Goal: Navigation & Orientation: Find specific page/section

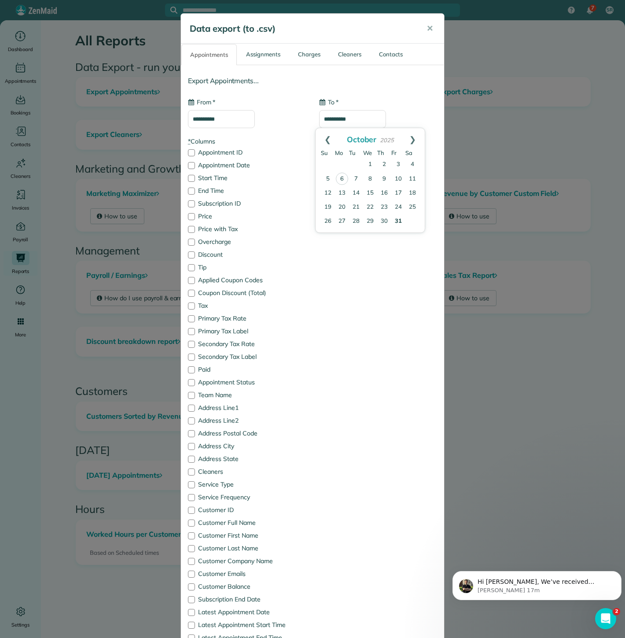
drag, startPoint x: 87, startPoint y: 264, endPoint x: 119, endPoint y: 280, distance: 36.2
click at [87, 263] on div "**********" at bounding box center [312, 319] width 625 height 638
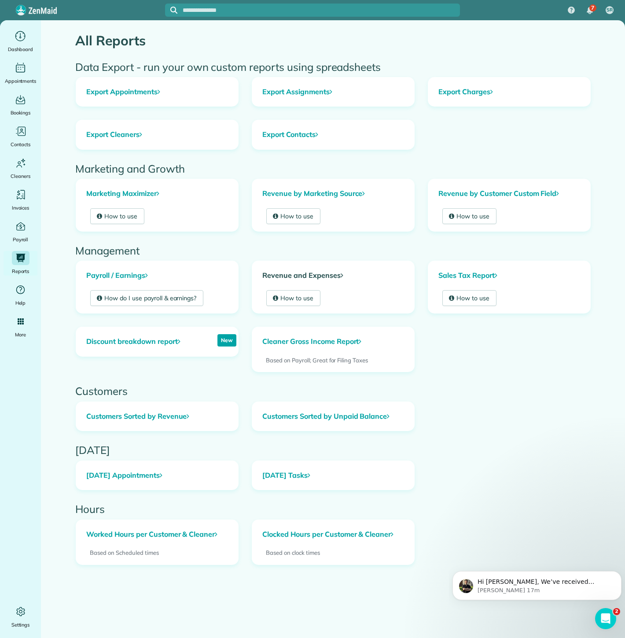
click at [283, 265] on link "Revenue and Expenses" at bounding box center [333, 275] width 162 height 29
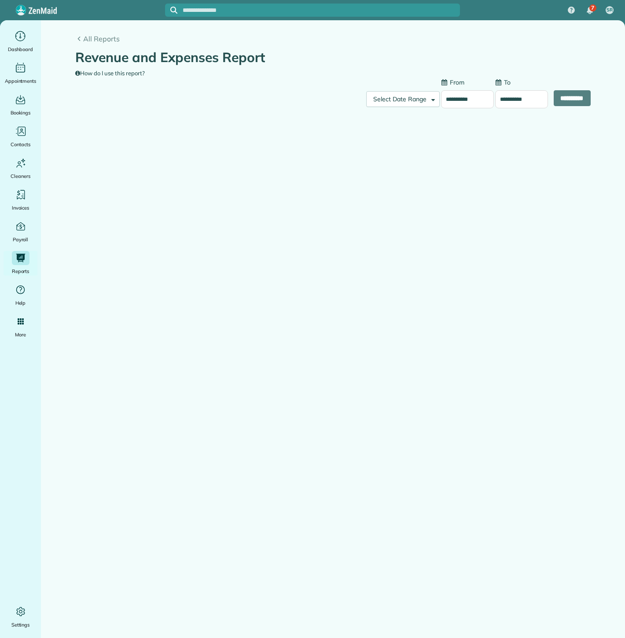
type input "**********"
click at [464, 107] on input "**********" at bounding box center [467, 99] width 53 height 18
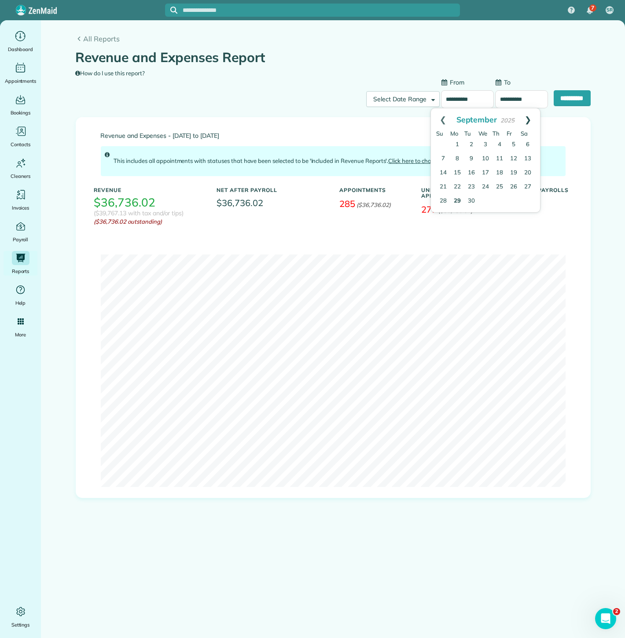
click at [533, 118] on link "Next" at bounding box center [528, 119] width 24 height 22
click at [510, 144] on link "3" at bounding box center [514, 145] width 14 height 14
type input "**********"
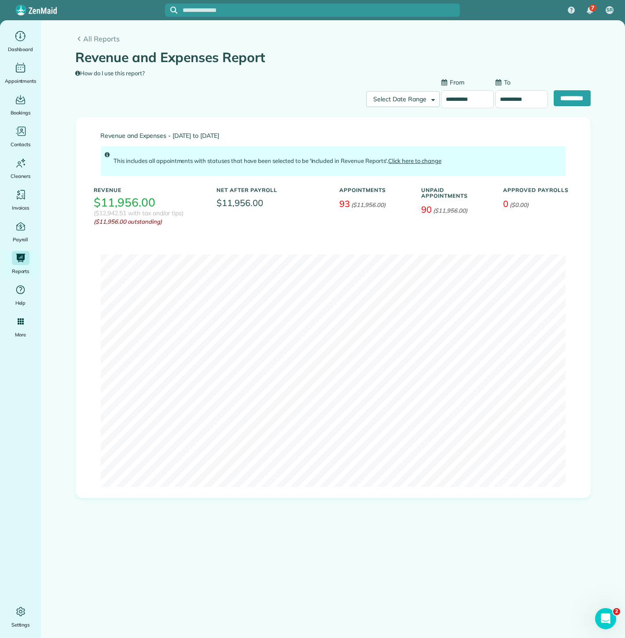
click at [495, 96] on input "**********" at bounding box center [521, 99] width 53 height 18
click at [496, 160] on link "5" at bounding box center [497, 159] width 14 height 14
type input "**********"
drag, startPoint x: 553, startPoint y: 105, endPoint x: 548, endPoint y: 105, distance: 4.8
click at [554, 105] on input "**********" at bounding box center [572, 98] width 37 height 16
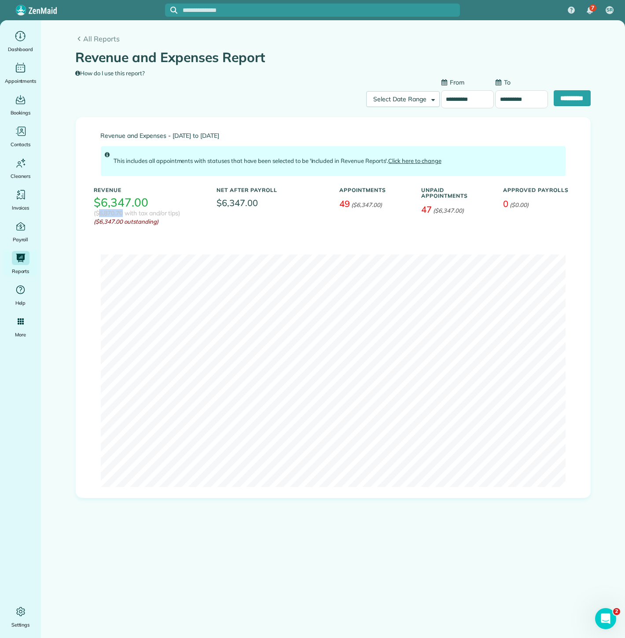
copy h3 "6,870.70"
drag, startPoint x: 123, startPoint y: 212, endPoint x: 99, endPoint y: 213, distance: 24.2
click at [99, 213] on h3 "($6,870.70 with tax and/or tips)" at bounding box center [137, 213] width 86 height 7
click at [441, 96] on input "**********" at bounding box center [467, 99] width 53 height 18
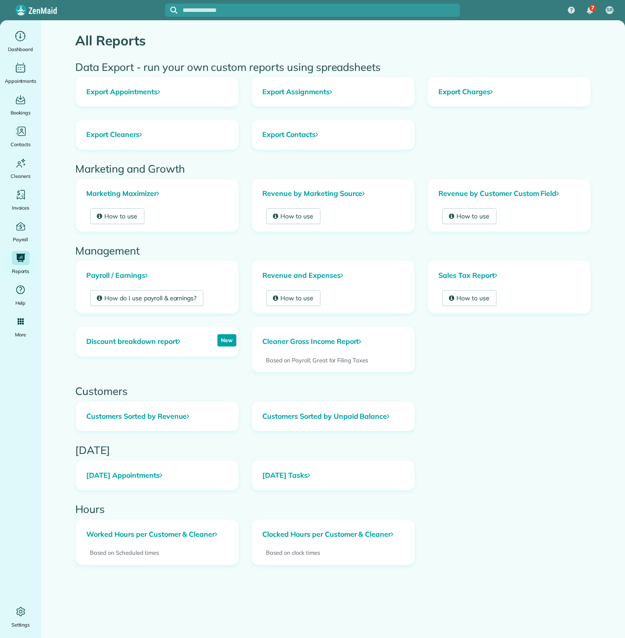
click at [147, 98] on link "Export Appointments" at bounding box center [157, 91] width 162 height 29
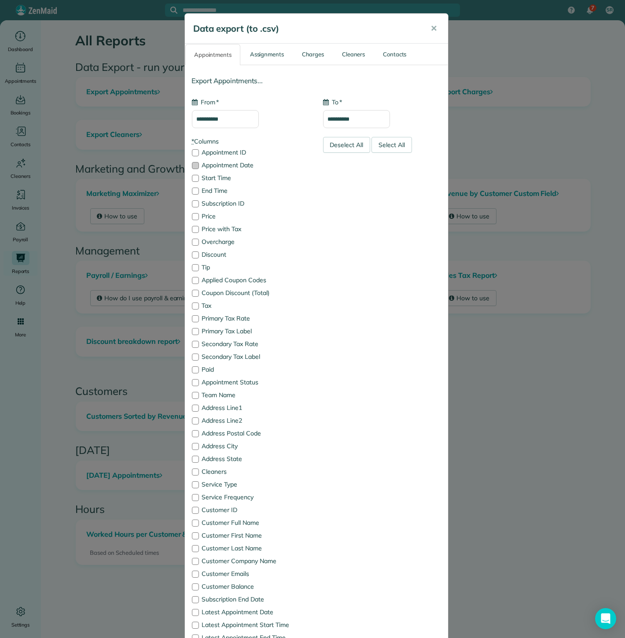
type input "**********"
click at [216, 121] on input "**********" at bounding box center [225, 119] width 67 height 18
click at [272, 164] on link "3" at bounding box center [271, 165] width 14 height 14
type input "**********"
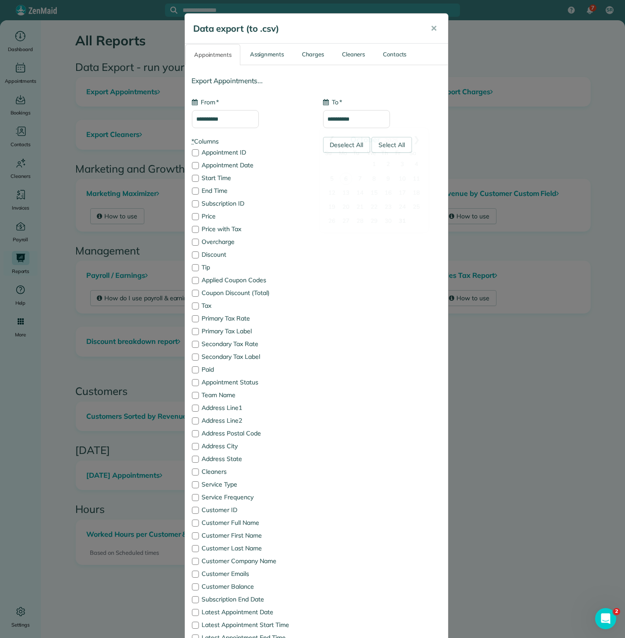
click at [351, 124] on input "**********" at bounding box center [356, 119] width 67 height 18
click at [329, 184] on link "5" at bounding box center [332, 179] width 14 height 14
type input "**********"
click at [337, 145] on div "Deselect All" at bounding box center [347, 145] width 48 height 16
click at [246, 167] on label "Appointment Date" at bounding box center [251, 165] width 118 height 6
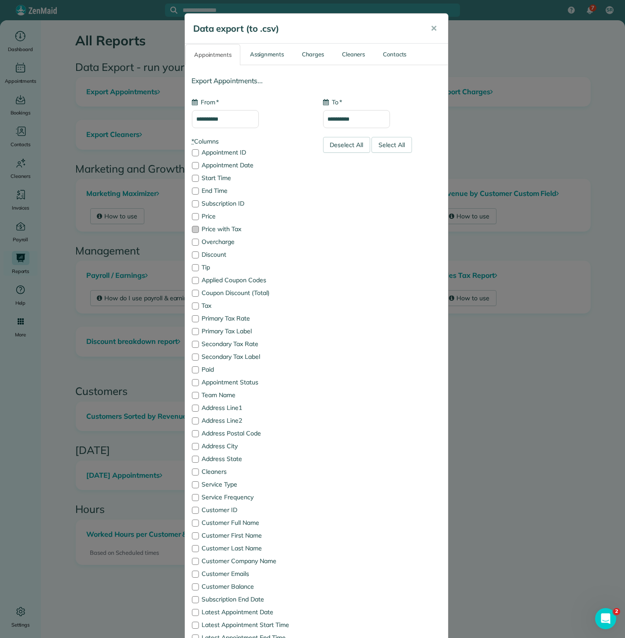
click at [229, 228] on label "Price with Tax" at bounding box center [251, 229] width 118 height 6
click at [239, 377] on div "* Columns Appointment ID Appointment Date Start Time End Time Subscription ID P…" at bounding box center [250, 430] width 131 height 587
click at [231, 522] on label "Customer Full Name" at bounding box center [251, 522] width 118 height 6
click at [217, 469] on label "Cleaners" at bounding box center [251, 471] width 118 height 6
click at [239, 383] on label "Appointment Status" at bounding box center [251, 382] width 118 height 6
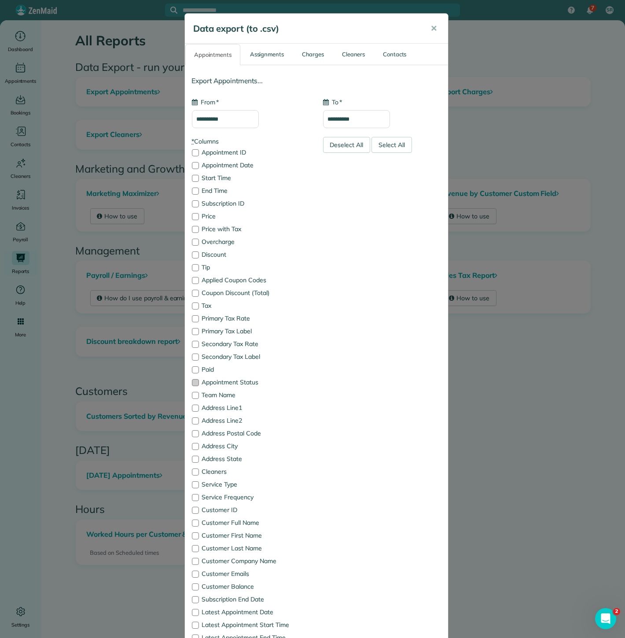
scroll to position [136, 0]
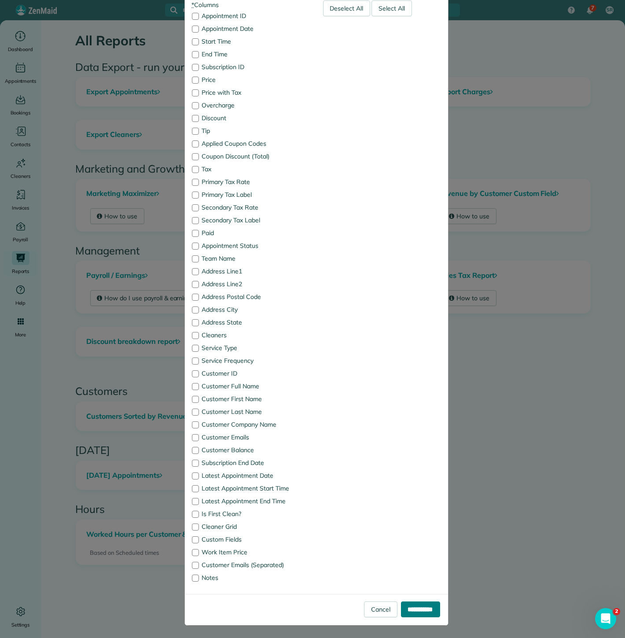
click at [416, 603] on input "**********" at bounding box center [420, 609] width 39 height 16
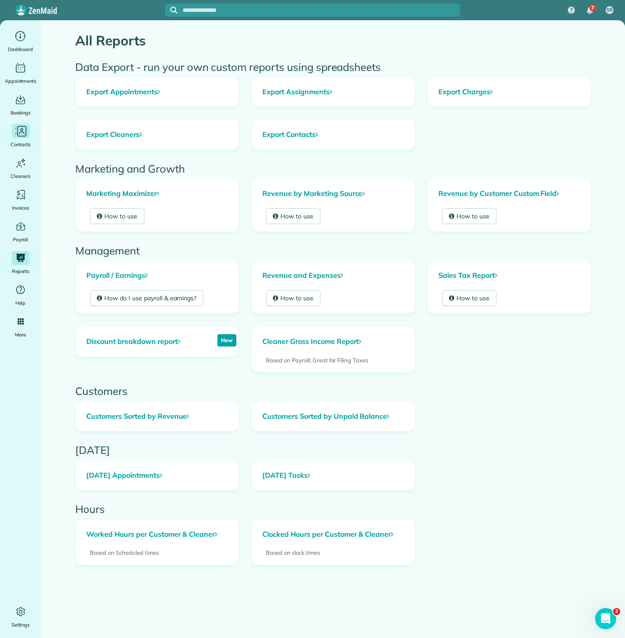
click at [20, 132] on icon "Main" at bounding box center [20, 131] width 13 height 13
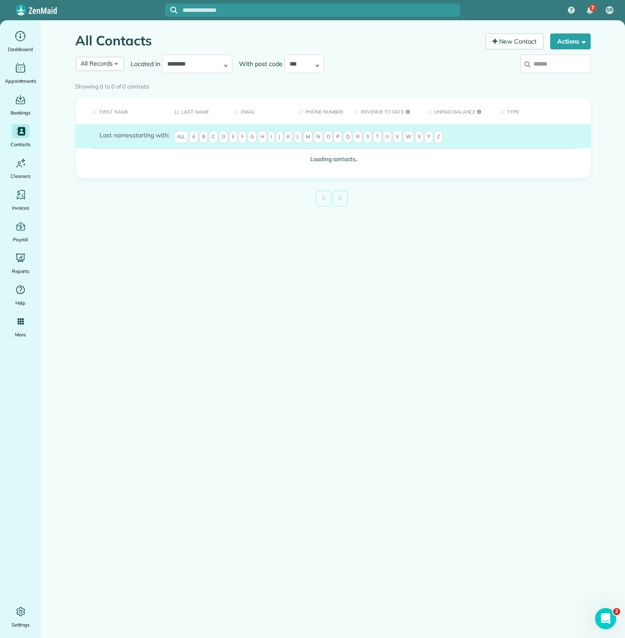
drag, startPoint x: 545, startPoint y: 66, endPoint x: 469, endPoint y: 89, distance: 80.1
click at [545, 79] on div "Showing 0 to 0 of 0 contacts" at bounding box center [333, 87] width 528 height 16
click at [558, 69] on label at bounding box center [555, 63] width 70 height 23
click at [558, 69] on input "search" at bounding box center [555, 64] width 70 height 18
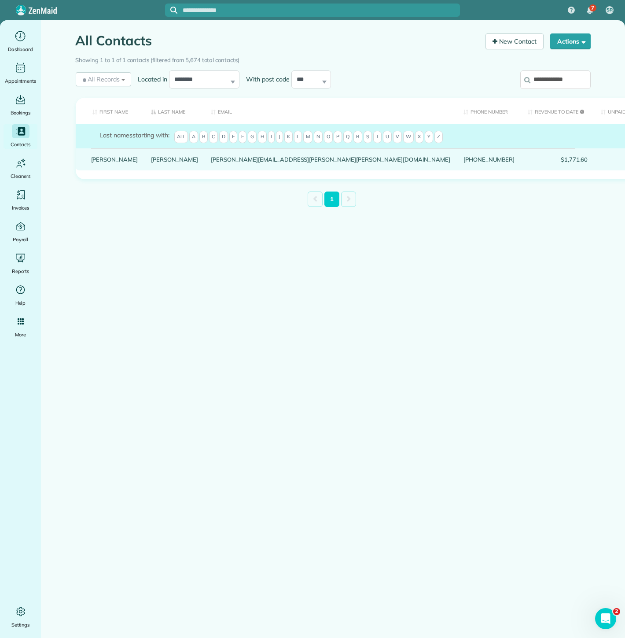
type input "**********"
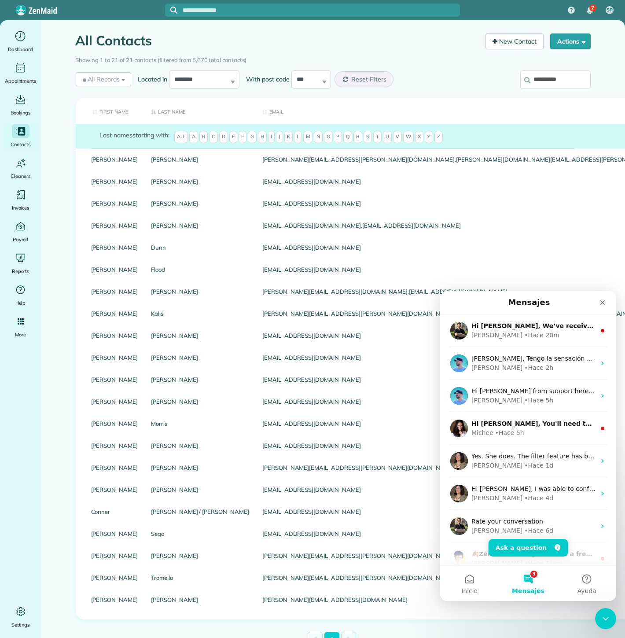
click at [530, 82] on input "**********" at bounding box center [555, 79] width 70 height 18
paste input "**"
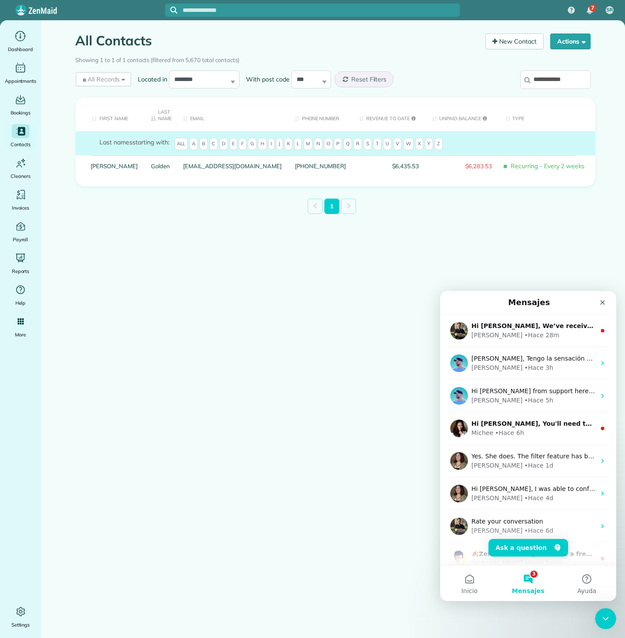
drag, startPoint x: 528, startPoint y: 90, endPoint x: 537, endPoint y: 80, distance: 14.0
click at [529, 90] on label "**********" at bounding box center [555, 79] width 70 height 23
click at [529, 89] on input "**********" at bounding box center [555, 79] width 70 height 18
click at [537, 80] on input "**********" at bounding box center [555, 79] width 70 height 18
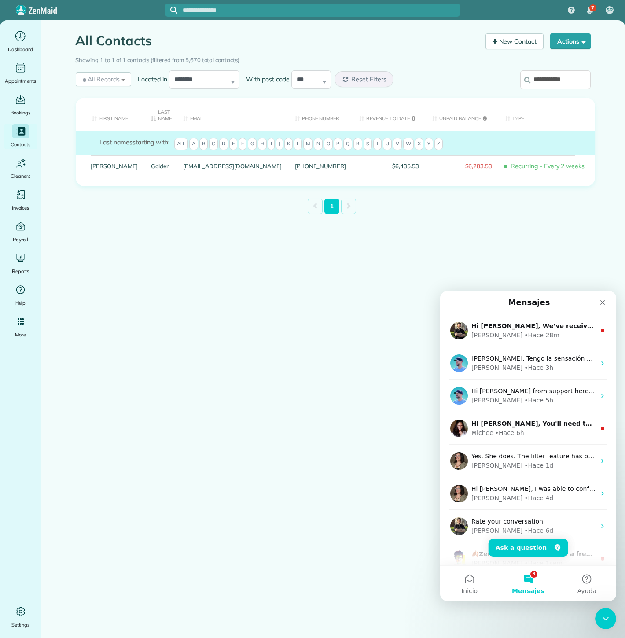
click at [537, 80] on input "**********" at bounding box center [555, 79] width 70 height 18
paste input "****"
click at [532, 85] on input "**********" at bounding box center [555, 79] width 70 height 18
paste input "*****"
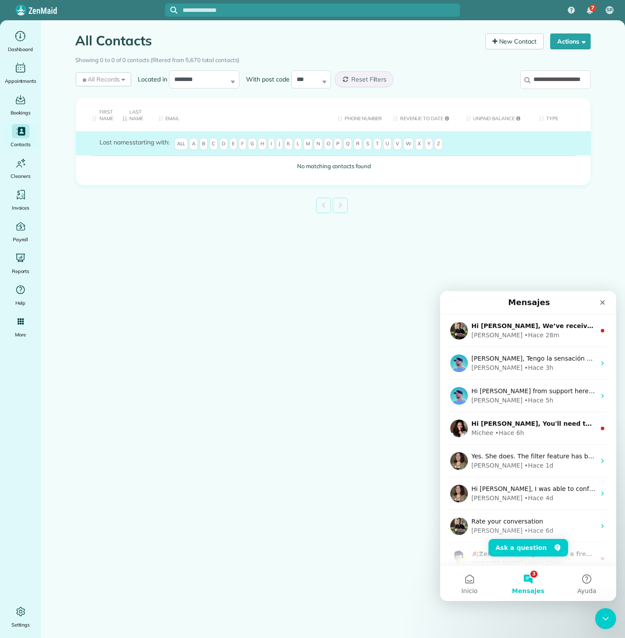
click at [530, 84] on input "**********" at bounding box center [555, 79] width 70 height 18
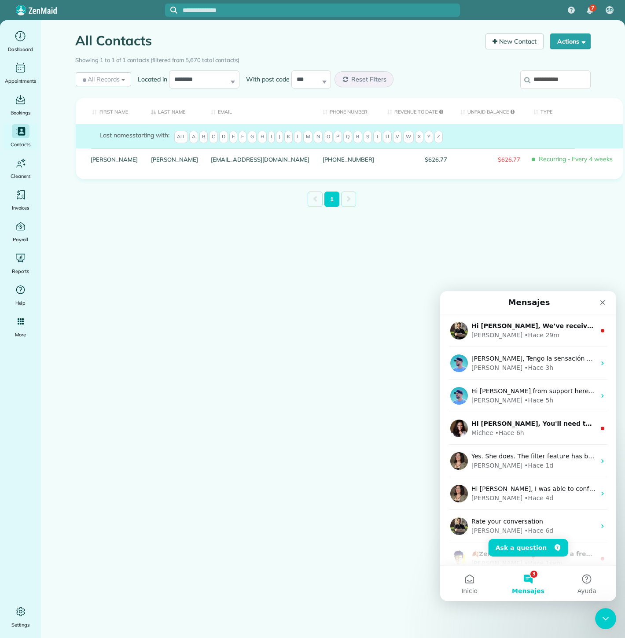
click at [568, 83] on input "**********" at bounding box center [555, 79] width 70 height 18
paste input "**********"
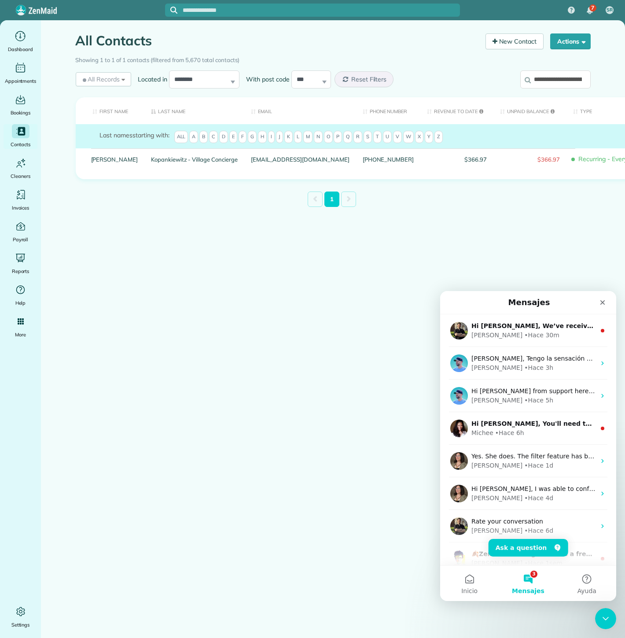
click at [559, 84] on input "**********" at bounding box center [555, 79] width 70 height 18
paste input "search"
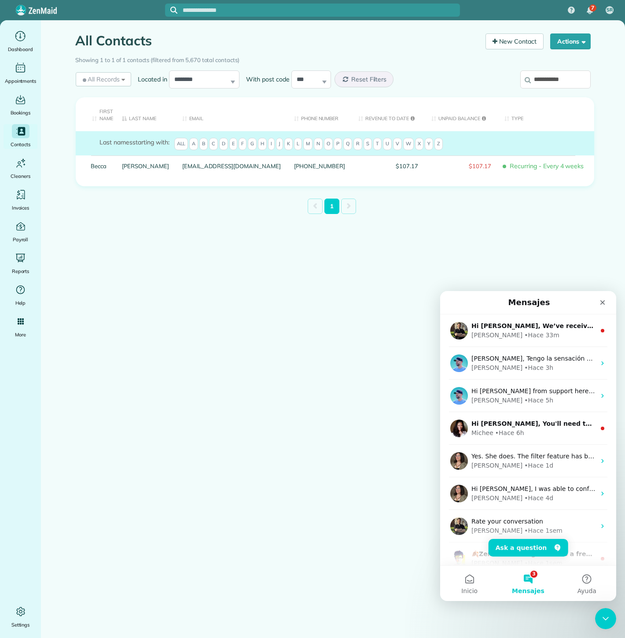
click at [534, 77] on input "**********" at bounding box center [555, 79] width 70 height 18
paste input "*****"
click at [536, 77] on input "**********" at bounding box center [555, 79] width 70 height 18
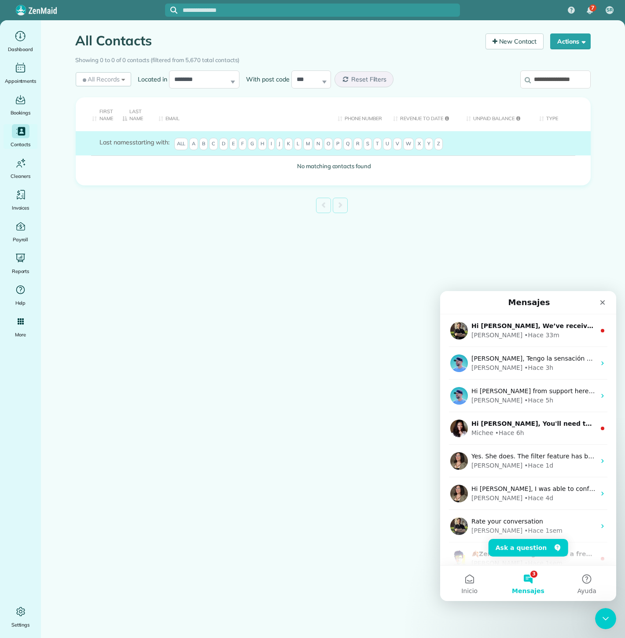
click at [536, 77] on input "**********" at bounding box center [555, 79] width 70 height 18
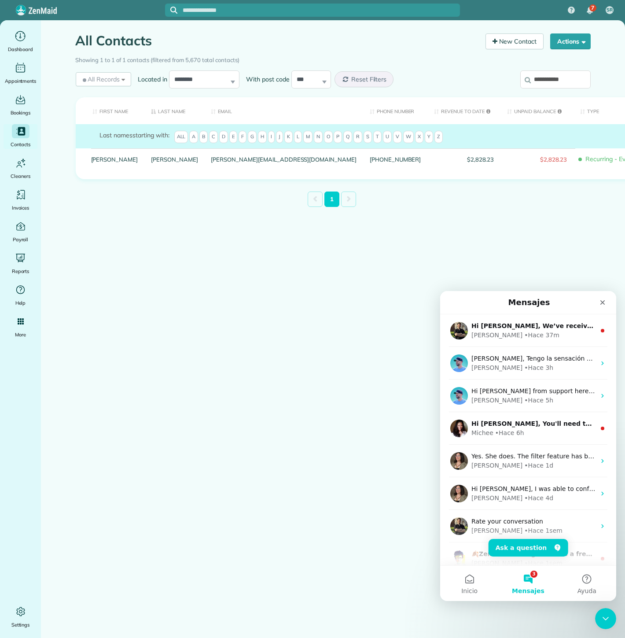
drag, startPoint x: 555, startPoint y: 76, endPoint x: 143, endPoint y: 153, distance: 419.0
click at [555, 76] on input "**********" at bounding box center [555, 79] width 70 height 18
click at [571, 85] on input "**********" at bounding box center [555, 79] width 70 height 18
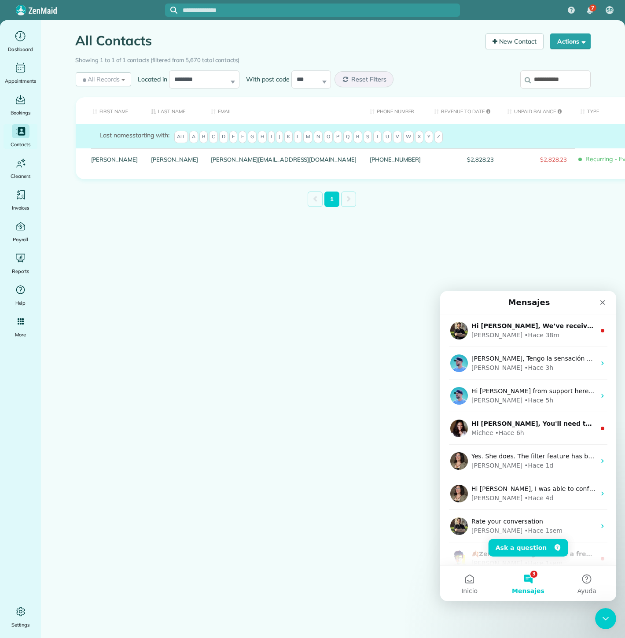
click at [571, 85] on input "**********" at bounding box center [555, 79] width 70 height 18
paste input "*****"
click at [573, 85] on input "**********" at bounding box center [555, 79] width 70 height 18
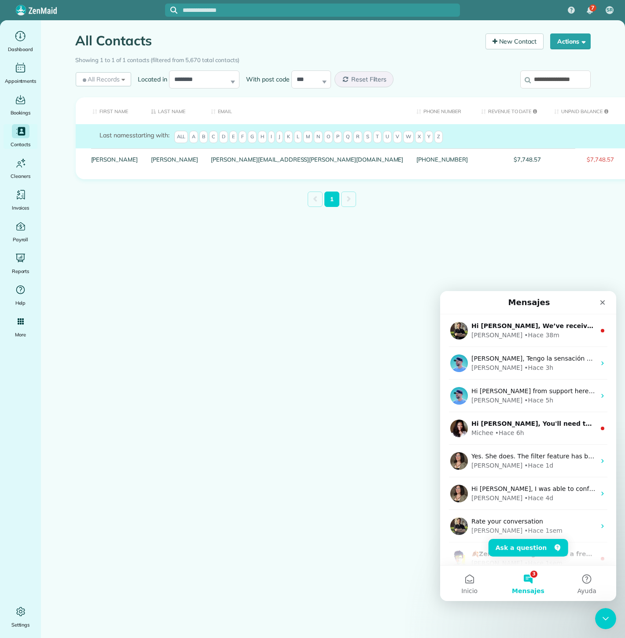
paste input "search"
click at [571, 70] on label "**********" at bounding box center [555, 79] width 70 height 23
click at [571, 70] on input "**********" at bounding box center [555, 79] width 70 height 18
click at [563, 73] on input "**********" at bounding box center [555, 79] width 70 height 18
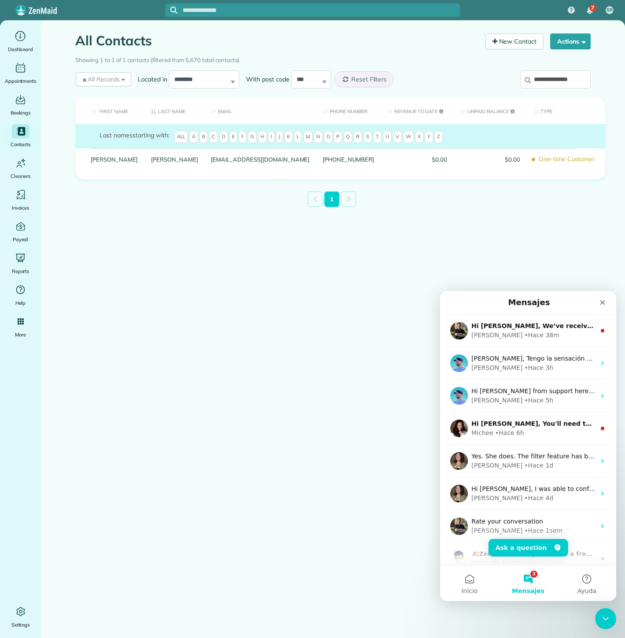
click at [563, 73] on input "**********" at bounding box center [555, 79] width 70 height 18
paste input "search"
click at [568, 87] on input "**********" at bounding box center [555, 79] width 70 height 18
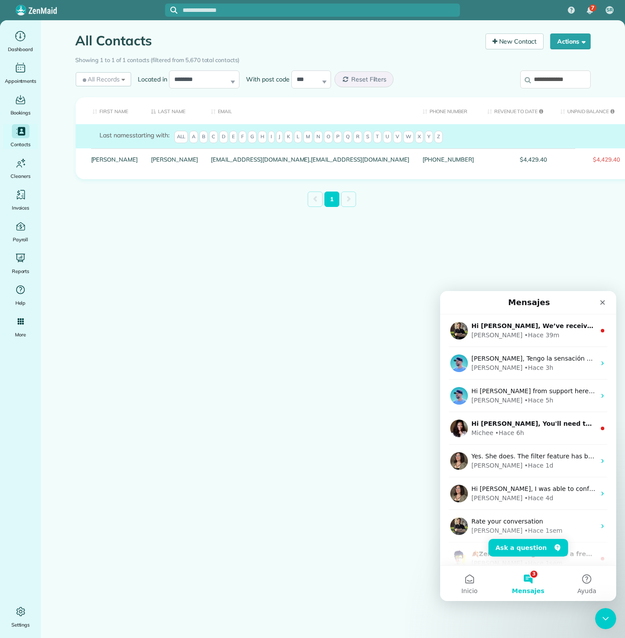
paste input "search"
click at [544, 79] on input "**********" at bounding box center [555, 79] width 70 height 18
paste input "*"
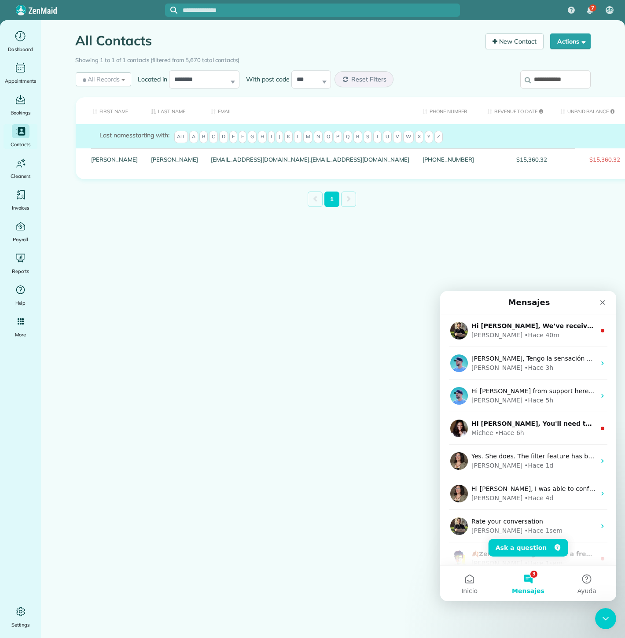
click at [568, 79] on input "**********" at bounding box center [555, 79] width 70 height 18
paste input "**"
click at [539, 73] on input "**********" at bounding box center [555, 79] width 70 height 18
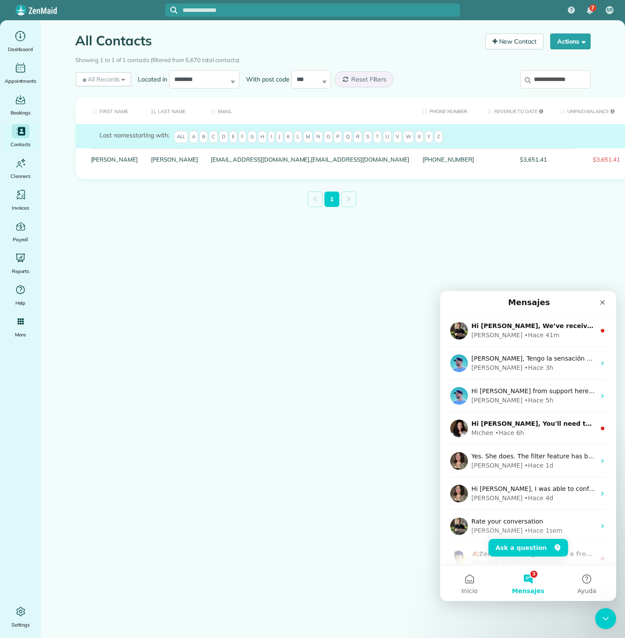
click at [539, 73] on input "**********" at bounding box center [555, 79] width 70 height 18
click at [540, 73] on input "**********" at bounding box center [555, 79] width 70 height 18
paste input "search"
click at [549, 73] on input "**********" at bounding box center [555, 79] width 70 height 18
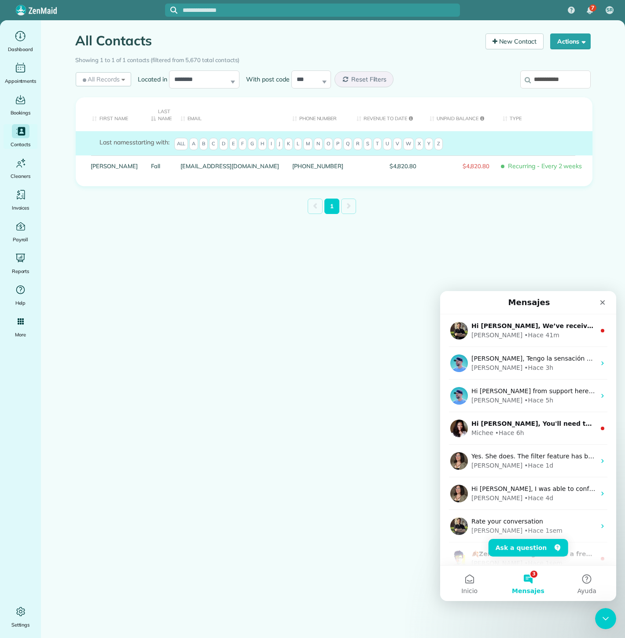
click at [549, 73] on input "**********" at bounding box center [555, 79] width 70 height 18
click at [576, 81] on input "**********" at bounding box center [555, 79] width 70 height 18
paste input "***"
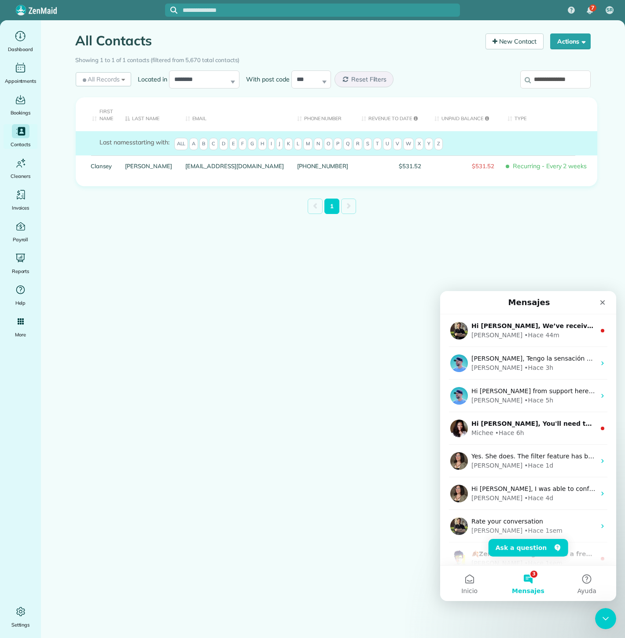
click at [561, 82] on input "**********" at bounding box center [555, 79] width 70 height 18
paste input "search"
click at [558, 80] on input "**********" at bounding box center [555, 79] width 70 height 18
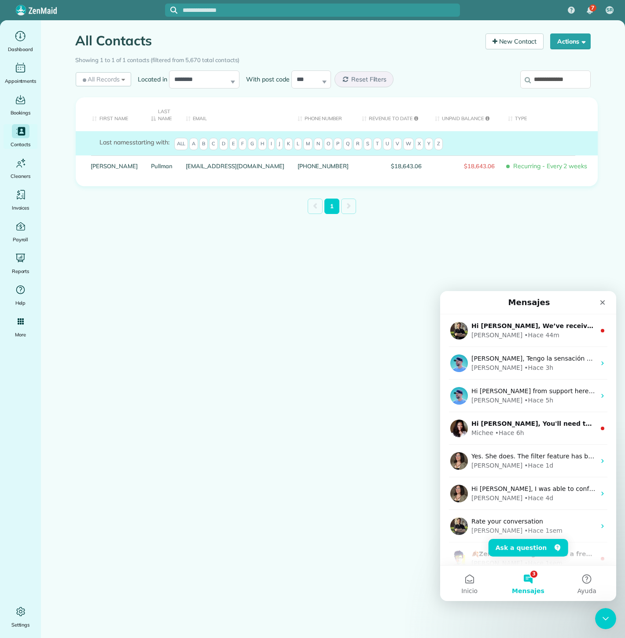
click at [558, 80] on input "**********" at bounding box center [555, 79] width 70 height 18
paste input "**"
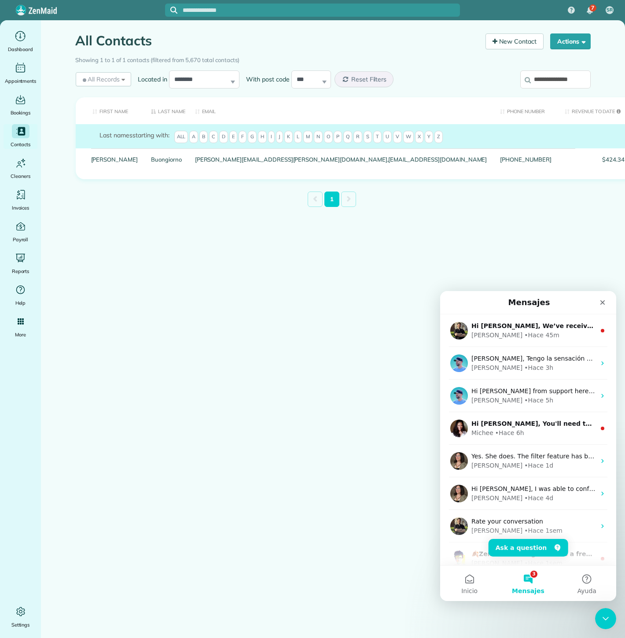
click at [557, 82] on input "**********" at bounding box center [555, 79] width 70 height 18
paste input "search"
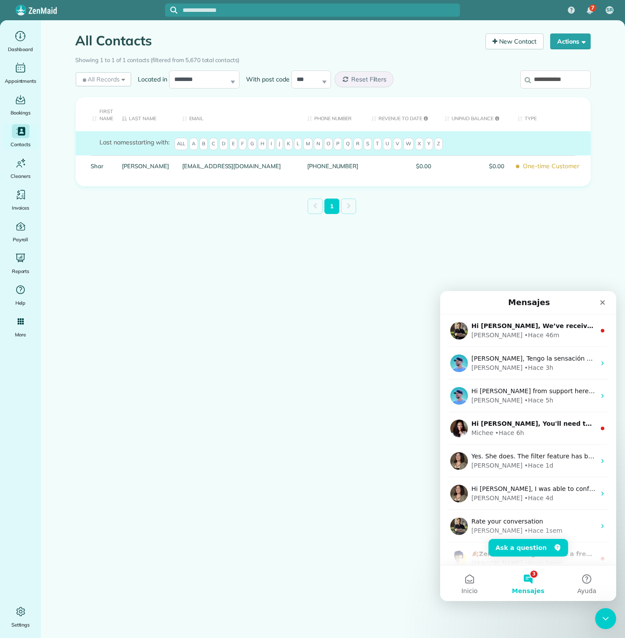
click at [561, 81] on input "**********" at bounding box center [555, 79] width 70 height 18
click at [562, 81] on input "**********" at bounding box center [555, 79] width 70 height 18
paste input "**"
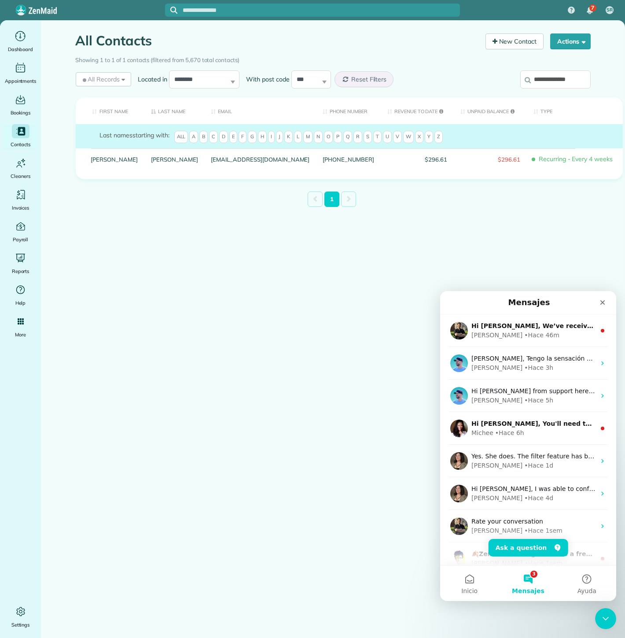
click at [552, 75] on input "**********" at bounding box center [555, 79] width 70 height 18
paste input "search"
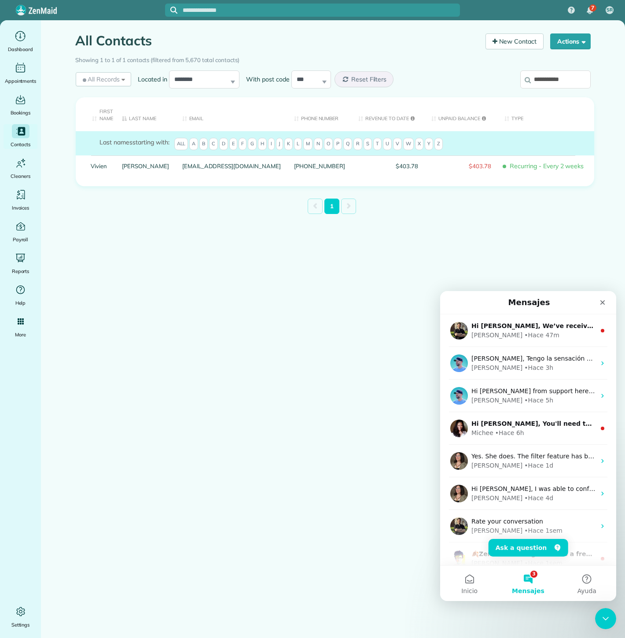
click at [568, 85] on input "**********" at bounding box center [555, 79] width 70 height 18
paste input "search"
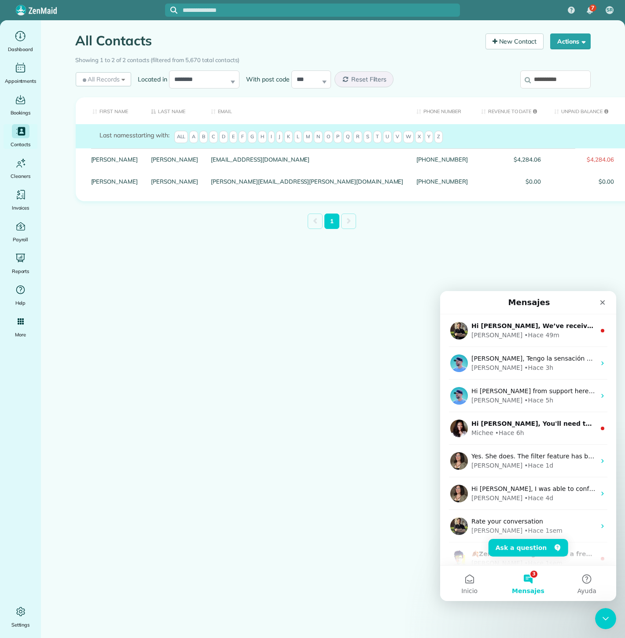
click at [558, 80] on input "**********" at bounding box center [555, 79] width 70 height 18
paste input "**********"
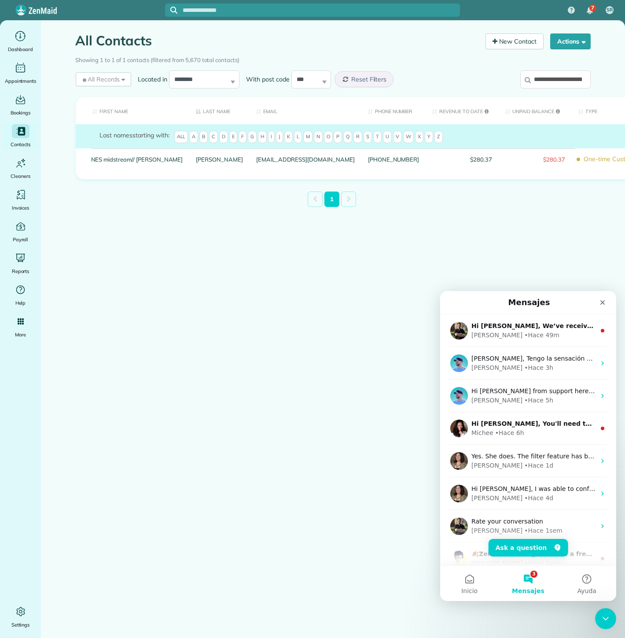
click at [564, 85] on input "**********" at bounding box center [555, 79] width 70 height 18
paste input "search"
click at [537, 88] on input "**********" at bounding box center [555, 79] width 70 height 18
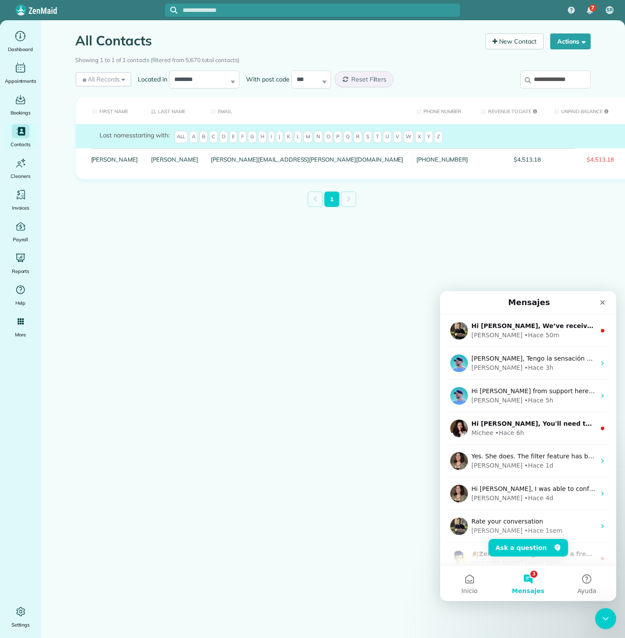
click at [537, 87] on input "**********" at bounding box center [555, 79] width 70 height 18
paste input "search"
click at [558, 80] on input "**********" at bounding box center [555, 79] width 70 height 18
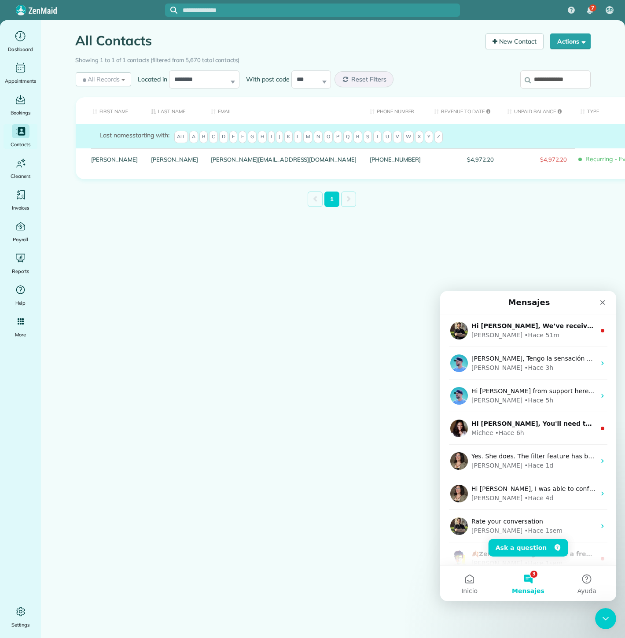
click at [558, 80] on input "**********" at bounding box center [555, 79] width 70 height 18
paste input "search"
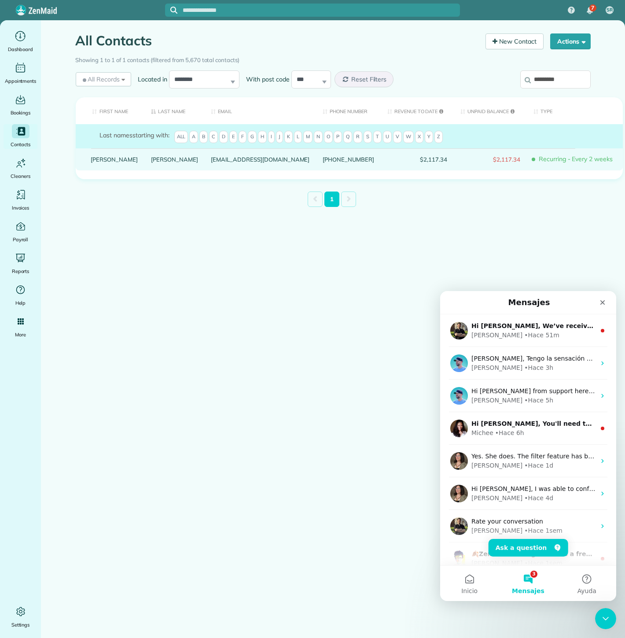
drag, startPoint x: 103, startPoint y: 166, endPoint x: 111, endPoint y: 172, distance: 9.5
click at [112, 170] on div "Dean" at bounding box center [115, 159] width 60 height 22
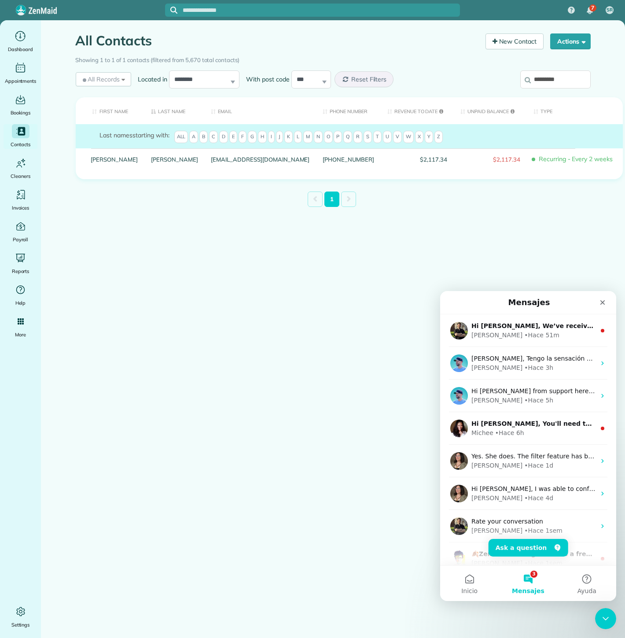
click at [564, 73] on input "*********" at bounding box center [555, 79] width 70 height 18
paste input "***"
click at [557, 90] on label "**********" at bounding box center [555, 79] width 70 height 23
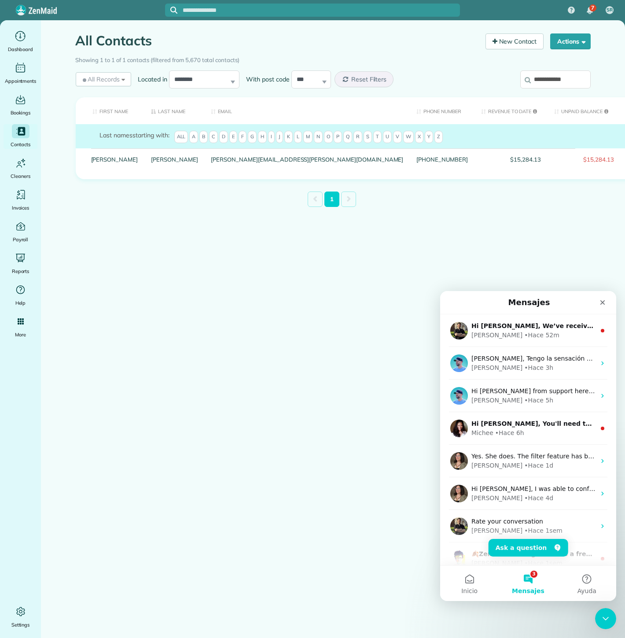
click at [557, 89] on input "**********" at bounding box center [555, 79] width 70 height 18
click at [554, 84] on input "**********" at bounding box center [555, 79] width 70 height 18
paste input "**"
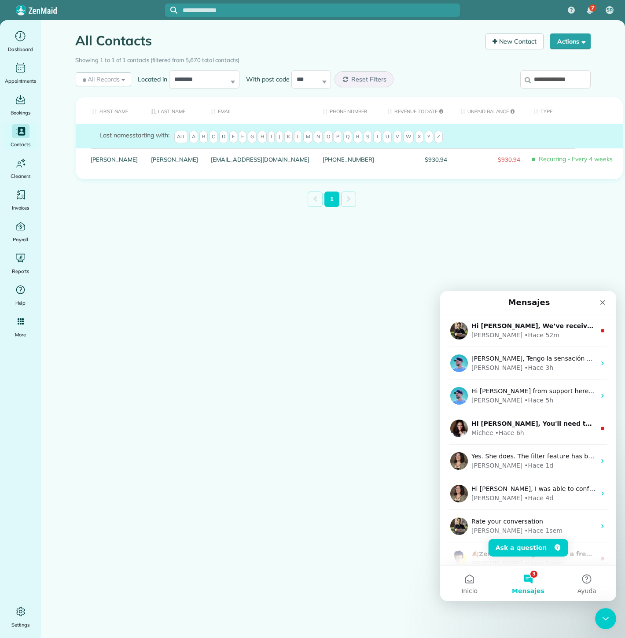
click at [575, 82] on input "**********" at bounding box center [555, 79] width 70 height 18
paste input "**********"
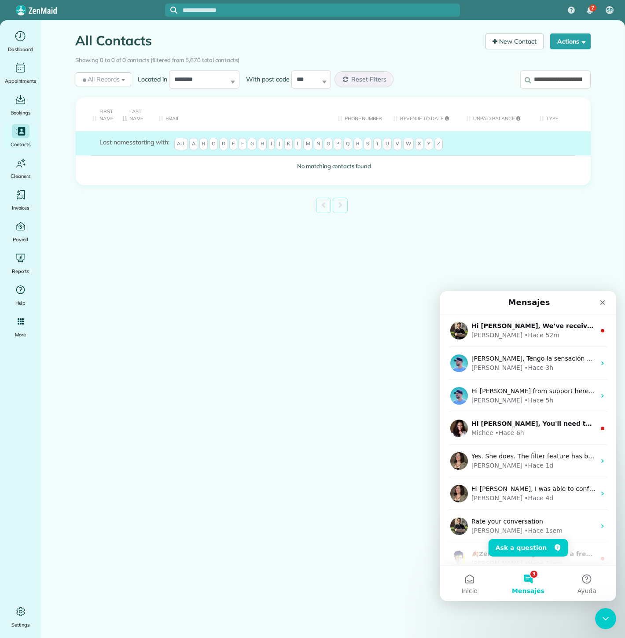
scroll to position [0, 47]
click at [542, 78] on input "**********" at bounding box center [555, 79] width 70 height 18
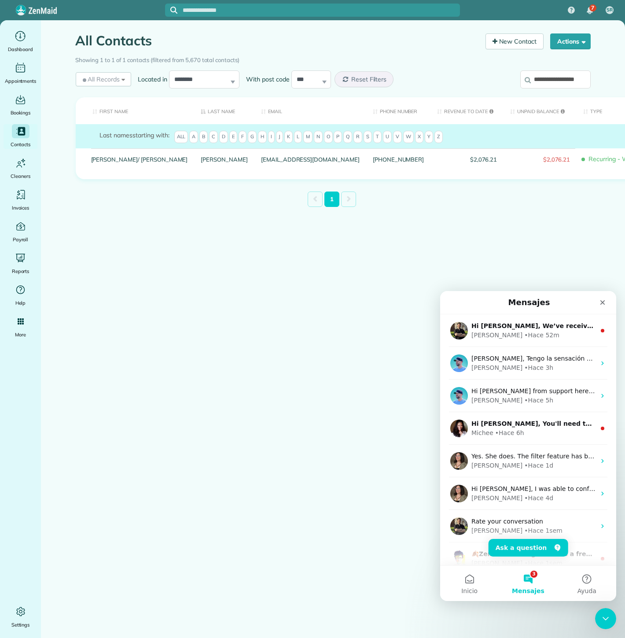
click at [545, 77] on input "**********" at bounding box center [555, 79] width 70 height 18
paste input "search"
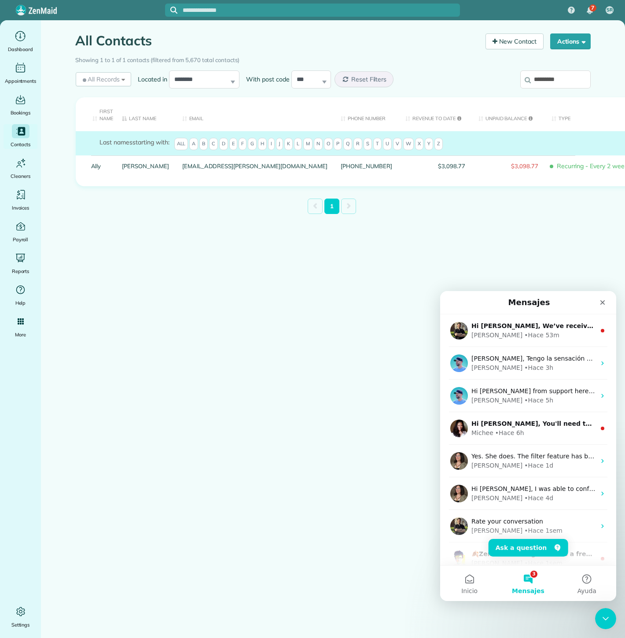
click at [569, 73] on input "*********" at bounding box center [555, 79] width 70 height 18
click at [569, 74] on input "*********" at bounding box center [555, 79] width 70 height 18
paste input "******"
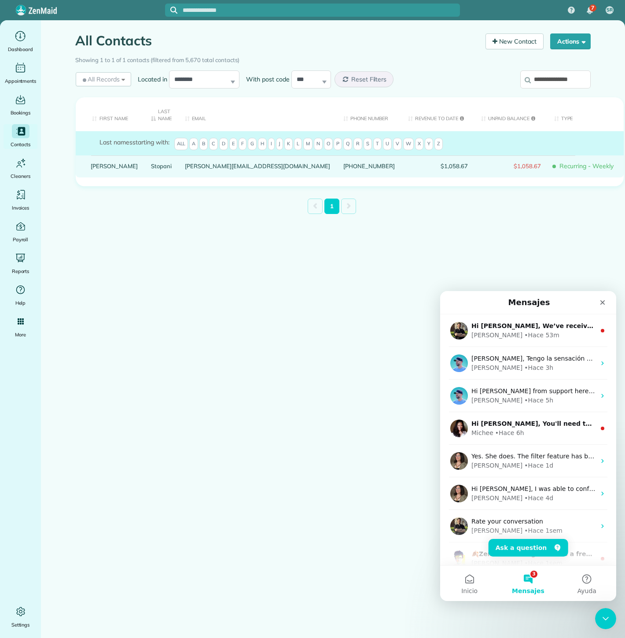
drag, startPoint x: 96, startPoint y: 168, endPoint x: 103, endPoint y: 170, distance: 7.5
click at [106, 181] on table "First Name Last Name Email Phone number Revenue to Date Unpaid Balance Type Las…" at bounding box center [350, 141] width 548 height 88
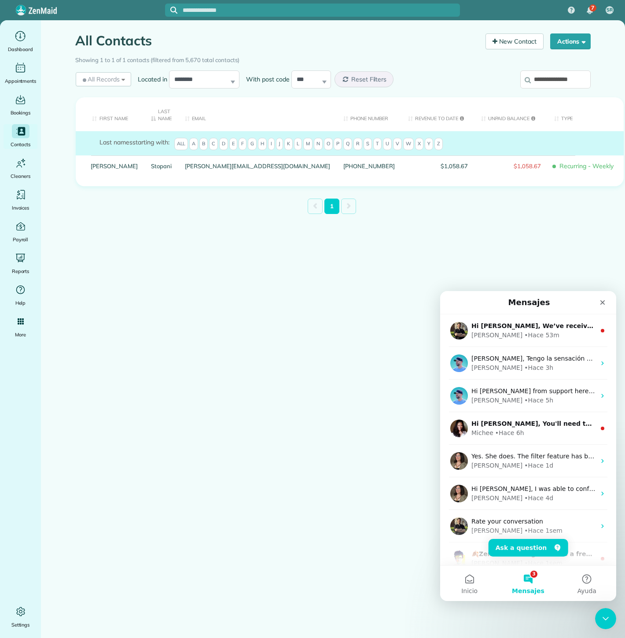
click at [582, 78] on input "**********" at bounding box center [555, 79] width 70 height 18
paste input "search"
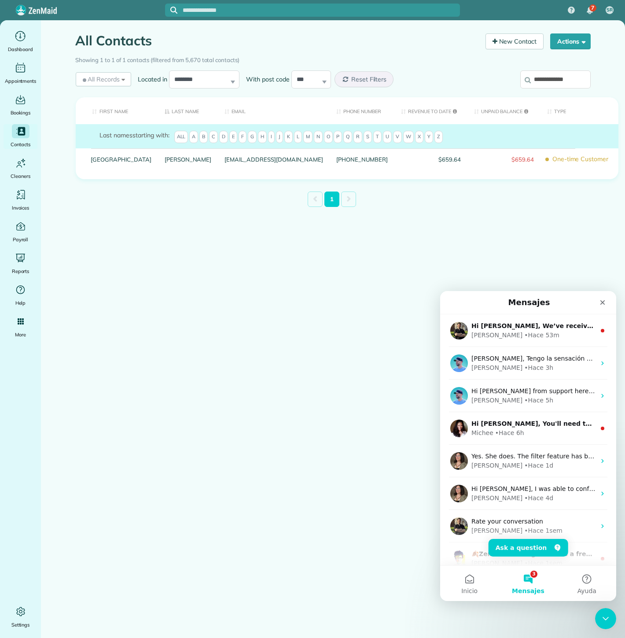
click at [568, 79] on input "**********" at bounding box center [555, 79] width 70 height 18
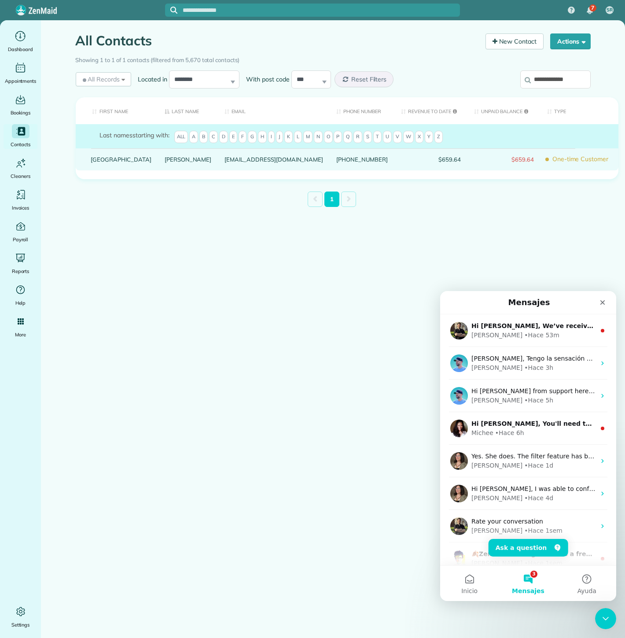
drag, startPoint x: 109, startPoint y: 169, endPoint x: 104, endPoint y: 165, distance: 5.9
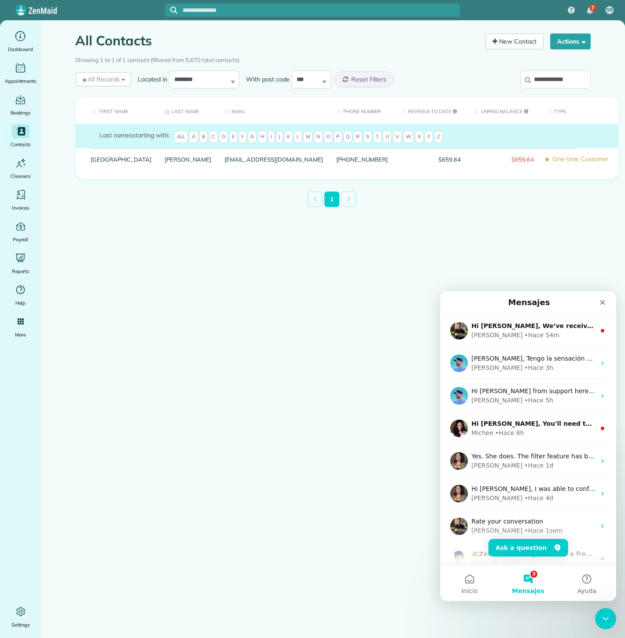
click at [572, 80] on input "**********" at bounding box center [555, 79] width 70 height 18
drag, startPoint x: 572, startPoint y: 80, endPoint x: 330, endPoint y: 97, distance: 242.3
click at [572, 80] on input "**********" at bounding box center [555, 79] width 70 height 18
paste input "**********"
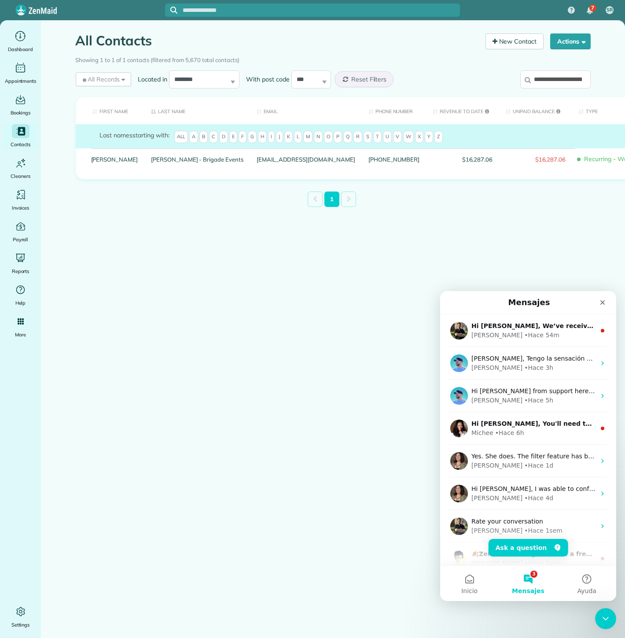
click at [561, 79] on input "**********" at bounding box center [555, 79] width 70 height 18
paste input "search"
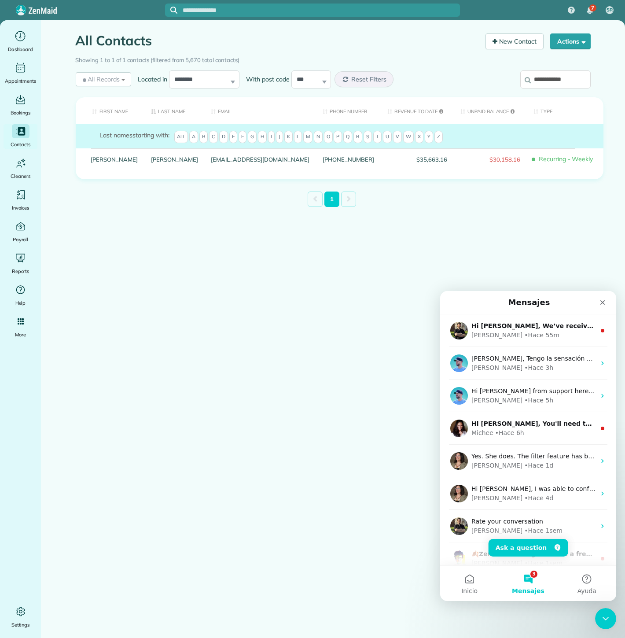
click at [558, 82] on input "**********" at bounding box center [555, 79] width 70 height 18
drag, startPoint x: 558, startPoint y: 82, endPoint x: 531, endPoint y: 82, distance: 27.3
click at [558, 82] on input "**********" at bounding box center [555, 79] width 70 height 18
paste input "search"
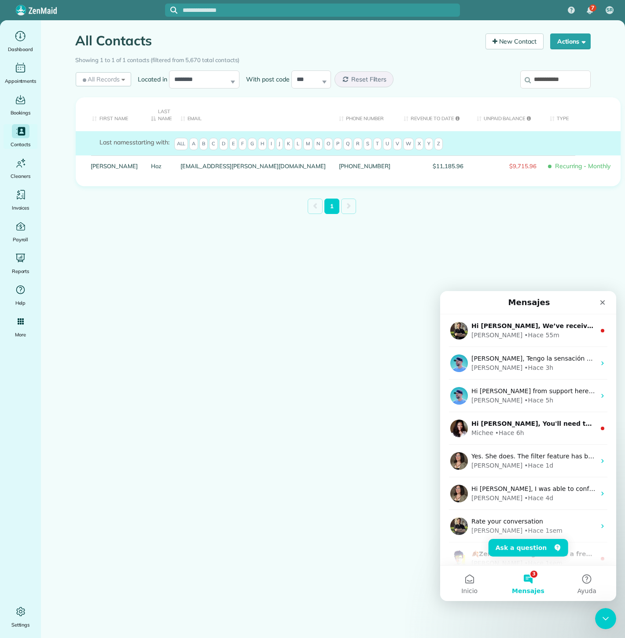
click at [539, 77] on input "**********" at bounding box center [555, 79] width 70 height 18
paste input "**********"
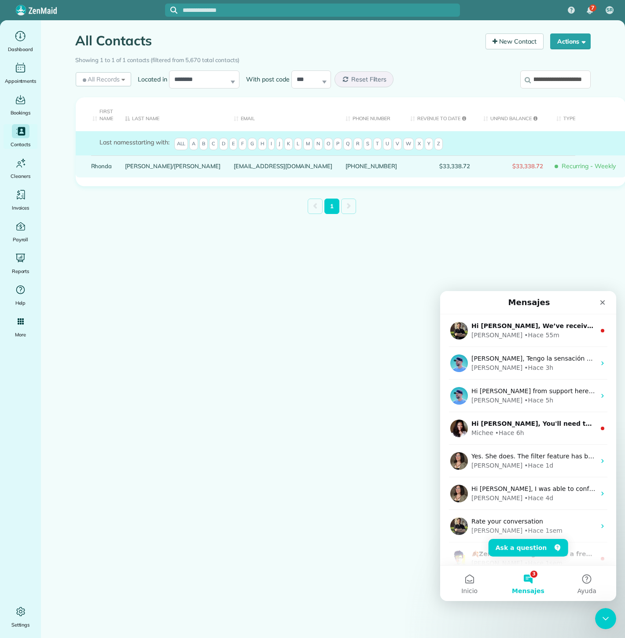
type input "**********"
drag, startPoint x: 96, startPoint y: 163, endPoint x: 104, endPoint y: 169, distance: 10.7
click at [104, 169] on link "Rhonda" at bounding box center [101, 166] width 21 height 6
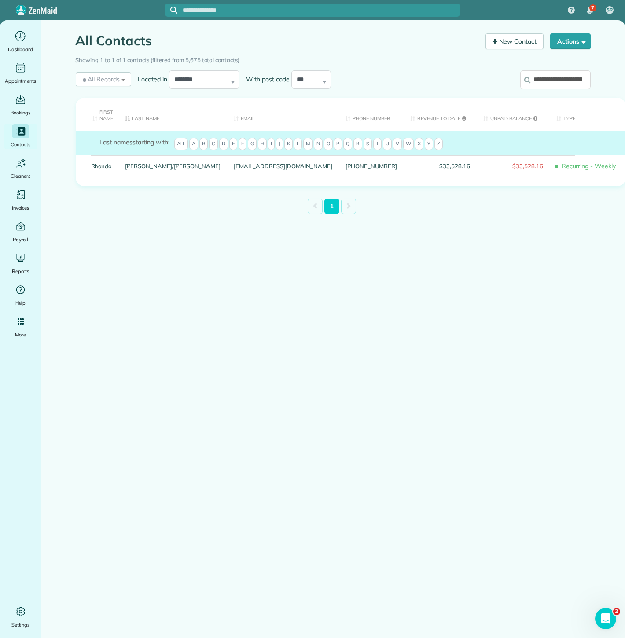
click at [537, 87] on input "**********" at bounding box center [555, 79] width 70 height 18
paste input "search"
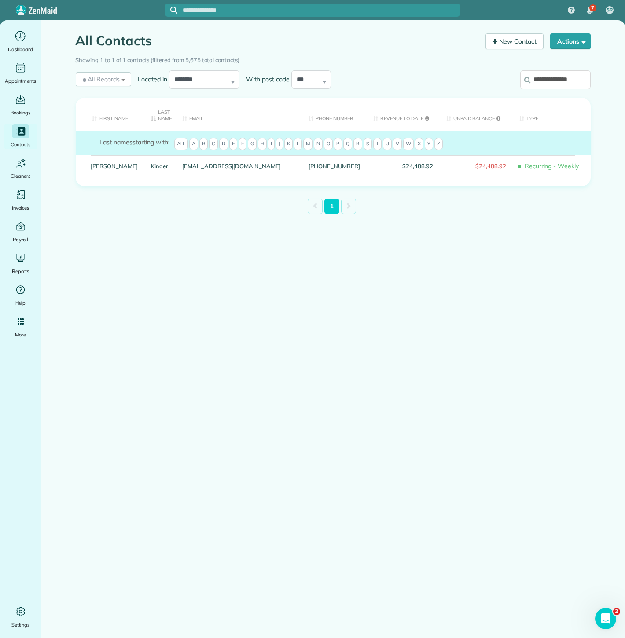
click at [576, 88] on input "**********" at bounding box center [555, 79] width 70 height 18
click at [576, 80] on input "**********" at bounding box center [555, 79] width 70 height 18
paste input "search"
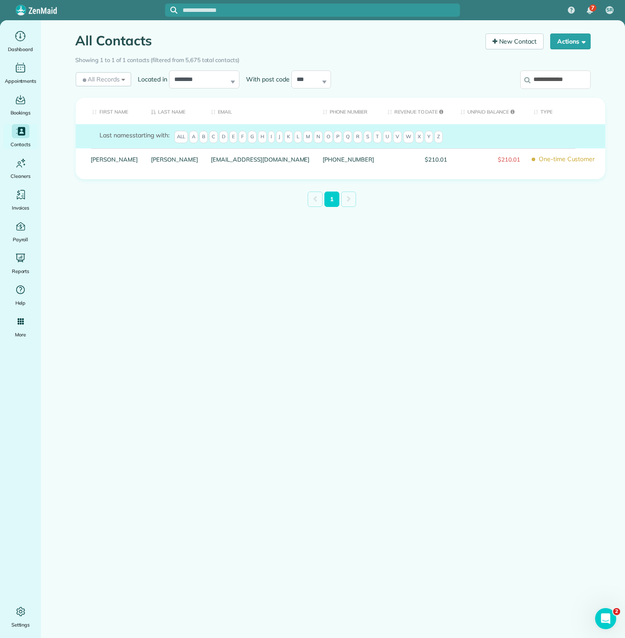
click at [556, 73] on input "**********" at bounding box center [555, 79] width 70 height 18
paste input "search"
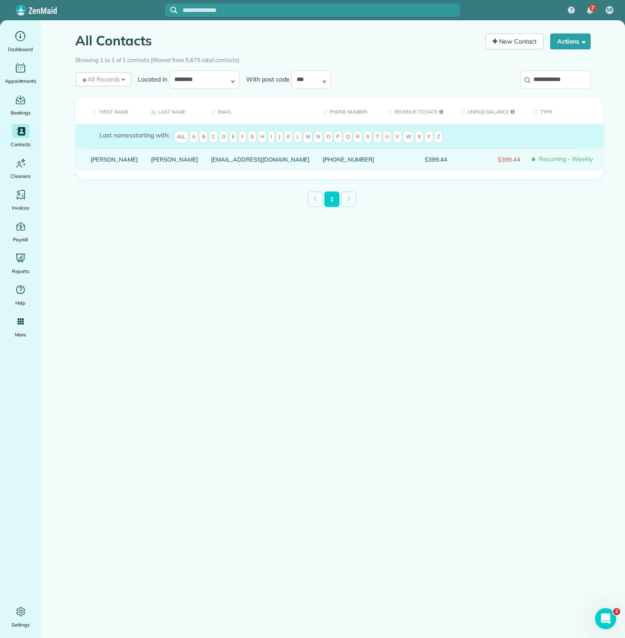
drag, startPoint x: 125, startPoint y: 166, endPoint x: 141, endPoint y: 178, distance: 19.5
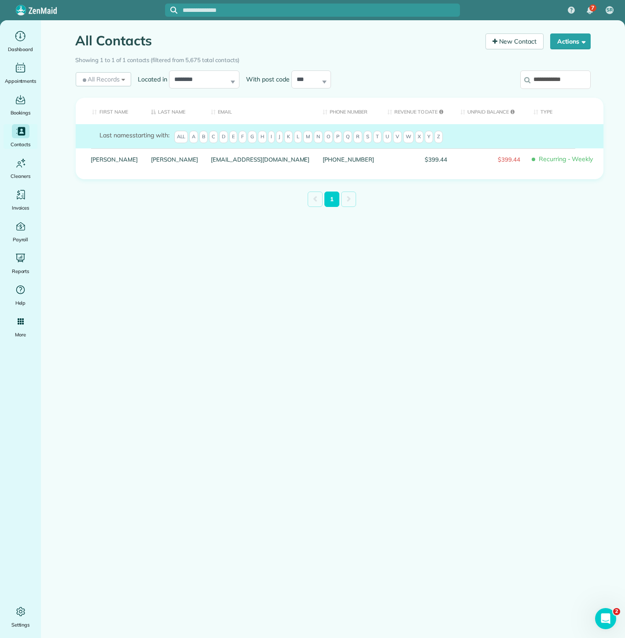
click at [576, 81] on input "**********" at bounding box center [555, 79] width 70 height 18
paste input "**"
click at [544, 82] on input "**********" at bounding box center [555, 79] width 70 height 18
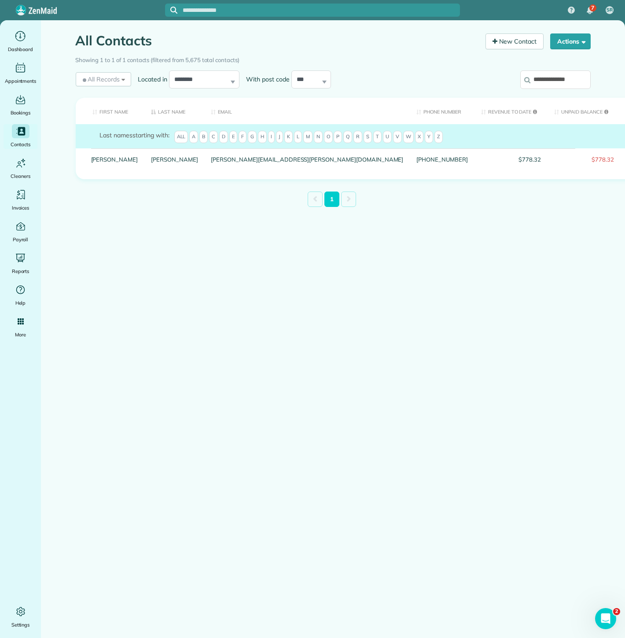
click at [544, 81] on input "**********" at bounding box center [555, 79] width 70 height 18
paste input "**********"
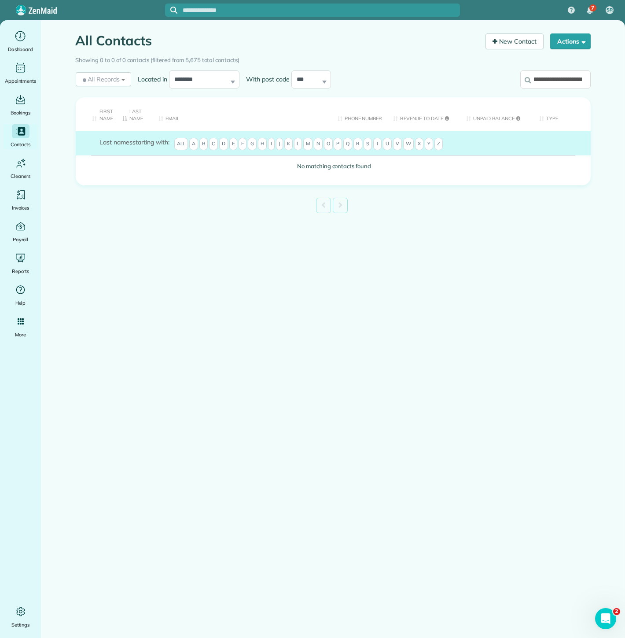
click at [544, 81] on input "**********" at bounding box center [555, 79] width 70 height 18
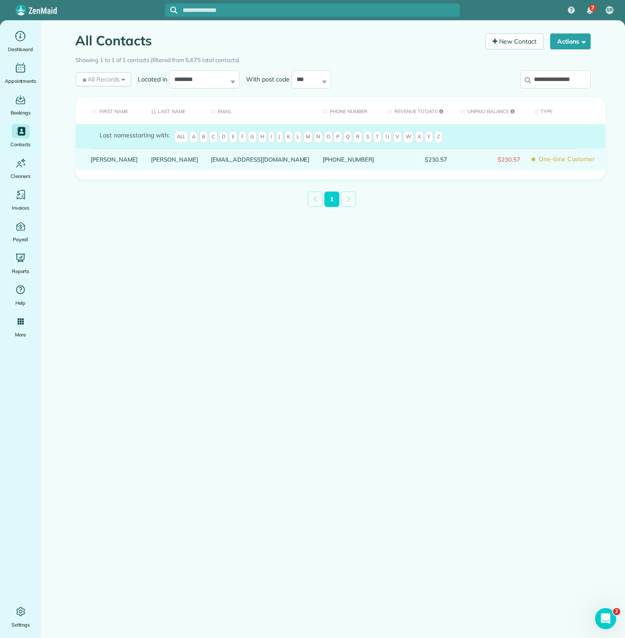
drag, startPoint x: 110, startPoint y: 161, endPoint x: 103, endPoint y: 162, distance: 8.0
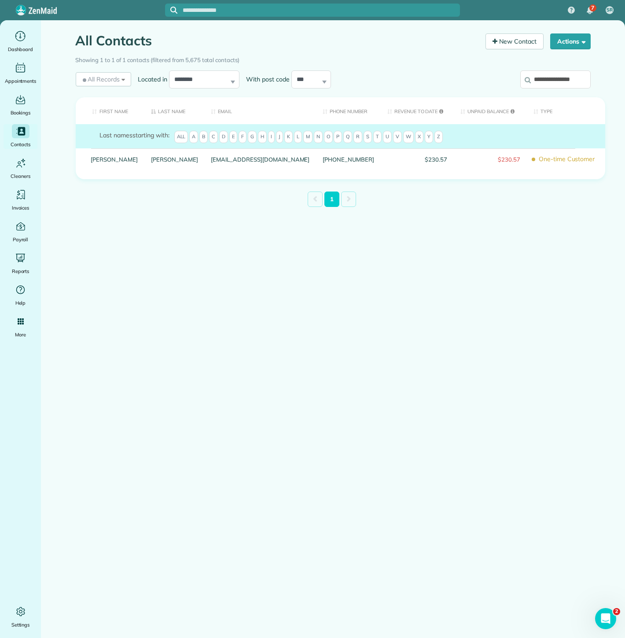
click at [556, 78] on input "**********" at bounding box center [555, 79] width 70 height 18
paste input "search"
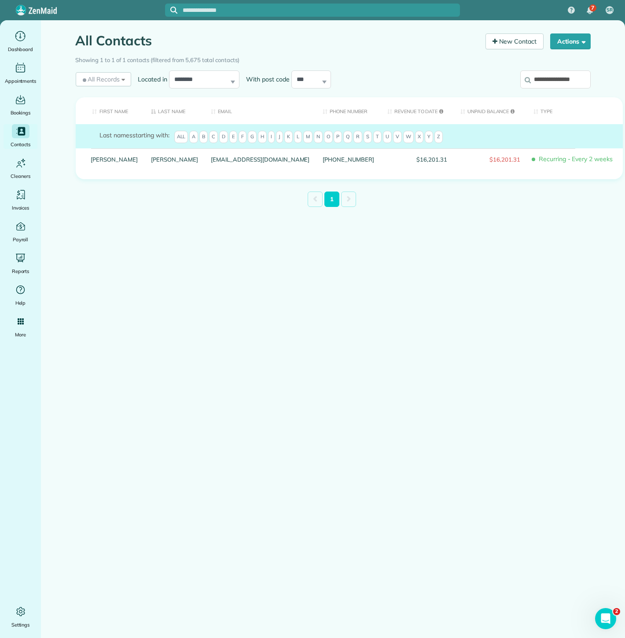
click at [531, 78] on input "**********" at bounding box center [555, 79] width 70 height 18
click at [538, 85] on input "**********" at bounding box center [555, 79] width 70 height 18
click at [539, 85] on input "**********" at bounding box center [555, 79] width 70 height 18
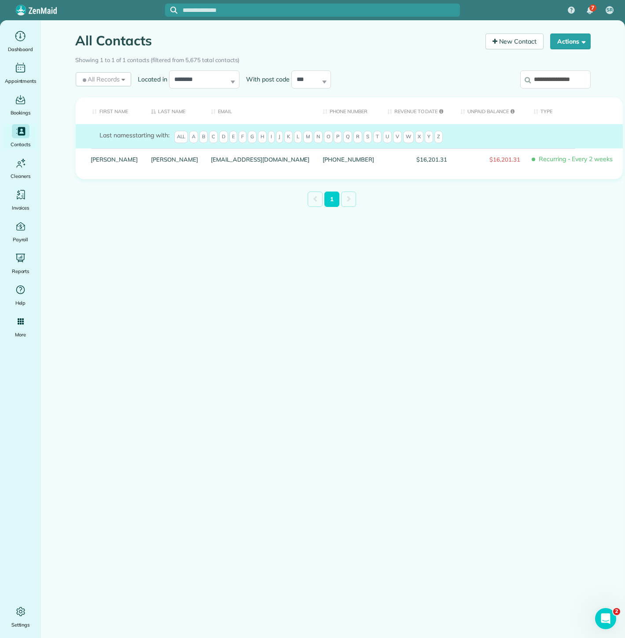
click at [539, 85] on input "**********" at bounding box center [555, 79] width 70 height 18
paste input "search"
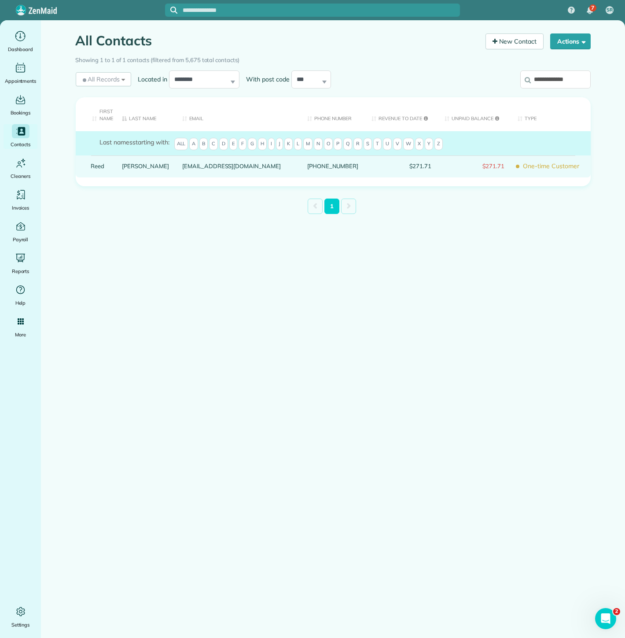
type input "**********"
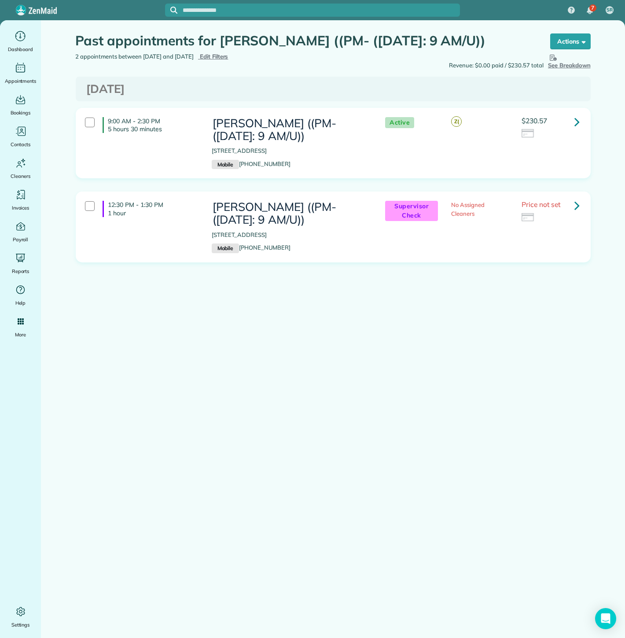
click at [574, 124] on icon at bounding box center [576, 121] width 5 height 15
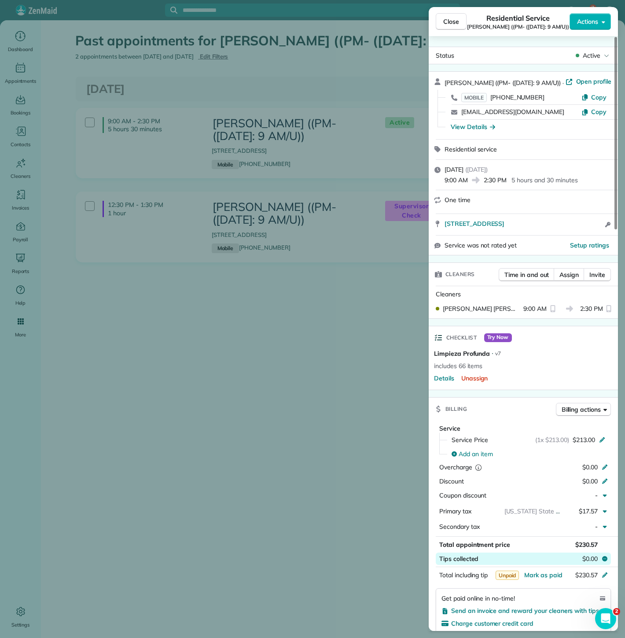
scroll to position [148, 0]
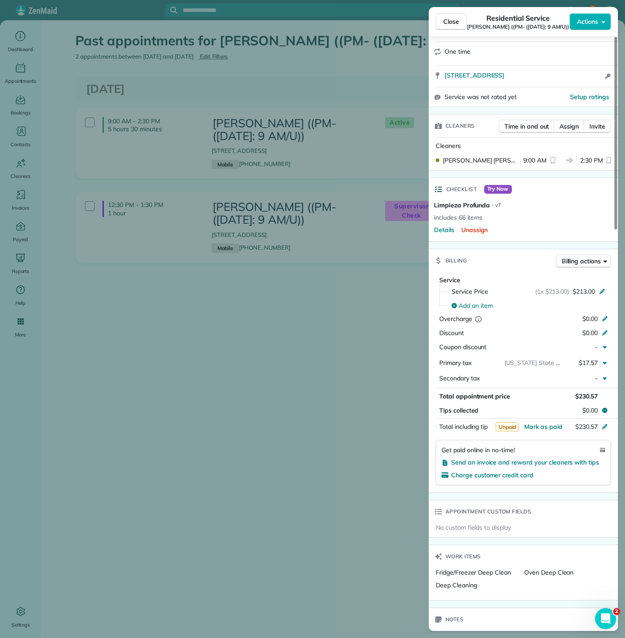
click at [235, 130] on div "Close Residential Service Kathryn Gallaway ((PM- (10/03/25: 9 AM/U)) Actions St…" at bounding box center [312, 319] width 625 height 638
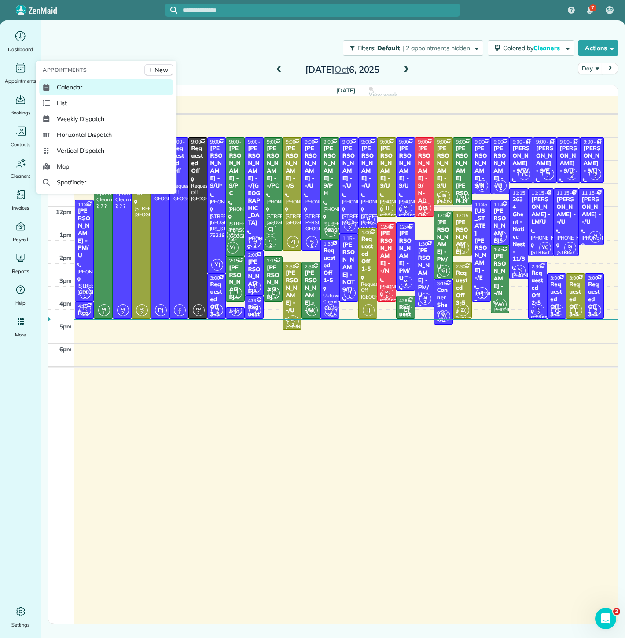
click at [76, 88] on span "Calendar" at bounding box center [70, 87] width 26 height 9
click at [81, 135] on span "Horizontal Dispatch" at bounding box center [85, 134] width 55 height 9
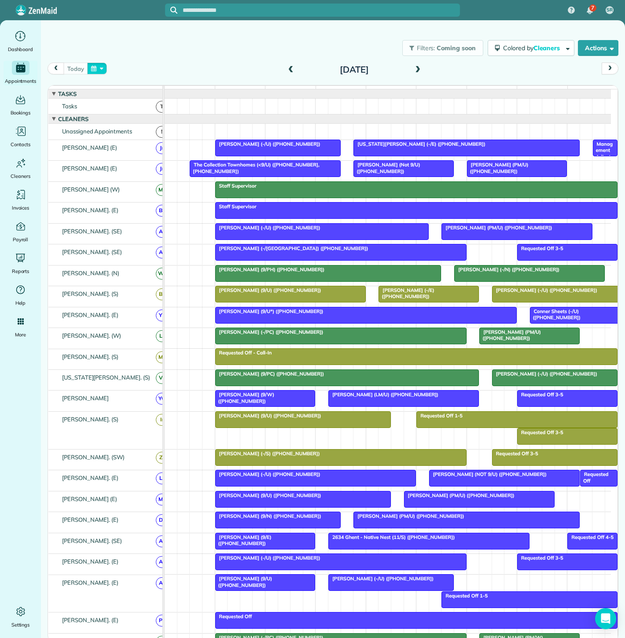
click at [98, 73] on button "button" at bounding box center [97, 68] width 20 height 12
click at [187, 129] on link "17" at bounding box center [189, 128] width 14 height 14
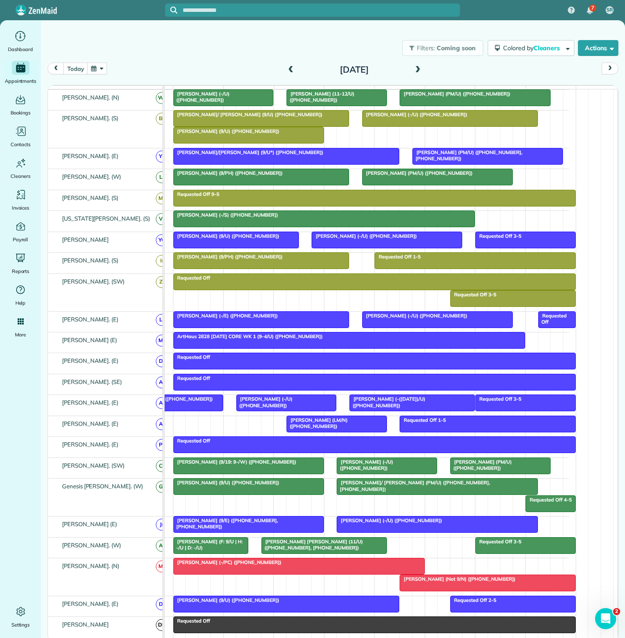
scroll to position [49, 0]
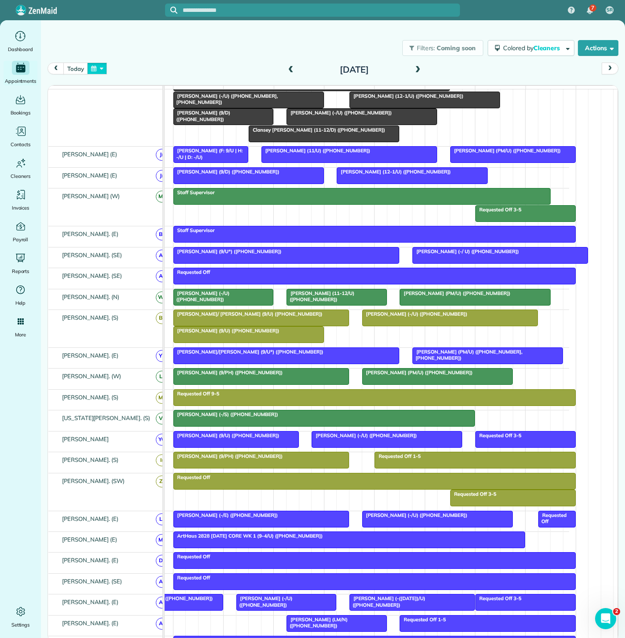
click at [104, 72] on button "button" at bounding box center [97, 68] width 20 height 12
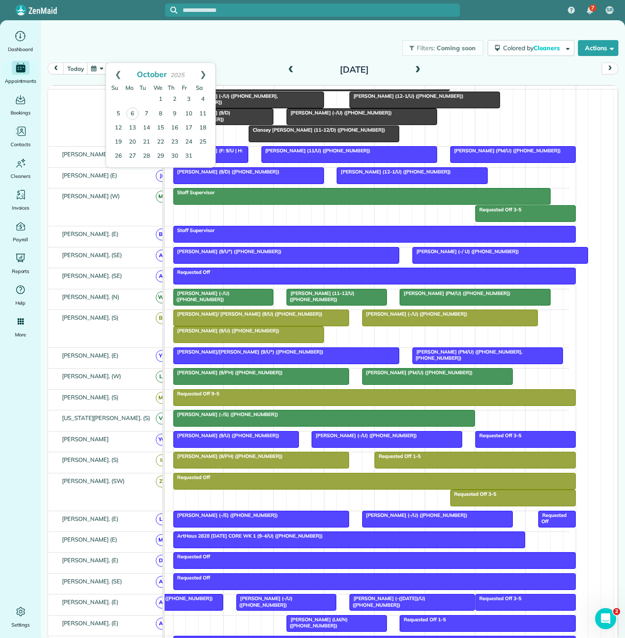
scroll to position [0, 0]
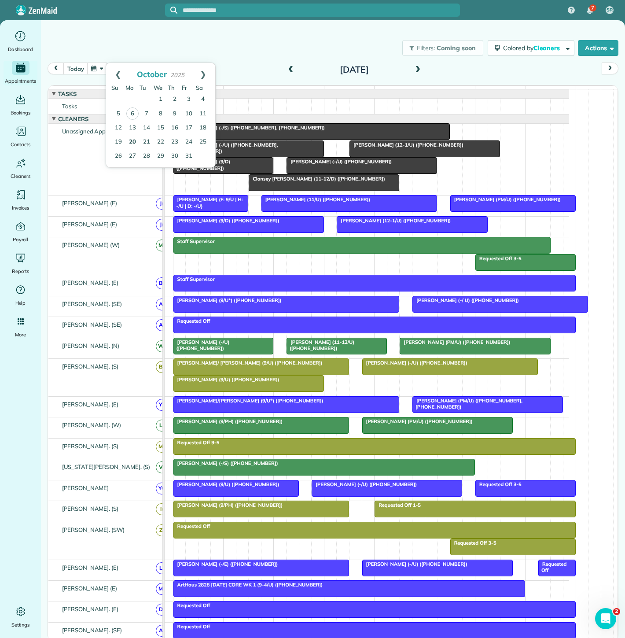
click at [134, 144] on link "20" at bounding box center [132, 142] width 14 height 14
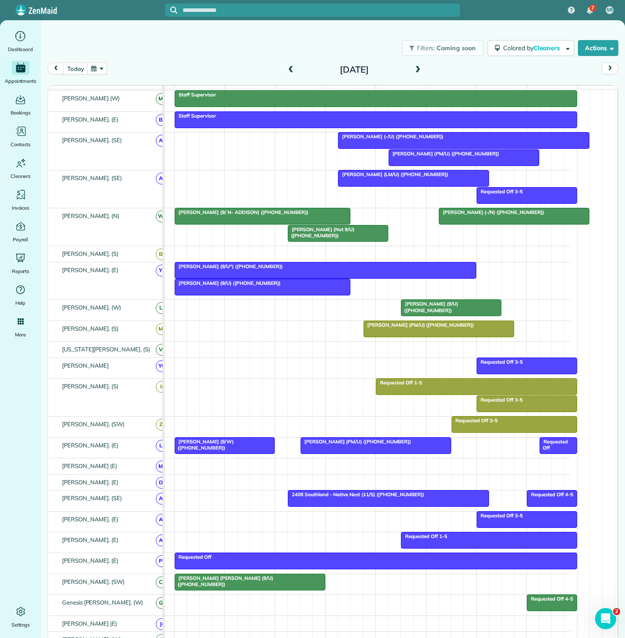
click at [240, 286] on span "Karen Klane (9/U) (+14796856769)" at bounding box center [227, 283] width 107 height 6
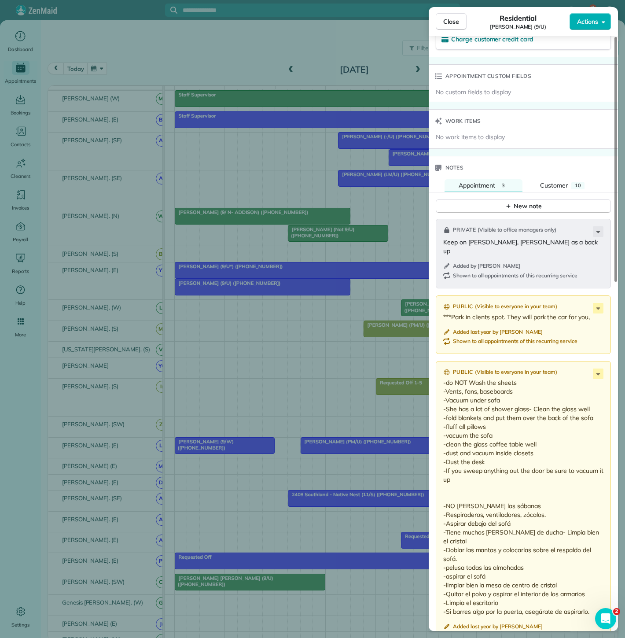
click at [258, 302] on div "Close Residential Karen Klane (9/U) Actions Status Active Karen Klane (9/U) · O…" at bounding box center [312, 319] width 625 height 638
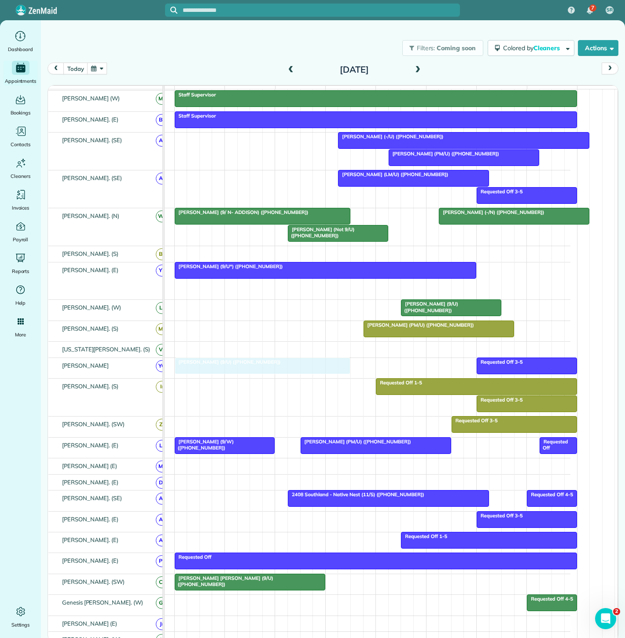
drag, startPoint x: 244, startPoint y: 291, endPoint x: 243, endPoint y: 370, distance: 79.2
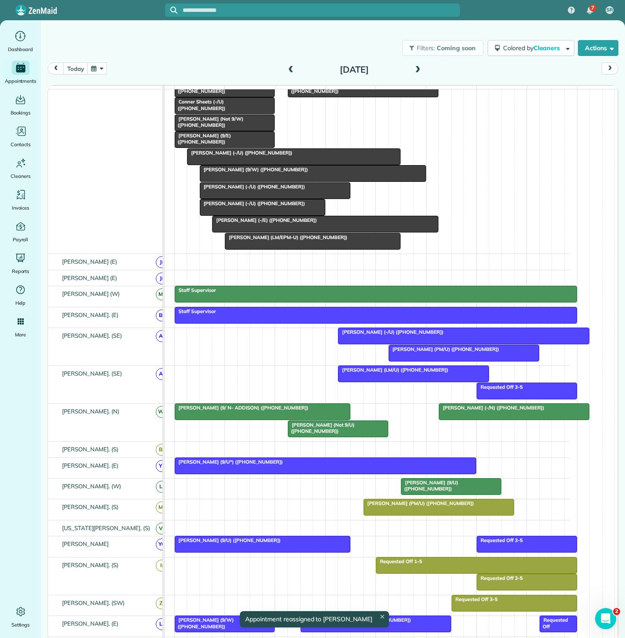
click at [309, 417] on div at bounding box center [262, 412] width 175 height 16
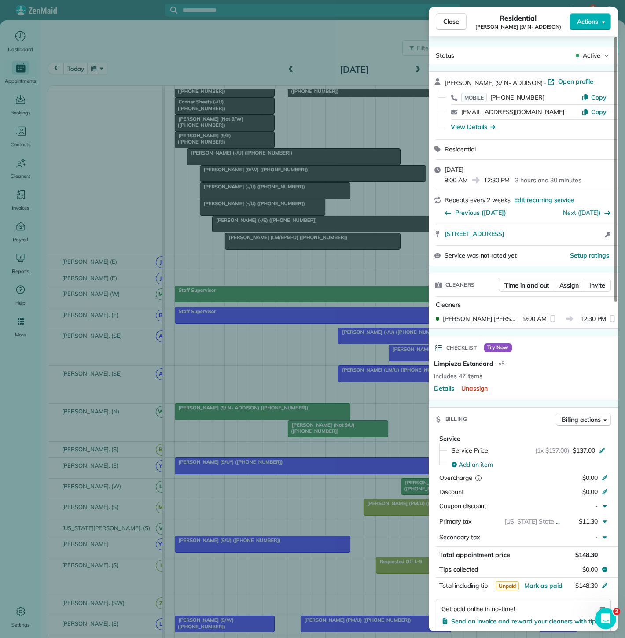
click at [309, 417] on div "Close Residential Abby Ludeman (9/ N- ADDISON) Actions Status Active Abby Ludem…" at bounding box center [312, 319] width 625 height 638
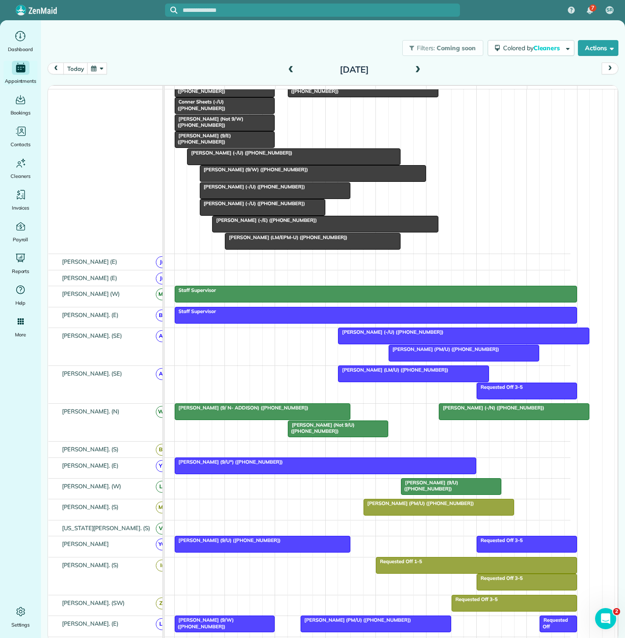
click at [503, 419] on div at bounding box center [514, 412] width 150 height 16
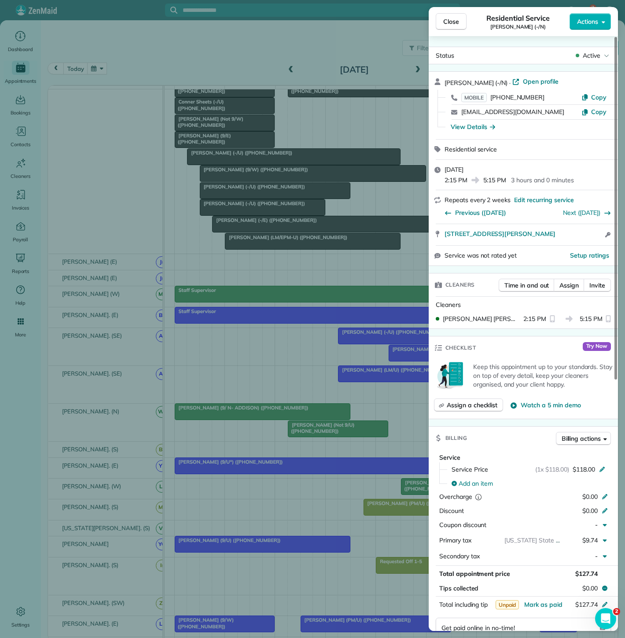
click at [388, 415] on div "Close Residential Service Collin Pedersen (-/N) Actions Status Active Collin Pe…" at bounding box center [312, 319] width 625 height 638
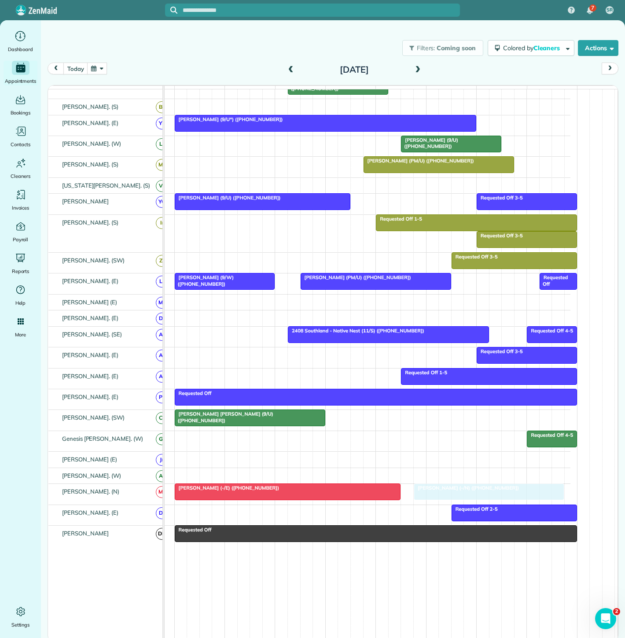
drag, startPoint x: 458, startPoint y: 418, endPoint x: 430, endPoint y: 497, distance: 83.8
click at [314, 490] on div "Victoria Garcia (-/E) (+19562454424)" at bounding box center [287, 488] width 221 height 6
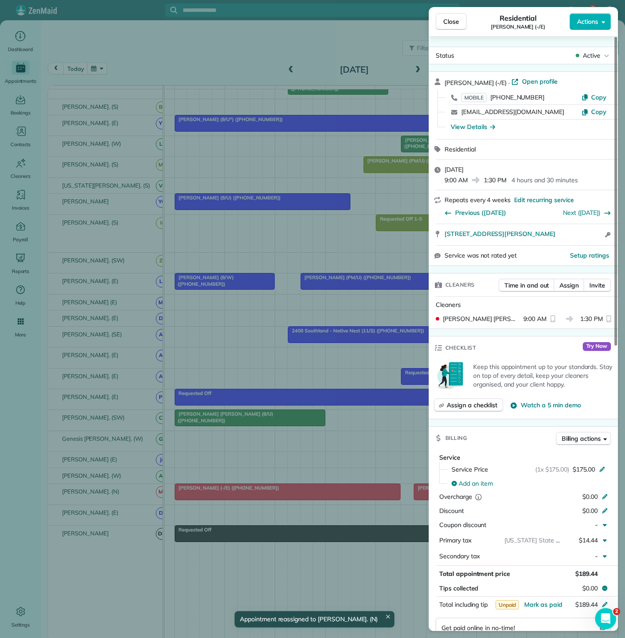
click at [314, 490] on div "Close Residential Victoria Garcia (-/E) Actions Status Active Victoria Garcia (…" at bounding box center [312, 319] width 625 height 638
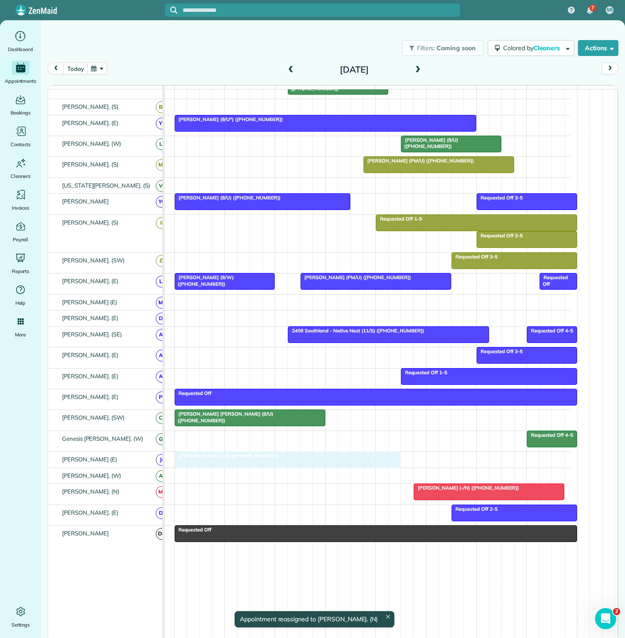
drag, startPoint x: 272, startPoint y: 493, endPoint x: 272, endPoint y: 459, distance: 33.9
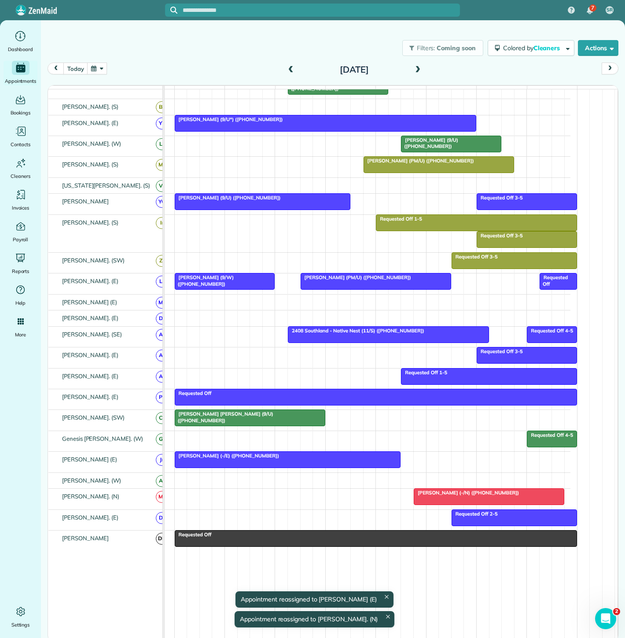
click at [443, 501] on div at bounding box center [489, 497] width 150 height 16
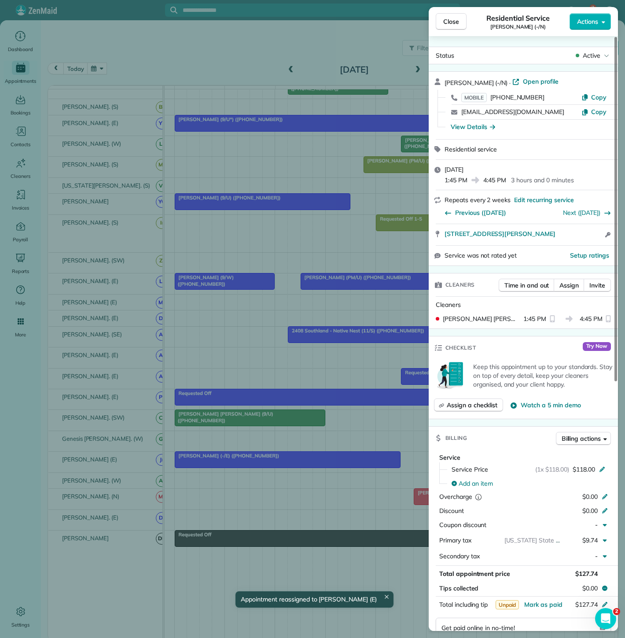
click at [383, 500] on div "Close Residential Service Collin Pedersen (-/N) Actions Status Active Collin Pe…" at bounding box center [312, 319] width 625 height 638
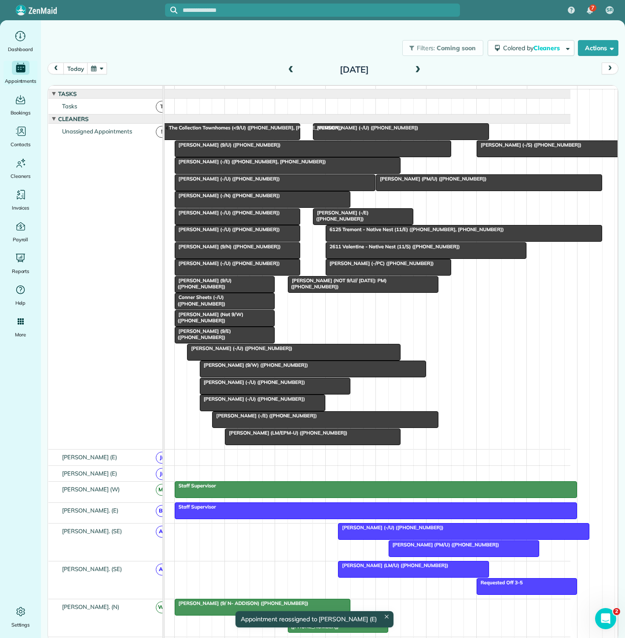
click at [278, 419] on span "Katie Schneller (-/E) (+18324057510)" at bounding box center [265, 415] width 106 height 6
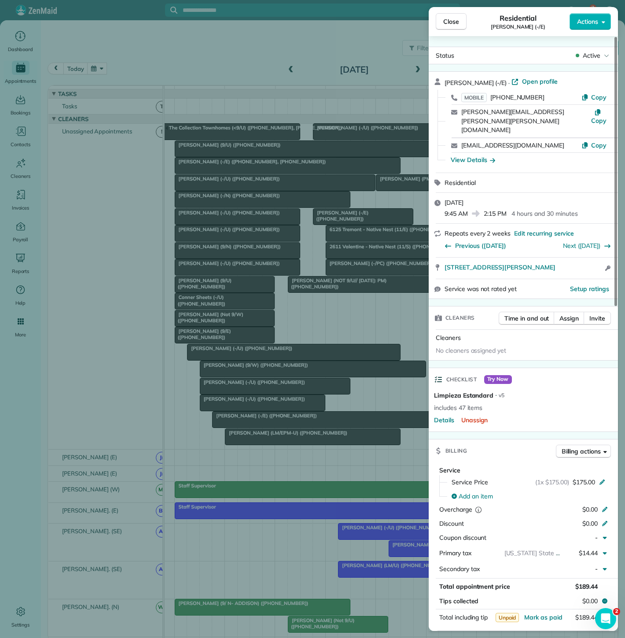
click at [278, 424] on div "Close Residential Katie Schneller (-/E) Actions Status Active Katie Schneller (…" at bounding box center [312, 319] width 625 height 638
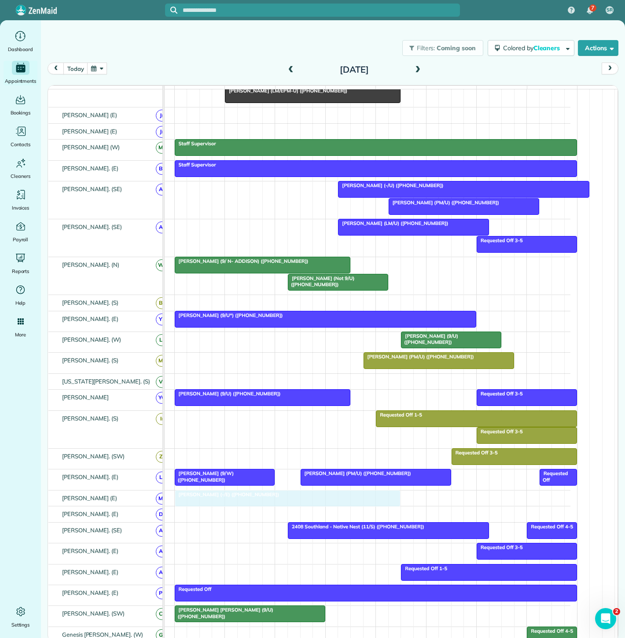
drag, startPoint x: 281, startPoint y: 422, endPoint x: 288, endPoint y: 464, distance: 43.3
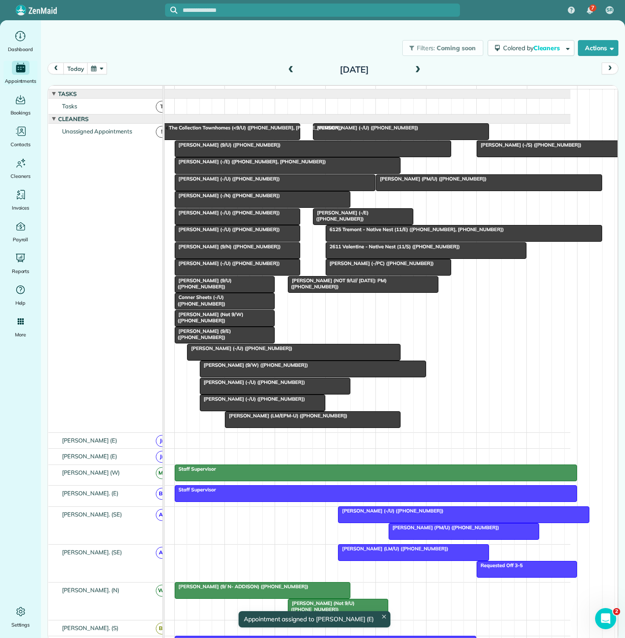
click at [262, 155] on div at bounding box center [313, 149] width 276 height 16
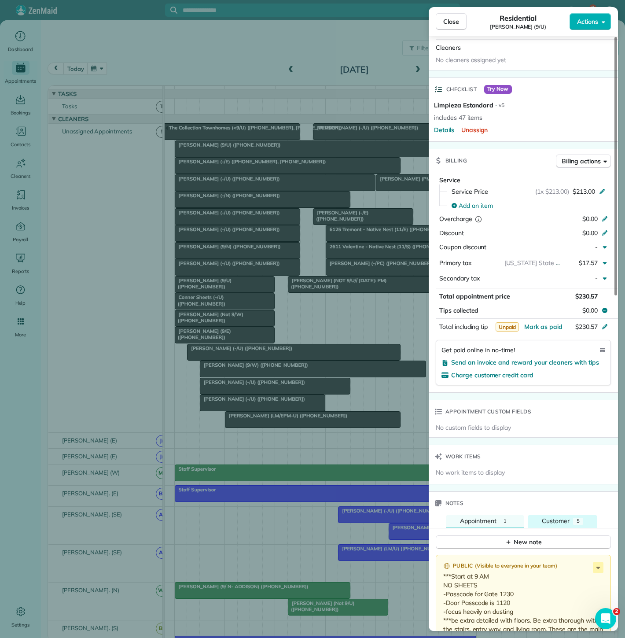
click at [555, 514] on button "Customer 5" at bounding box center [563, 520] width 70 height 13
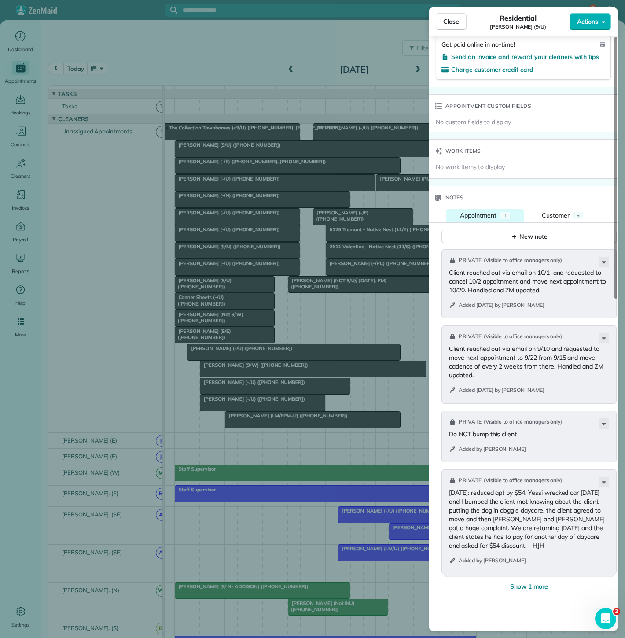
click at [501, 209] on button "Appointment 1" at bounding box center [485, 215] width 78 height 13
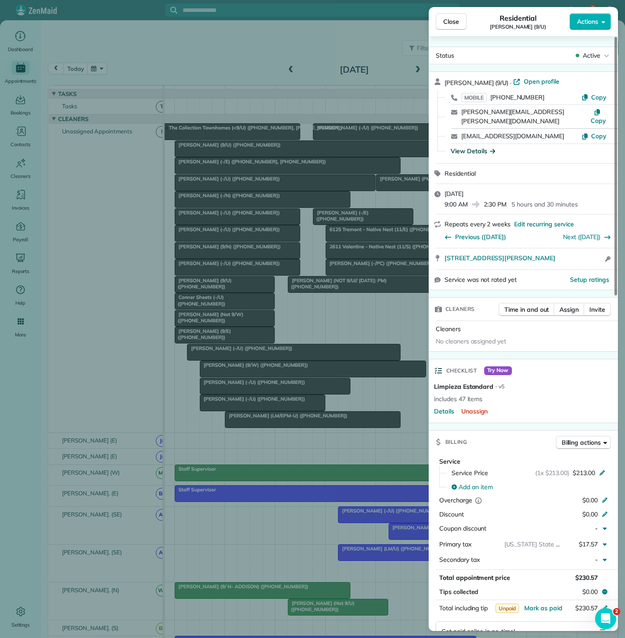
click at [472, 147] on div "View Details" at bounding box center [473, 151] width 44 height 9
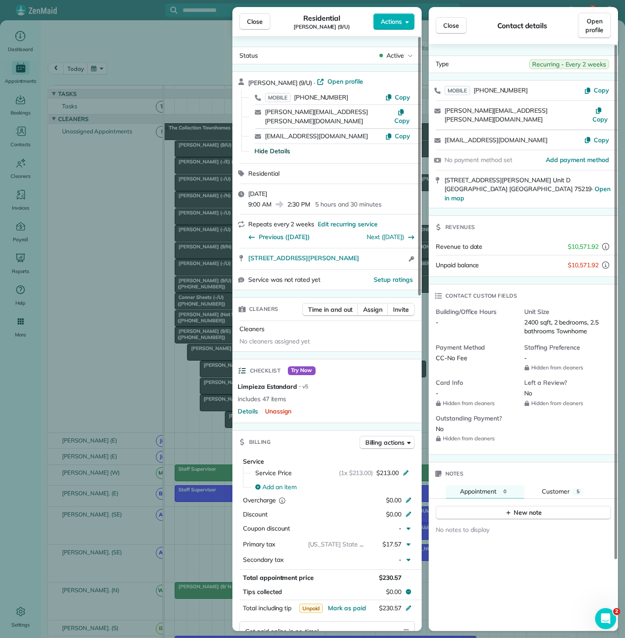
click at [131, 244] on div "Close Residential Allie Berry (9/U) Actions Status Active Allie Berry (9/U) · O…" at bounding box center [312, 319] width 625 height 638
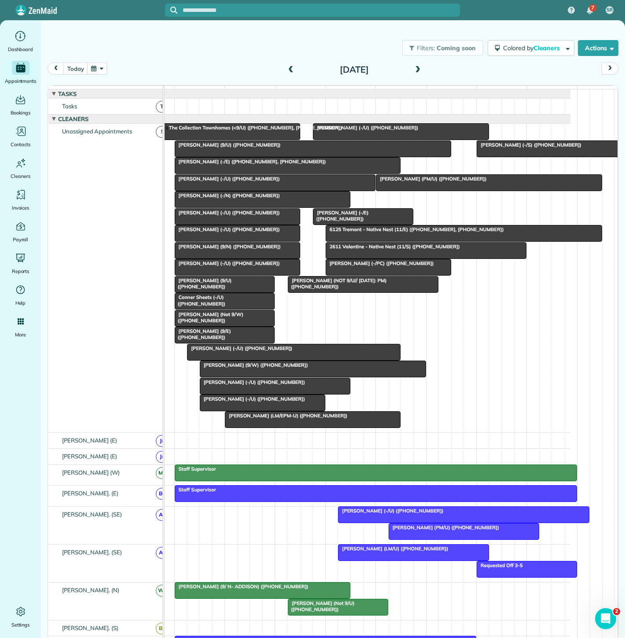
click at [274, 148] on div "Allie Berry (9/U) (+14802349119)" at bounding box center [312, 145] width 271 height 6
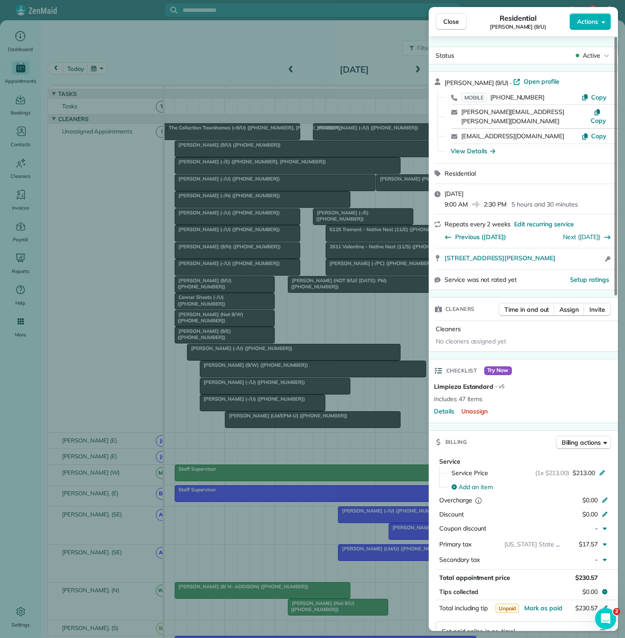
click at [262, 360] on div "Close Residential Allie Berry (9/U) Actions Status Active Allie Berry (9/U) · O…" at bounding box center [312, 319] width 625 height 638
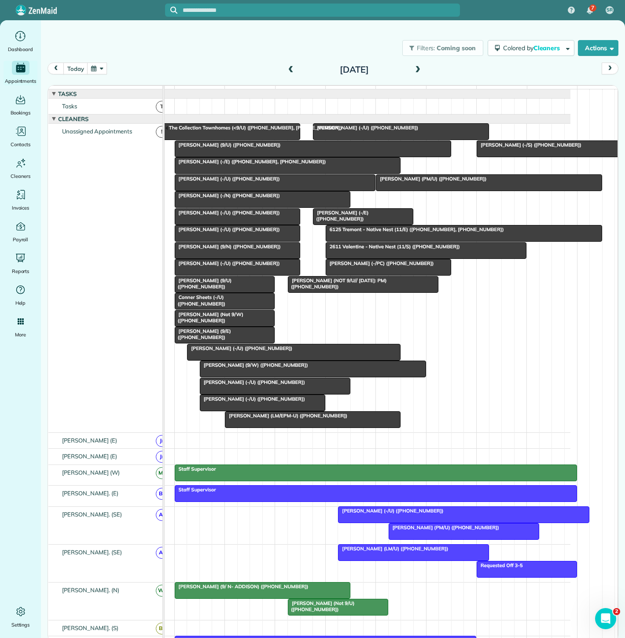
drag, startPoint x: 257, startPoint y: 307, endPoint x: 257, endPoint y: 267, distance: 40.5
click at [257, 307] on div at bounding box center [312, 319] width 625 height 638
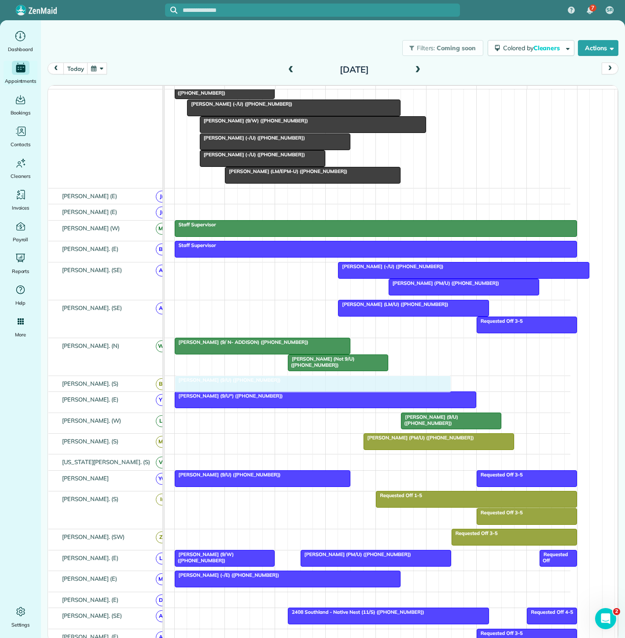
drag, startPoint x: 256, startPoint y: 151, endPoint x: 254, endPoint y: 383, distance: 232.4
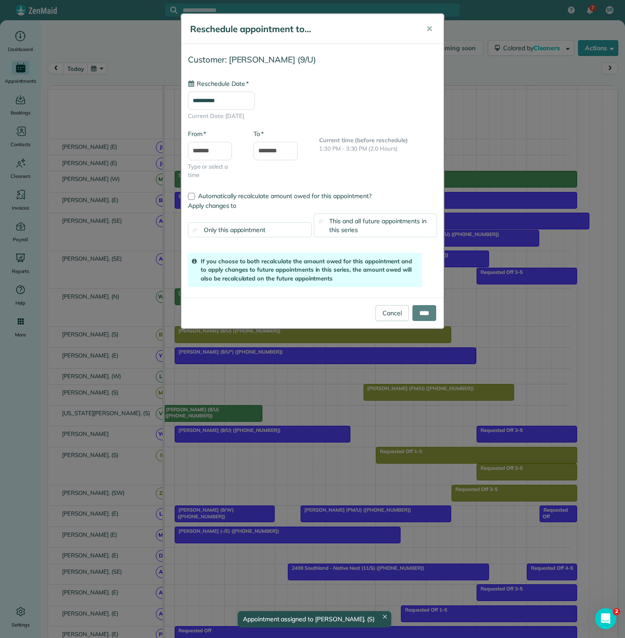
drag, startPoint x: 431, startPoint y: 432, endPoint x: 188, endPoint y: 399, distance: 245.2
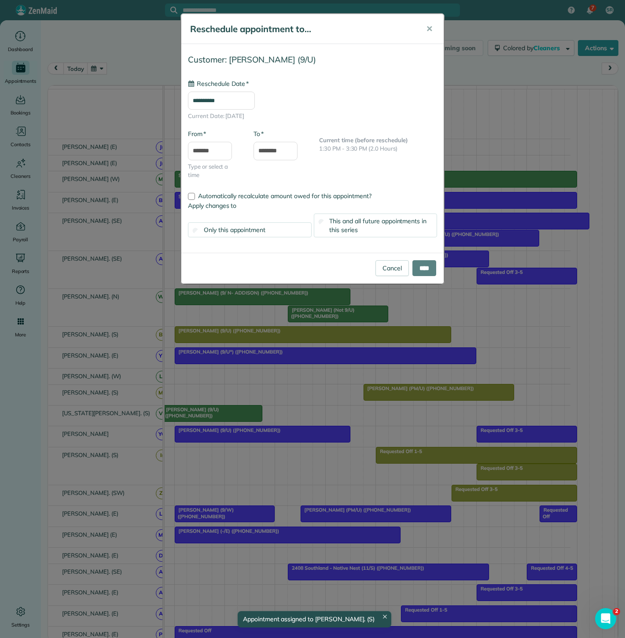
click at [186, 403] on div "**********" at bounding box center [312, 319] width 625 height 638
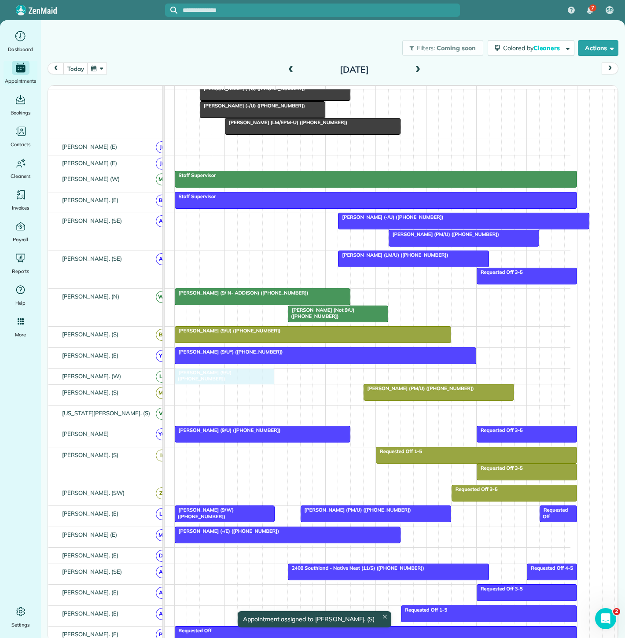
drag, startPoint x: 191, startPoint y: 417, endPoint x: 206, endPoint y: 383, distance: 37.0
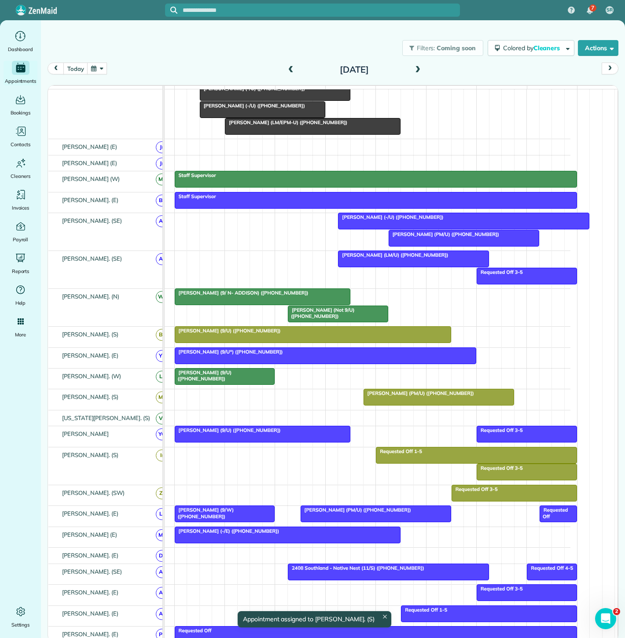
click at [206, 383] on div at bounding box center [224, 376] width 99 height 16
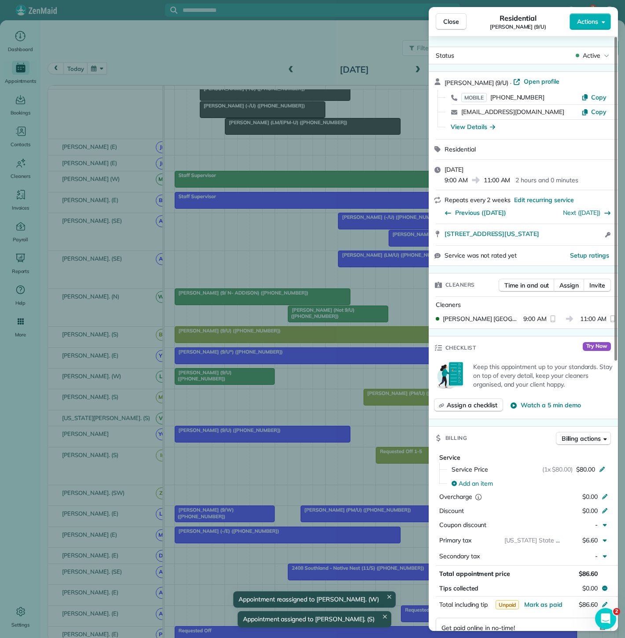
click at [206, 383] on div "Close Residential Tyler Jacoby (9/U) Actions Status Active Tyler Jacoby (9/U) ·…" at bounding box center [312, 319] width 625 height 638
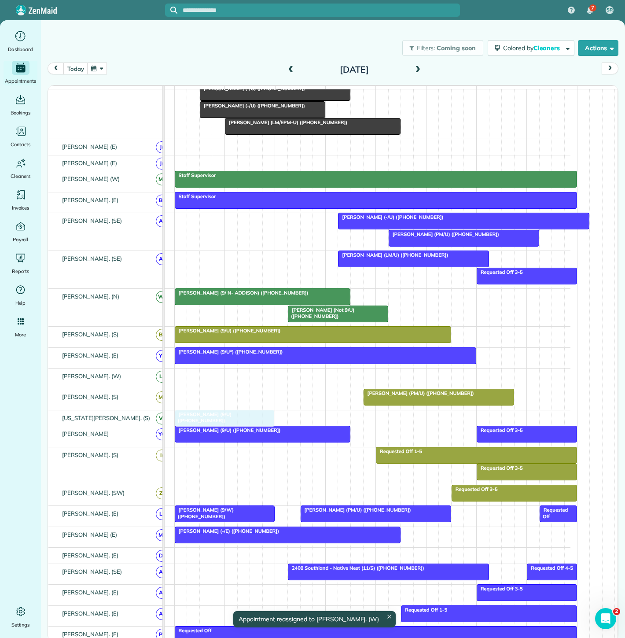
drag, startPoint x: 206, startPoint y: 383, endPoint x: 206, endPoint y: 416, distance: 33.4
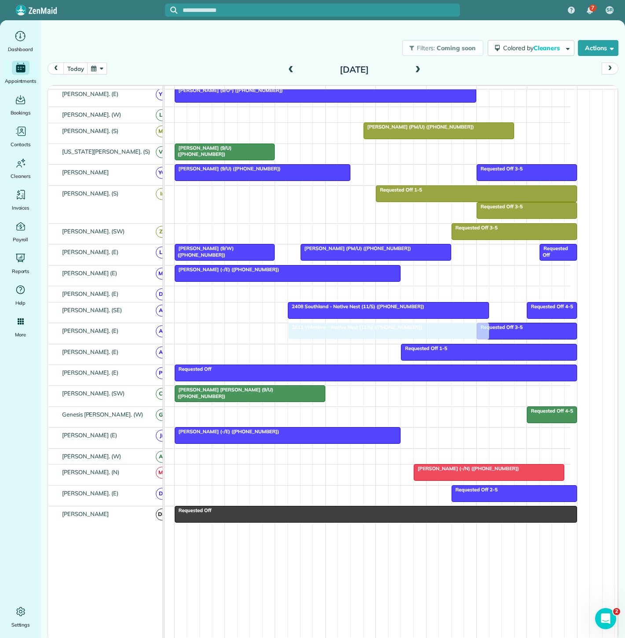
drag, startPoint x: 394, startPoint y: 239, endPoint x: 359, endPoint y: 341, distance: 107.7
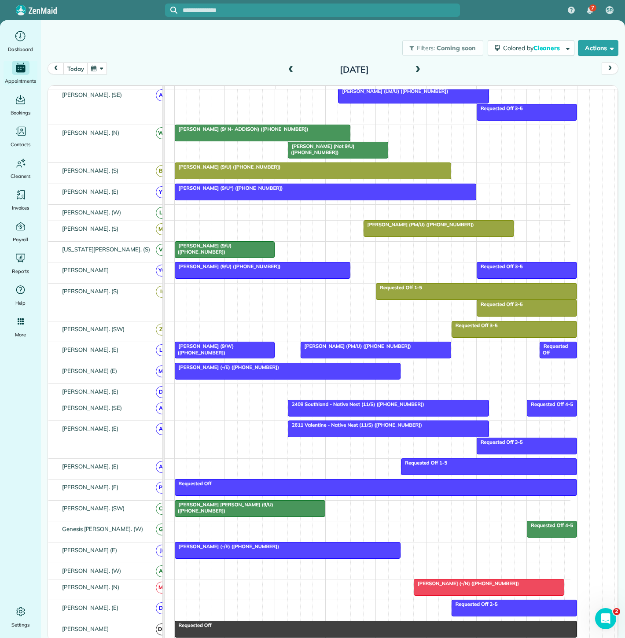
click at [316, 437] on div at bounding box center [388, 429] width 200 height 16
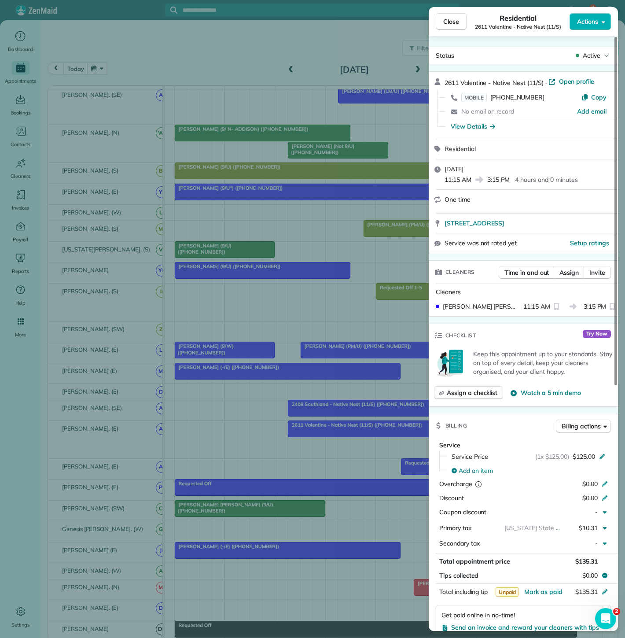
click at [316, 438] on div "Close Residential 2611 Valentine - Native Nest (11/S) Actions Status Active 261…" at bounding box center [312, 319] width 625 height 638
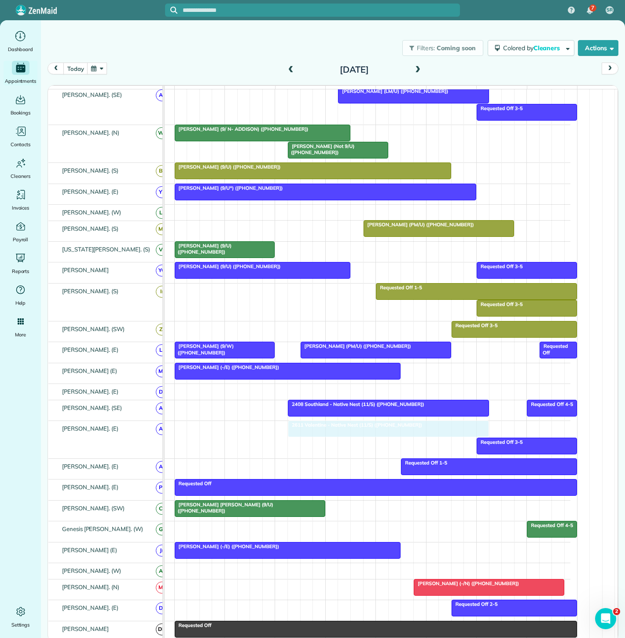
drag, startPoint x: 339, startPoint y: 436, endPoint x: 343, endPoint y: 441, distance: 6.3
click at [343, 441] on div "Requested Off 3-5 2611 Valentine - Native Nest (11/S) (+19406821867) 2611 Valen…" at bounding box center [347, 439] width 446 height 37
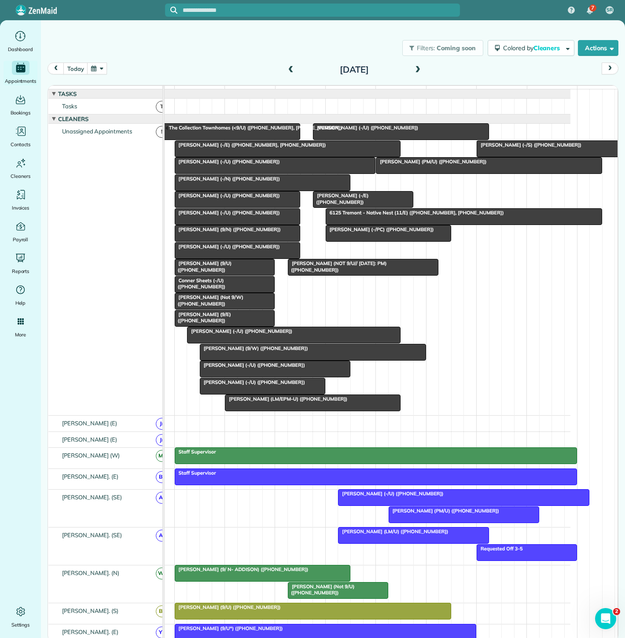
click at [221, 232] on span "Erin Parker (9/N) (+14698780667)" at bounding box center [227, 229] width 107 height 6
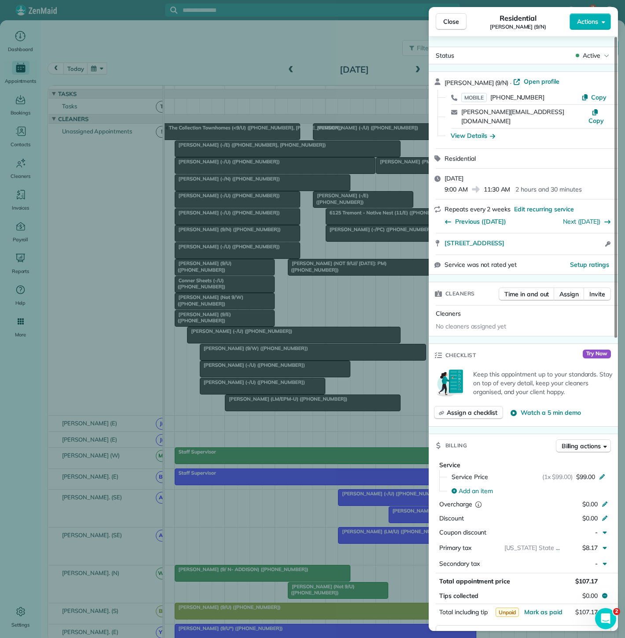
click at [221, 235] on div "Close Residential Erin Parker (9/N) Actions Status Active Erin Parker (9/N) · O…" at bounding box center [312, 319] width 625 height 638
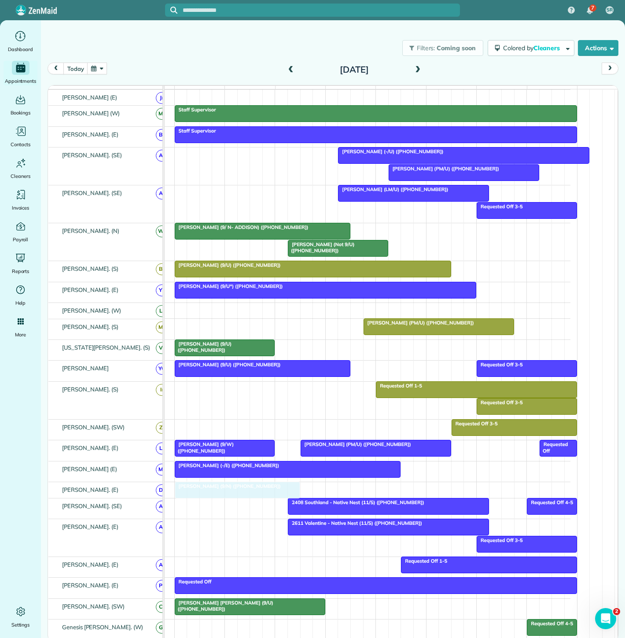
drag, startPoint x: 224, startPoint y: 237, endPoint x: 224, endPoint y: 490, distance: 253.5
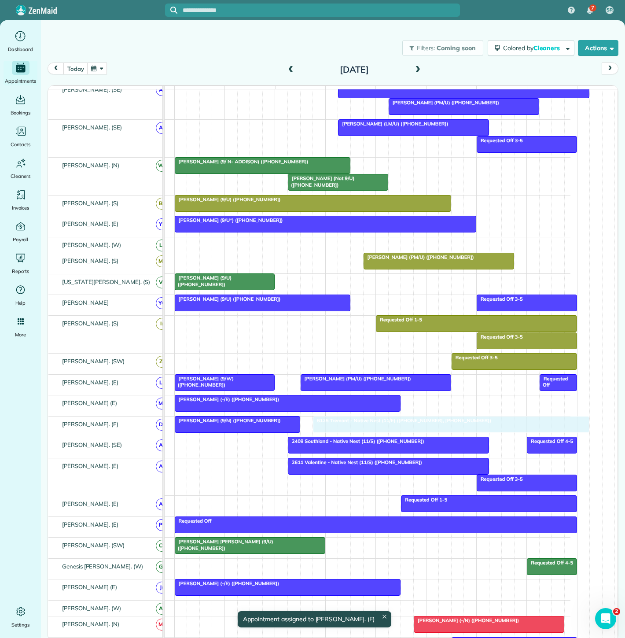
drag, startPoint x: 381, startPoint y: 222, endPoint x: 367, endPoint y: 426, distance: 204.7
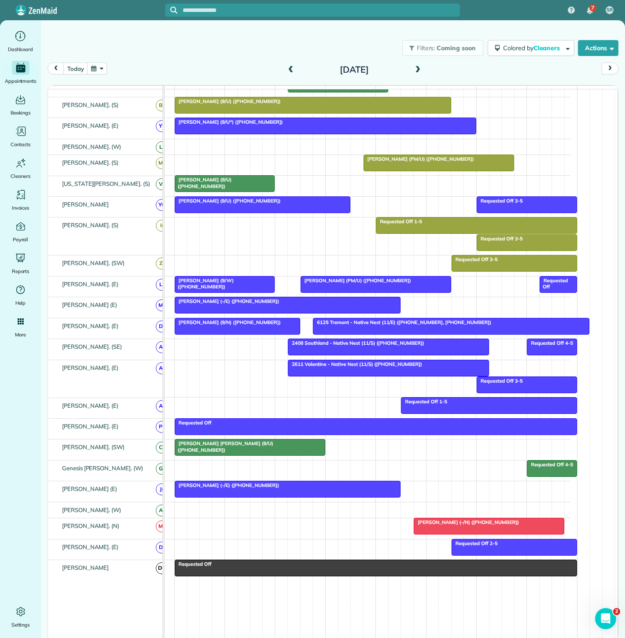
click at [348, 325] on span "6125 Tremont - Native Nest (11/E) (+14692685812, +19406821867)" at bounding box center [401, 322] width 179 height 6
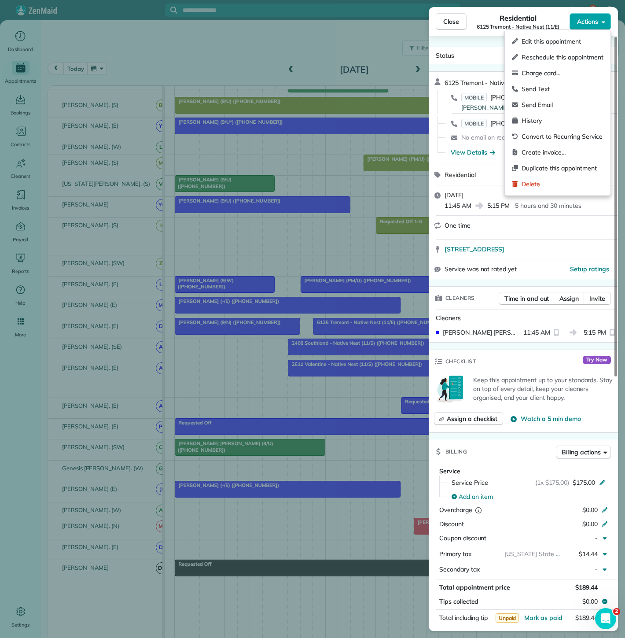
click at [583, 18] on span "Actions" at bounding box center [587, 21] width 21 height 9
click at [570, 34] on div "Edit this appointment" at bounding box center [557, 41] width 99 height 16
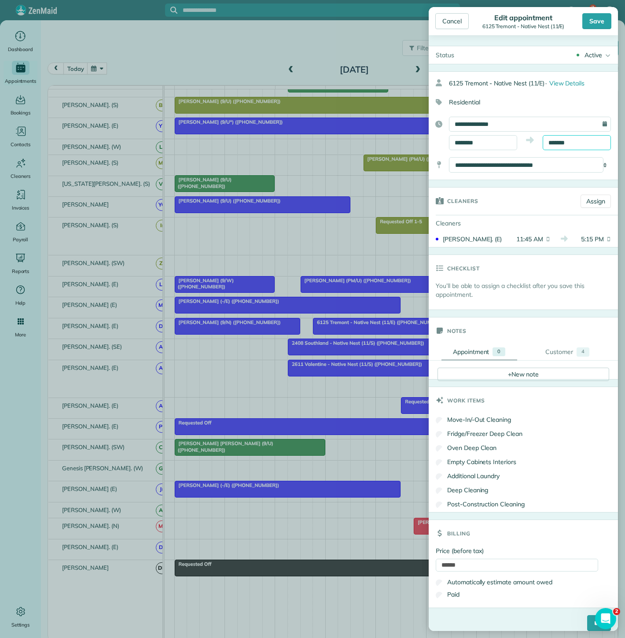
click at [566, 143] on input "*******" at bounding box center [577, 142] width 68 height 15
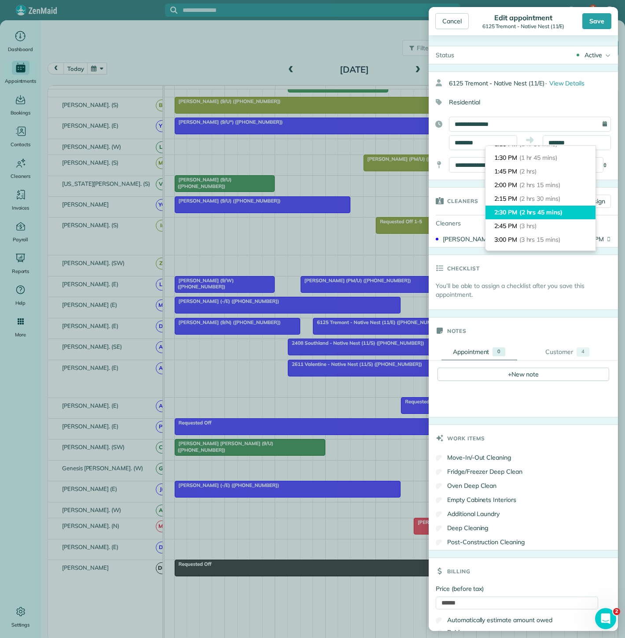
type input "*******"
click at [557, 214] on span "(2 hrs 45 mins)" at bounding box center [540, 212] width 43 height 8
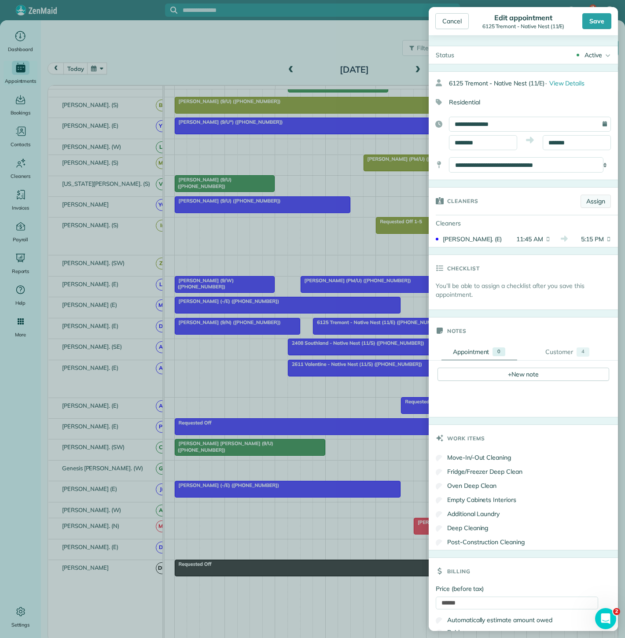
click at [586, 206] on link "Assign" at bounding box center [596, 201] width 30 height 13
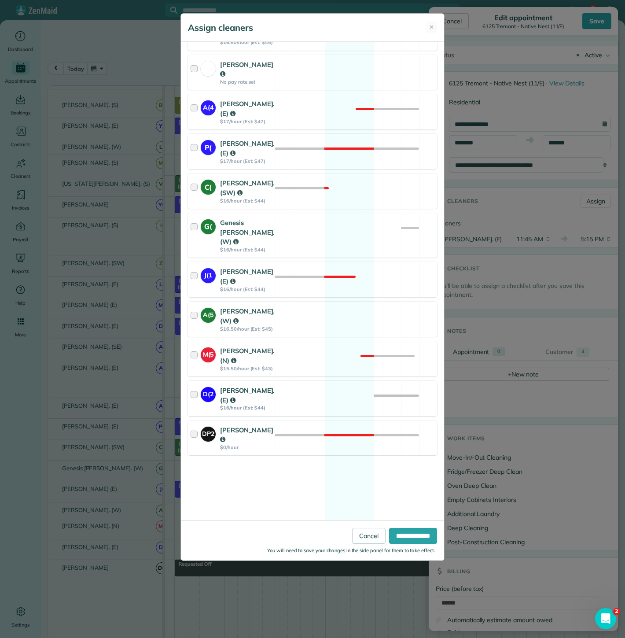
click at [267, 405] on div "Deisi Montelongo. (E)" at bounding box center [247, 395] width 55 height 19
click at [392, 538] on input "**********" at bounding box center [413, 536] width 48 height 16
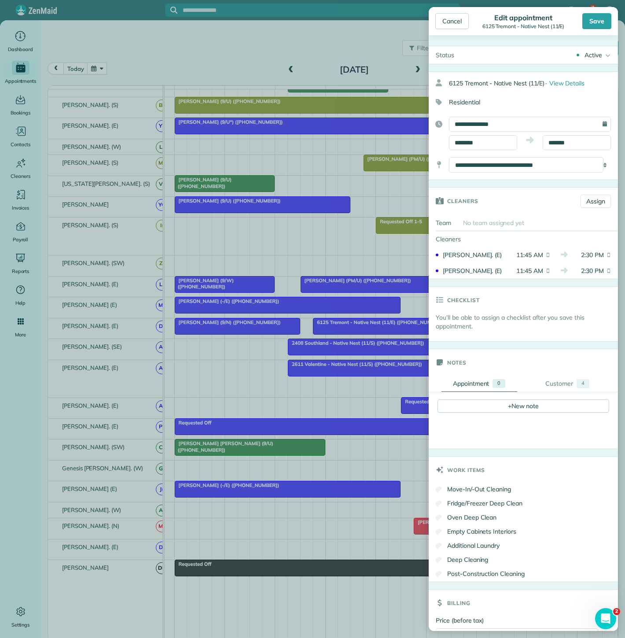
click at [593, 23] on div "Save" at bounding box center [596, 21] width 29 height 16
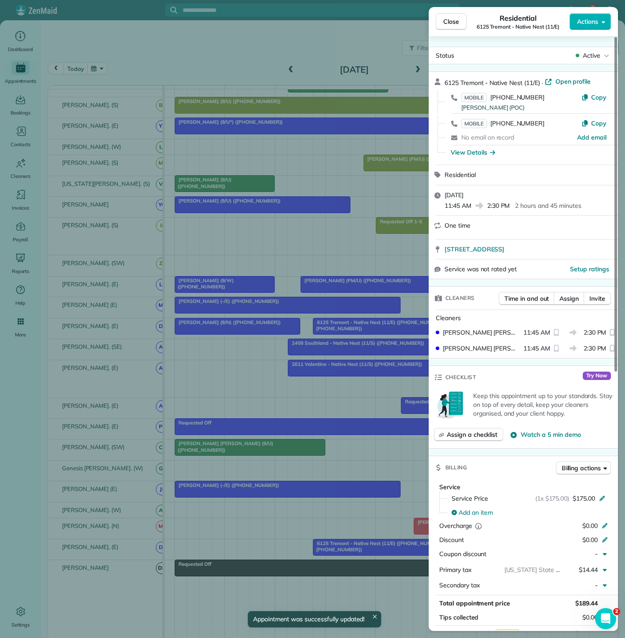
click at [328, 380] on div "Close Residential 6125 Tremont - Native Nest (11/E) Actions Status Active 6125 …" at bounding box center [312, 319] width 625 height 638
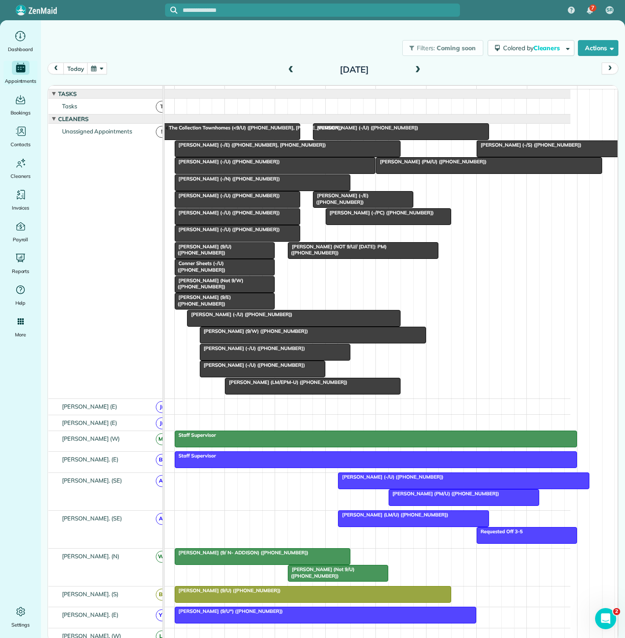
click at [250, 376] on div at bounding box center [262, 369] width 125 height 16
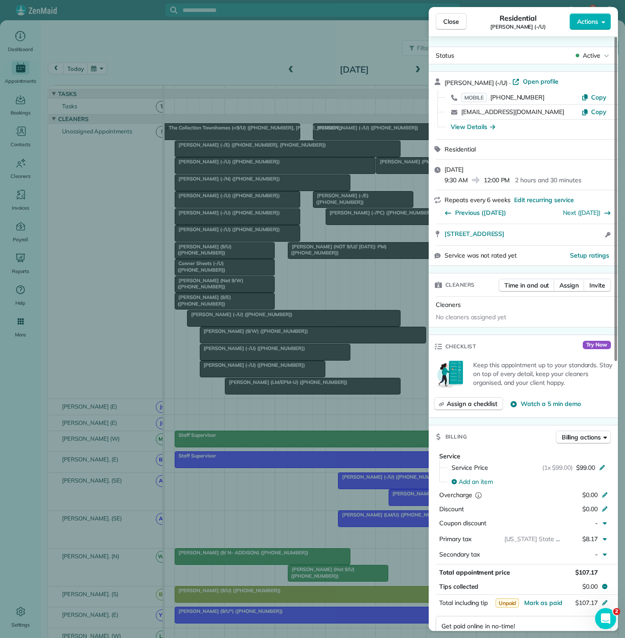
click at [250, 376] on div "Close Residential Kiera Makowecki (-/U) Actions Status Active Kiera Makowecki (…" at bounding box center [312, 319] width 625 height 638
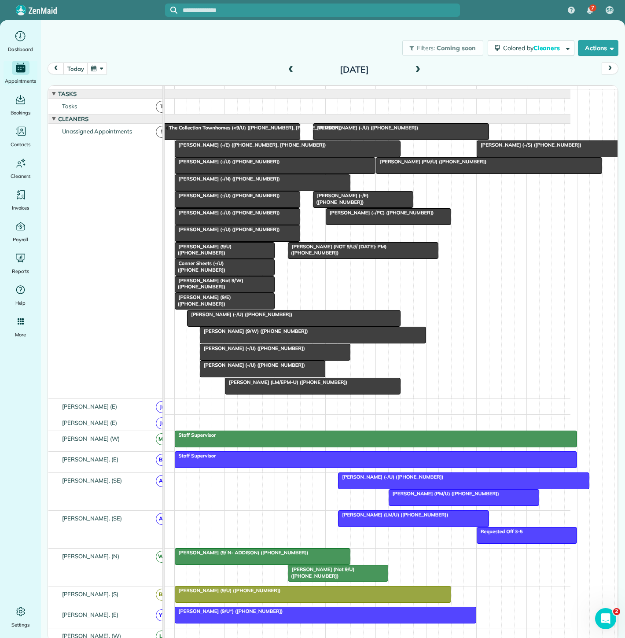
click at [232, 309] on div at bounding box center [224, 301] width 99 height 16
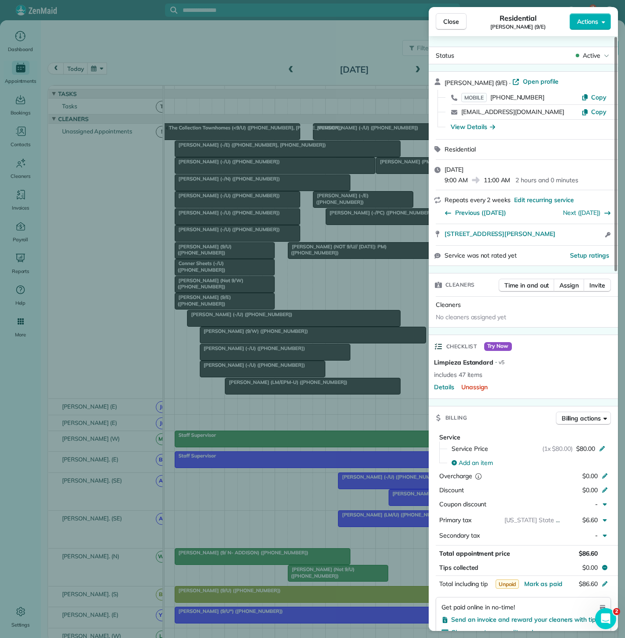
click at [232, 310] on div "Close Residential Krystal Morris (9/E) Actions Status Active Krystal Morris (9/…" at bounding box center [312, 319] width 625 height 638
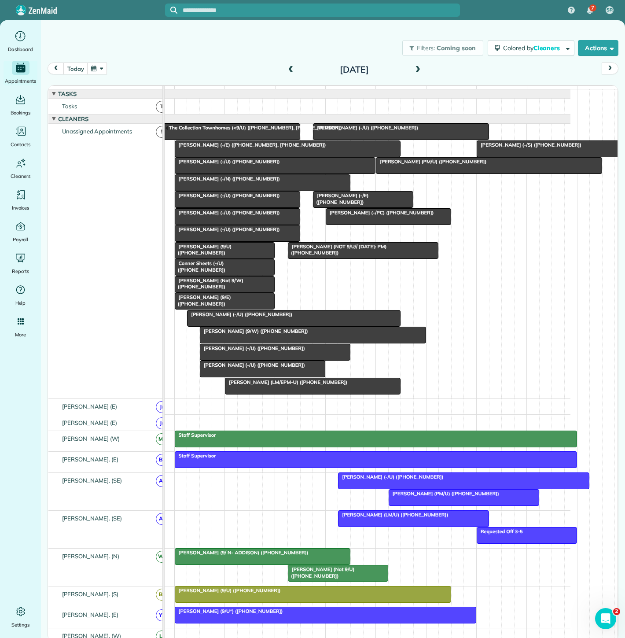
click at [236, 232] on span "Hollie Poole (-/U) (+12817040056)" at bounding box center [227, 229] width 106 height 6
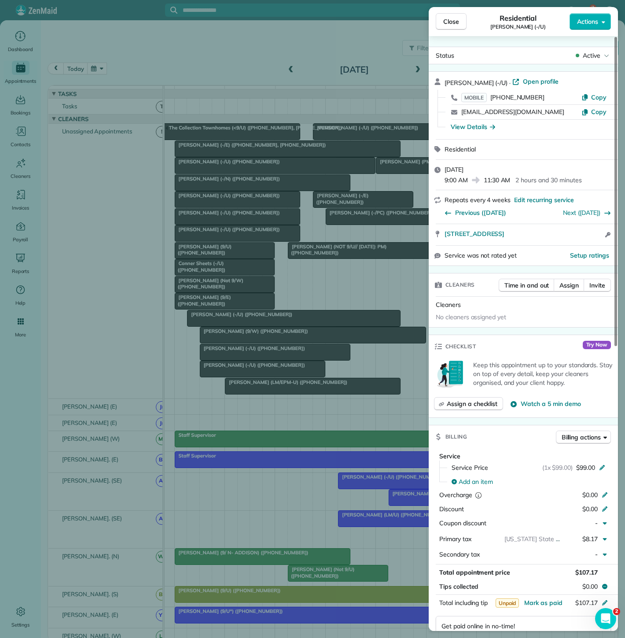
click at [236, 218] on div "Close Residential Hollie Poole (-/U) Actions Status Active Hollie Poole (-/U) ·…" at bounding box center [312, 319] width 625 height 638
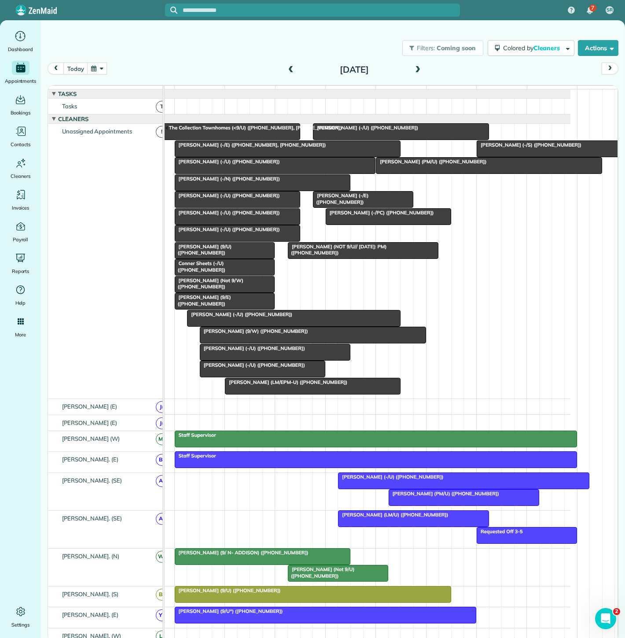
click at [236, 216] on span "Delaney Rea (-/U) (+18176878241)" at bounding box center [227, 212] width 106 height 6
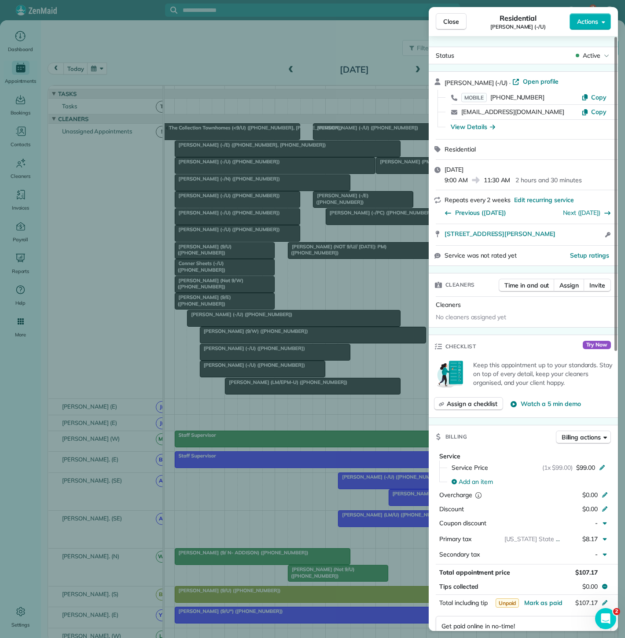
click at [238, 208] on div "Close Residential Delaney Rea (-/U) Actions Status Active Delaney Rea (-/U) · O…" at bounding box center [312, 319] width 625 height 638
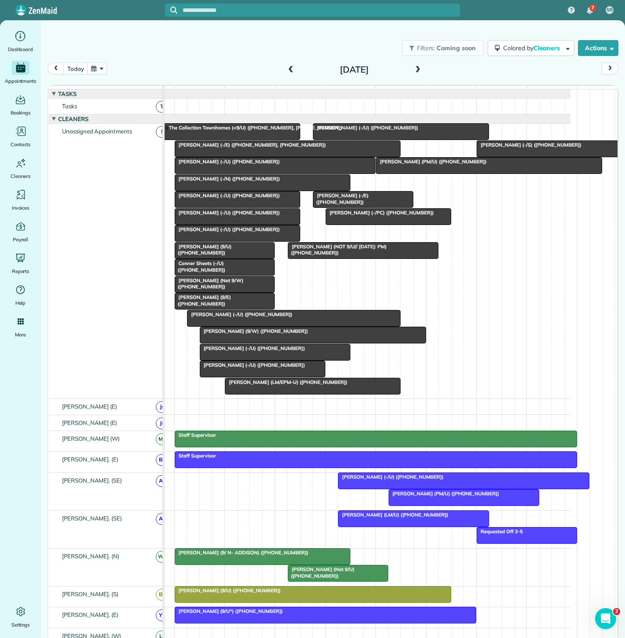
click at [238, 207] on div at bounding box center [237, 199] width 125 height 16
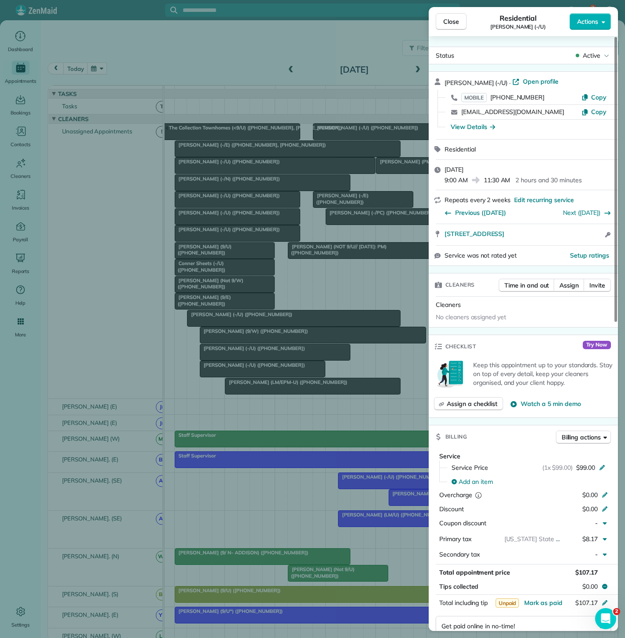
click at [238, 208] on div "Close Residential Cristina Santiago (-/U) Actions Status Active Cristina Santia…" at bounding box center [312, 319] width 625 height 638
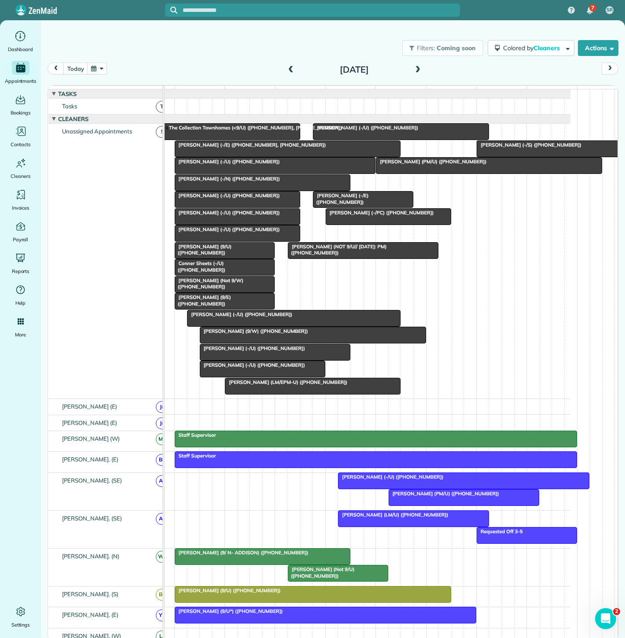
click at [536, 155] on div at bounding box center [577, 149] width 201 height 16
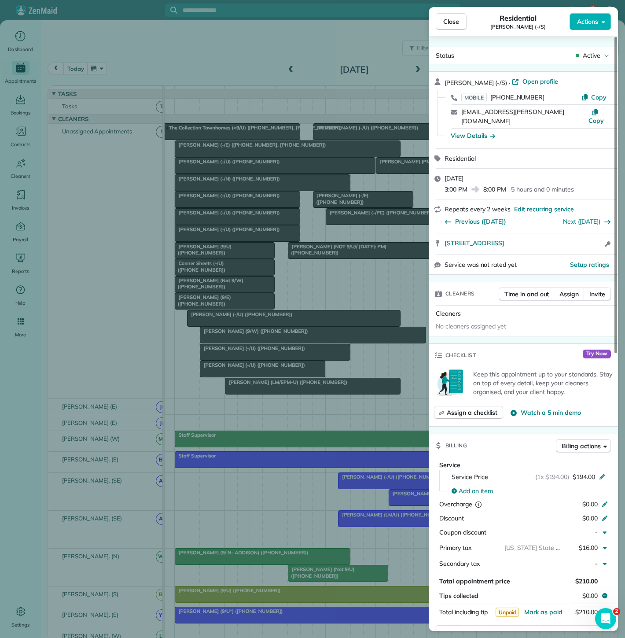
click at [276, 195] on div "Close Residential Sienna Larsen (-/S) Actions Status Active Sienna Larsen (-/S)…" at bounding box center [312, 319] width 625 height 638
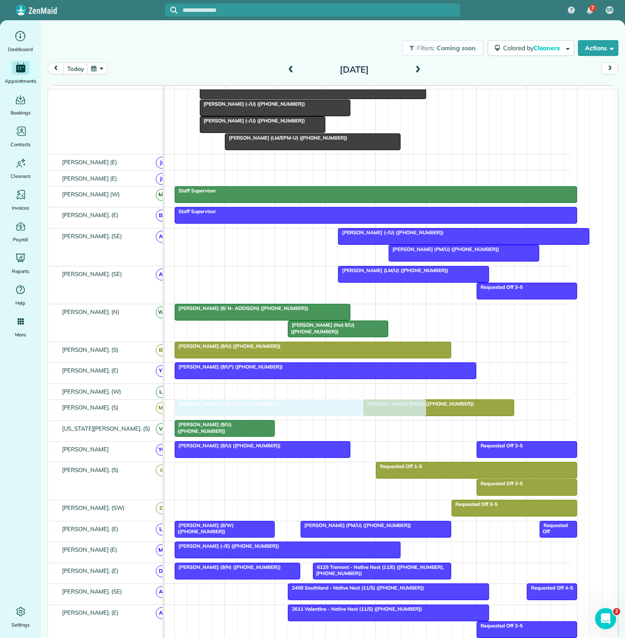
drag, startPoint x: 522, startPoint y: 153, endPoint x: 220, endPoint y: 409, distance: 395.9
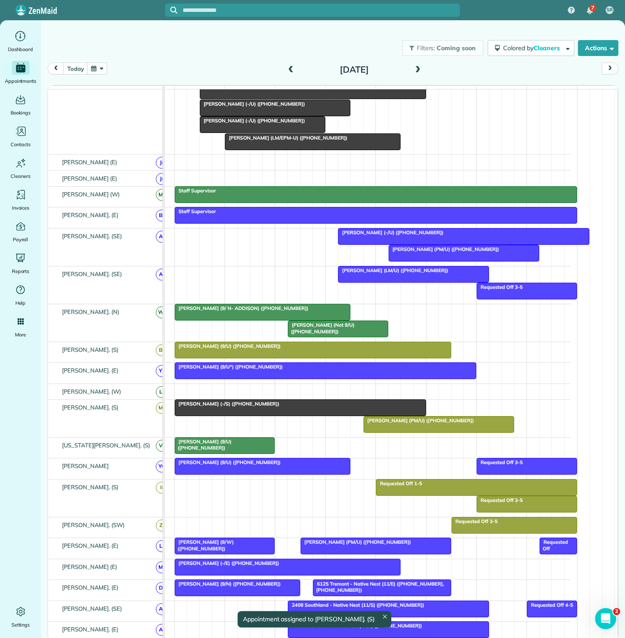
click at [254, 415] on div at bounding box center [300, 408] width 250 height 16
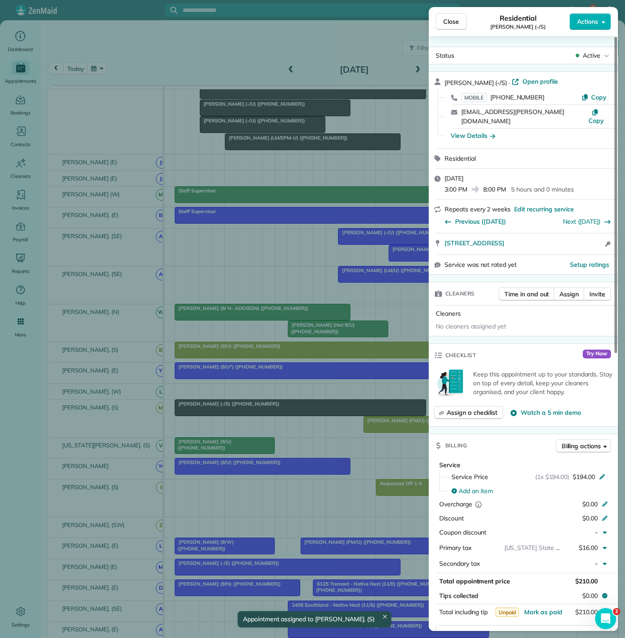
click at [254, 415] on div "Close Residential Sienna Larsen (-/S) Actions Status Active Sienna Larsen (-/S)…" at bounding box center [312, 319] width 625 height 638
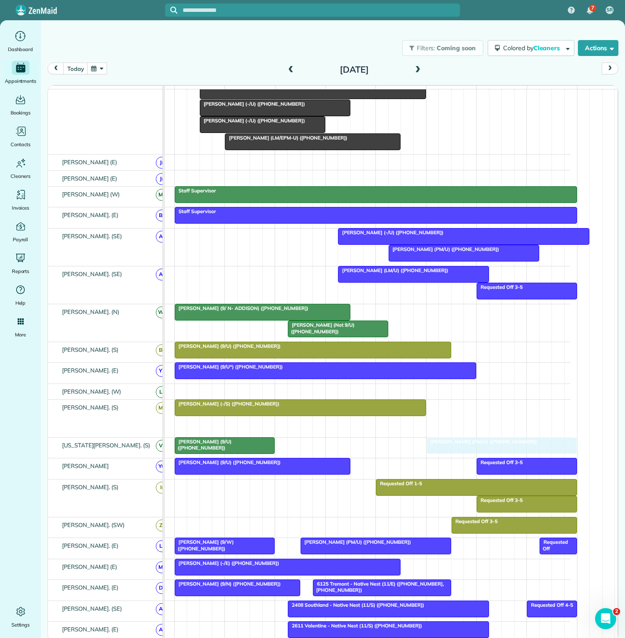
drag, startPoint x: 389, startPoint y: 433, endPoint x: 448, endPoint y: 461, distance: 65.2
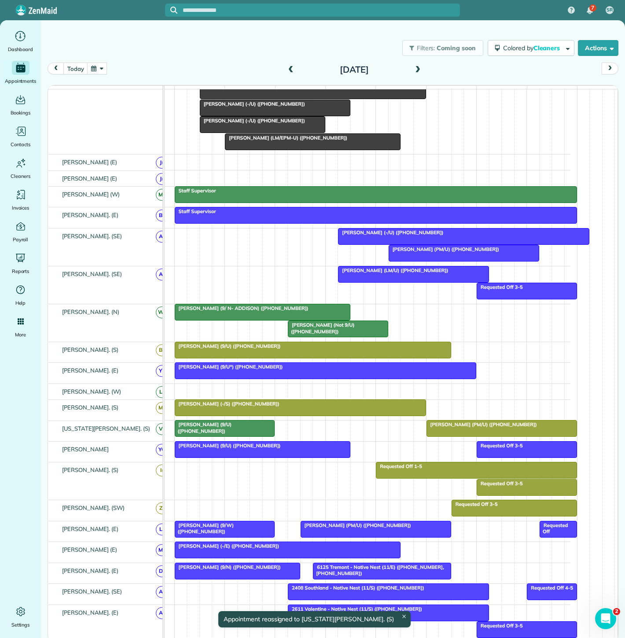
click at [441, 427] on span "Rebekah Langston (PM/U) (+18704169743)" at bounding box center [481, 424] width 111 height 6
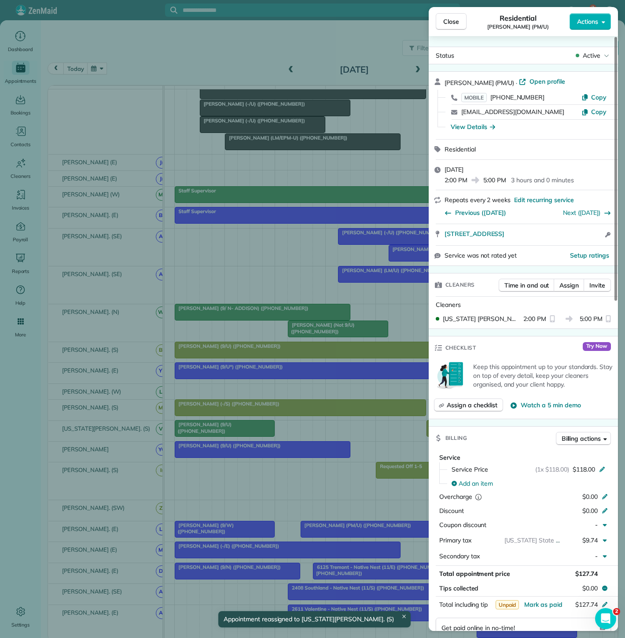
click at [342, 433] on div "Close Residential Rebekah Langston (PM/U) Actions Status Active Rebekah Langsto…" at bounding box center [312, 319] width 625 height 638
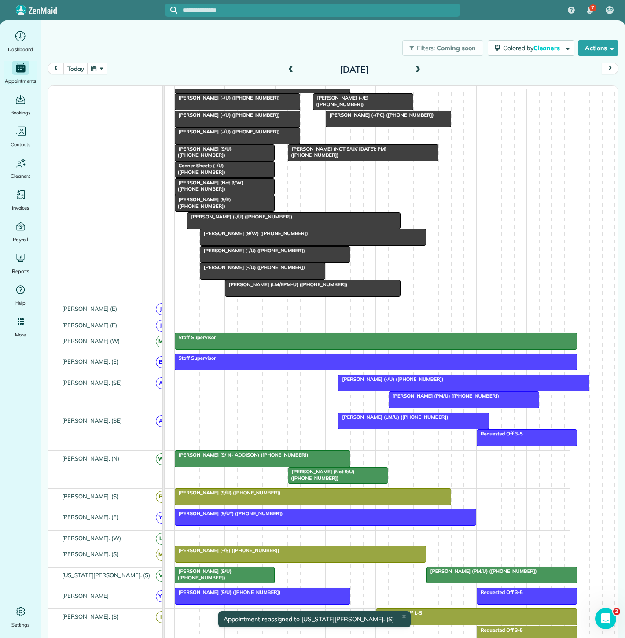
scroll to position [98, 0]
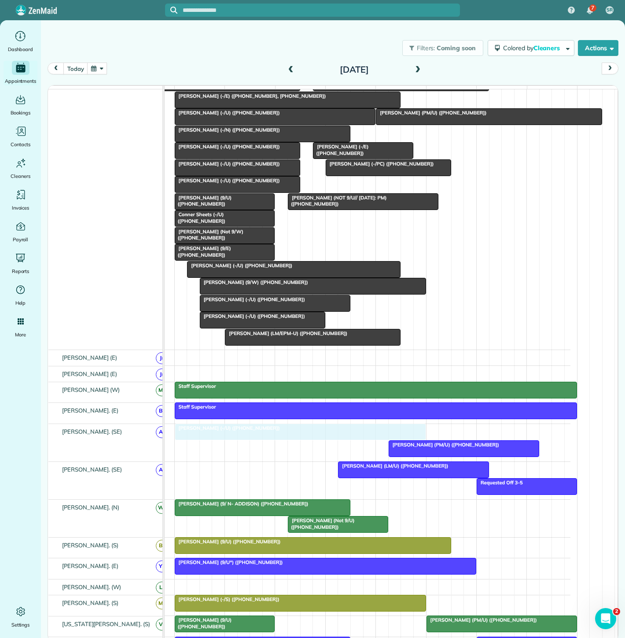
drag, startPoint x: 422, startPoint y: 437, endPoint x: 264, endPoint y: 445, distance: 158.6
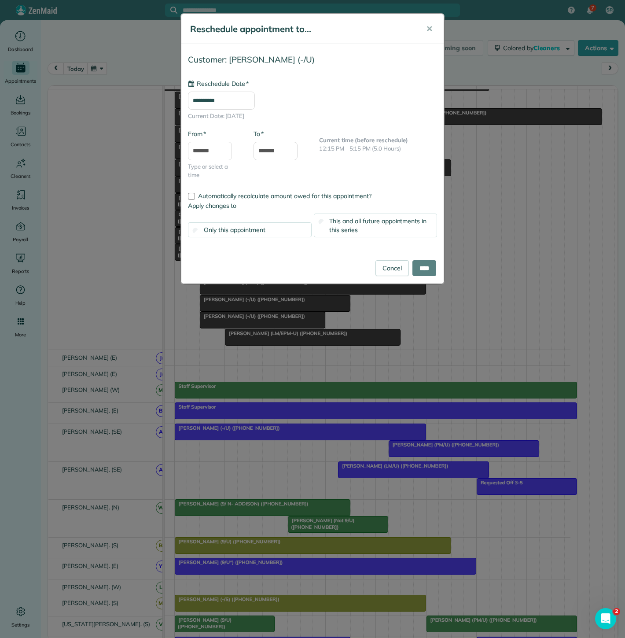
type input "**********"
click at [429, 279] on div "Cancel ****" at bounding box center [312, 268] width 262 height 31
click at [416, 269] on input "****" at bounding box center [424, 268] width 24 height 16
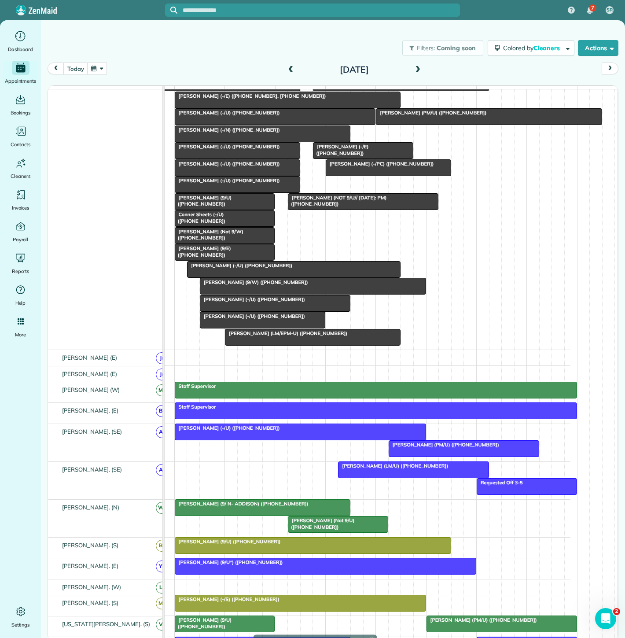
click at [313, 438] on div at bounding box center [300, 432] width 250 height 16
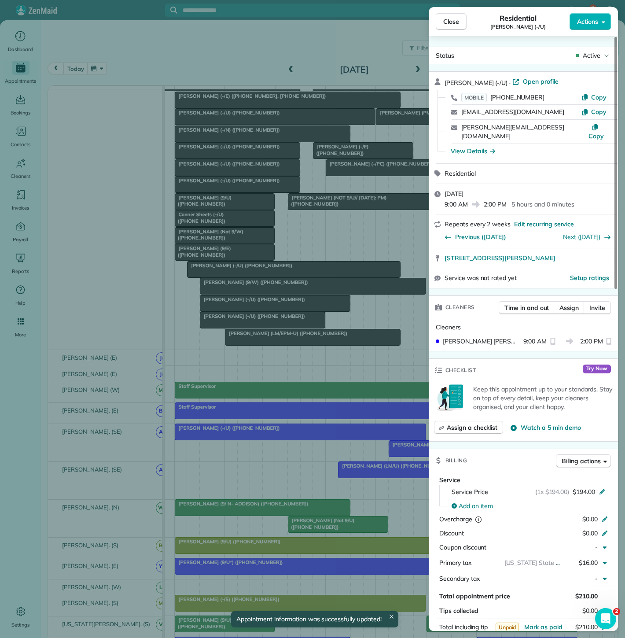
click at [313, 438] on div "Close Residential Charlie Young (-/U) Actions Status Active Charlie Young (-/U)…" at bounding box center [312, 319] width 625 height 638
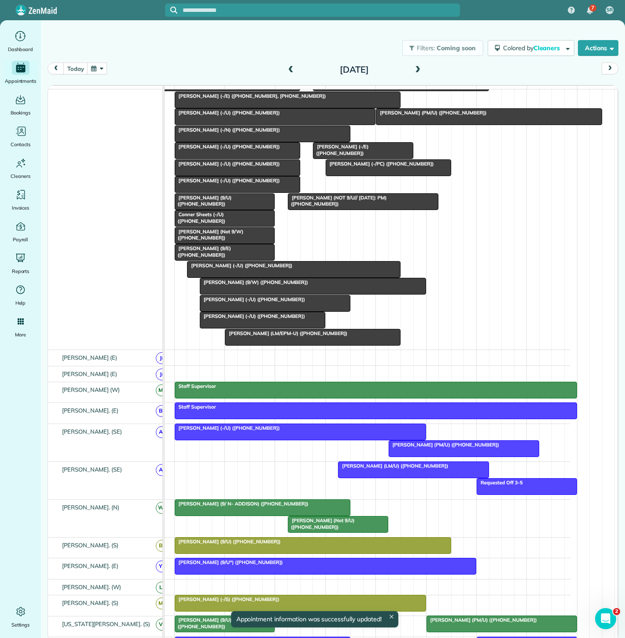
click at [427, 456] on div at bounding box center [464, 449] width 150 height 16
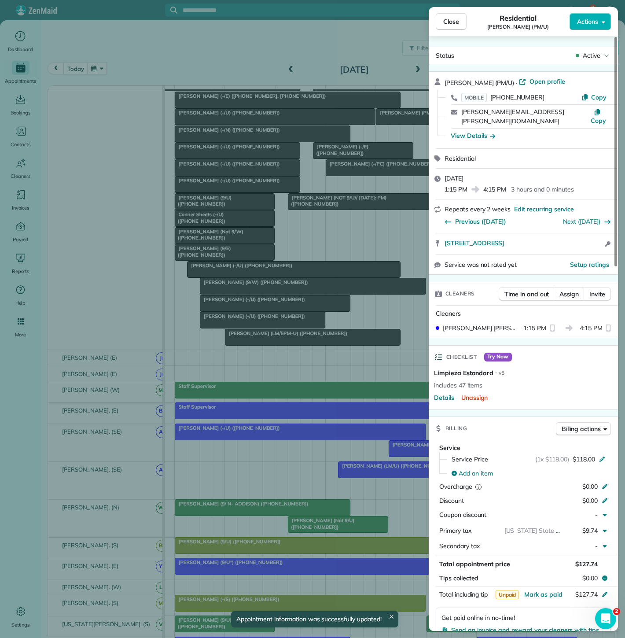
click at [415, 457] on div "Close Residential Jason Wingert (PM/U) Actions Status Active Jason Wingert (PM/…" at bounding box center [312, 319] width 625 height 638
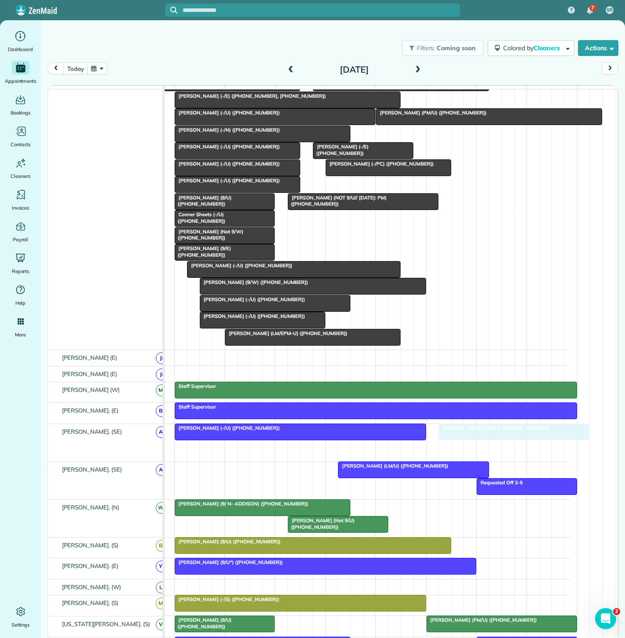
drag, startPoint x: 412, startPoint y: 456, endPoint x: 458, endPoint y: 451, distance: 46.0
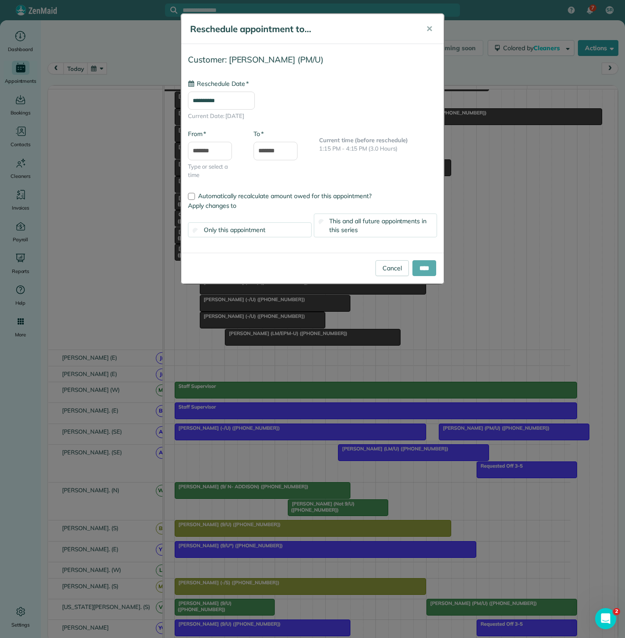
type input "**********"
click at [418, 272] on input "****" at bounding box center [424, 268] width 24 height 16
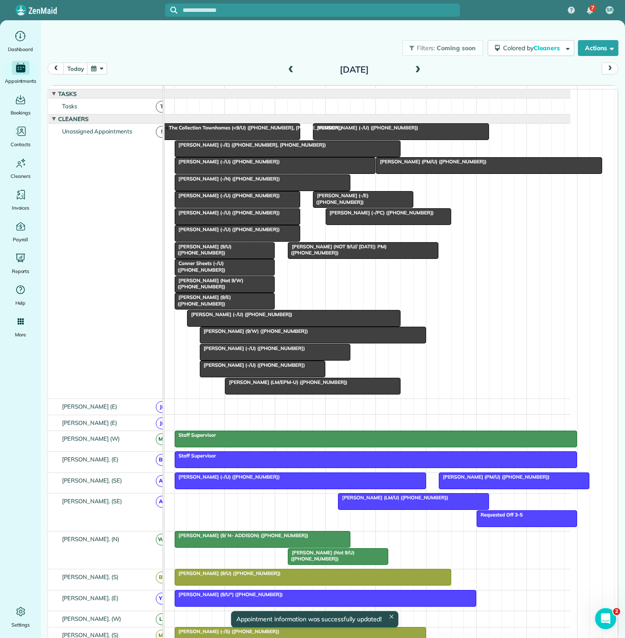
click at [300, 334] on div "Chanel Rafie (9/W) (+19728985639)" at bounding box center [312, 331] width 221 height 6
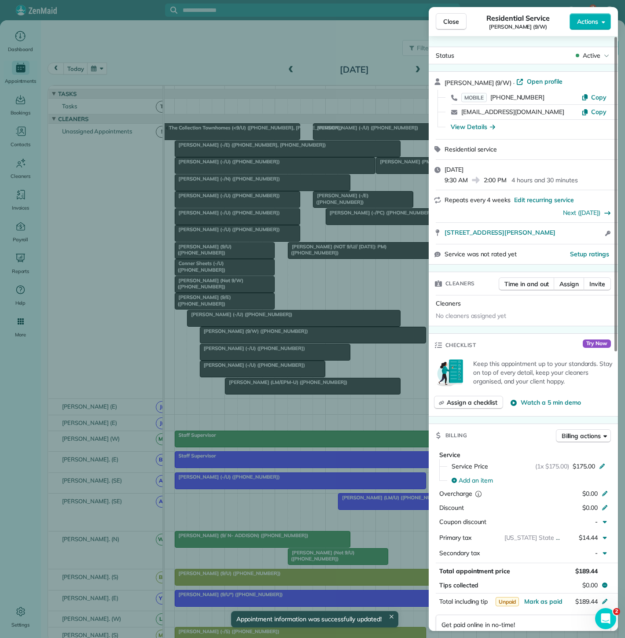
click at [300, 338] on div "Close Residential Service Chanel Rafie (9/W) Actions Status Active Chanel Rafie…" at bounding box center [312, 319] width 625 height 638
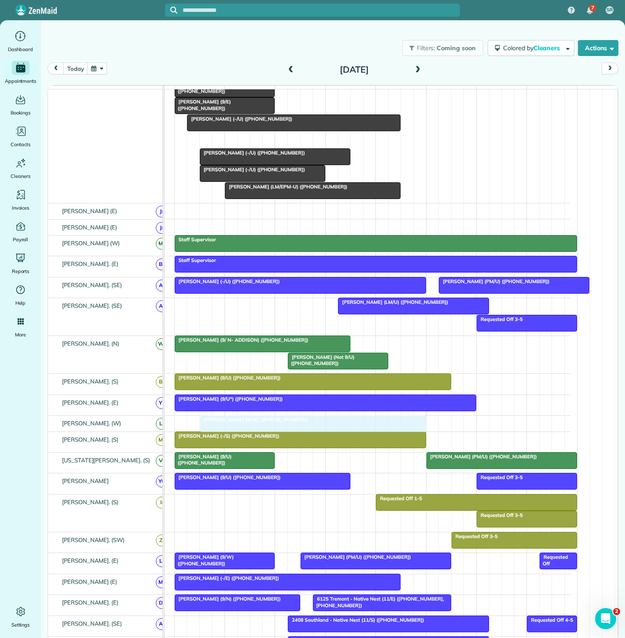
scroll to position [222, 0]
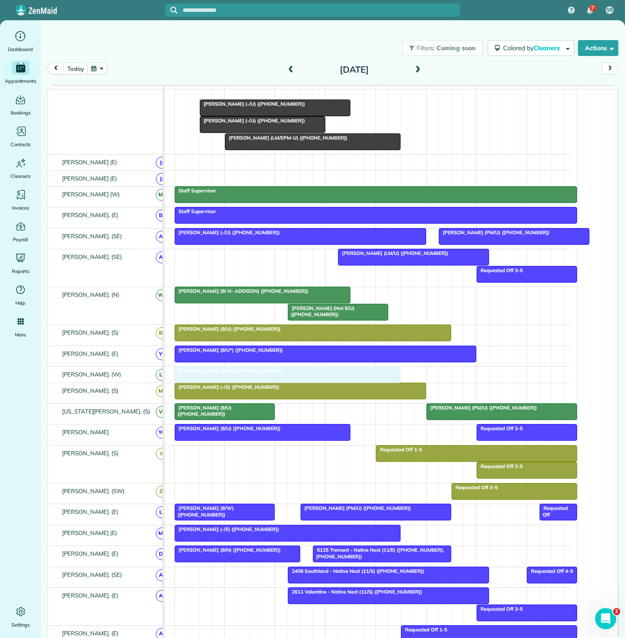
drag, startPoint x: 307, startPoint y: 341, endPoint x: 279, endPoint y: 382, distance: 49.3
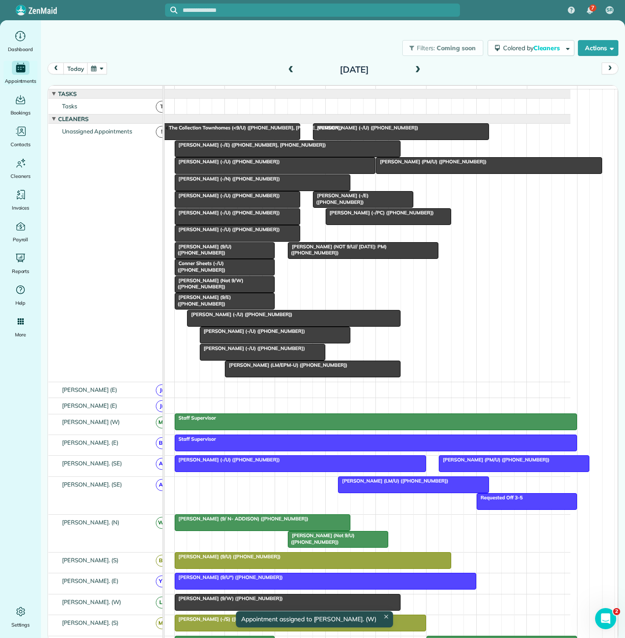
click at [243, 191] on div at bounding box center [262, 183] width 175 height 16
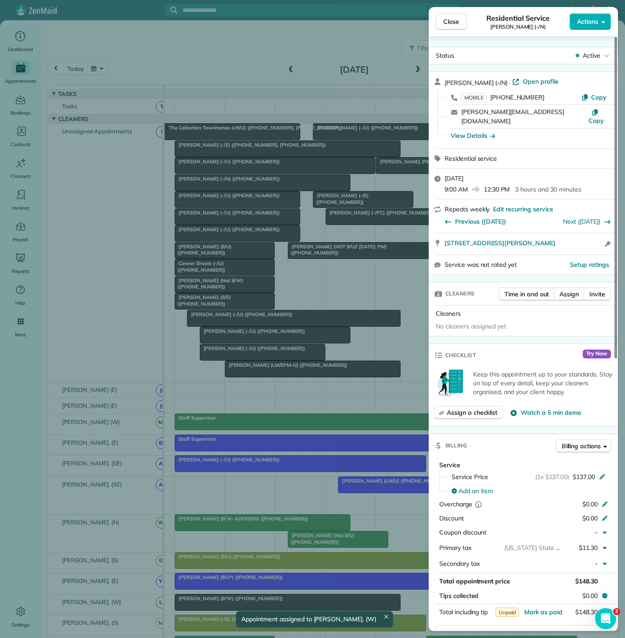
click at [243, 191] on div "Close Residential Service Amy Lichtenwalter (-/N) Actions Status Active Amy Lic…" at bounding box center [312, 319] width 625 height 638
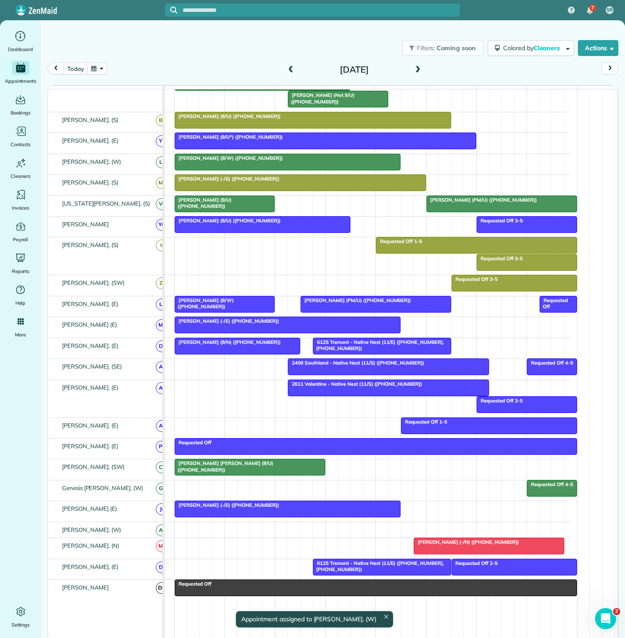
drag, startPoint x: 243, startPoint y: 191, endPoint x: 254, endPoint y: 448, distance: 256.8
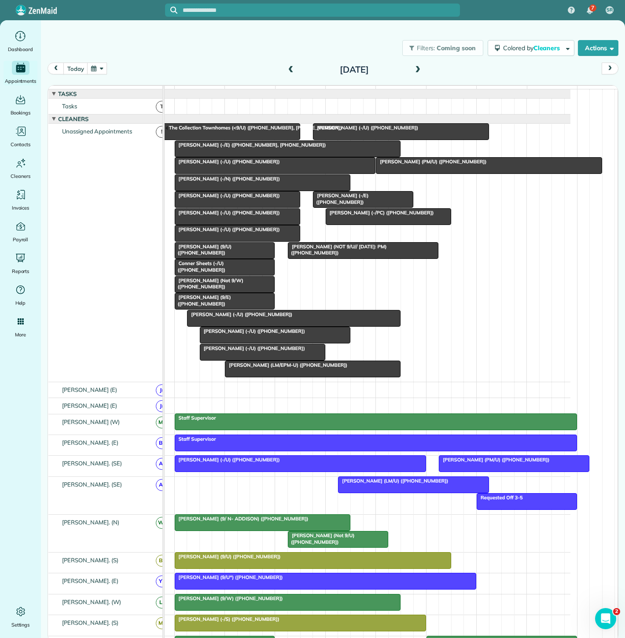
click at [268, 182] on span "Amy Lichtenwalter (-/N) (+12142321396)" at bounding box center [227, 179] width 106 height 6
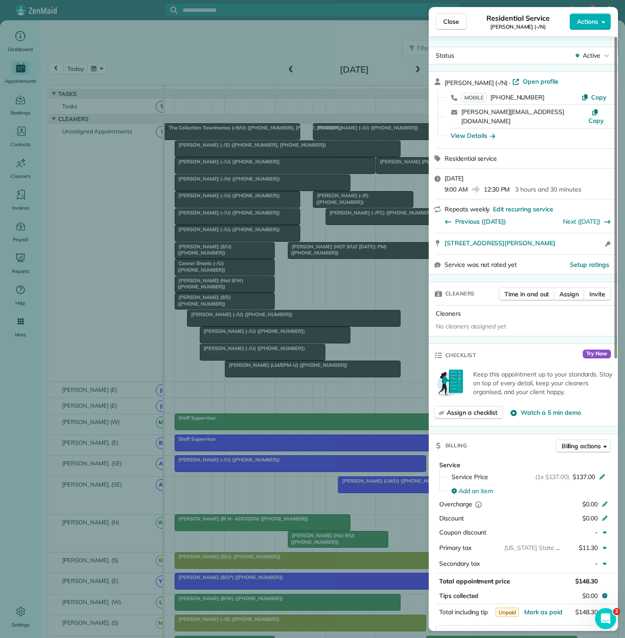
click at [268, 185] on div "Close Residential Service Amy Lichtenwalter (-/N) Actions Status Active Amy Lic…" at bounding box center [312, 319] width 625 height 638
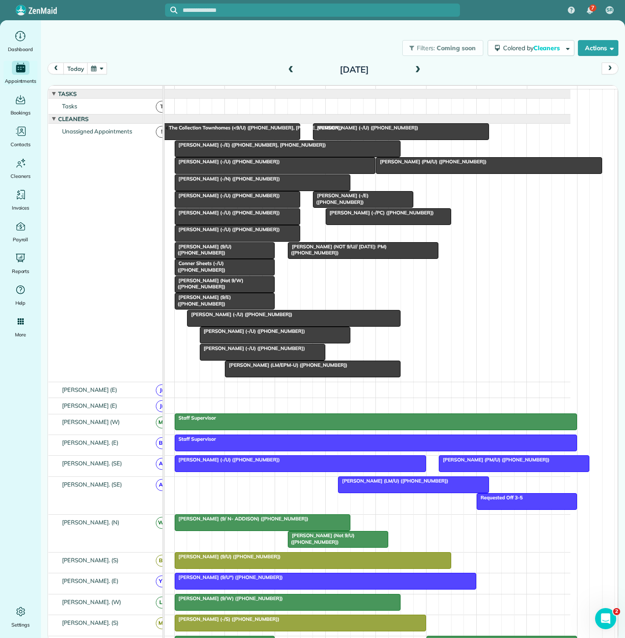
click at [268, 182] on span "Amy Lichtenwalter (-/N) (+12142321396)" at bounding box center [227, 179] width 106 height 6
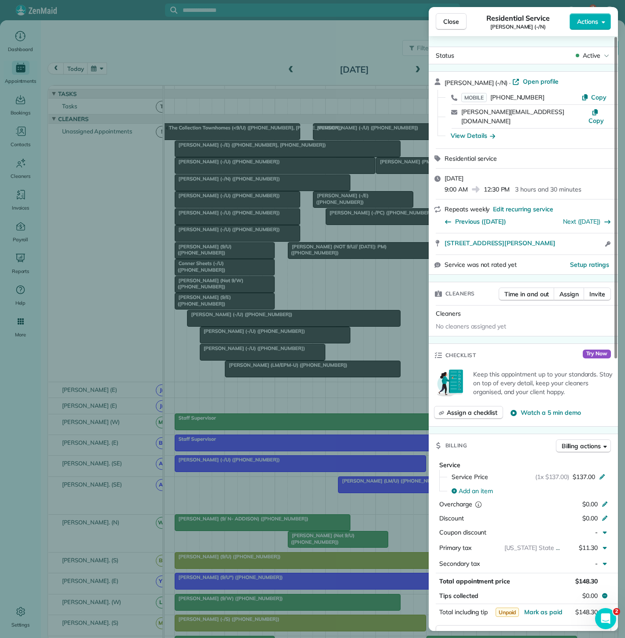
click at [268, 187] on div "Close Residential Service Amy Lichtenwalter (-/N) Actions Status Active Amy Lic…" at bounding box center [312, 319] width 625 height 638
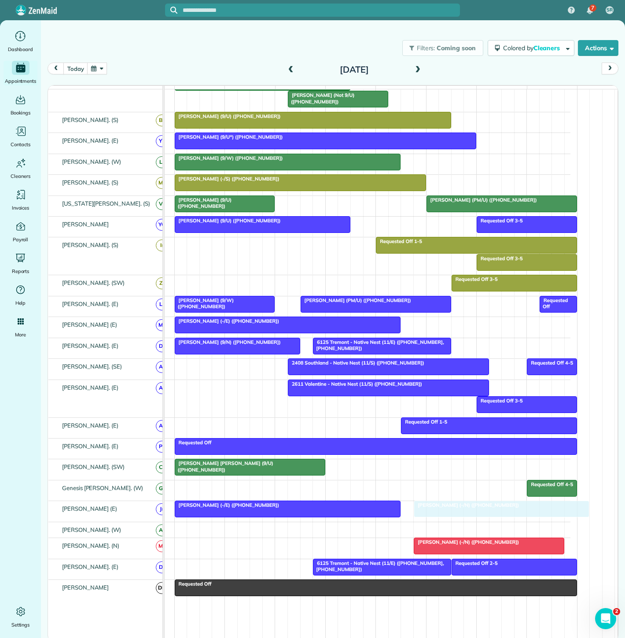
drag, startPoint x: 268, startPoint y: 186, endPoint x: 364, endPoint y: 487, distance: 316.2
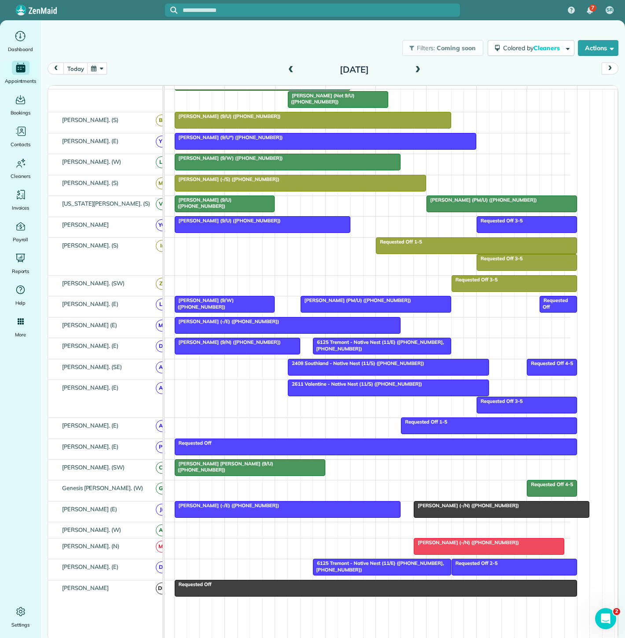
click at [326, 505] on div "Victoria Garcia (-/E) (+19562454424)" at bounding box center [287, 505] width 221 height 6
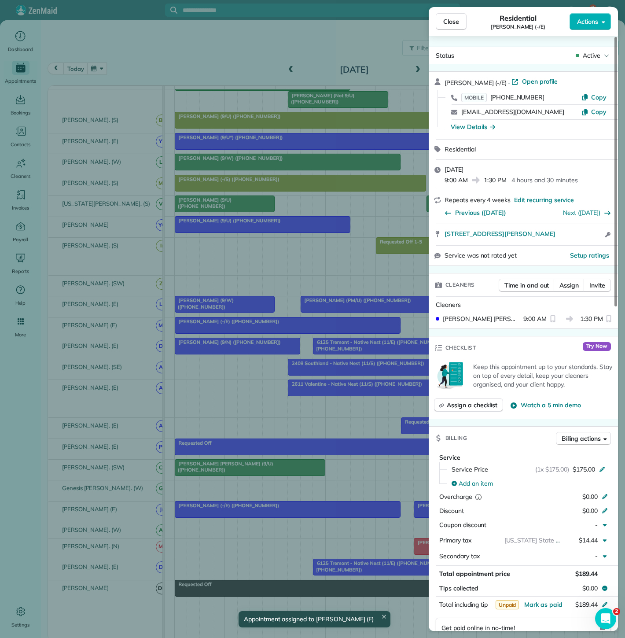
click at [326, 505] on div "Close Residential Victoria Garcia (-/E) Actions Status Active Victoria Garcia (…" at bounding box center [312, 319] width 625 height 638
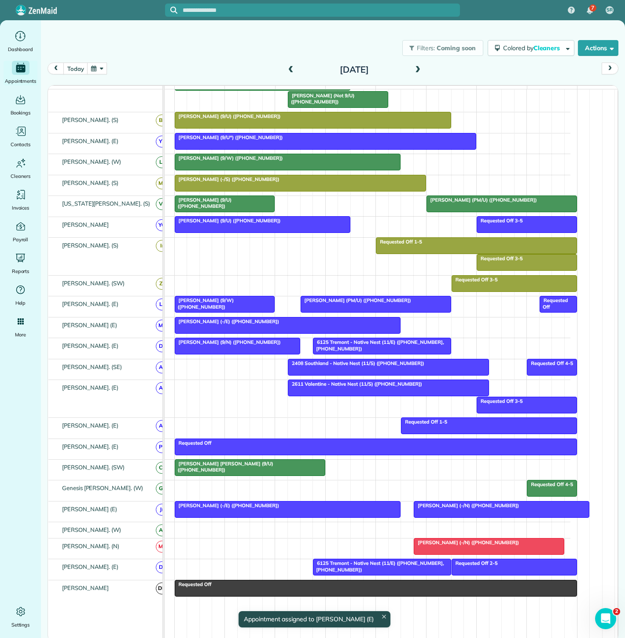
click at [442, 508] on span "Amy Lichtenwalter (-/N) (+12142321396)" at bounding box center [466, 505] width 106 height 6
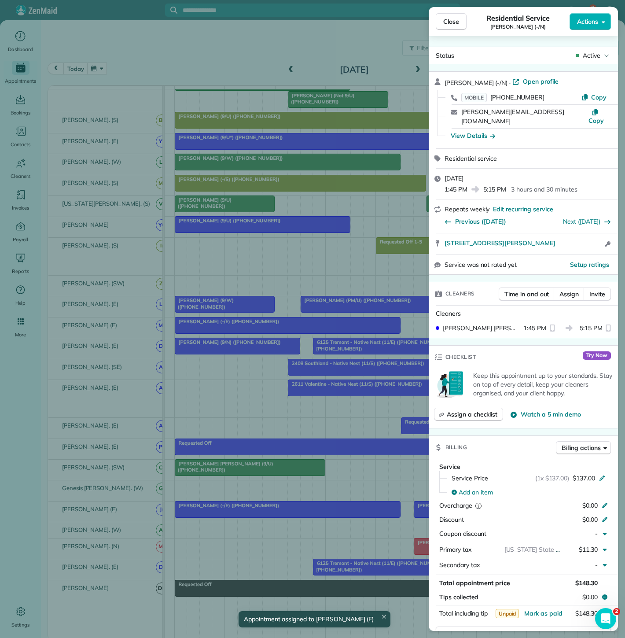
click at [378, 512] on div "Close Residential Service Amy Lichtenwalter (-/N) Actions Status Active Amy Lic…" at bounding box center [312, 319] width 625 height 638
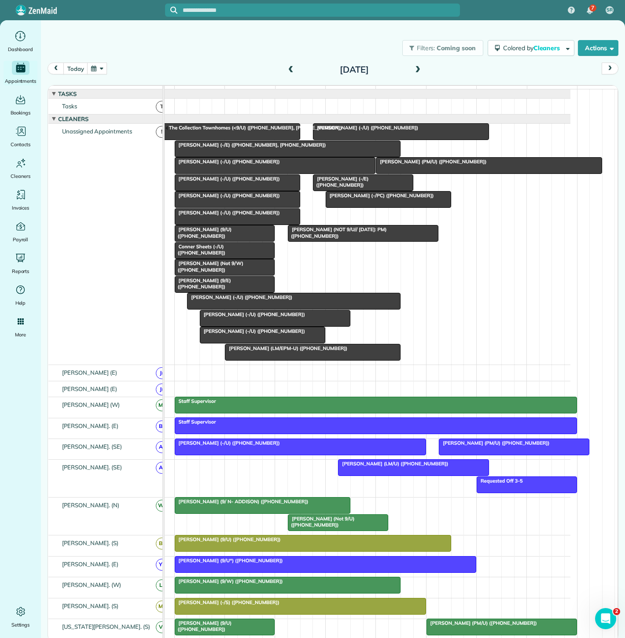
click at [455, 173] on div at bounding box center [488, 166] width 225 height 16
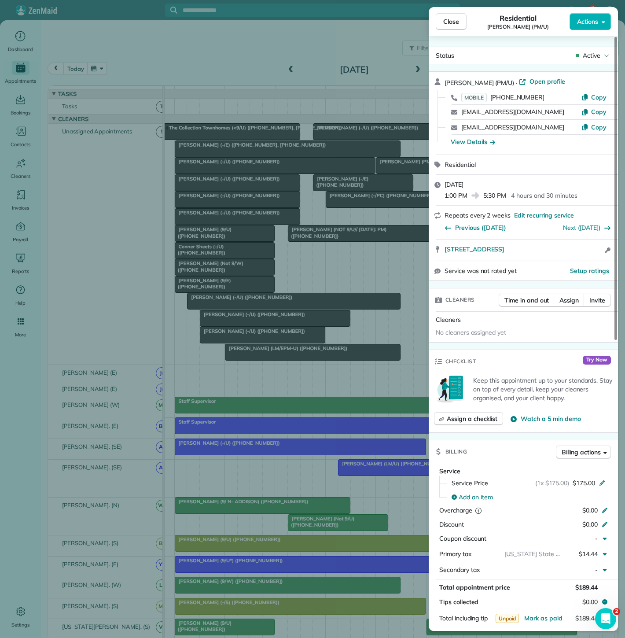
click at [276, 182] on div "Close Residential Caroline Naso (PM/U) Actions Status Active Caroline Naso (PM/…" at bounding box center [312, 319] width 625 height 638
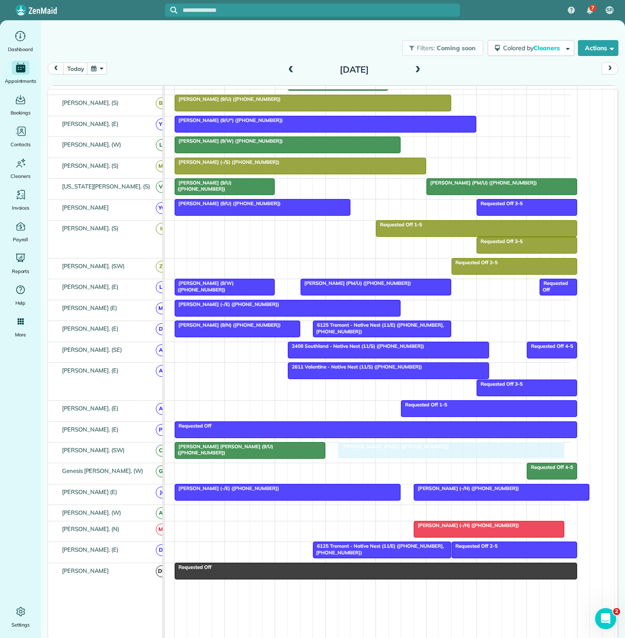
drag, startPoint x: 427, startPoint y: 172, endPoint x: 393, endPoint y: 461, distance: 290.7
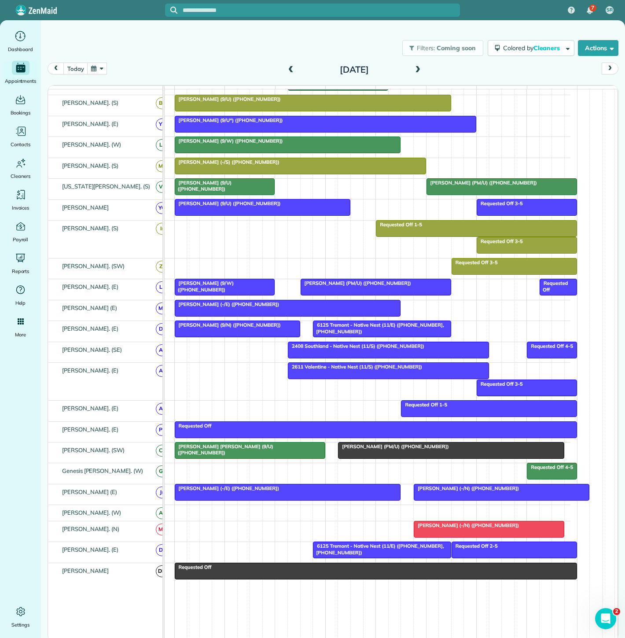
click at [358, 449] on span "Caroline Naso (PM/U) (+18436878752)" at bounding box center [393, 446] width 111 height 6
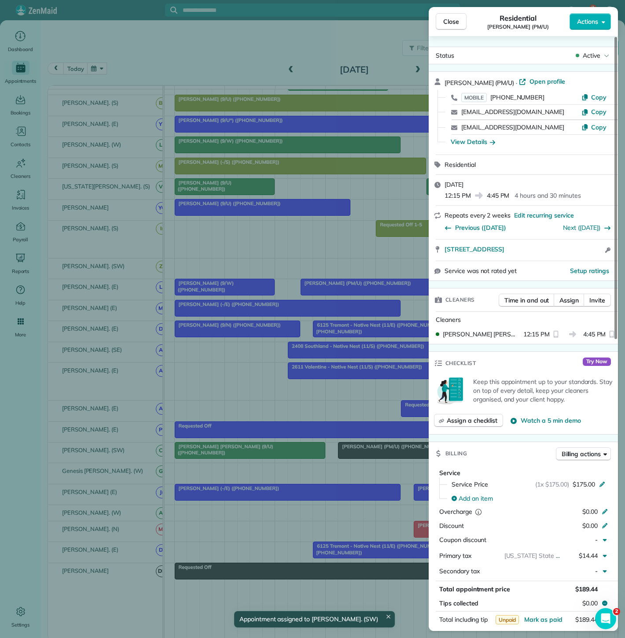
click at [258, 447] on div "Close Residential Caroline Naso (PM/U) Actions Status Active Caroline Naso (PM/…" at bounding box center [312, 319] width 625 height 638
click at [252, 453] on div at bounding box center [312, 319] width 625 height 638
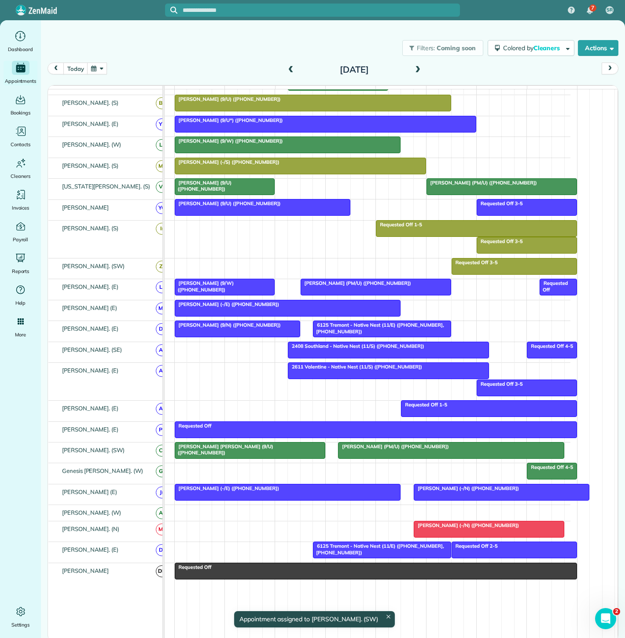
click at [294, 449] on div "Mary Beth Johnson (9/U) (+19085780885)" at bounding box center [249, 449] width 145 height 13
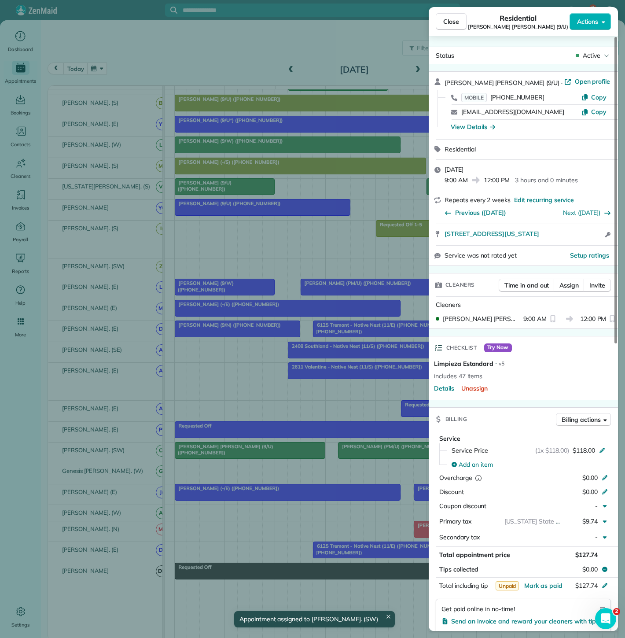
click at [305, 428] on div "Close Residential Mary Beth Johnson (9/U) Actions Status Active Mary Beth Johns…" at bounding box center [312, 319] width 625 height 638
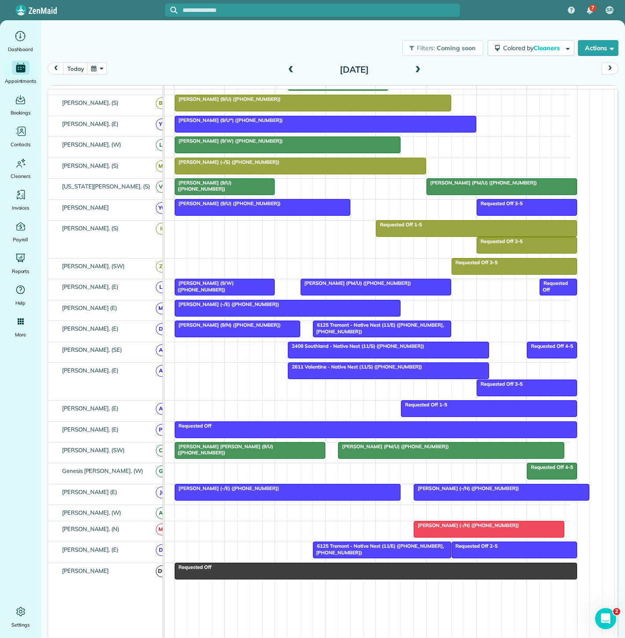
click at [364, 449] on span "Caroline Naso (PM/U) (+18436878752)" at bounding box center [393, 446] width 111 height 6
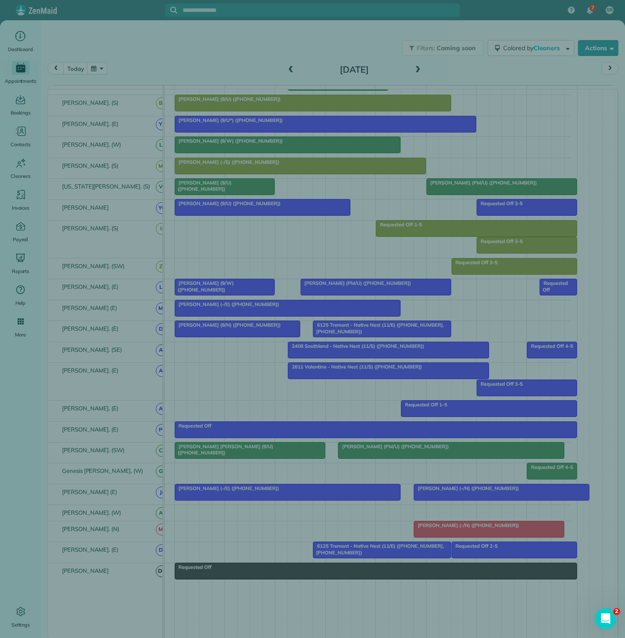
click at [288, 456] on div "Close Residential Caroline Naso (PM/U) Actions Status Active Caroline Naso (PM/…" at bounding box center [312, 319] width 625 height 638
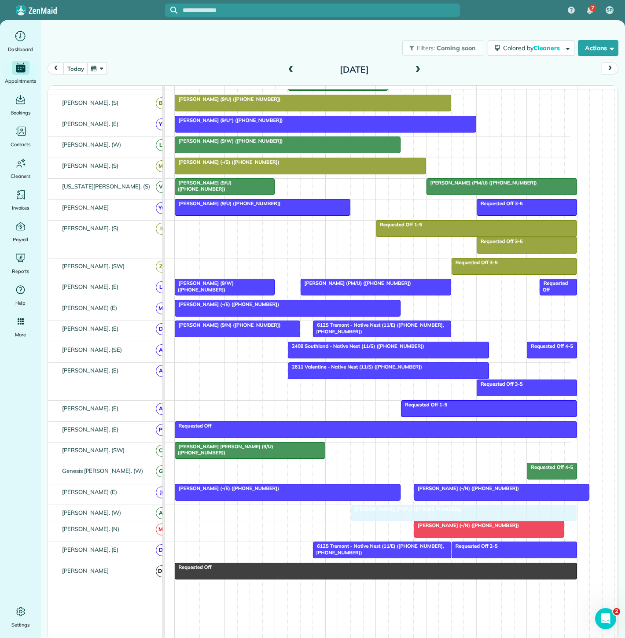
drag, startPoint x: 386, startPoint y: 453, endPoint x: 398, endPoint y: 511, distance: 58.8
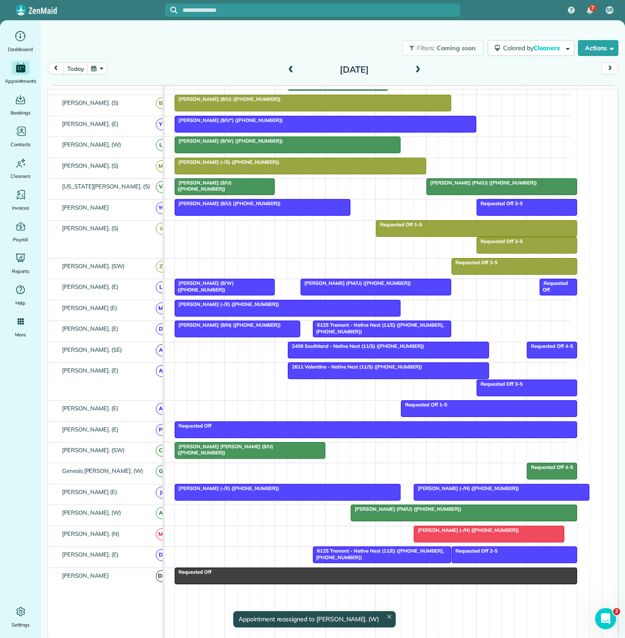
click at [367, 512] on span "Caroline Naso (PM/U) (+18436878752)" at bounding box center [405, 509] width 111 height 6
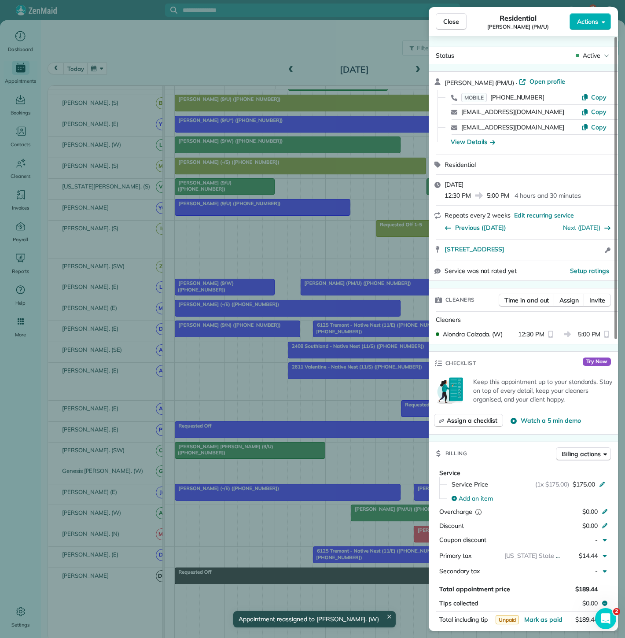
click at [356, 515] on div "Close Residential Caroline Naso (PM/U) Actions Status Active Caroline Naso (PM/…" at bounding box center [312, 319] width 625 height 638
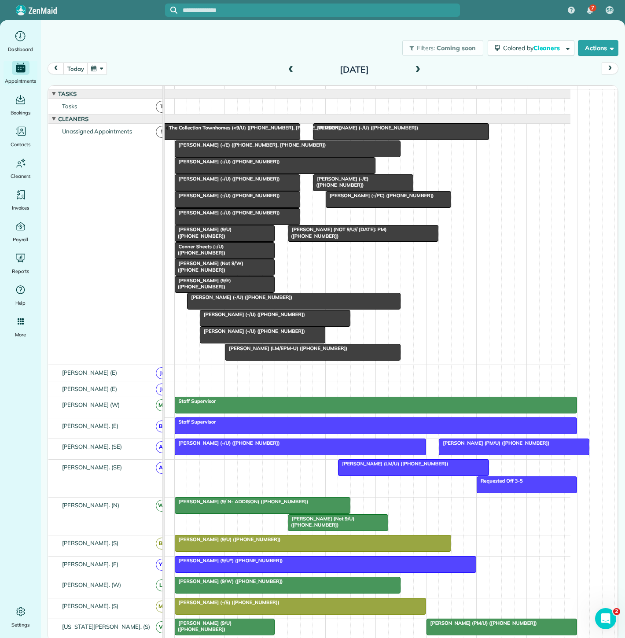
click at [248, 156] on div at bounding box center [287, 149] width 225 height 16
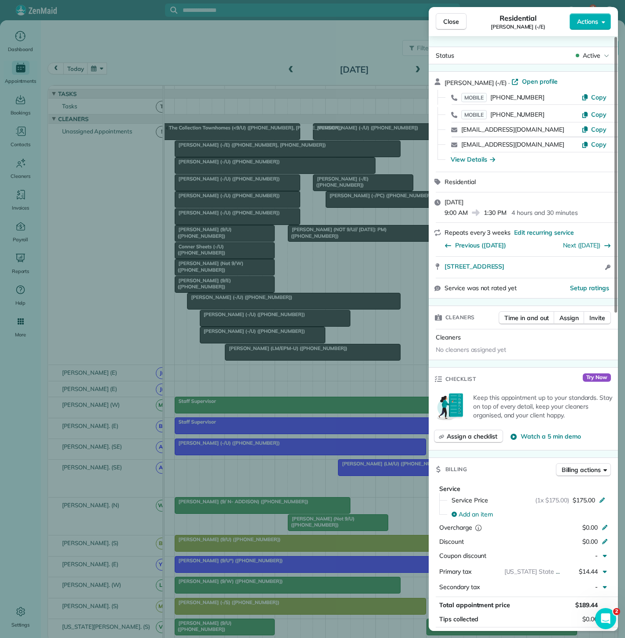
click at [248, 156] on div "Close Residential Madison Alexander (-/E) Actions Status Active Madison Alexand…" at bounding box center [312, 319] width 625 height 638
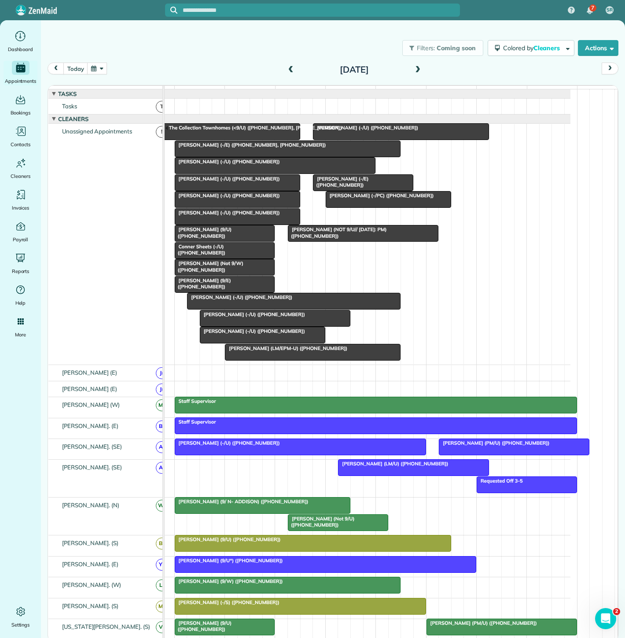
click at [248, 156] on div at bounding box center [287, 149] width 225 height 16
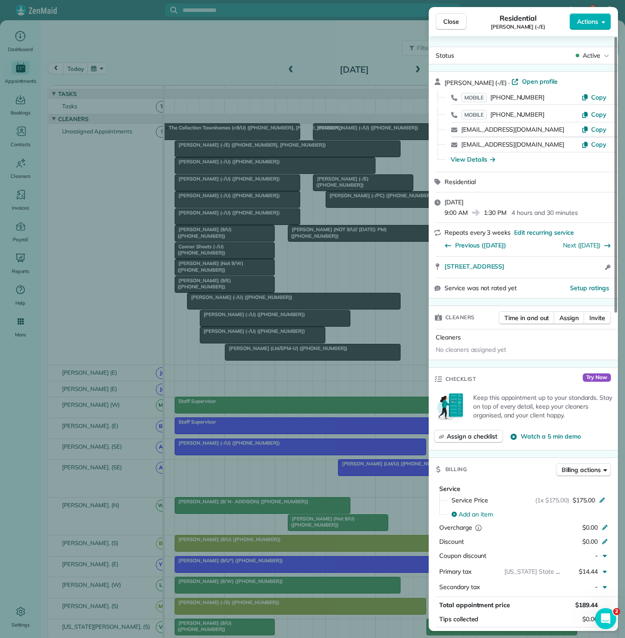
click at [248, 156] on div "Close Residential Madison Alexander (-/E) Actions Status Active Madison Alexand…" at bounding box center [312, 319] width 625 height 638
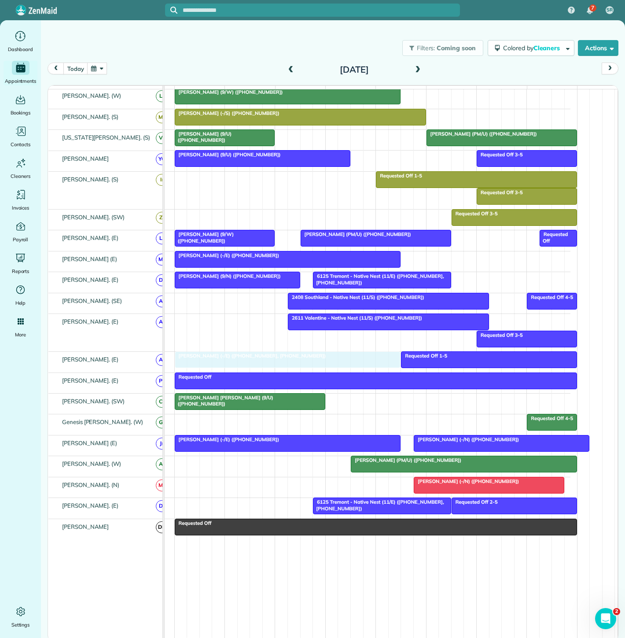
drag, startPoint x: 248, startPoint y: 156, endPoint x: 252, endPoint y: 365, distance: 209.1
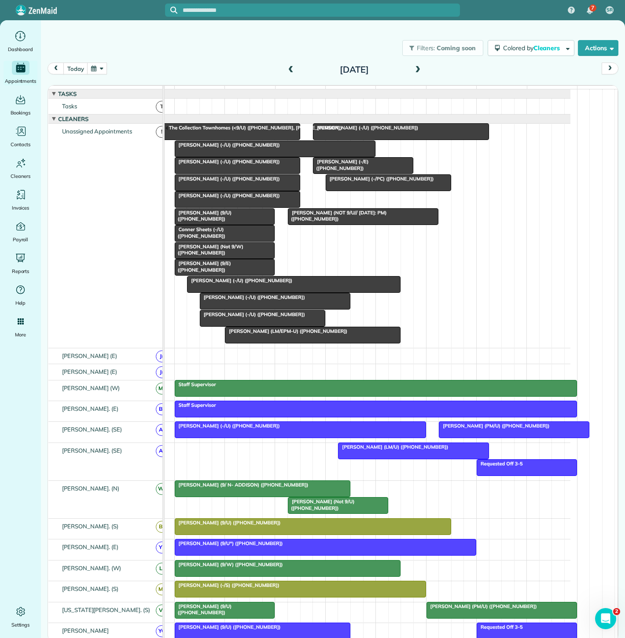
click at [216, 148] on span "Tim Doyle (-/U) (+19726938635)" at bounding box center [227, 145] width 106 height 6
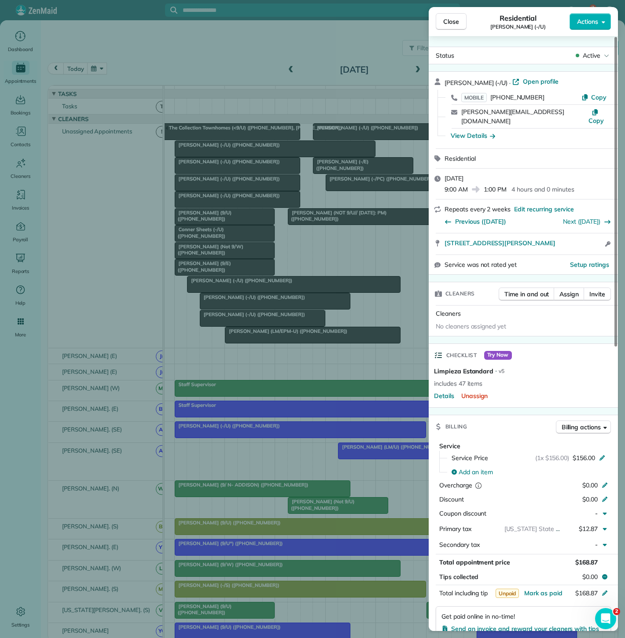
click at [216, 152] on div "Close Residential Tim Doyle (-/U) Actions Status Active Tim Doyle (-/U) · Open …" at bounding box center [312, 319] width 625 height 638
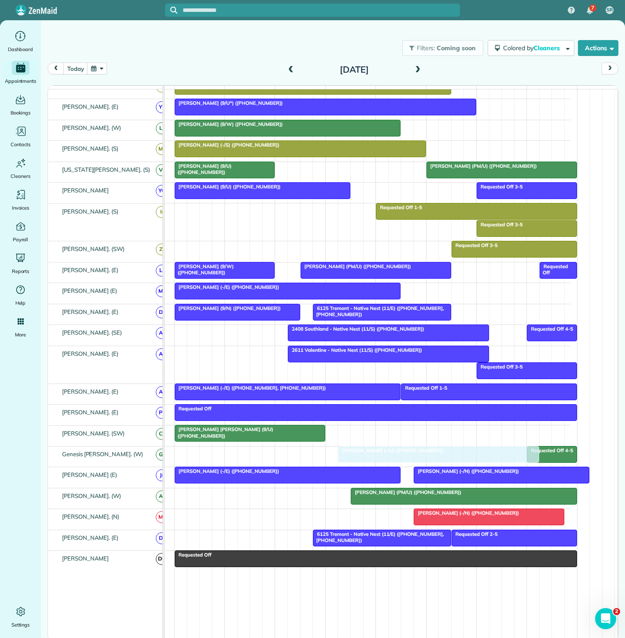
drag, startPoint x: 221, startPoint y: 157, endPoint x: 386, endPoint y: 467, distance: 350.6
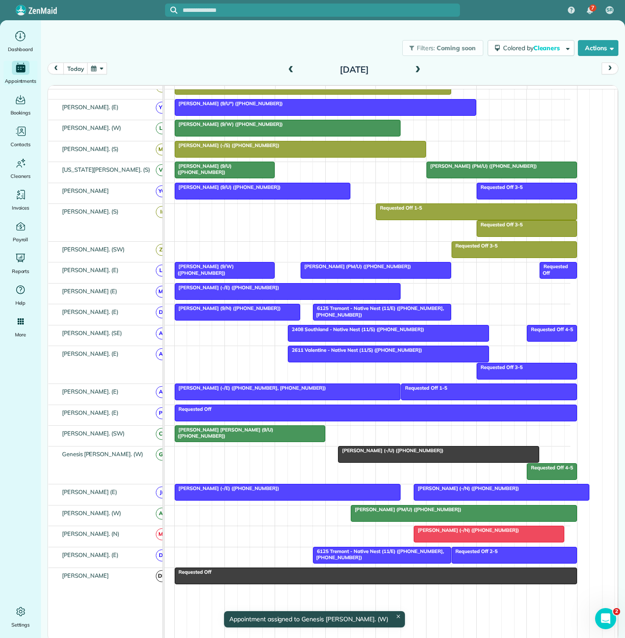
click at [374, 462] on div at bounding box center [438, 454] width 200 height 16
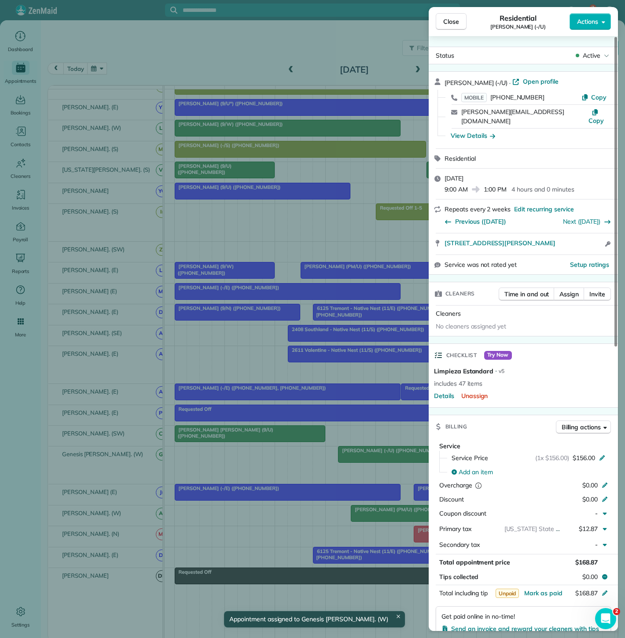
click at [374, 463] on div "Close Residential Tim Doyle (-/U) Actions Status Active Tim Doyle (-/U) · Open …" at bounding box center [312, 319] width 625 height 638
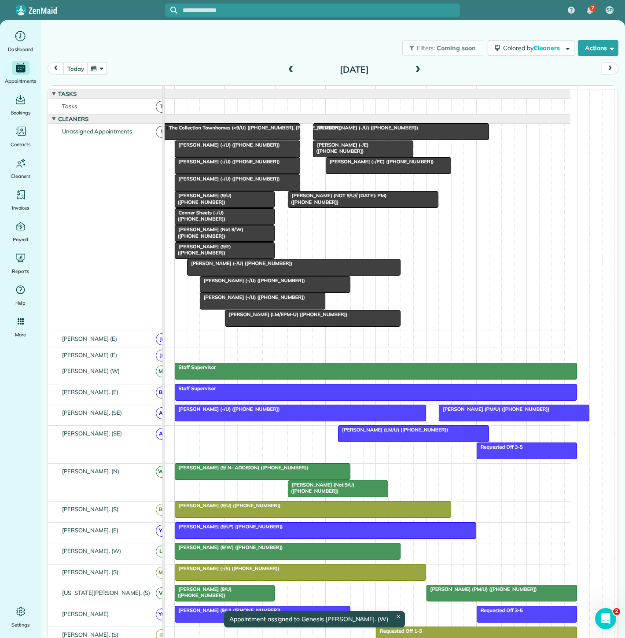
click at [228, 148] on span "Cristina Santiago (-/U) (+17875978470)" at bounding box center [227, 145] width 106 height 6
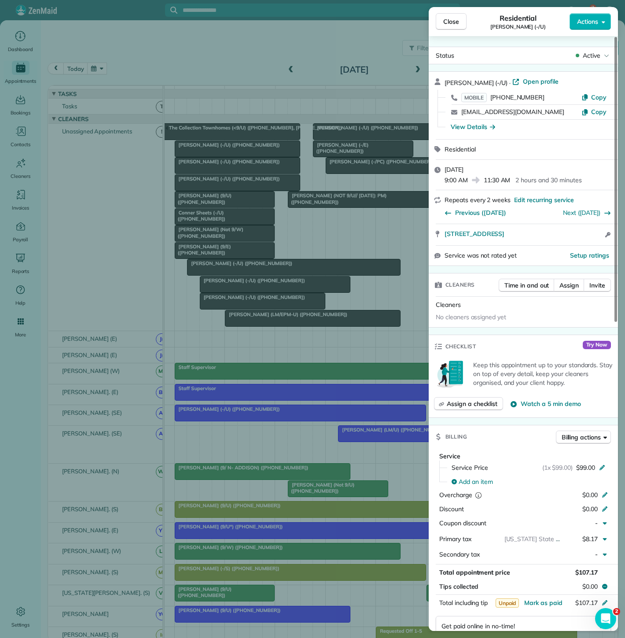
click at [228, 152] on div "Close Residential Cristina Santiago (-/U) Actions Status Active Cristina Santia…" at bounding box center [312, 319] width 625 height 638
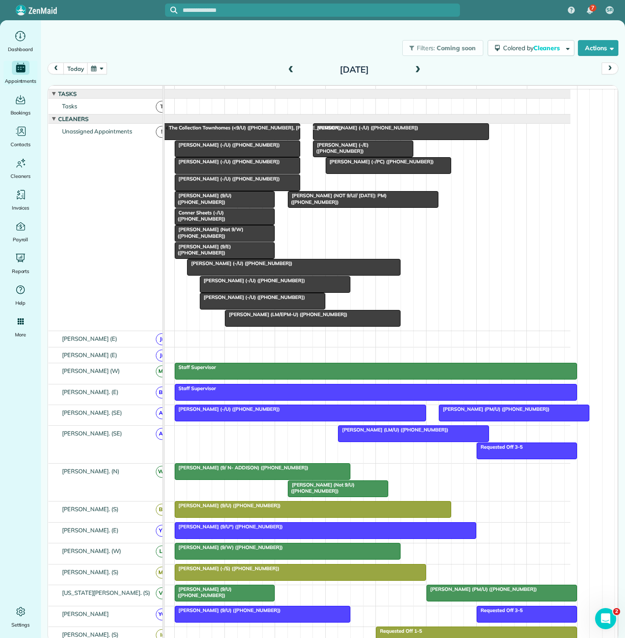
click at [228, 173] on div at bounding box center [237, 166] width 125 height 16
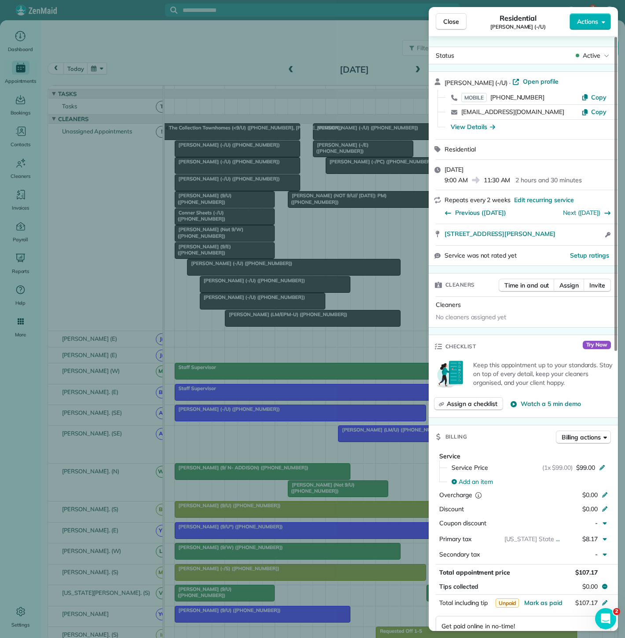
click at [228, 174] on div "Close Residential Delaney Rea (-/U) Actions Status Active Delaney Rea (-/U) · O…" at bounding box center [312, 319] width 625 height 638
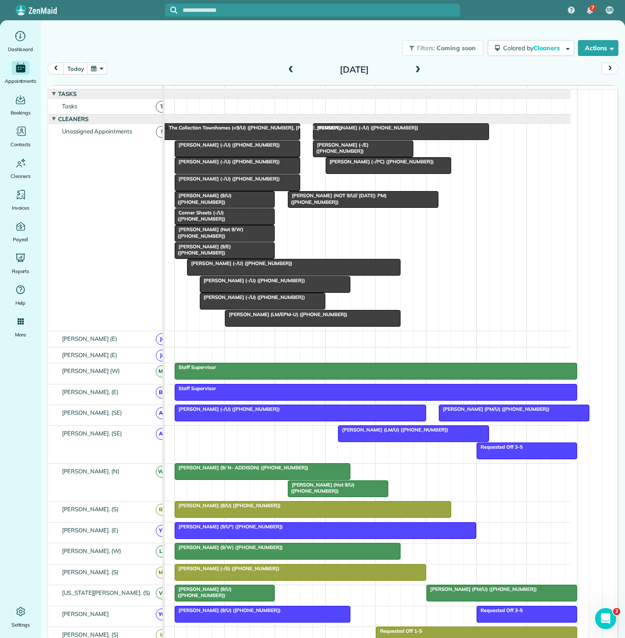
click at [228, 182] on span "Hollie Poole (-/U) (+12817040056)" at bounding box center [227, 179] width 106 height 6
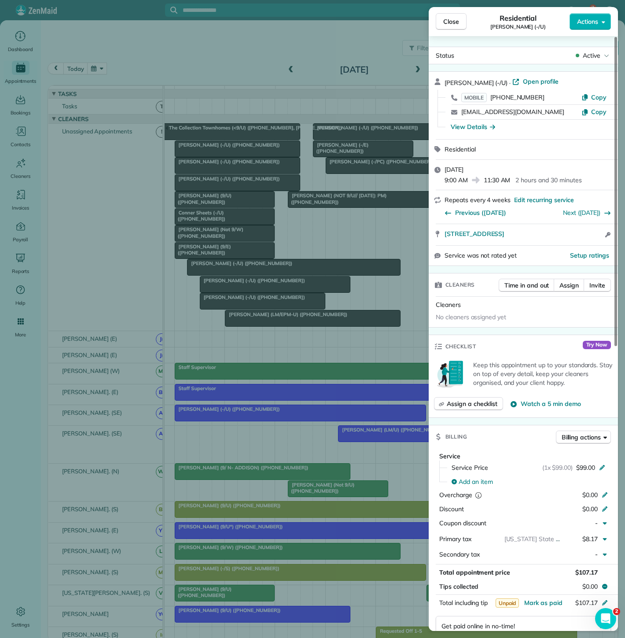
click at [228, 182] on div "Close Residential Hollie Poole (-/U) Actions Status Active Hollie Poole (-/U) ·…" at bounding box center [312, 319] width 625 height 638
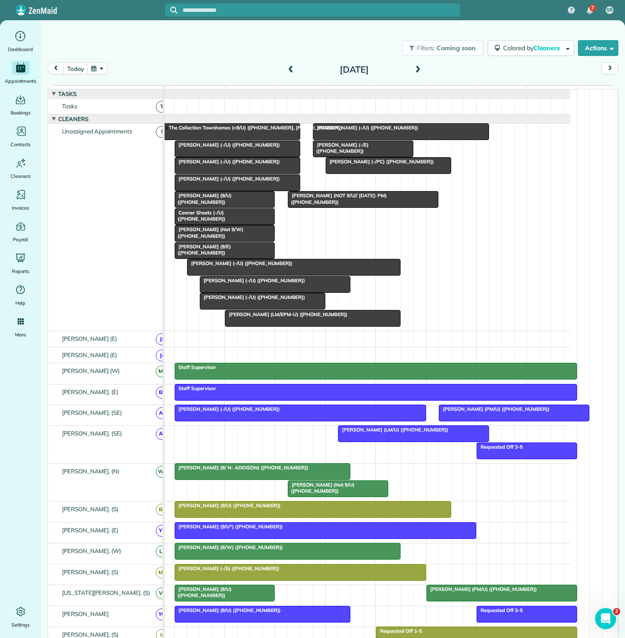
click at [394, 140] on div at bounding box center [400, 132] width 175 height 16
click at [375, 139] on div at bounding box center [400, 132] width 175 height 16
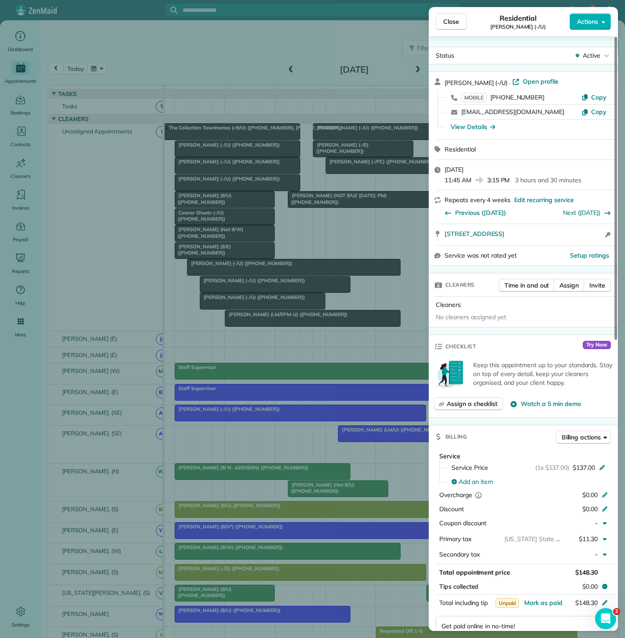
click at [373, 135] on div "Close Residential Steven Bhargava (-/U) Actions Status Active Steven Bhargava (…" at bounding box center [312, 319] width 625 height 638
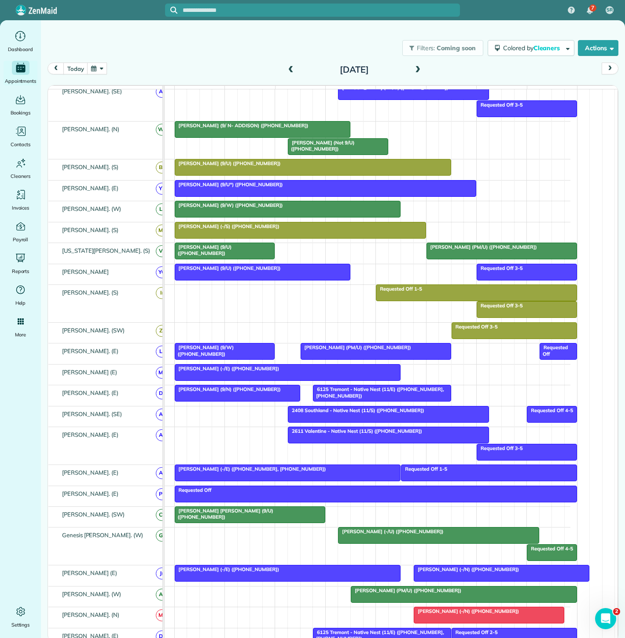
click at [367, 543] on div at bounding box center [438, 535] width 200 height 16
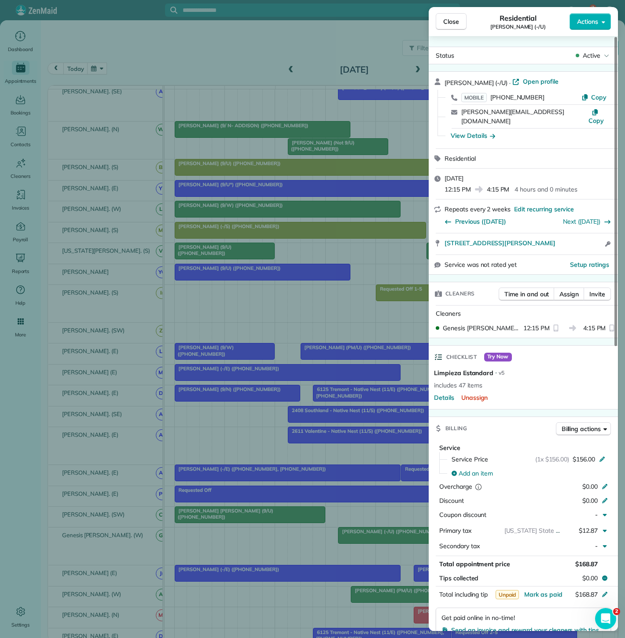
click at [367, 545] on div "Close Residential Tim Doyle (-/U) Actions Status Active Tim Doyle (-/U) · Open …" at bounding box center [312, 319] width 625 height 638
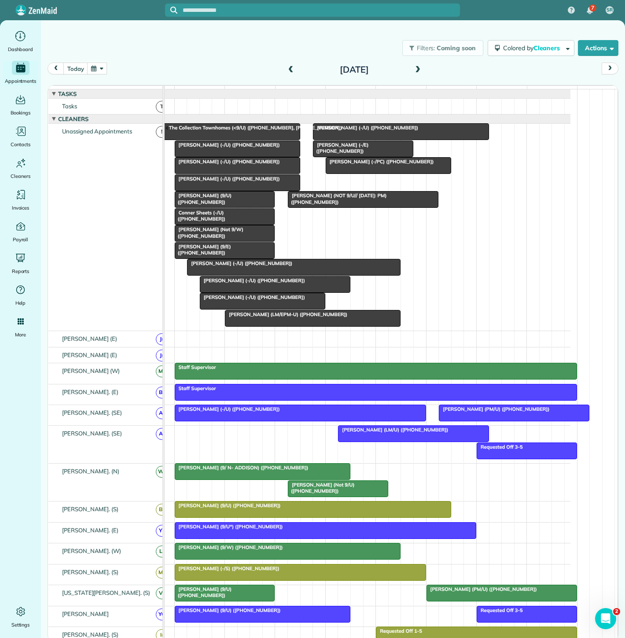
click at [283, 283] on span "Shelly Ayers (-/U) (+17372020700)" at bounding box center [252, 280] width 106 height 6
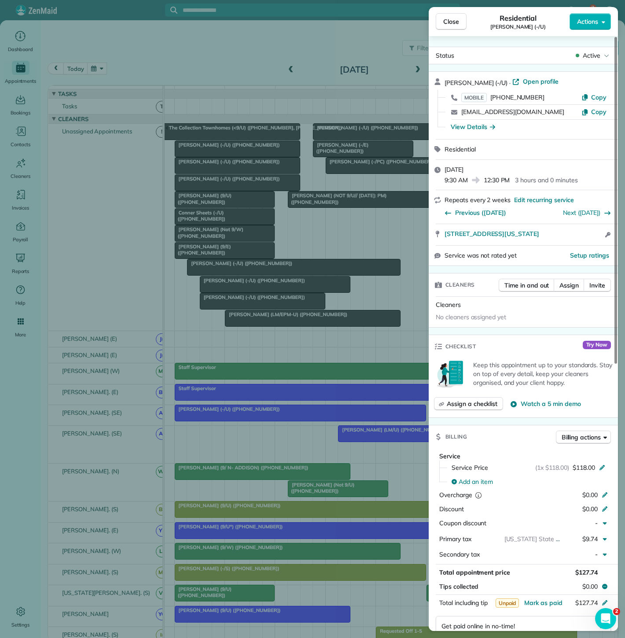
click at [283, 288] on div "Close Residential Shelly Ayers (-/U) Actions Status Active Shelly Ayers (-/U) ·…" at bounding box center [312, 319] width 625 height 638
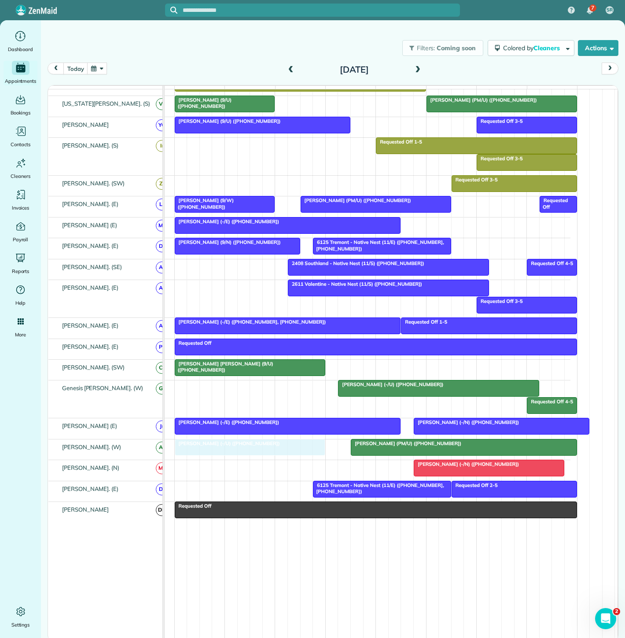
drag, startPoint x: 284, startPoint y: 287, endPoint x: 264, endPoint y: 453, distance: 168.0
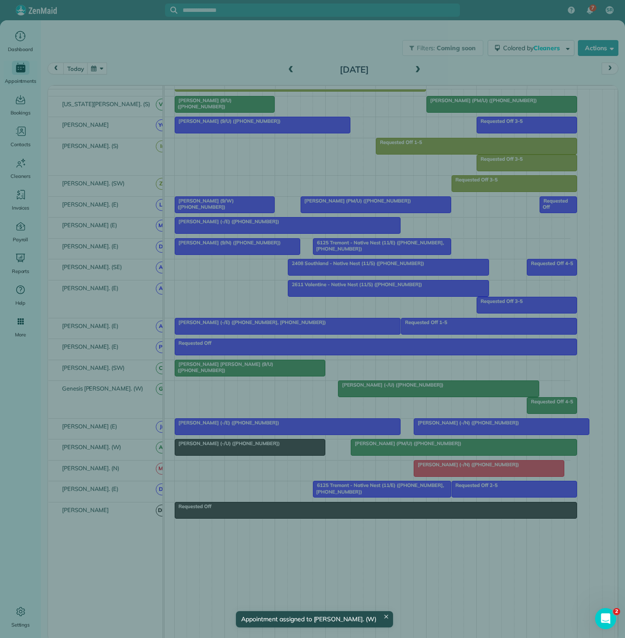
click at [264, 452] on div "Close Residential Shelly Ayers (-/U) Actions Status Active Shelly Ayers (-/U) ·…" at bounding box center [312, 319] width 625 height 638
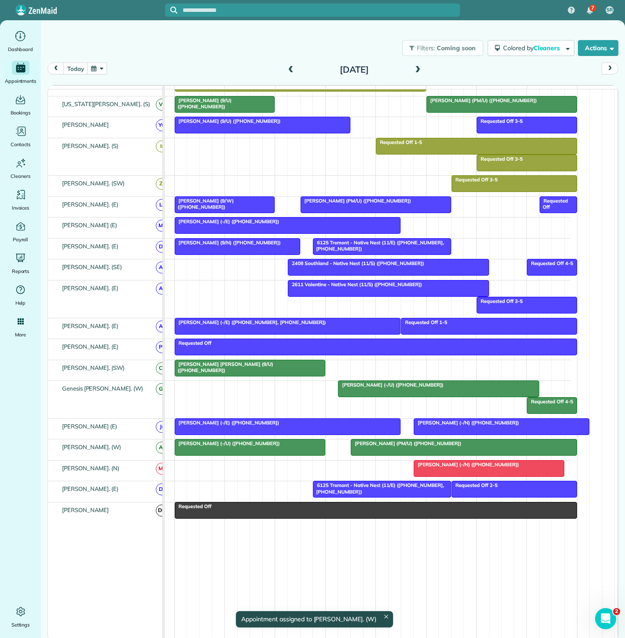
click at [265, 446] on div "Shelly Ayers (-/U) (+17372020700)" at bounding box center [249, 443] width 145 height 6
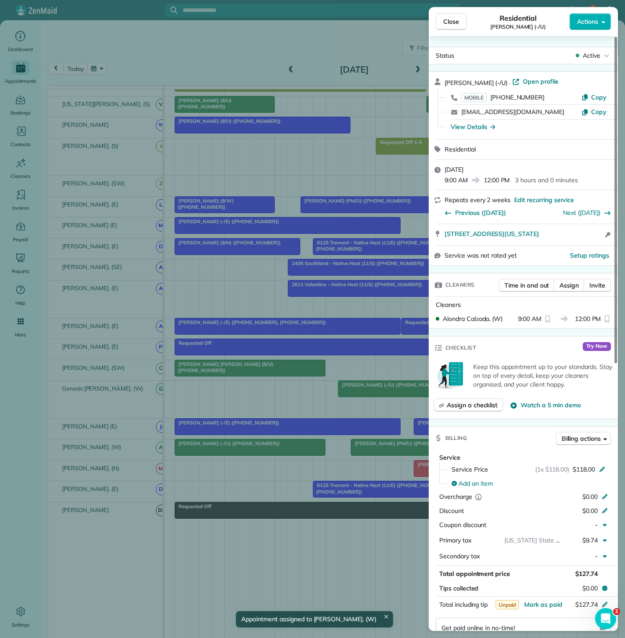
click at [265, 449] on div "Close Residential Shelly Ayers (-/U) Actions Status Active Shelly Ayers (-/U) ·…" at bounding box center [312, 319] width 625 height 638
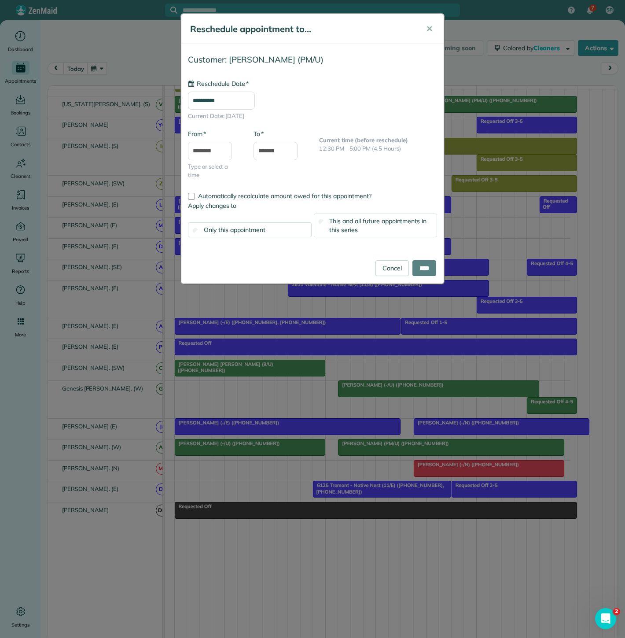
type input "**********"
click at [422, 278] on div "Cancel ****" at bounding box center [312, 268] width 262 height 31
click at [425, 271] on input "****" at bounding box center [424, 268] width 24 height 16
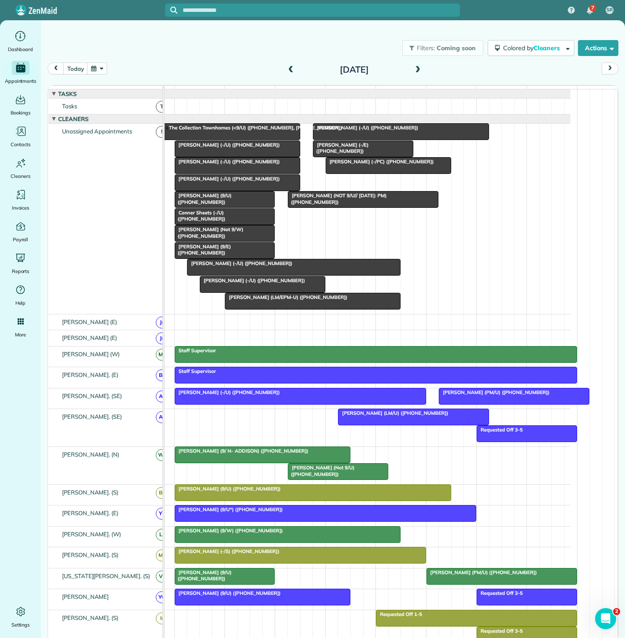
click at [351, 154] on div at bounding box center [362, 149] width 99 height 16
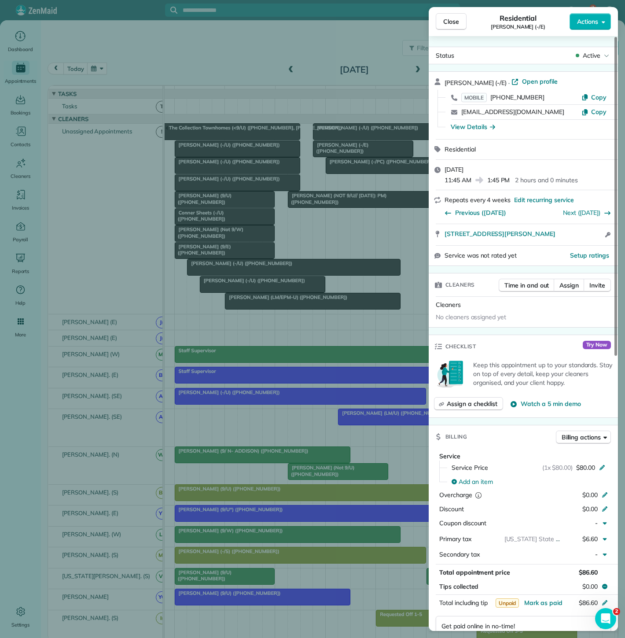
click at [351, 154] on div "Close Residential Ehtisham Khan (-/E) Actions Status Active Ehtisham Khan (-/E)…" at bounding box center [312, 319] width 625 height 638
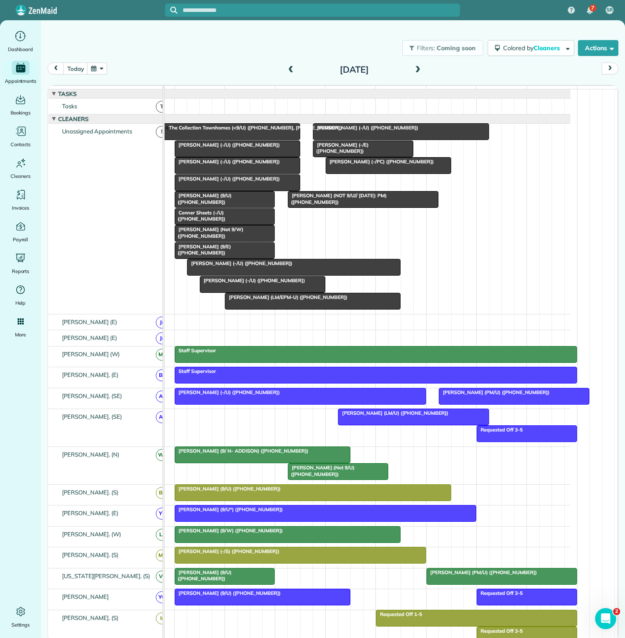
click at [351, 154] on div at bounding box center [362, 149] width 99 height 16
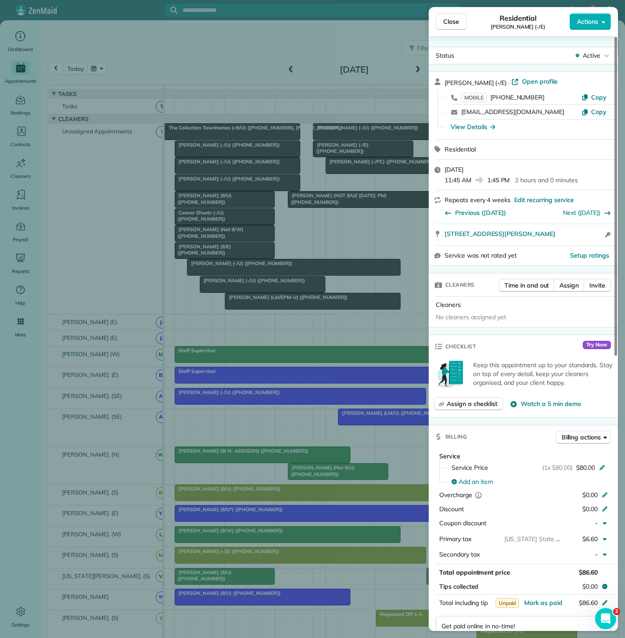
click at [351, 154] on div "Close Residential Ehtisham Khan (-/E) Actions Status Active Ehtisham Khan (-/E)…" at bounding box center [312, 319] width 625 height 638
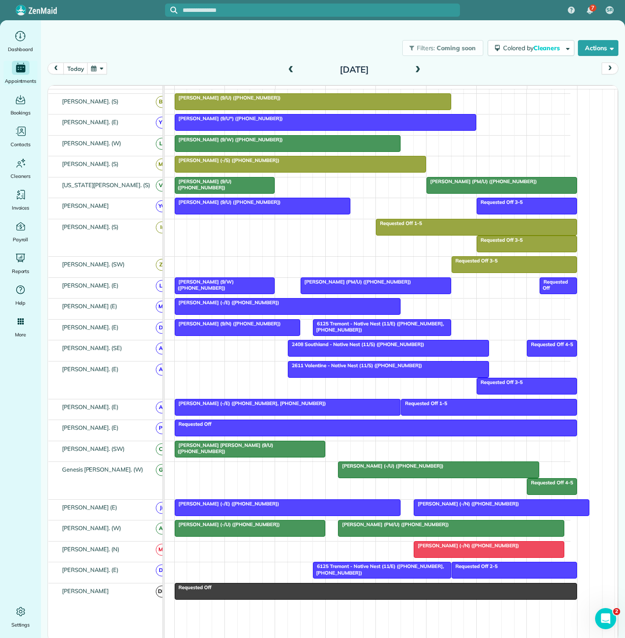
click at [327, 352] on div at bounding box center [388, 348] width 200 height 16
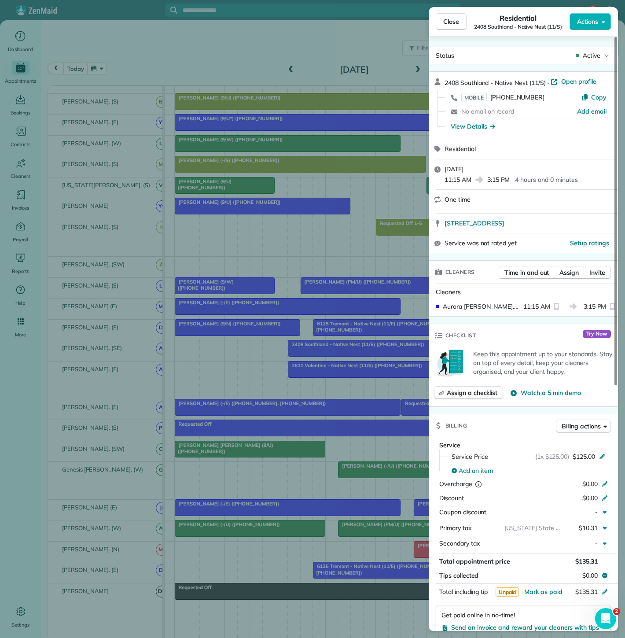
click at [303, 371] on div "Close Residential 2408 Southland - Native Nest (11/S) Actions Status Active 240…" at bounding box center [312, 319] width 625 height 638
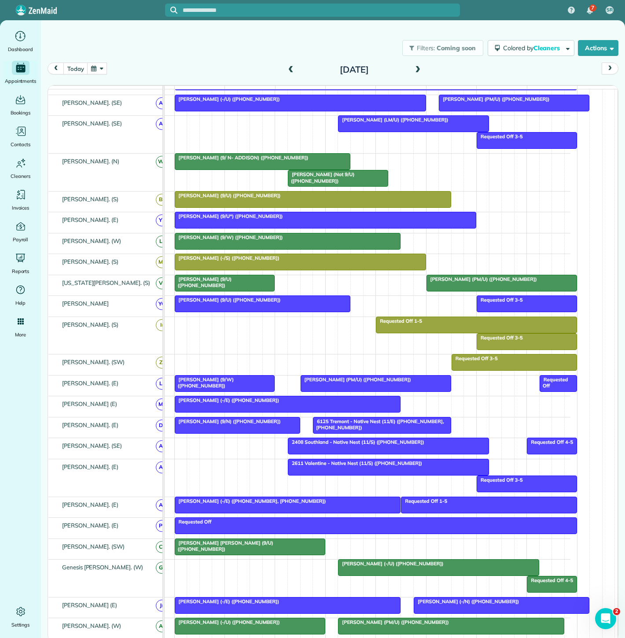
click at [203, 384] on span "Ron Wages (9/W) (+12144306049)" at bounding box center [204, 382] width 60 height 12
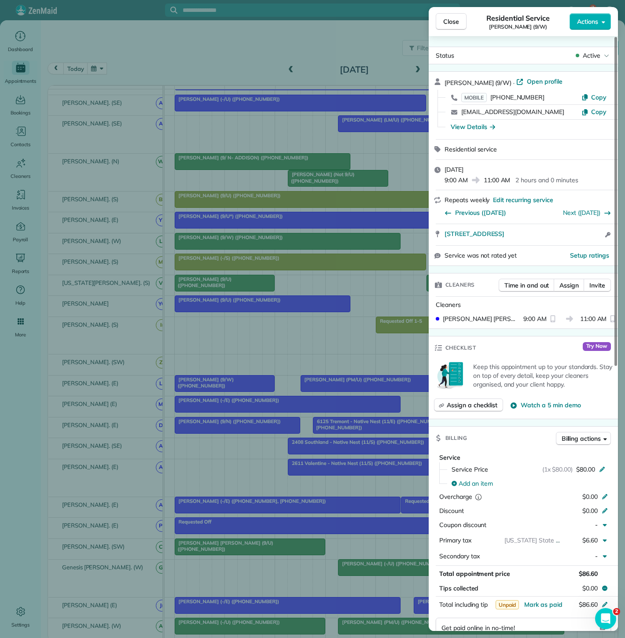
click at [203, 384] on div "Close Residential Service Ron Wages (9/W) Actions Status Active Ron Wages (9/W)…" at bounding box center [312, 319] width 625 height 638
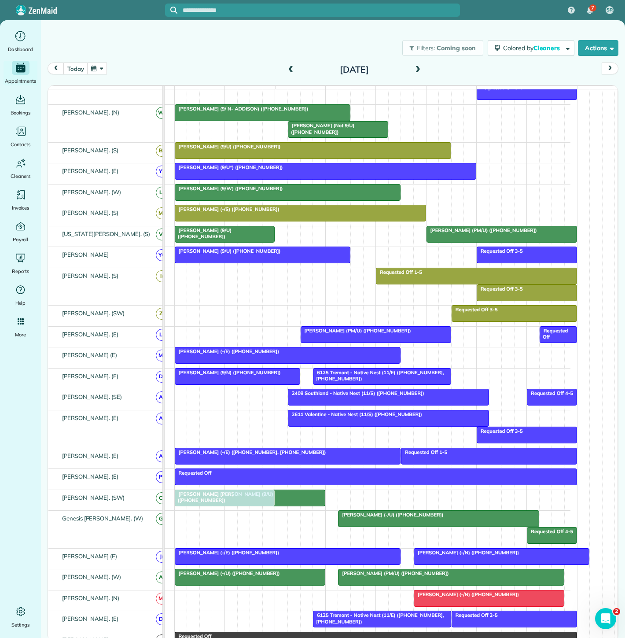
drag, startPoint x: 216, startPoint y: 386, endPoint x: 214, endPoint y: 500, distance: 113.6
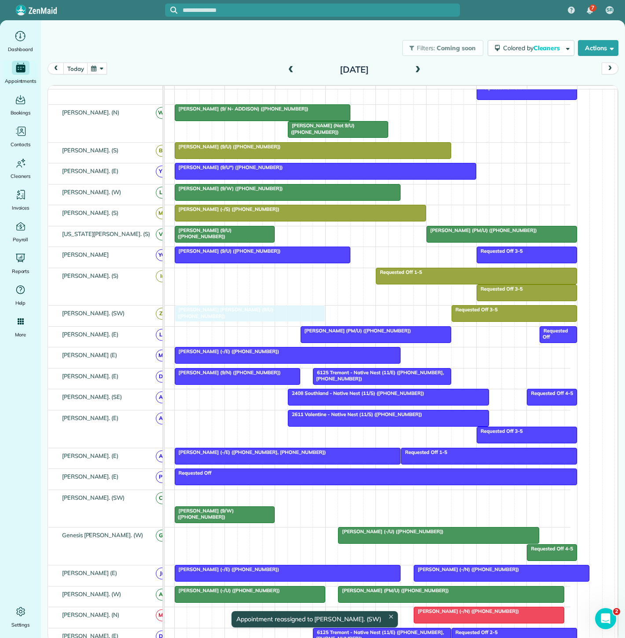
drag, startPoint x: 289, startPoint y: 499, endPoint x: 289, endPoint y: 328, distance: 171.2
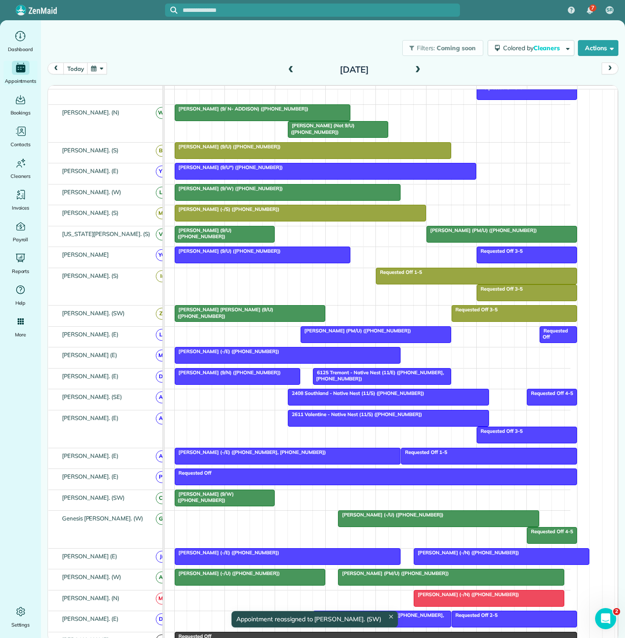
click at [290, 314] on div "Mary Beth Johnson (9/U) (+19085780885)" at bounding box center [249, 312] width 145 height 13
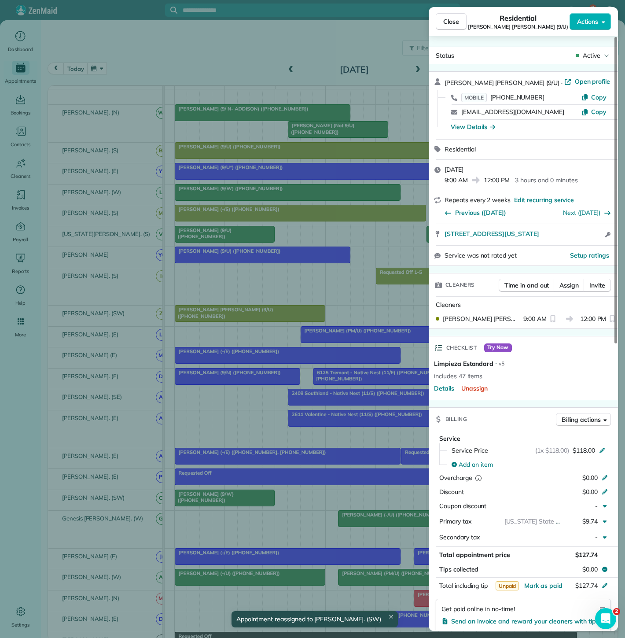
click at [290, 314] on div "Close Residential Mary Beth Johnson (9/U) Actions Status Active Mary Beth Johns…" at bounding box center [312, 319] width 625 height 638
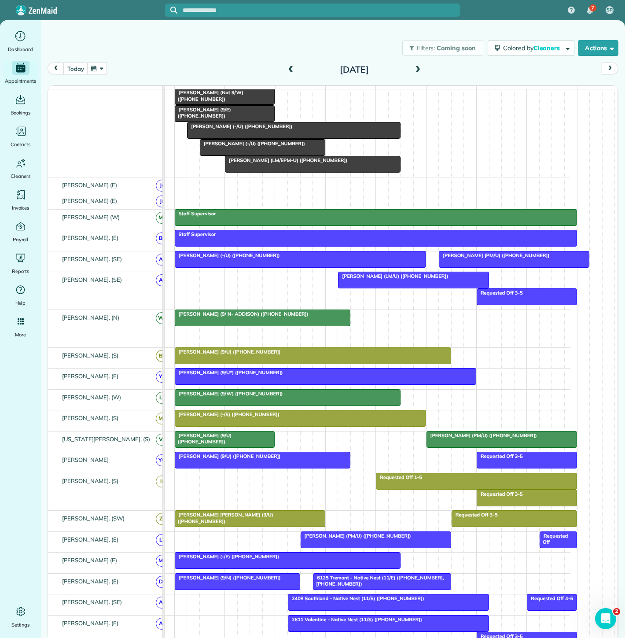
drag, startPoint x: 339, startPoint y: 338, endPoint x: 343, endPoint y: 137, distance: 201.2
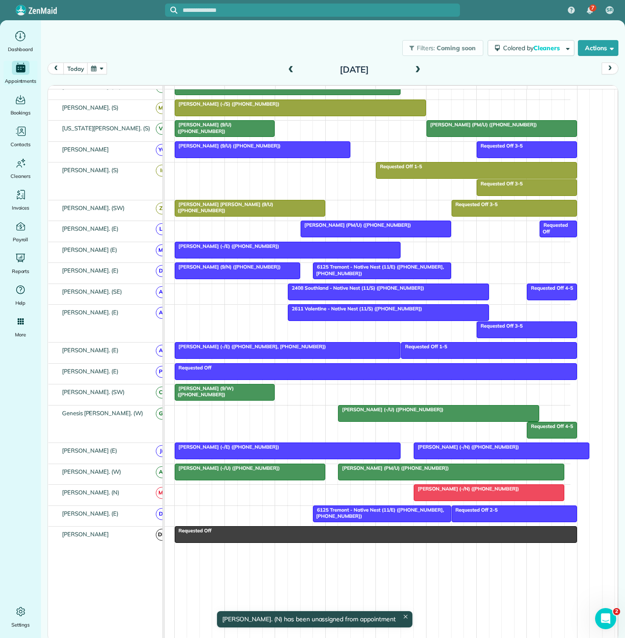
click at [368, 417] on div at bounding box center [438, 413] width 200 height 16
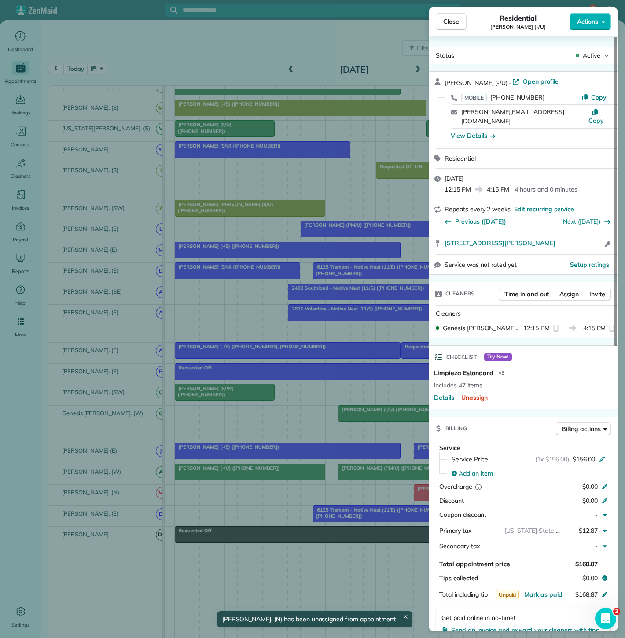
click at [349, 419] on div "Close Residential Tim Doyle (-/U) Actions Status Active Tim Doyle (-/U) · Open …" at bounding box center [312, 319] width 625 height 638
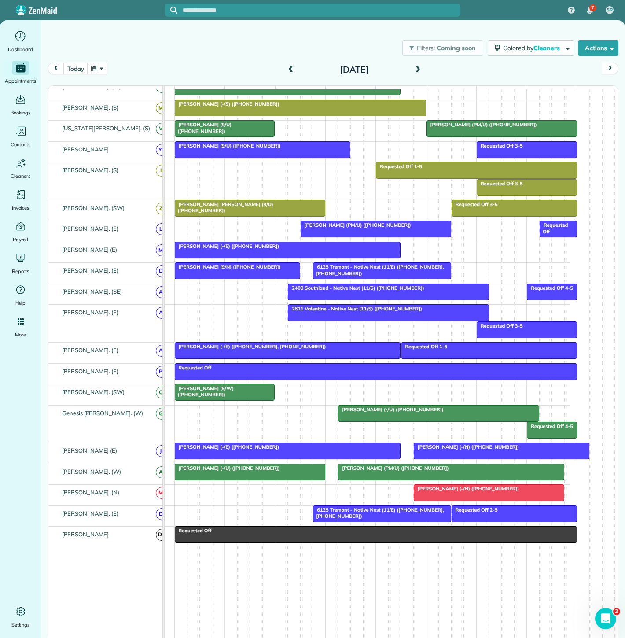
click at [284, 477] on div at bounding box center [250, 472] width 150 height 16
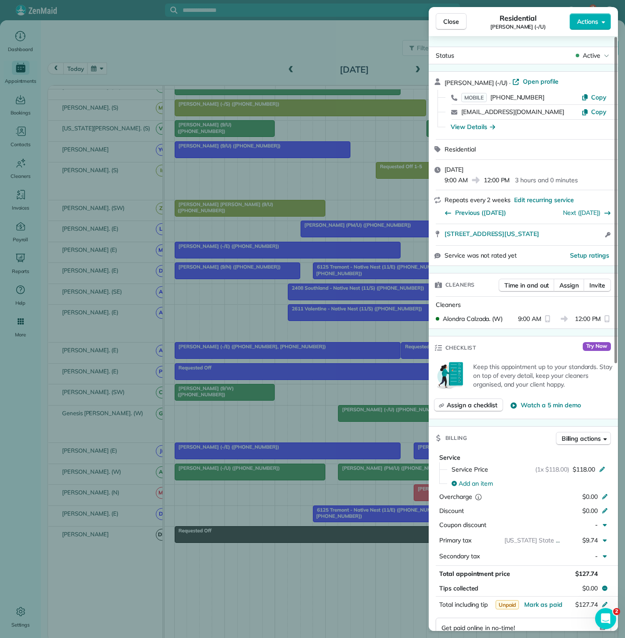
click at [284, 477] on div "Close Residential Shelly Ayers (-/U) Actions Status Active Shelly Ayers (-/U) ·…" at bounding box center [312, 319] width 625 height 638
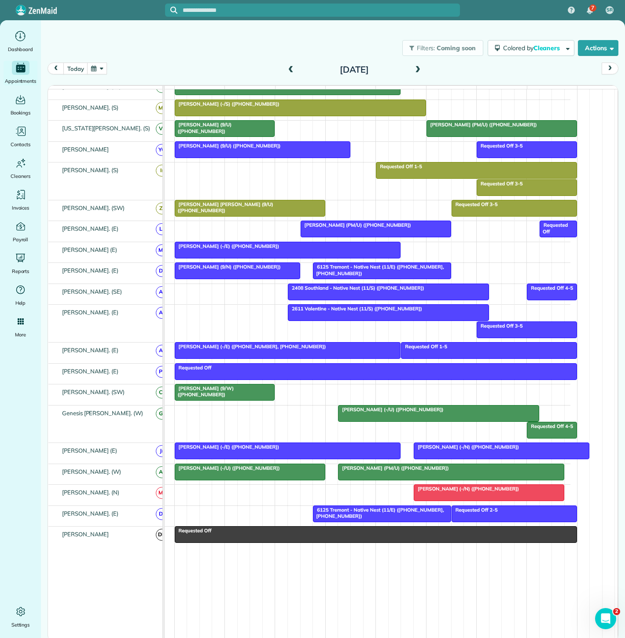
click at [357, 468] on span "Caroline Naso (PM/U) (+18436878752)" at bounding box center [393, 468] width 111 height 6
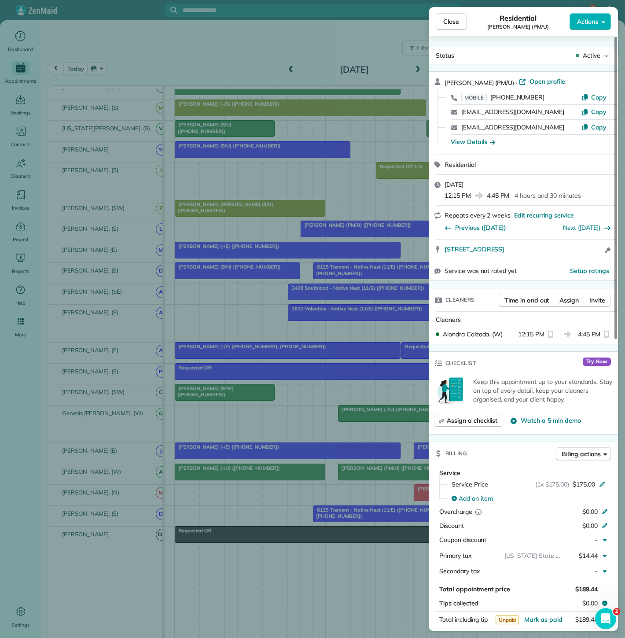
click at [354, 471] on div "Close Residential Caroline Naso (PM/U) Actions Status Active Caroline Naso (PM/…" at bounding box center [312, 319] width 625 height 638
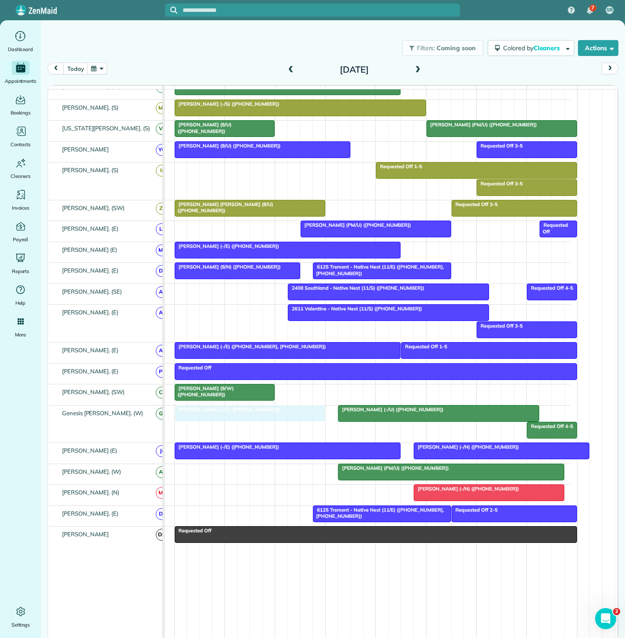
drag, startPoint x: 301, startPoint y: 480, endPoint x: 301, endPoint y: 426, distance: 54.6
click at [383, 479] on div at bounding box center [450, 472] width 225 height 16
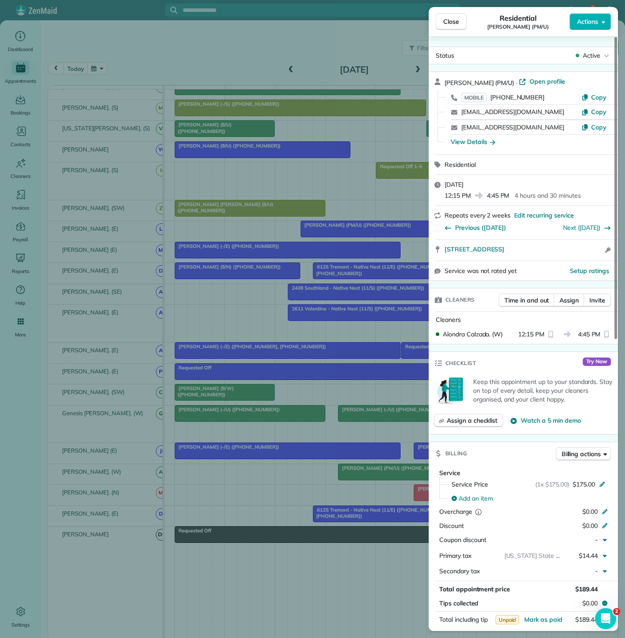
click at [357, 478] on div "Close Residential Caroline Naso (PM/U) Actions Status Active Caroline Naso (PM/…" at bounding box center [312, 319] width 625 height 638
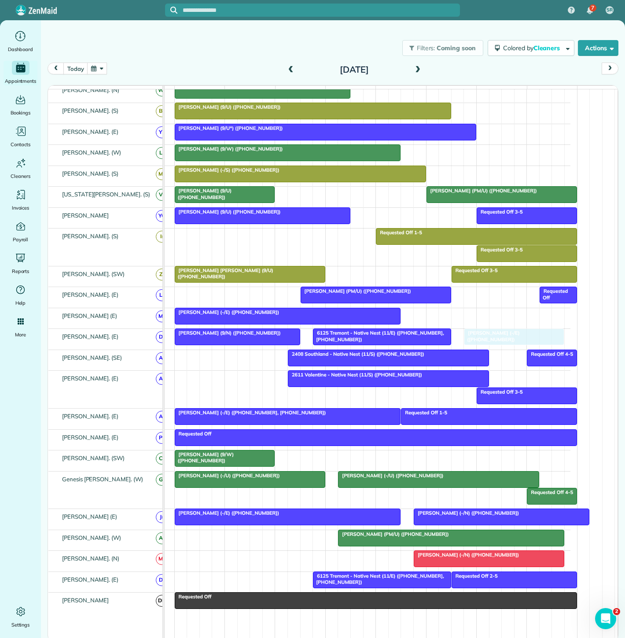
drag, startPoint x: 356, startPoint y: 150, endPoint x: 508, endPoint y: 340, distance: 243.9
click at [490, 344] on div at bounding box center [513, 337] width 99 height 16
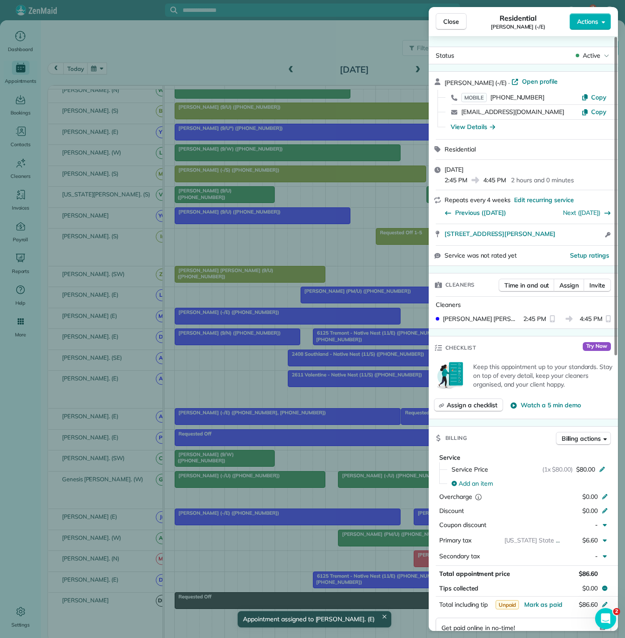
click at [355, 341] on div "Close Residential Ehtisham Khan (-/E) Actions Status Active Ehtisham Khan (-/E)…" at bounding box center [312, 319] width 625 height 638
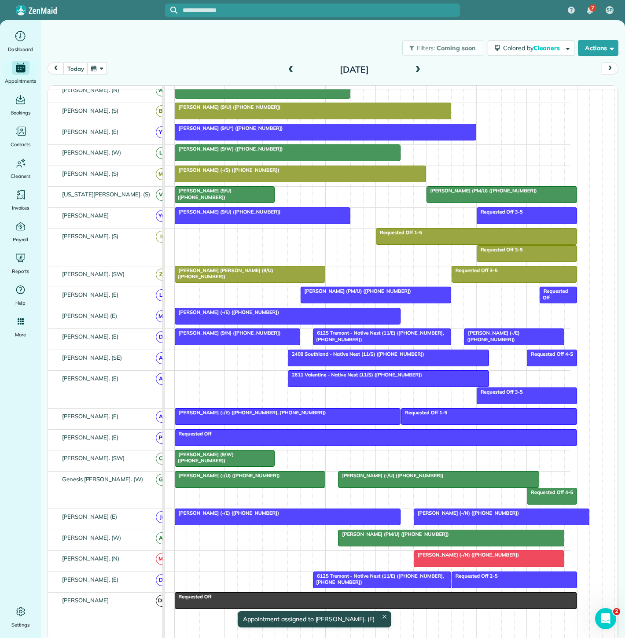
click at [408, 339] on span "6125 Tremont - Native Nest (11/E) (+19406821867, +14692685812)" at bounding box center [377, 336] width 131 height 12
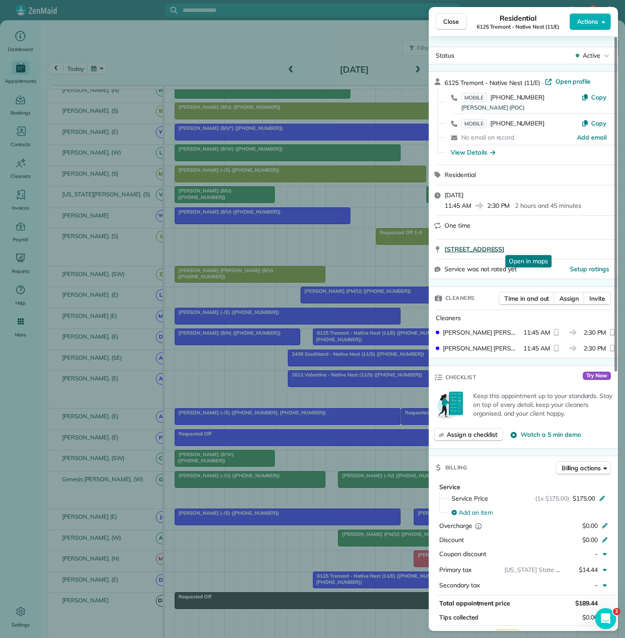
drag, startPoint x: 580, startPoint y: 257, endPoint x: 563, endPoint y: 250, distance: 17.9
click at [563, 250] on div "6125 Tremont Street Dallas TX 75214 Open in maps Open in maps" at bounding box center [523, 248] width 189 height 19
drag, startPoint x: 225, startPoint y: 264, endPoint x: 268, endPoint y: 281, distance: 46.6
click at [225, 264] on div "Close Residential 6125 Tremont - Native Nest (11/E) Actions Status Active 6125 …" at bounding box center [312, 319] width 625 height 638
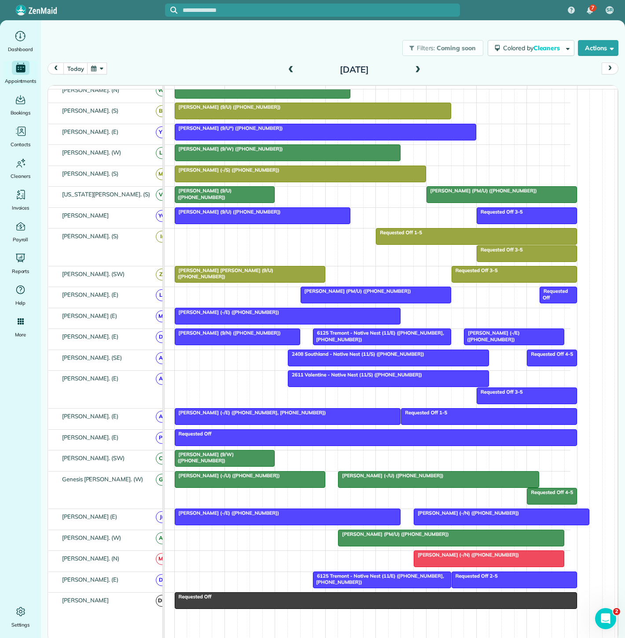
click at [499, 341] on div at bounding box center [513, 337] width 99 height 16
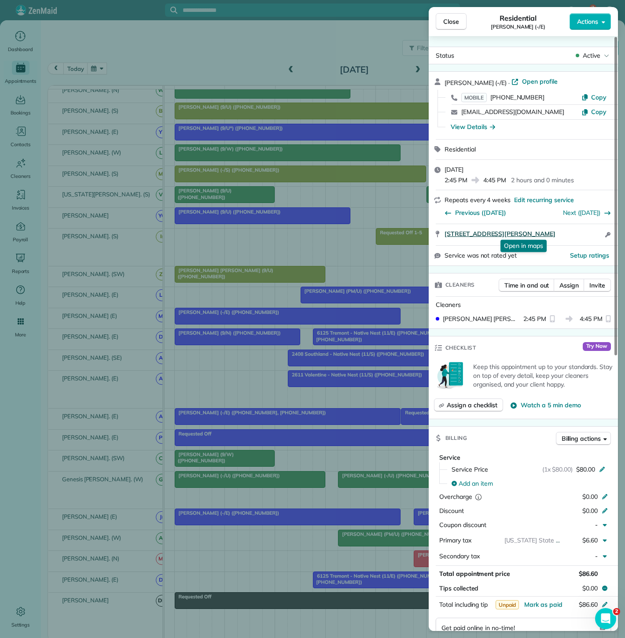
drag, startPoint x: 439, startPoint y: 238, endPoint x: 576, endPoint y: 235, distance: 136.9
click at [576, 235] on div "4600 Ross Avenue Apt 448 Dallas TX 75204 Open in maps Open in maps Open access …" at bounding box center [523, 234] width 189 height 21
copy span "4600 Ross Avenue Apt 448 Dallas TX 75204"
drag, startPoint x: 343, startPoint y: 373, endPoint x: 313, endPoint y: 360, distance: 32.3
click at [343, 373] on div "Close Residential Ehtisham Khan (-/E) Actions Status Active Ehtisham Khan (-/E)…" at bounding box center [312, 319] width 625 height 638
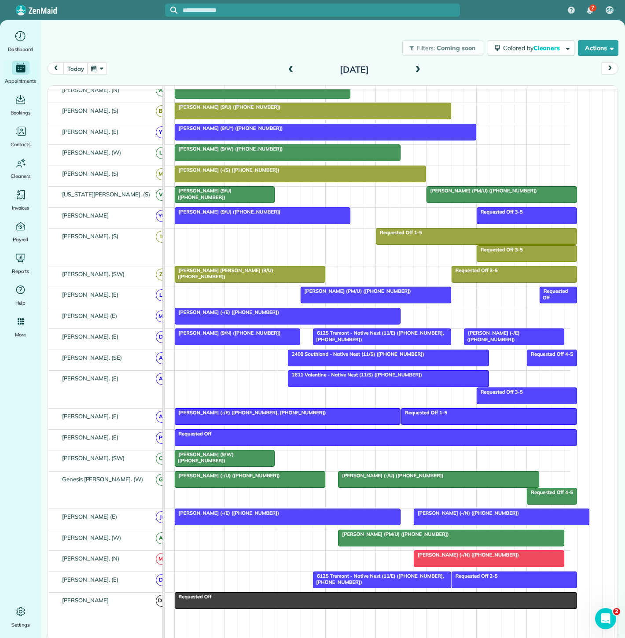
click at [196, 335] on span "Erin Parker (9/N) (+14698780667)" at bounding box center [227, 333] width 107 height 6
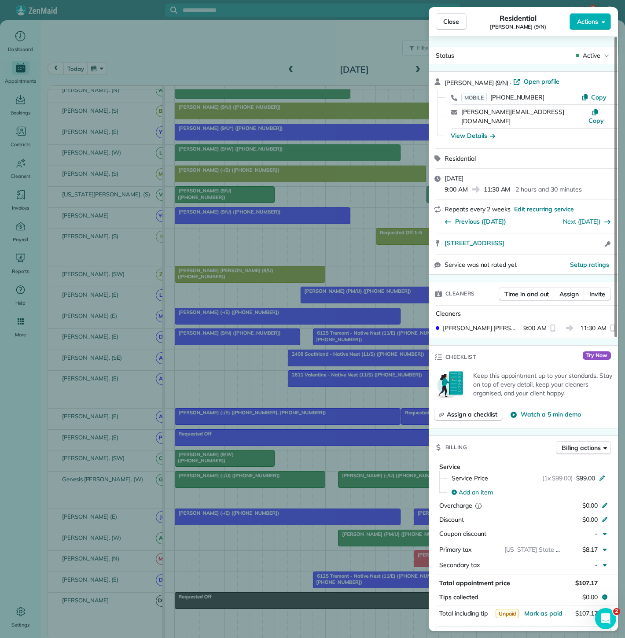
copy div "5065 Amesbury Drive 487 Dallas TX 75206 Open in maps Open in maps Open access i…"
drag, startPoint x: 444, startPoint y: 244, endPoint x: 434, endPoint y: 235, distance: 13.4
click at [434, 235] on div "Erin Parker (9/N) · Open profile MOBILE (469) 878-0667 Copy erin.parker303@gmai…" at bounding box center [523, 172] width 189 height 203
click at [308, 330] on div "Close Residential Erin Parker (9/N) Actions Status Active Erin Parker (9/N) · O…" at bounding box center [312, 319] width 625 height 638
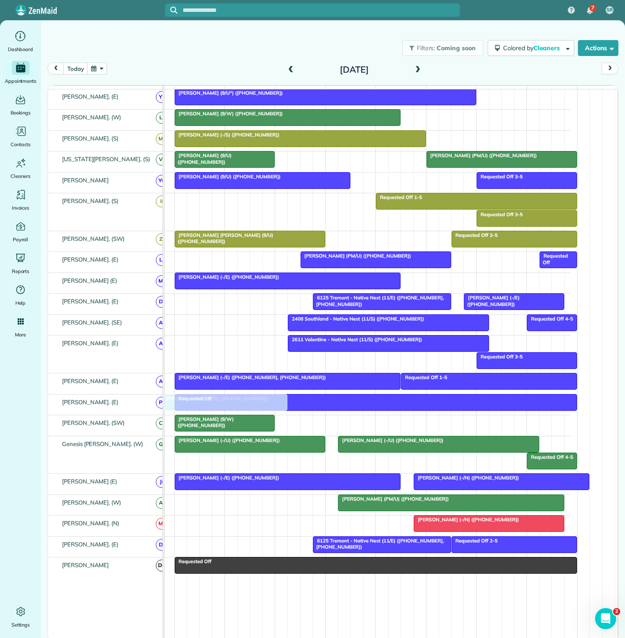
scroll to position [414, 0]
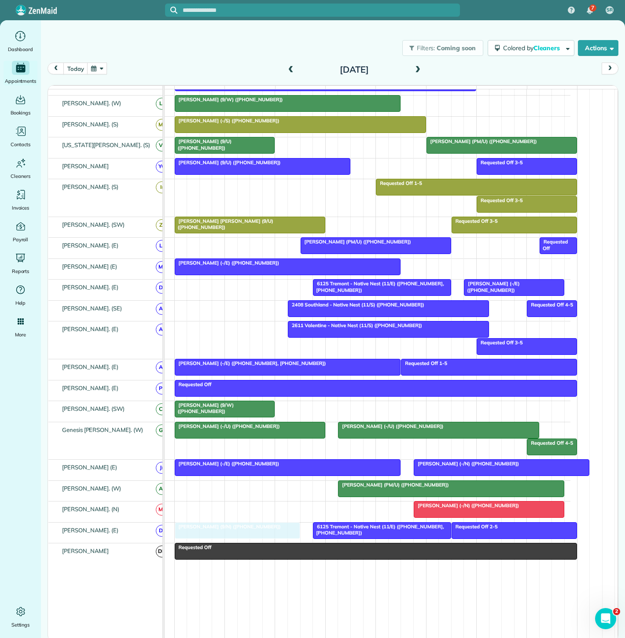
drag, startPoint x: 229, startPoint y: 341, endPoint x: 231, endPoint y: 540, distance: 198.9
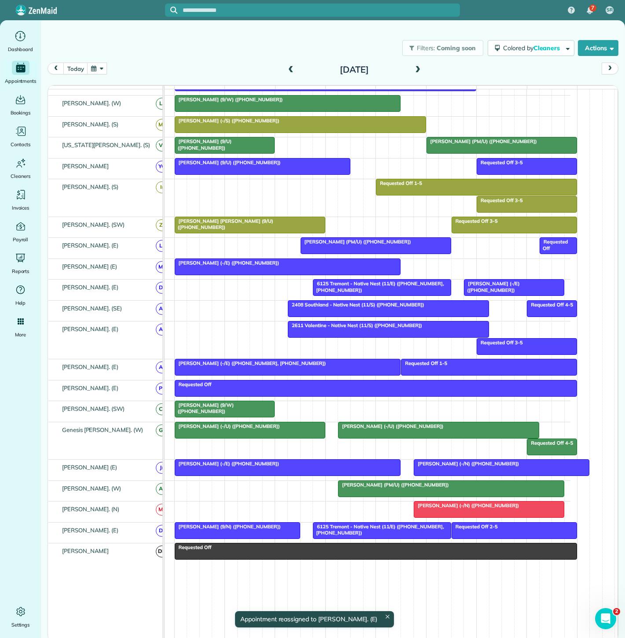
click at [229, 529] on span "Erin Parker (9/N) (+14698780667)" at bounding box center [227, 526] width 107 height 6
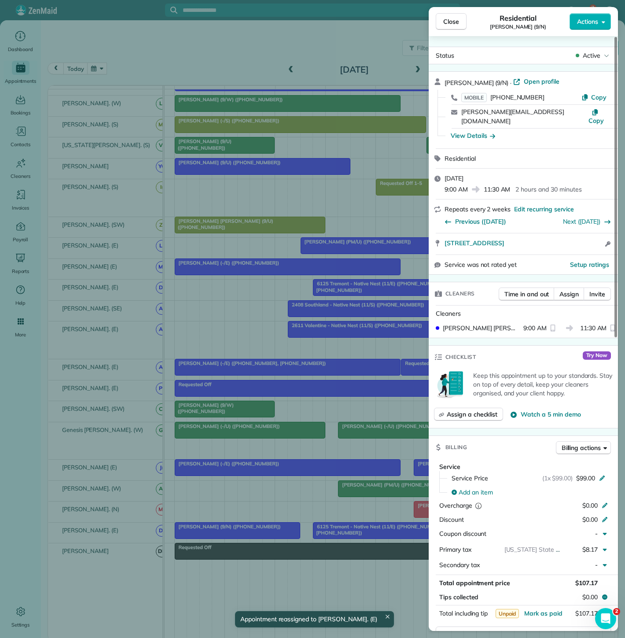
click at [229, 531] on div "Close Residential Erin Parker (9/N) Actions Status Active Erin Parker (9/N) · O…" at bounding box center [312, 319] width 625 height 638
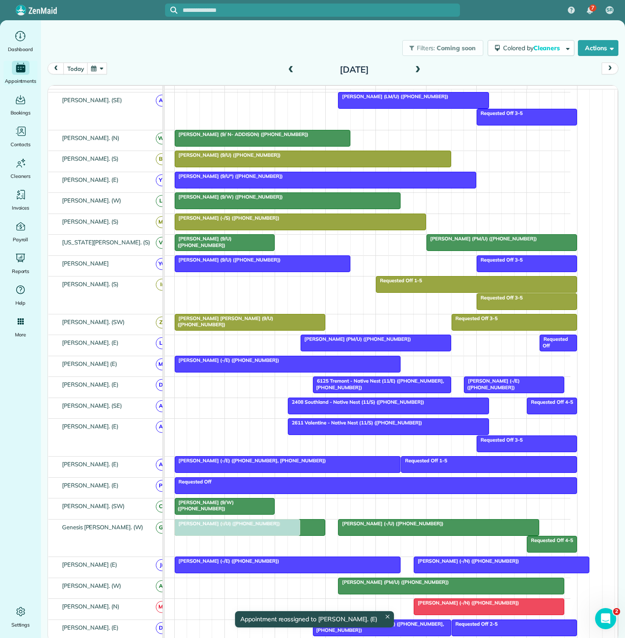
scroll to position [316, 0]
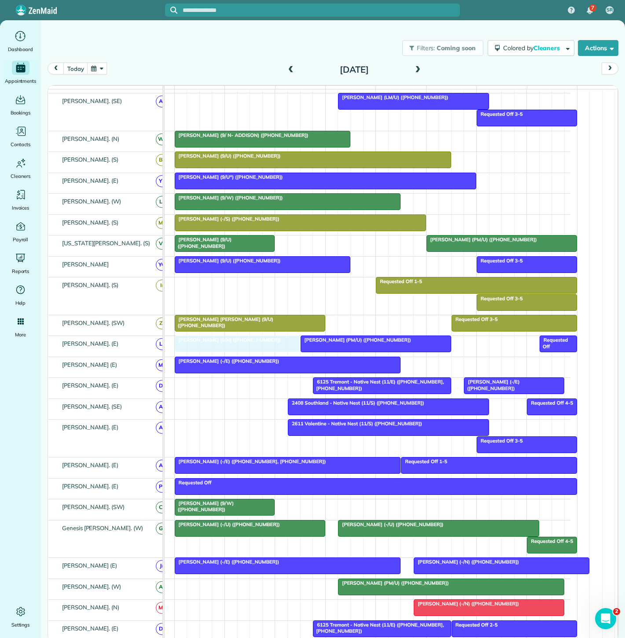
drag, startPoint x: 228, startPoint y: 532, endPoint x: 222, endPoint y: 347, distance: 184.9
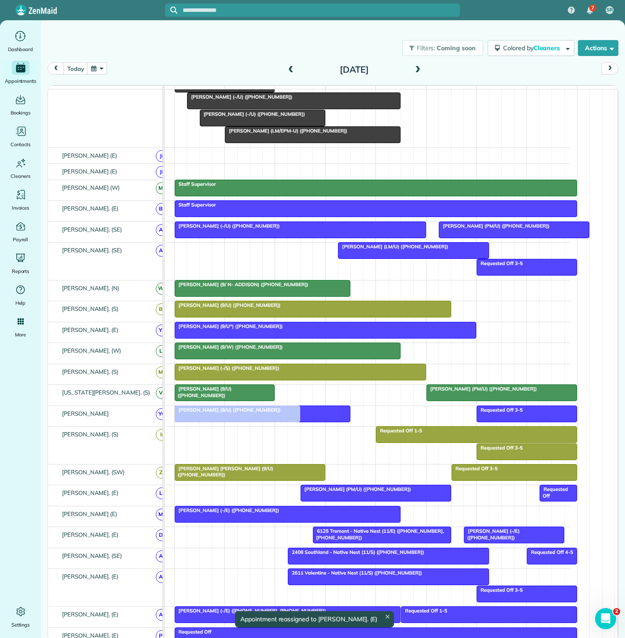
scroll to position [71, 0]
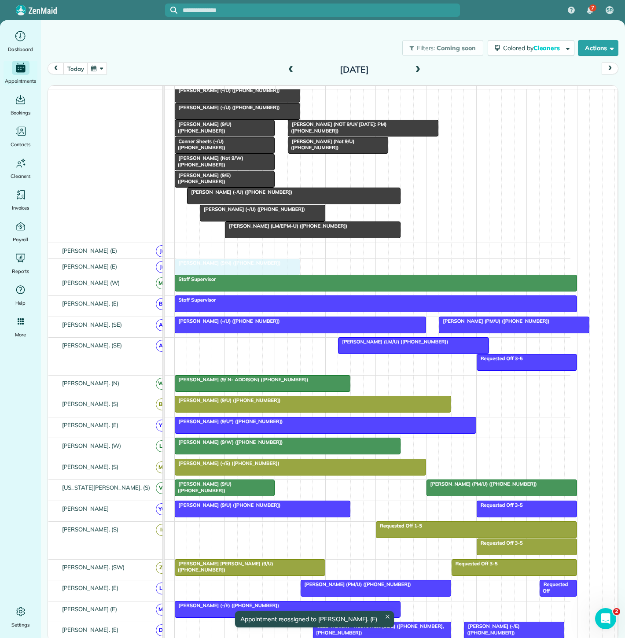
drag, startPoint x: 212, startPoint y: 393, endPoint x: 213, endPoint y: 265, distance: 127.6
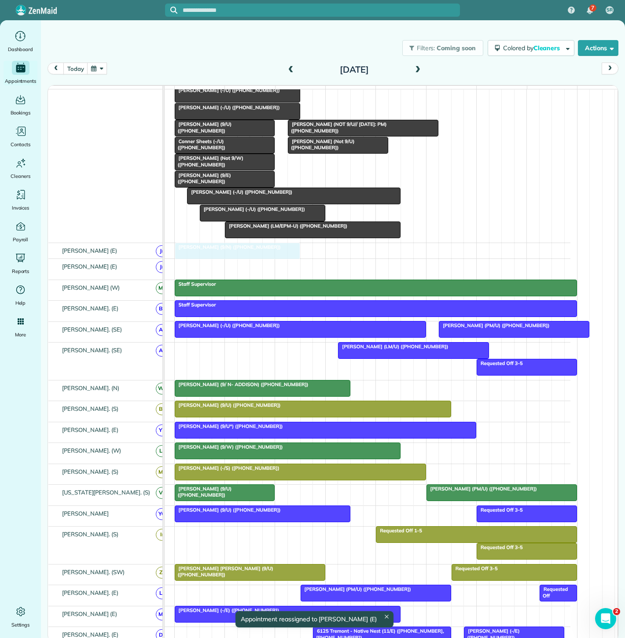
drag, startPoint x: 207, startPoint y: 271, endPoint x: 209, endPoint y: 261, distance: 9.3
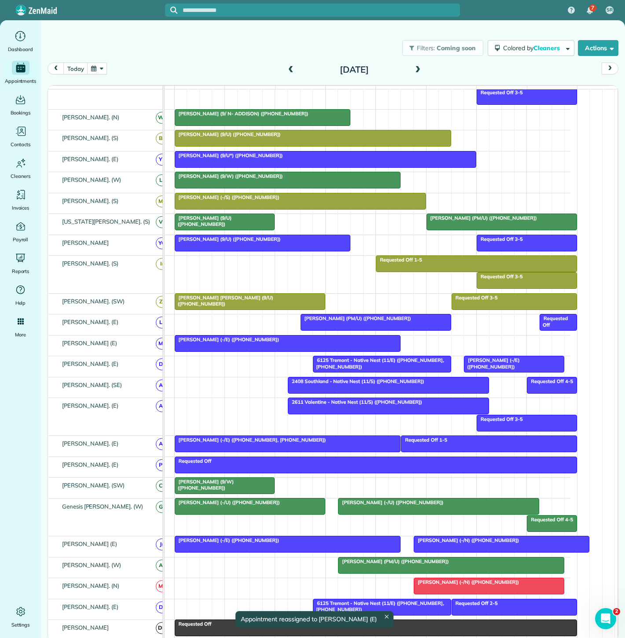
click at [483, 363] on span "Ehtisham Khan (-/E) (+19452398101)" at bounding box center [491, 363] width 56 height 12
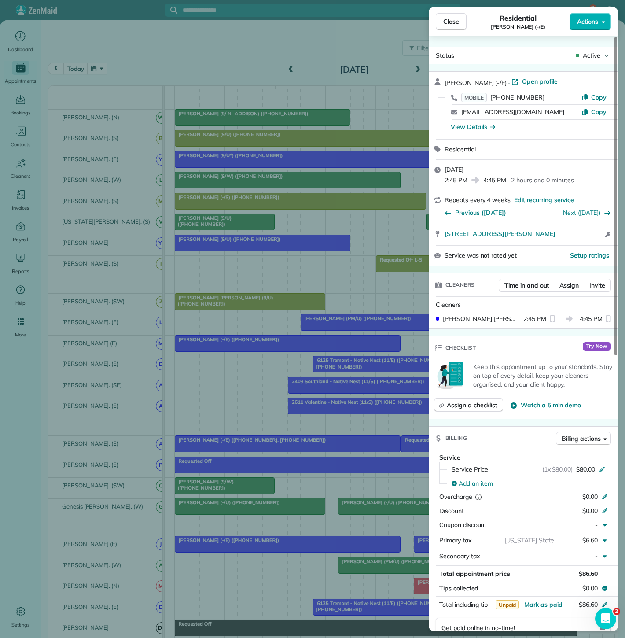
drag, startPoint x: 443, startPoint y: 234, endPoint x: 576, endPoint y: 236, distance: 132.9
click at [576, 236] on div "4600 Ross Avenue Apt 448 Dallas TX 75204 Open access information" at bounding box center [523, 234] width 189 height 21
click at [269, 361] on div "Close Residential Ehtisham Khan (-/E) Actions Status Active Ehtisham Khan (-/E)…" at bounding box center [312, 319] width 625 height 638
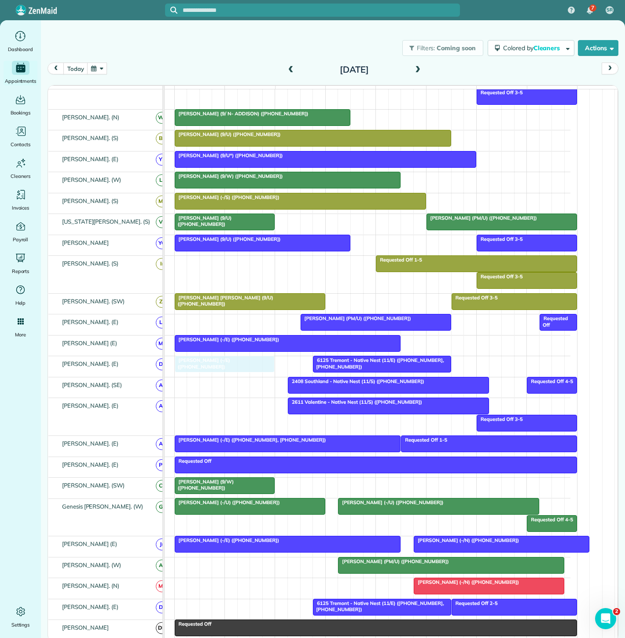
drag, startPoint x: 498, startPoint y: 367, endPoint x: 205, endPoint y: 366, distance: 293.6
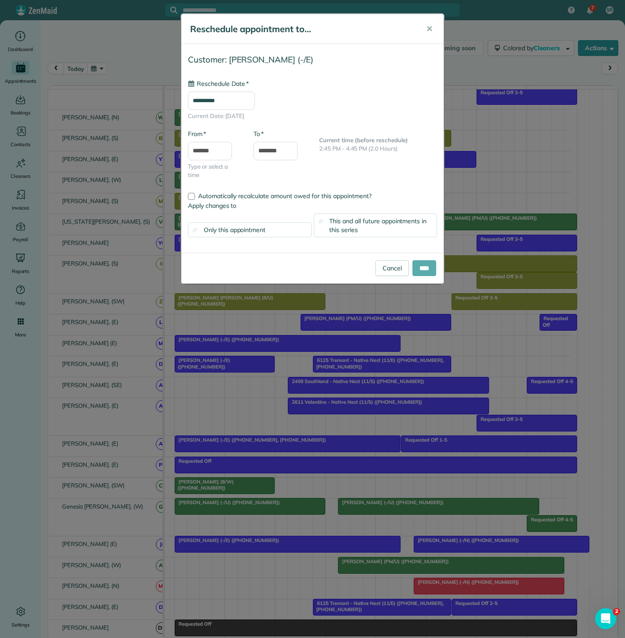
type input "**********"
click at [421, 274] on input "****" at bounding box center [424, 268] width 24 height 16
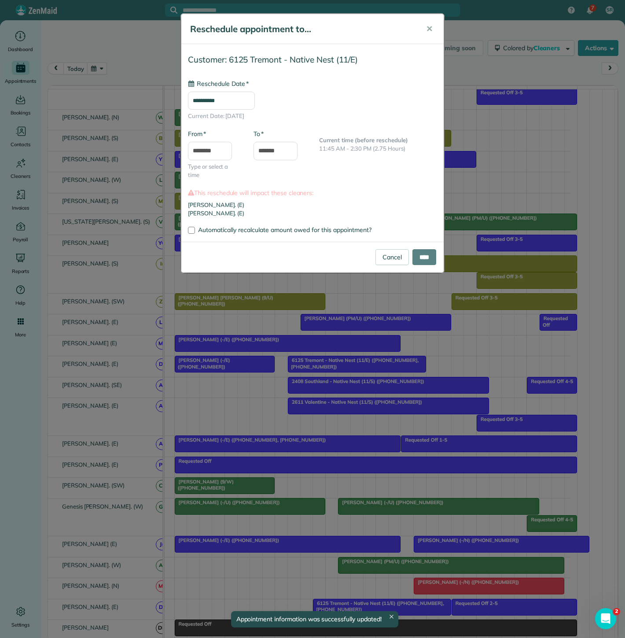
type input "**********"
click at [419, 256] on input "****" at bounding box center [424, 257] width 24 height 16
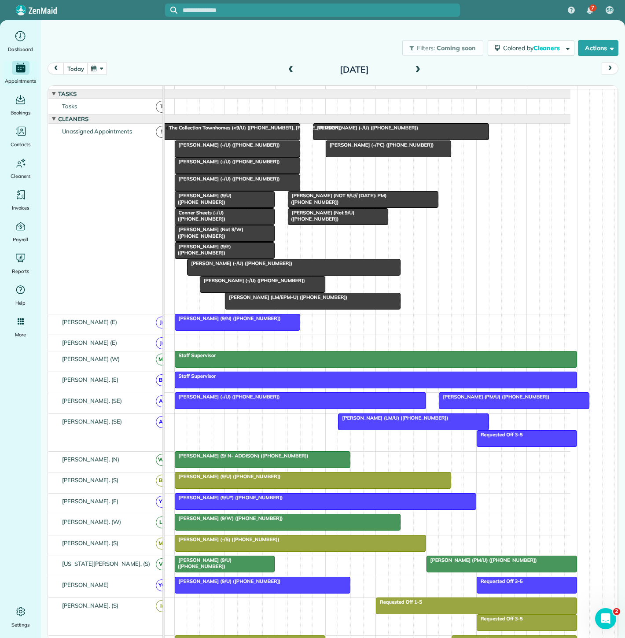
click at [220, 257] on div at bounding box center [224, 251] width 99 height 16
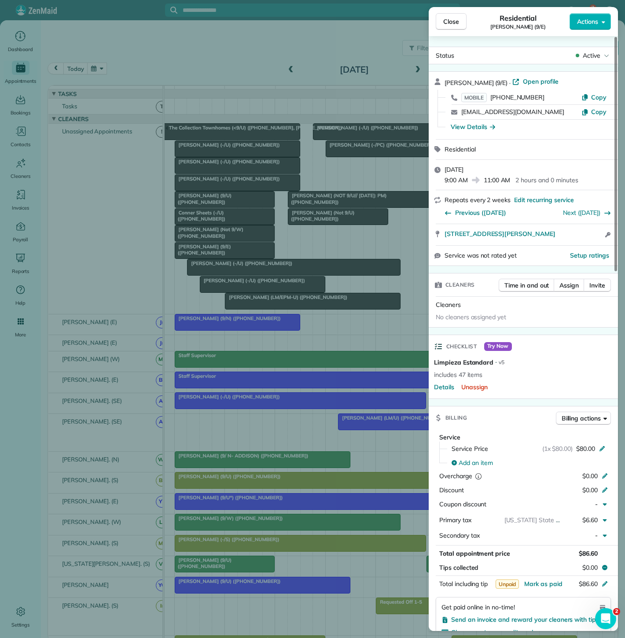
drag, startPoint x: 438, startPoint y: 236, endPoint x: 570, endPoint y: 238, distance: 131.2
click at [570, 238] on div "5135 Willis Avenue #317 Dallas TX 75206 Open access information" at bounding box center [523, 234] width 189 height 21
click at [567, 236] on div "5135 Willis Avenue #317 Dallas TX 75206 Open access information" at bounding box center [529, 234] width 168 height 11
copy span "5135 Willis Avenue #317 Dallas TX 75206"
drag, startPoint x: 442, startPoint y: 237, endPoint x: 566, endPoint y: 241, distance: 123.3
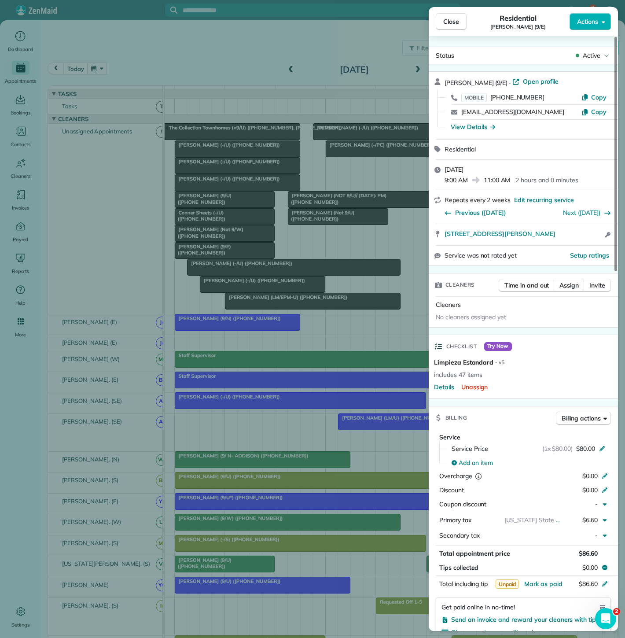
click at [566, 241] on div "5135 Willis Avenue #317 Dallas TX 75206 Open access information" at bounding box center [523, 234] width 189 height 21
click at [173, 316] on div "Close Residential Krystal Morris (9/E) Actions Status Active Krystal Morris (9/…" at bounding box center [312, 319] width 625 height 638
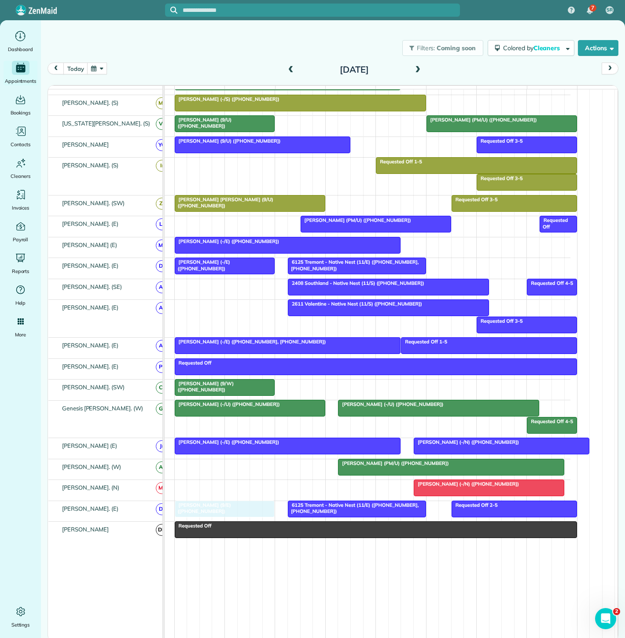
drag, startPoint x: 221, startPoint y: 254, endPoint x: 219, endPoint y: 516, distance: 261.4
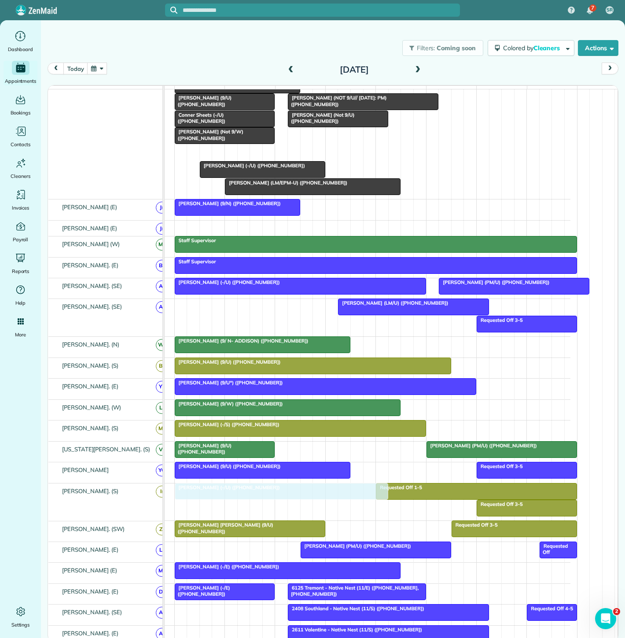
drag, startPoint x: 238, startPoint y: 254, endPoint x: 228, endPoint y: 516, distance: 262.5
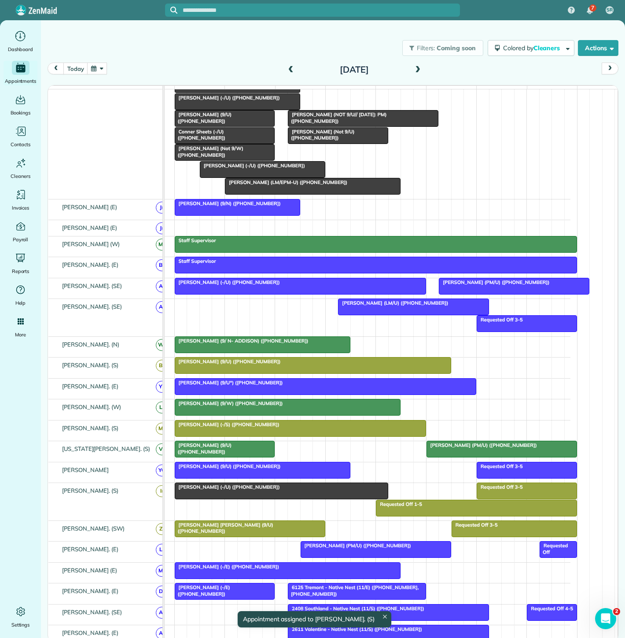
click at [262, 496] on div at bounding box center [281, 491] width 213 height 16
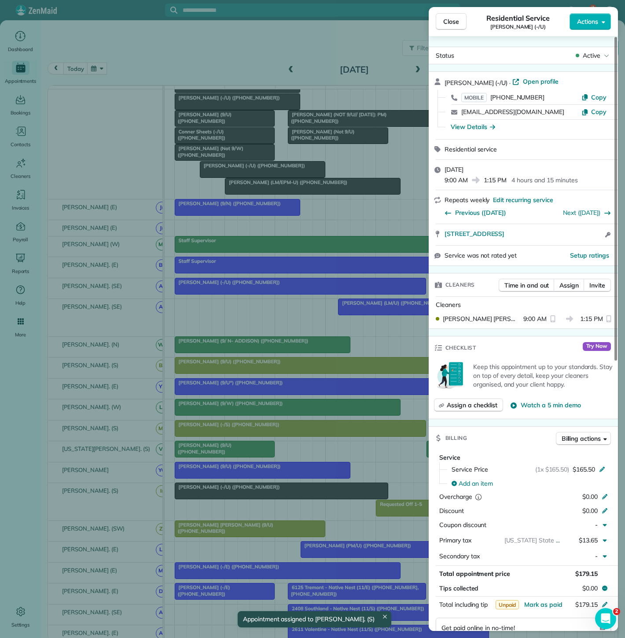
click at [262, 496] on div "Close Residential Service Sebastian Barahal (-/U) Actions Status Active Sebasti…" at bounding box center [312, 319] width 625 height 638
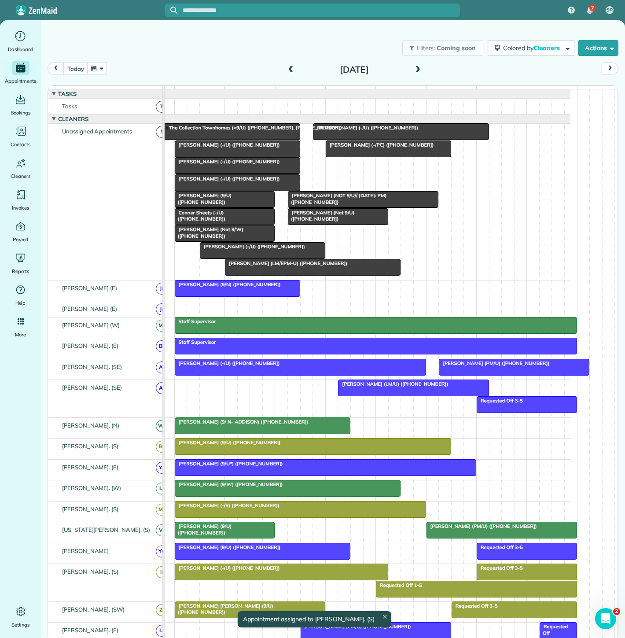
click at [407, 138] on div at bounding box center [400, 132] width 175 height 16
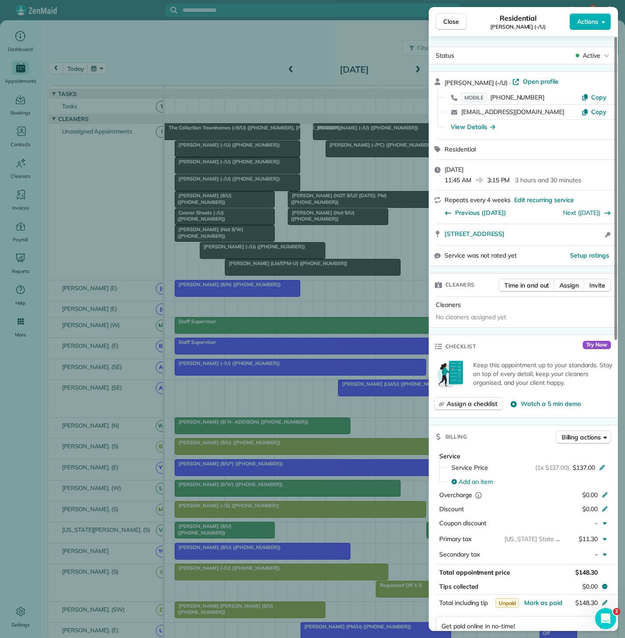
click at [321, 176] on div "Close Residential Steven Bhargava (-/U) Actions Status Active Steven Bhargava (…" at bounding box center [312, 319] width 625 height 638
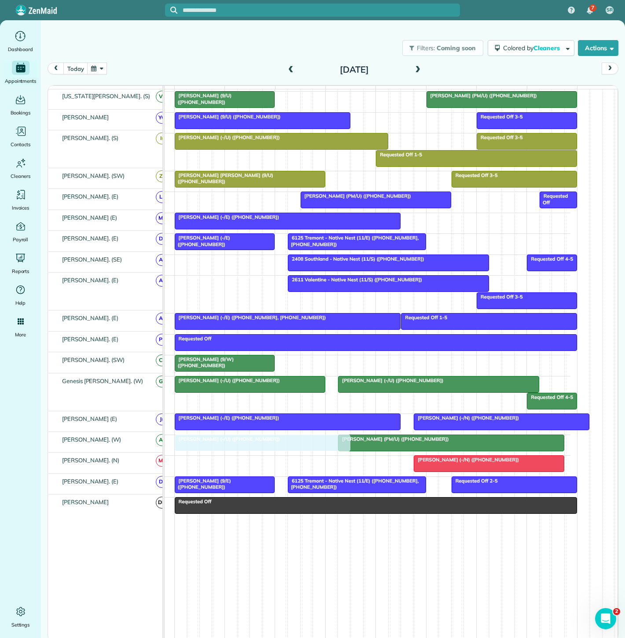
drag, startPoint x: 364, startPoint y: 134, endPoint x: 231, endPoint y: 444, distance: 336.9
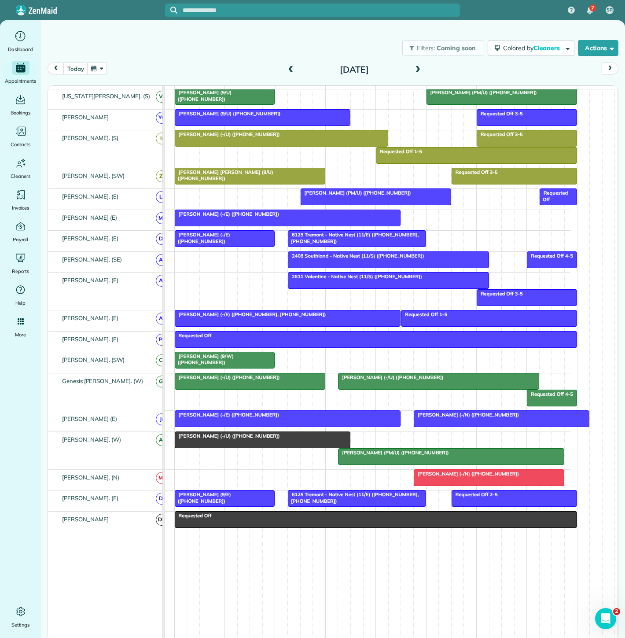
click at [221, 444] on div at bounding box center [262, 440] width 175 height 16
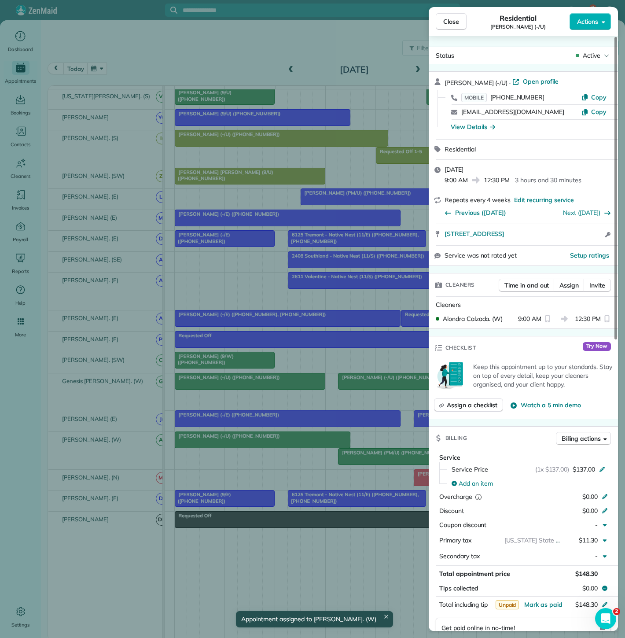
copy span "1800 North Hall Street #151 Dallas TX 75204"
drag, startPoint x: 441, startPoint y: 236, endPoint x: 581, endPoint y: 236, distance: 140.4
click at [581, 236] on div "1800 North Hall Street #151 Dallas TX 75204 Open access information" at bounding box center [523, 234] width 189 height 21
click at [382, 458] on div "Close Residential Steven Bhargava (-/U) Actions Status Active Steven Bhargava (…" at bounding box center [312, 319] width 625 height 638
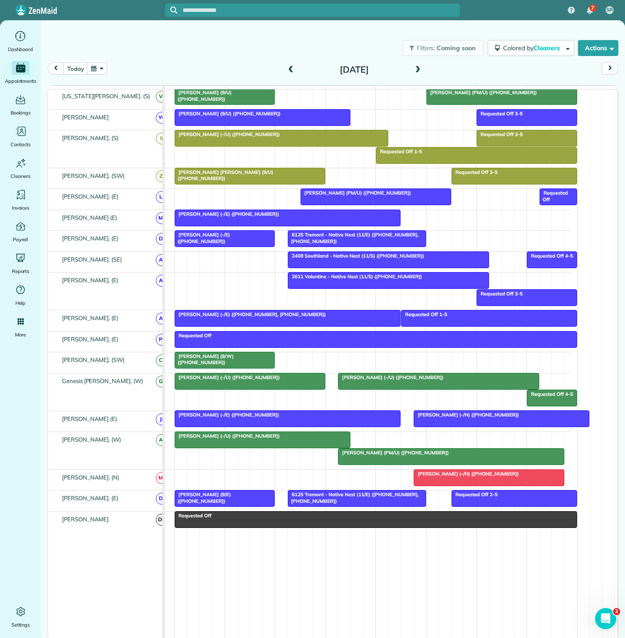
click at [382, 456] on span "Caroline Naso (PM/U) (+18436878752)" at bounding box center [393, 452] width 111 height 6
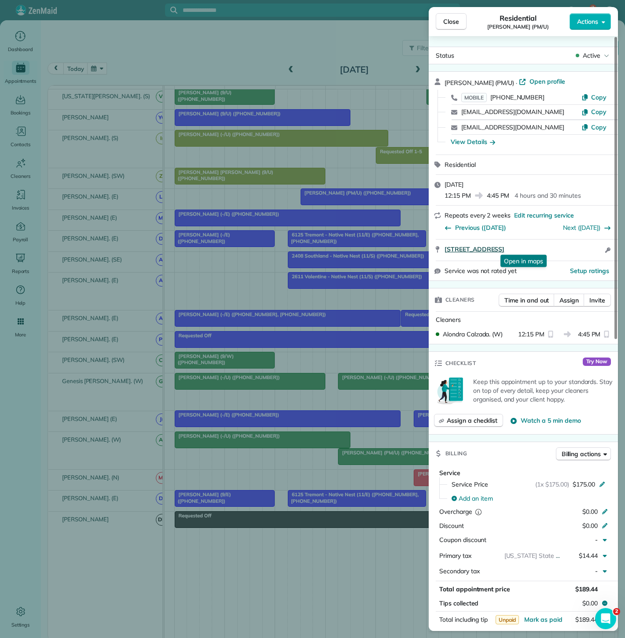
copy span "2828 Woodside Street #2113 Dallas TX 75204"
drag, startPoint x: 441, startPoint y: 250, endPoint x: 582, endPoint y: 250, distance: 140.8
click at [582, 250] on div "2828 Woodside Street #2113 Dallas TX 75204 Open in maps Open in maps Open acces…" at bounding box center [523, 249] width 189 height 21
click at [277, 293] on div "Close Residential Caroline Naso (PM/U) Actions Status Active Caroline Naso (PM/…" at bounding box center [312, 319] width 625 height 638
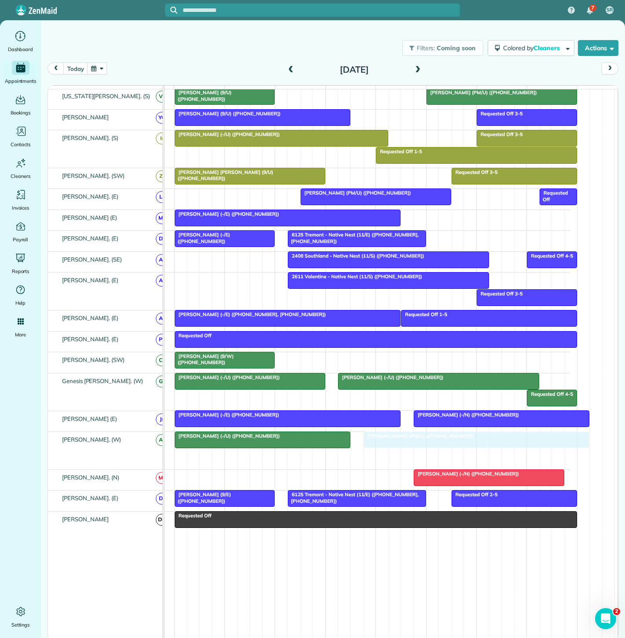
drag, startPoint x: 348, startPoint y: 462, endPoint x: 371, endPoint y: 464, distance: 23.4
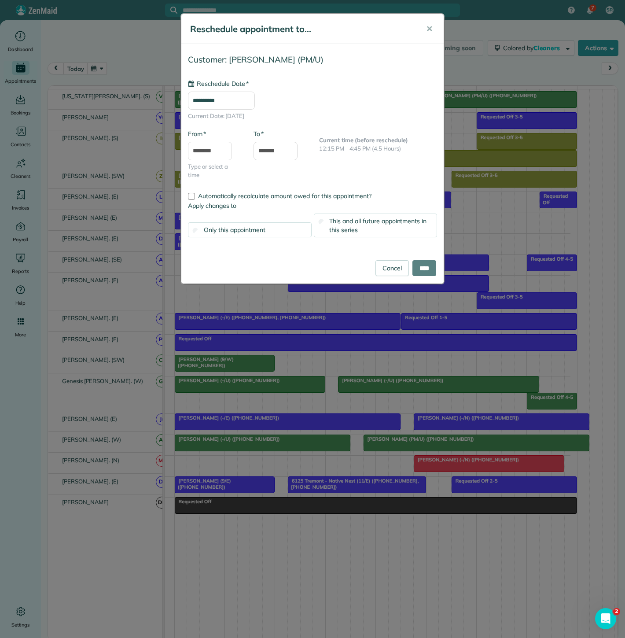
type input "**********"
click at [423, 268] on input "****" at bounding box center [424, 268] width 24 height 16
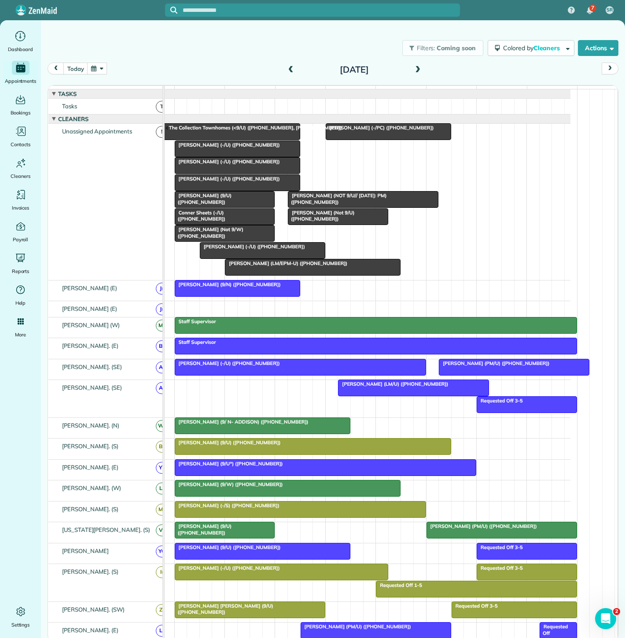
click at [212, 189] on div at bounding box center [237, 183] width 125 height 16
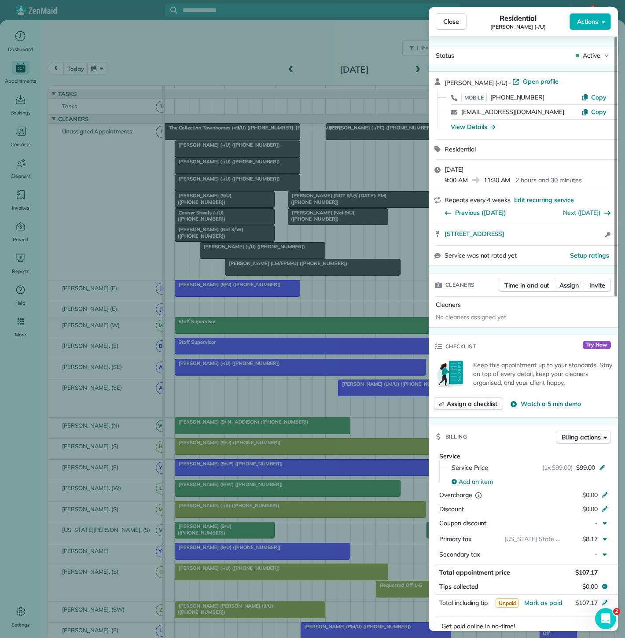
click at [212, 189] on div "Close Residential Hollie Poole (-/U) Actions Status Active Hollie Poole (-/U) ·…" at bounding box center [312, 319] width 625 height 638
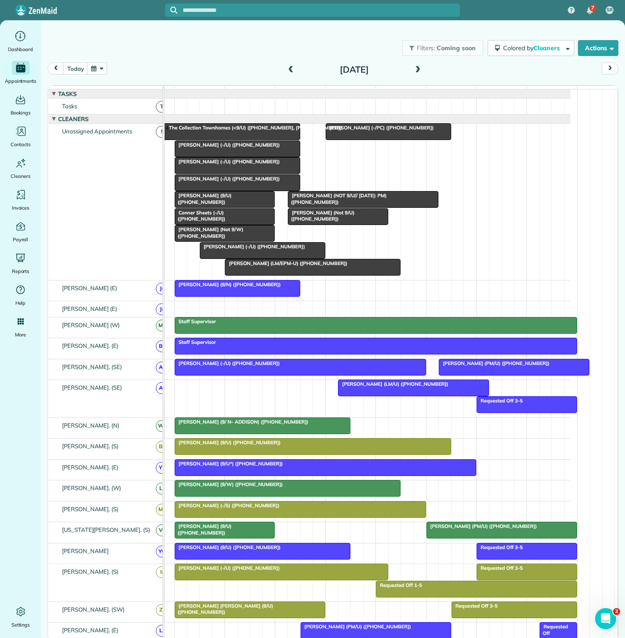
click at [304, 452] on div at bounding box center [313, 446] width 276 height 16
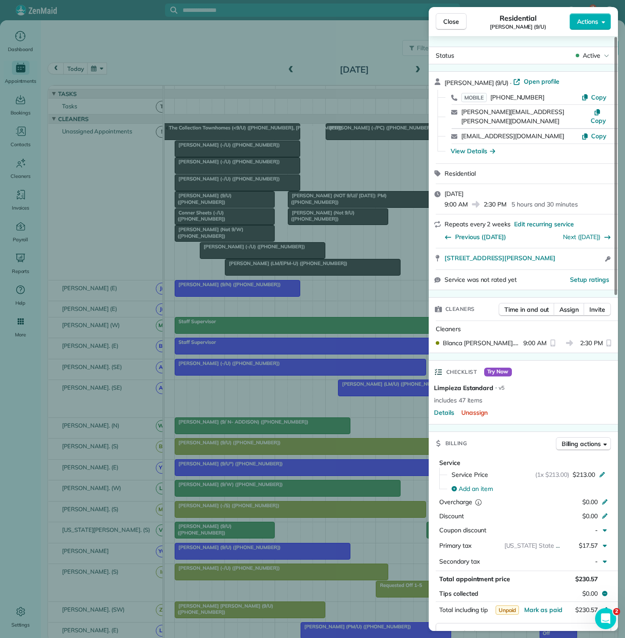
click at [304, 452] on div "Close Residential Allie Berry (9/U) Actions Status Active Allie Berry (9/U) · O…" at bounding box center [312, 319] width 625 height 638
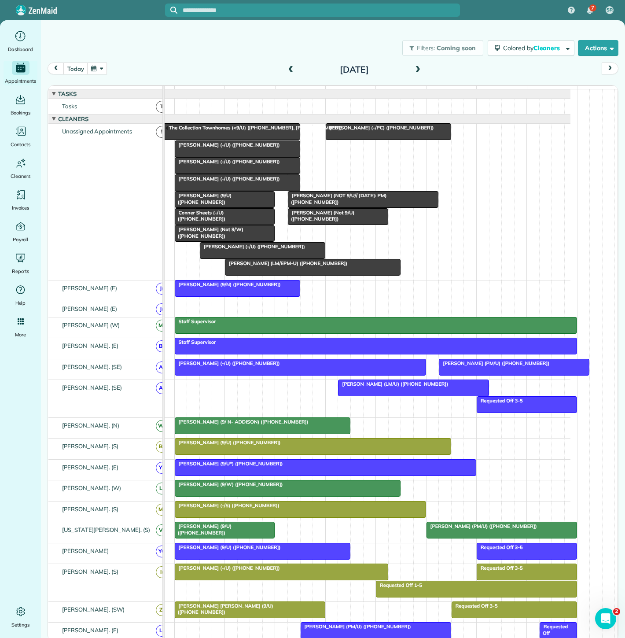
click at [261, 474] on div at bounding box center [325, 467] width 301 height 16
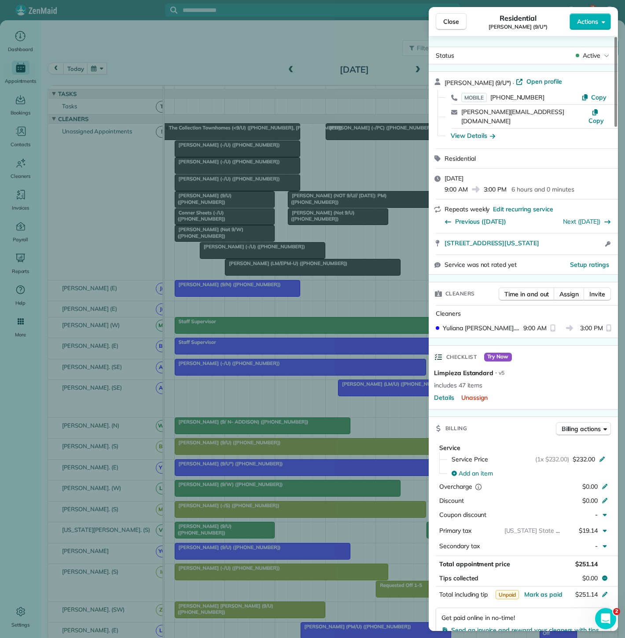
click at [261, 474] on div "Close Residential Cindy Kozmetsky (9/U*) Actions Status Active Cindy Kozmetsky …" at bounding box center [312, 319] width 625 height 638
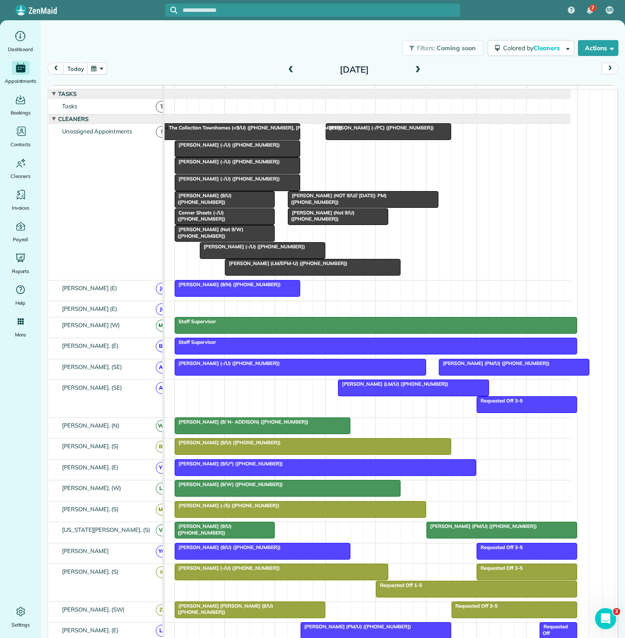
click at [225, 467] on span "Cindy Kozmetsky (9/U*) (+15124223522)" at bounding box center [228, 463] width 109 height 6
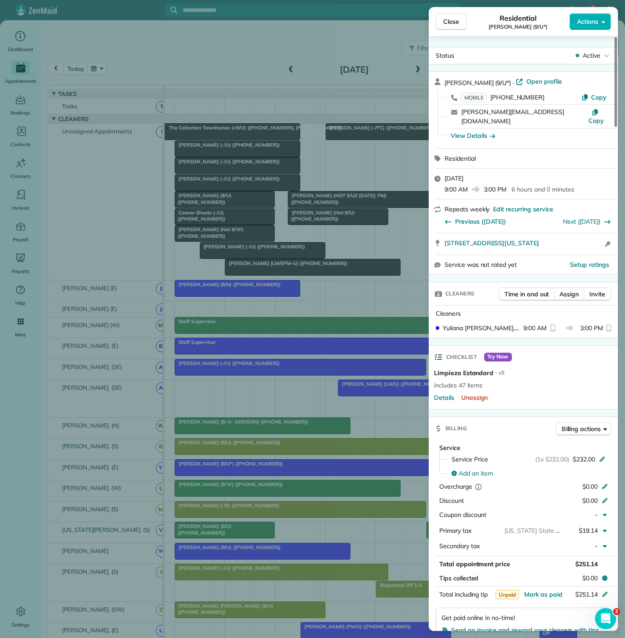
click at [225, 468] on div "Close Residential Cindy Kozmetsky (9/U*) Actions Status Active Cindy Kozmetsky …" at bounding box center [312, 319] width 625 height 638
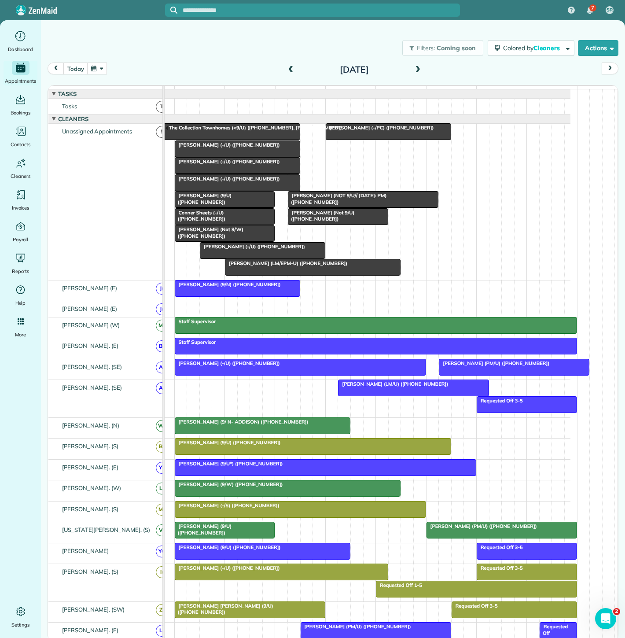
click at [202, 220] on span "Conner Sheets (-/U) (+18434552032)" at bounding box center [199, 215] width 51 height 12
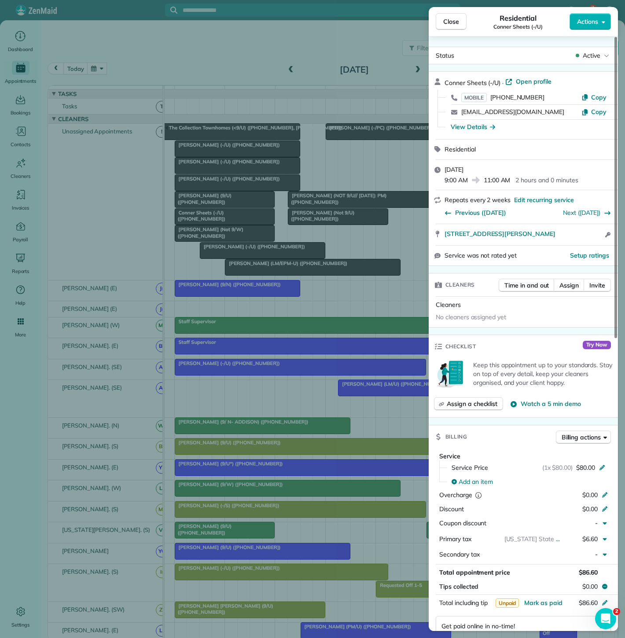
click at [202, 220] on div "Close Residential Conner Sheets (-/U) Actions Status Active Conner Sheets (-/U)…" at bounding box center [312, 319] width 625 height 638
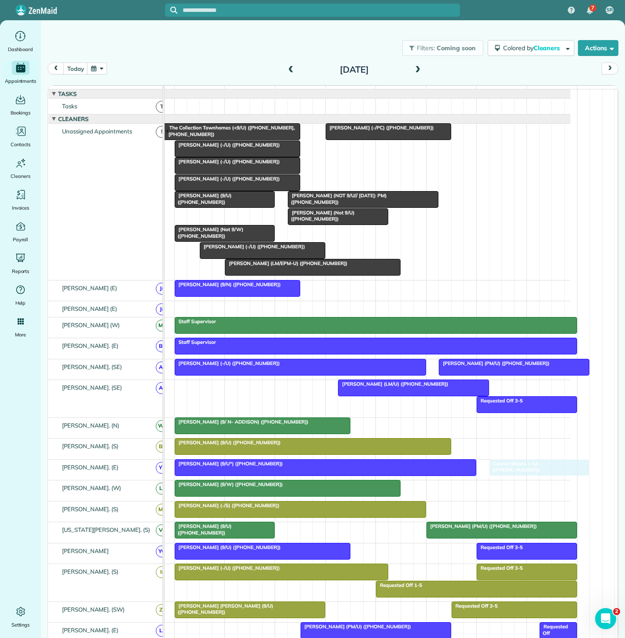
drag, startPoint x: 199, startPoint y: 220, endPoint x: 520, endPoint y: 477, distance: 410.8
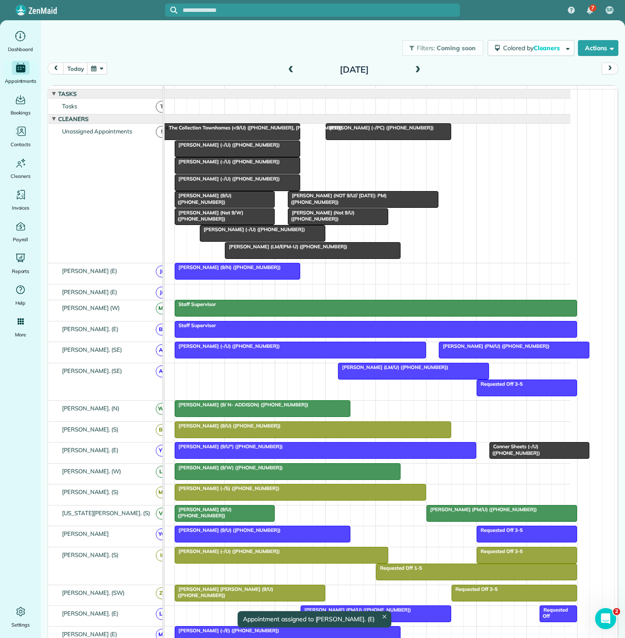
click at [505, 456] on div at bounding box center [539, 450] width 99 height 16
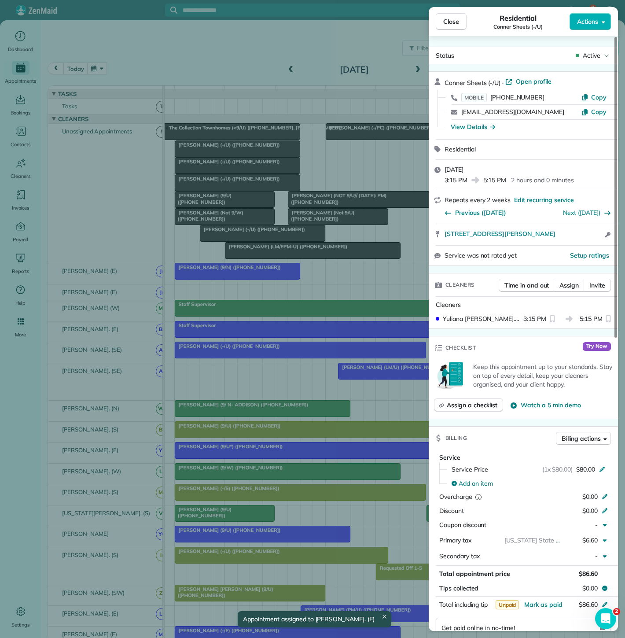
copy span "3636 Mckinney Ave Apt 408 Dallas TX 75204"
drag, startPoint x: 440, startPoint y: 234, endPoint x: 585, endPoint y: 239, distance: 144.9
click at [585, 239] on div "3636 Mckinney Ave Apt 408 Dallas TX 75204 Open access information" at bounding box center [523, 234] width 189 height 21
drag, startPoint x: 290, startPoint y: 354, endPoint x: 297, endPoint y: 405, distance: 51.9
click at [290, 354] on div "Close Residential Conner Sheets (-/U) Actions Status Active Conner Sheets (-/U)…" at bounding box center [312, 319] width 625 height 638
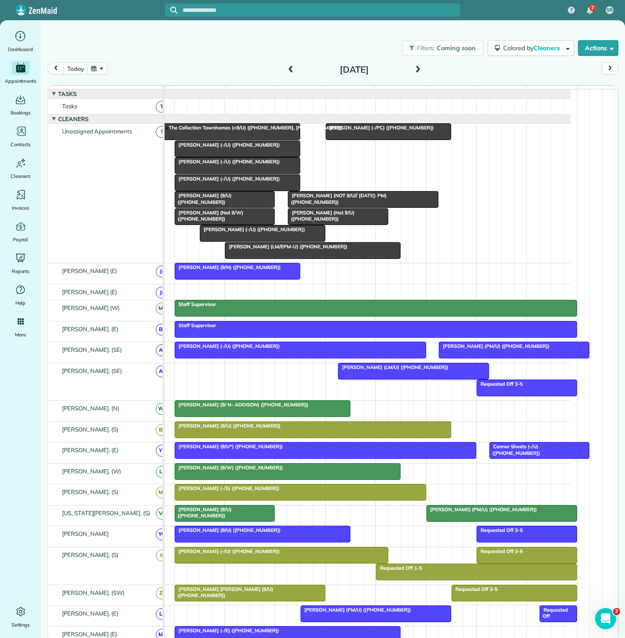
click at [310, 449] on div "Cindy Kozmetsky (9/U*) (+15124223522)" at bounding box center [325, 446] width 296 height 6
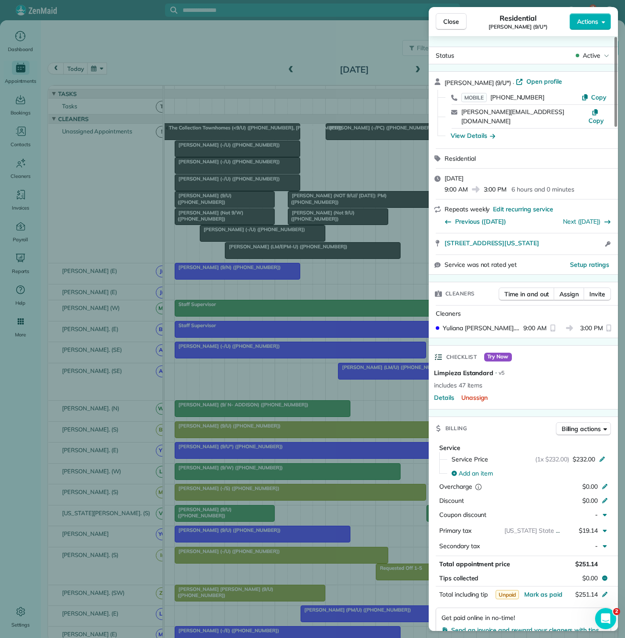
copy span "3510 Turtle Creek Boulevard 18C Dallas Texas 75219"
drag, startPoint x: 437, startPoint y: 239, endPoint x: 599, endPoint y: 239, distance: 162.0
click at [599, 239] on div "3510 Turtle Creek Boulevard 18C Dallas Texas 75219 Open access information" at bounding box center [523, 243] width 189 height 21
drag, startPoint x: 312, startPoint y: 467, endPoint x: 310, endPoint y: 447, distance: 20.3
click at [312, 467] on div "Close Residential Cindy Kozmetsky (9/U*) Actions Status Active Cindy Kozmetsky …" at bounding box center [312, 319] width 625 height 638
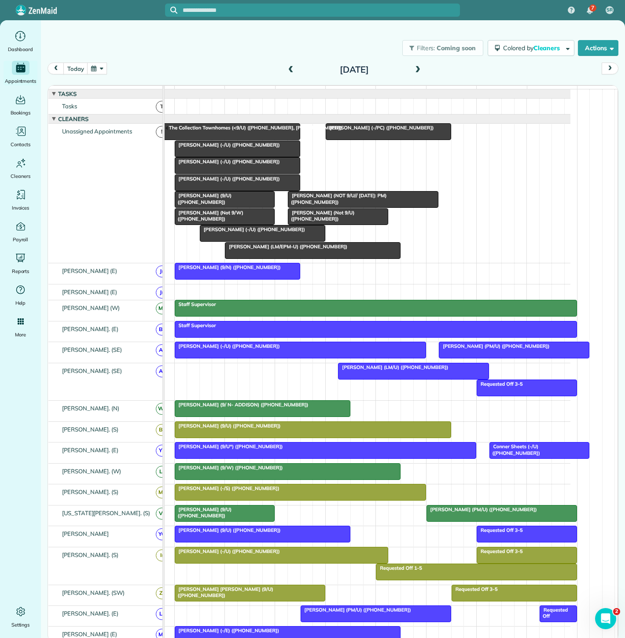
click at [342, 491] on div "Sienna Larsen (-/S) (+18018423531)" at bounding box center [300, 488] width 246 height 6
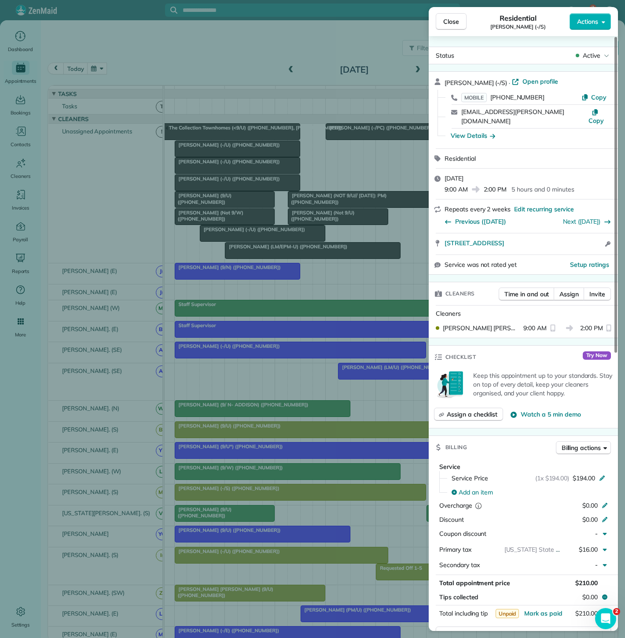
click at [342, 494] on div "Close Residential Sienna Larsen (-/S) Actions Status Active Sienna Larsen (-/S)…" at bounding box center [312, 319] width 625 height 638
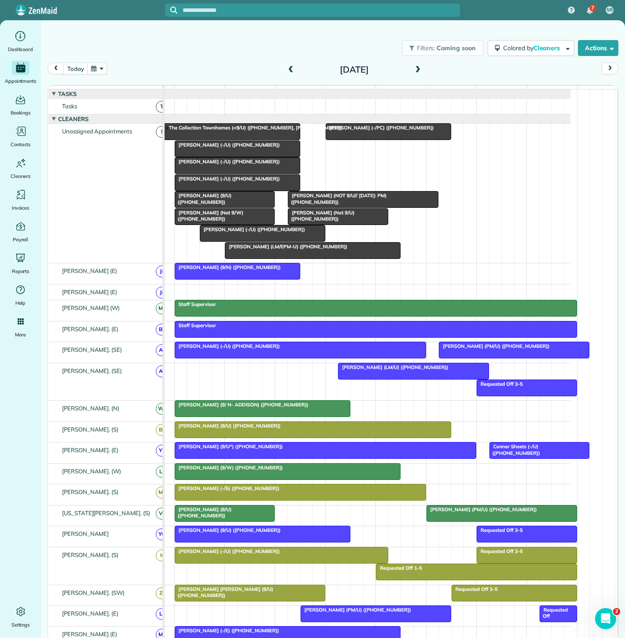
click at [232, 517] on span "Tyler Jacoby (9/U) (+19729788832)" at bounding box center [203, 512] width 58 height 12
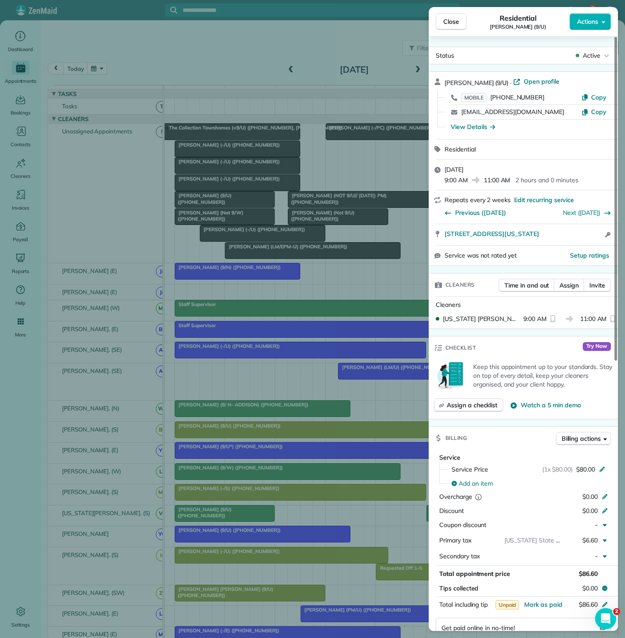
click at [251, 517] on div "Close Residential Tyler Jacoby (9/U) Actions Status Active Tyler Jacoby (9/U) ·…" at bounding box center [312, 319] width 625 height 638
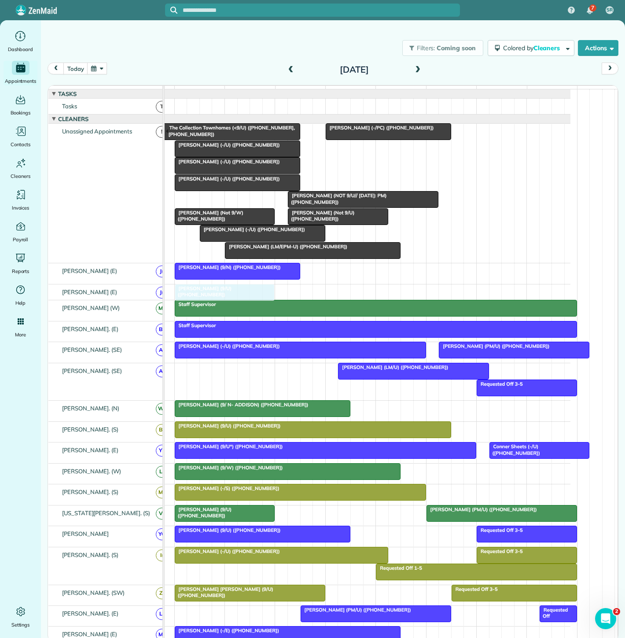
drag, startPoint x: 203, startPoint y: 203, endPoint x: 206, endPoint y: 288, distance: 85.0
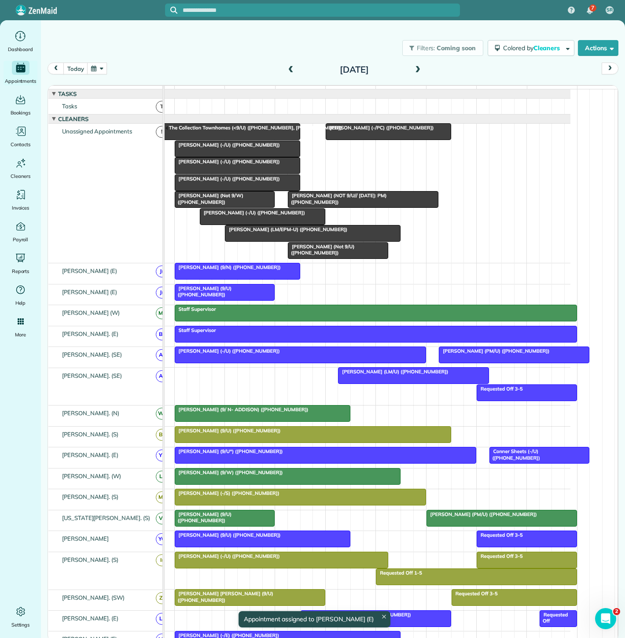
click at [212, 135] on div "The Collection Townhomes (<9/U) (+14698555895, +12149710721)" at bounding box center [224, 131] width 145 height 13
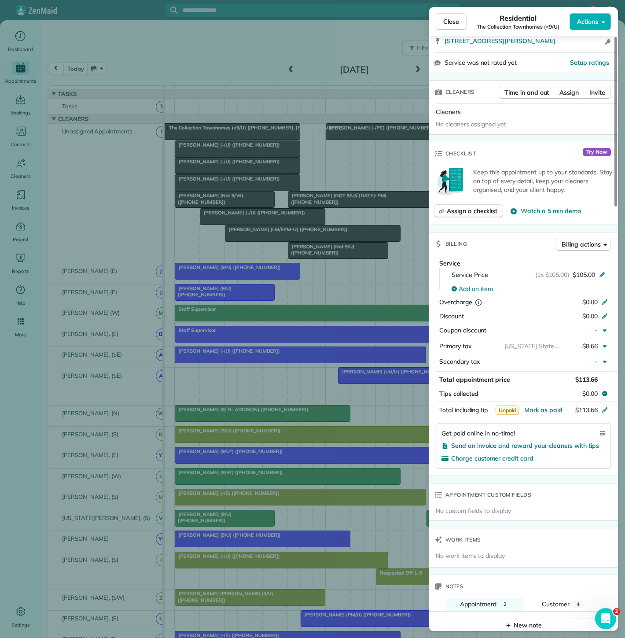
scroll to position [244, 0]
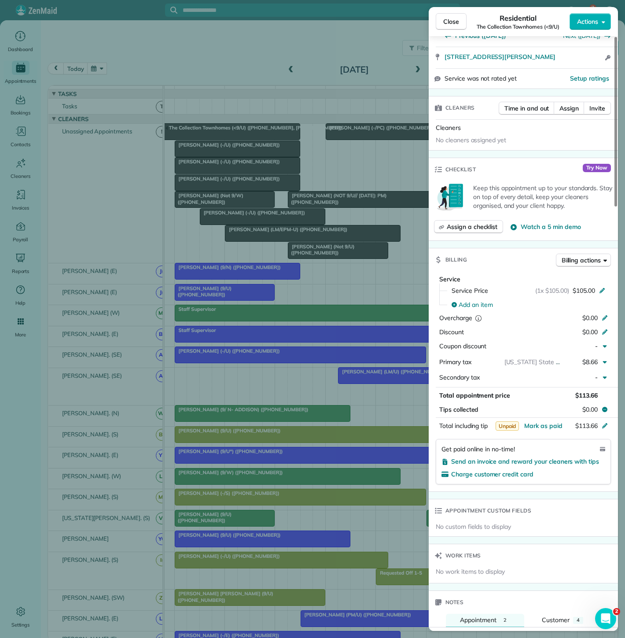
click at [239, 241] on div "Close Residential The Collection Townhomes (<9/U) Actions Status Active The Col…" at bounding box center [312, 319] width 625 height 638
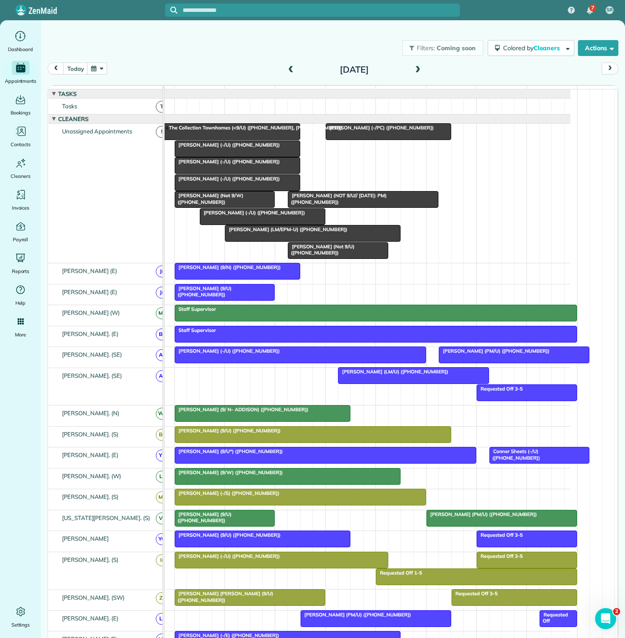
click at [361, 502] on div at bounding box center [300, 497] width 250 height 16
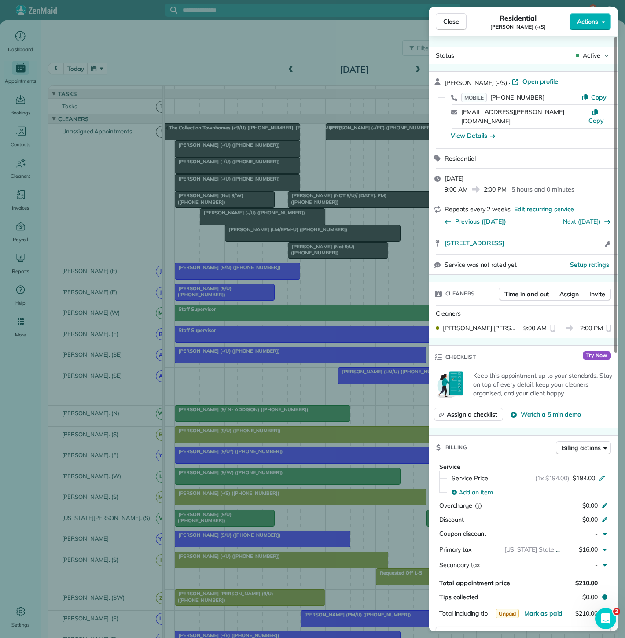
click at [359, 502] on div "Close Residential Sienna Larsen (-/S) Actions Status Active Sienna Larsen (-/S)…" at bounding box center [312, 319] width 625 height 638
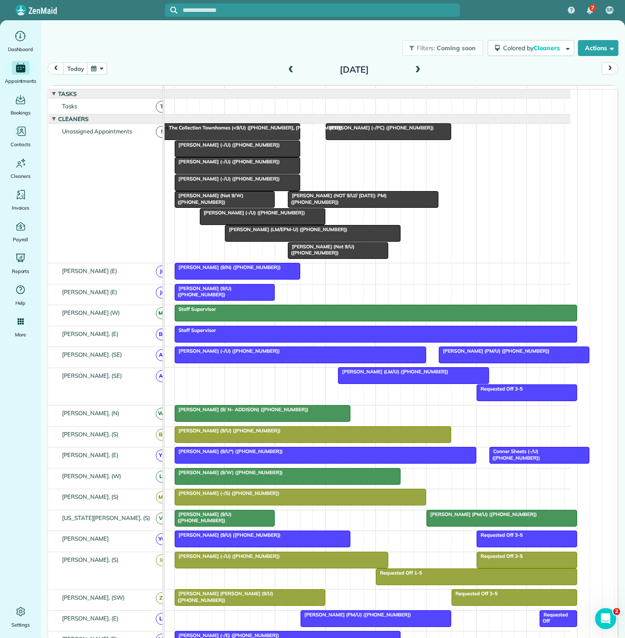
click at [224, 524] on div at bounding box center [224, 518] width 99 height 16
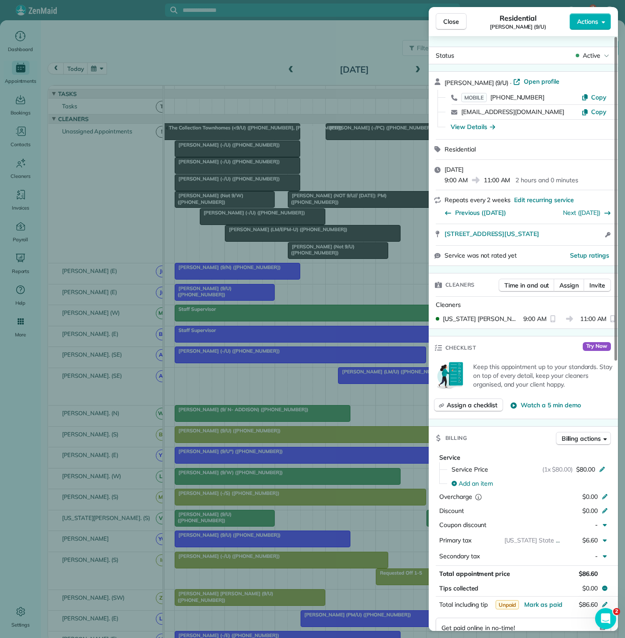
click at [224, 524] on div "Close Residential Tyler Jacoby (9/U) Actions Status Active Tyler Jacoby (9/U) ·…" at bounding box center [312, 319] width 625 height 638
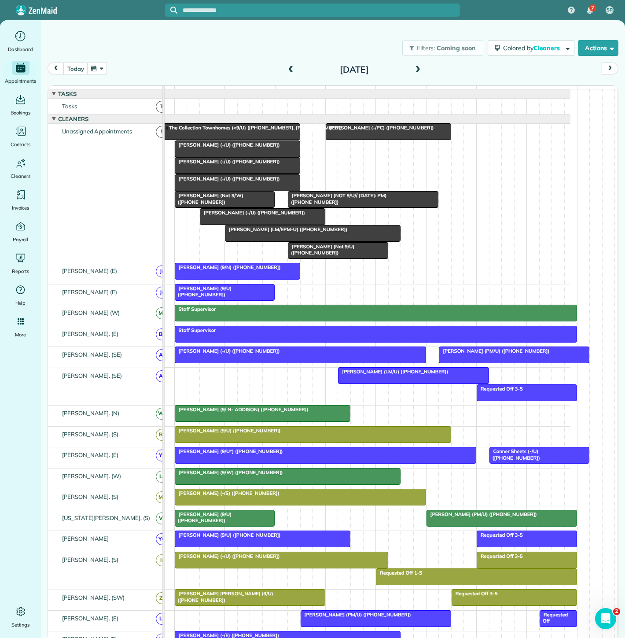
click at [243, 222] on div at bounding box center [262, 217] width 125 height 16
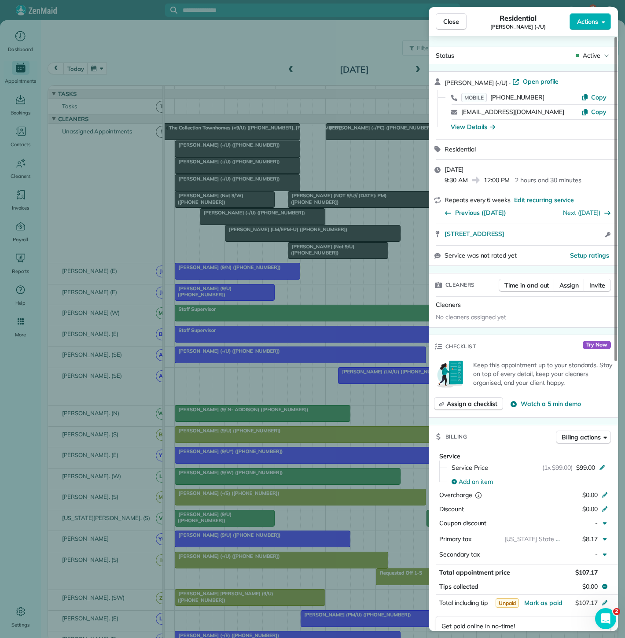
click at [243, 222] on div "Close Residential Kiera Makowecki (-/U) Actions Status Active Kiera Makowecki (…" at bounding box center [312, 319] width 625 height 638
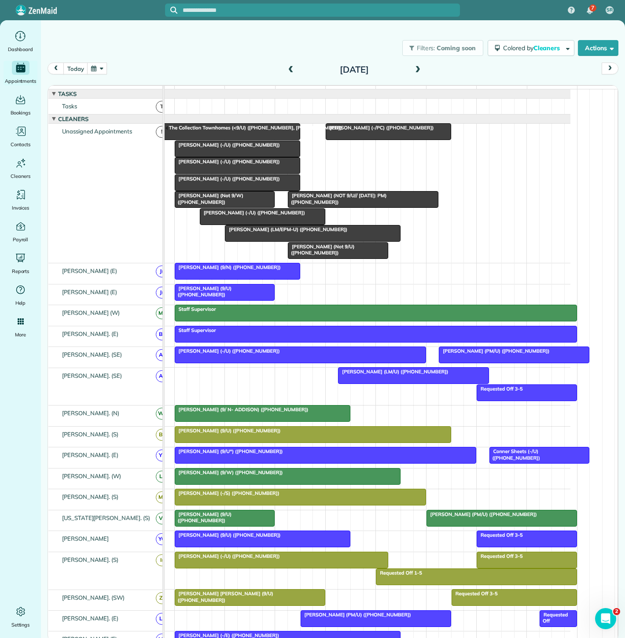
click at [475, 516] on span "Rebekah Langston (PM/U) (+18704169743)" at bounding box center [481, 514] width 111 height 6
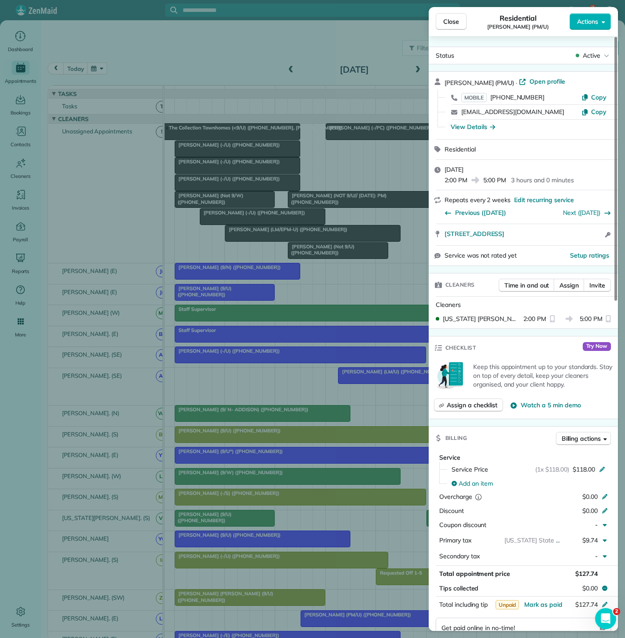
click at [242, 481] on div "Close Residential Rebekah Langston (PM/U) Actions Status Active Rebekah Langsto…" at bounding box center [312, 319] width 625 height 638
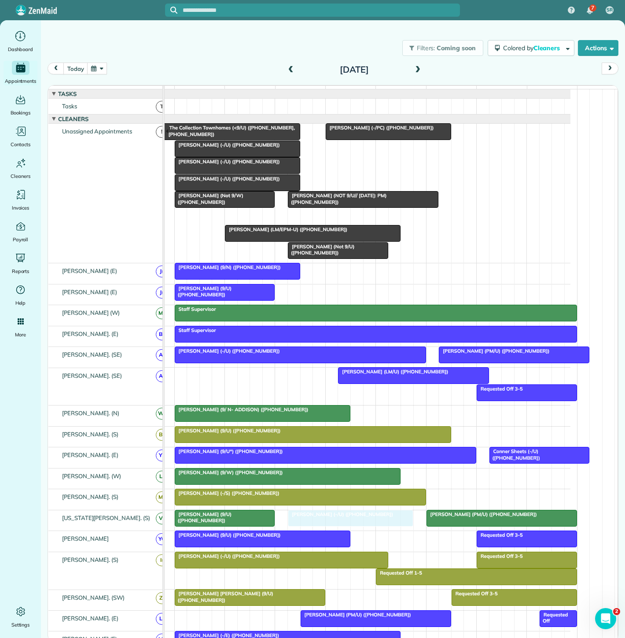
drag, startPoint x: 234, startPoint y: 224, endPoint x: 318, endPoint y: 527, distance: 314.2
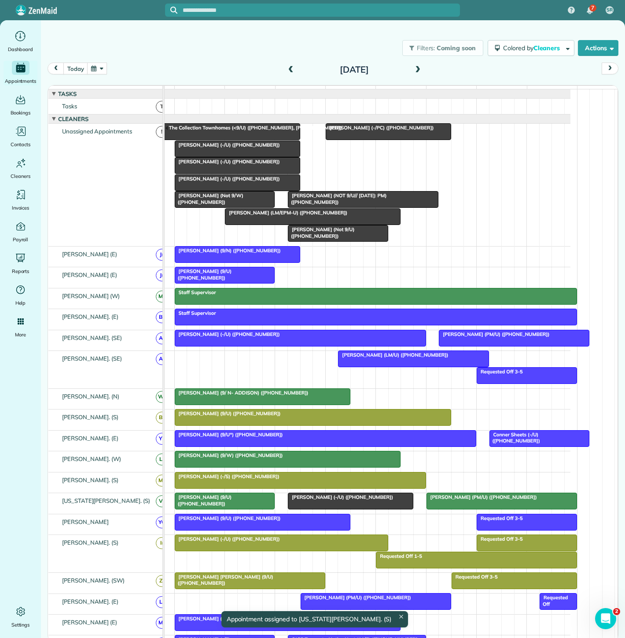
click at [231, 503] on span "Tyler Jacoby (9/U) (+19729788832)" at bounding box center [203, 500] width 58 height 12
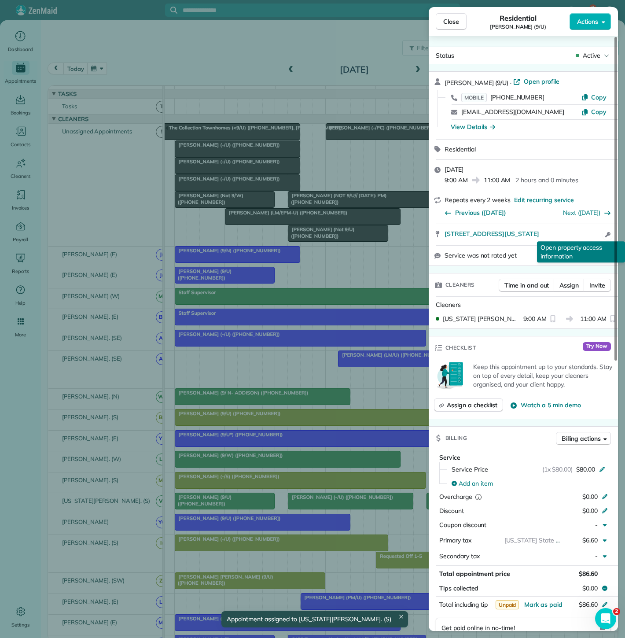
copy div "2525 Turtle Creek Blvd Apt 916 Dallas Texas 75219 Open in maps Open in maps Ope…"
copy span "2525 Turtle Creek Blvd Apt 916 Dallas Texas 75219"
drag, startPoint x: 441, startPoint y: 235, endPoint x: 598, endPoint y: 234, distance: 156.7
click at [598, 234] on div "2525 Turtle Creek Blvd Apt 916 Dallas Texas 75219 Open access information Open …" at bounding box center [523, 234] width 189 height 21
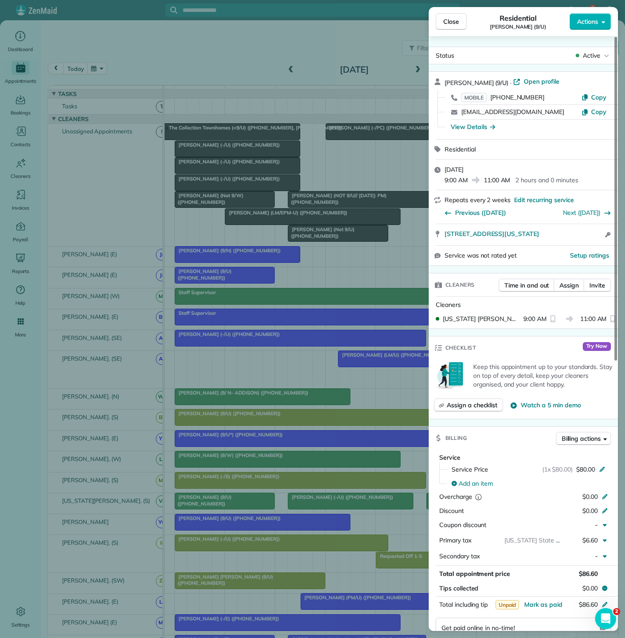
click at [262, 508] on div "Close Residential Tyler Jacoby (9/U) Actions Status Active Tyler Jacoby (9/U) ·…" at bounding box center [312, 319] width 625 height 638
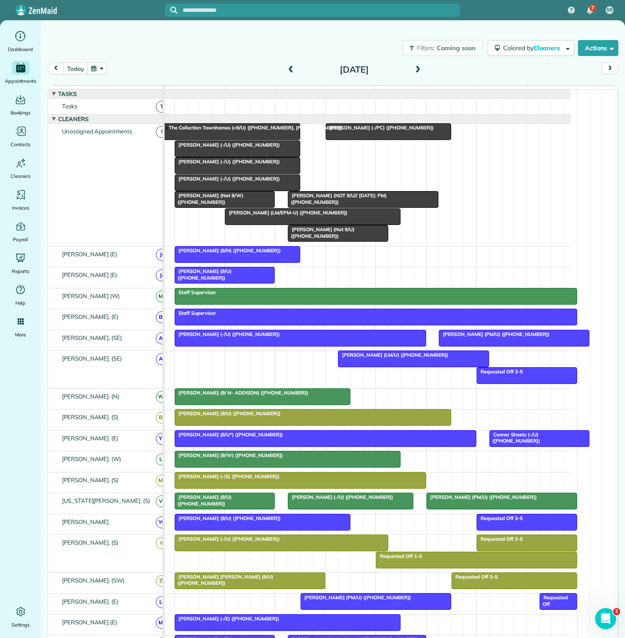
click at [333, 507] on div at bounding box center [350, 501] width 125 height 16
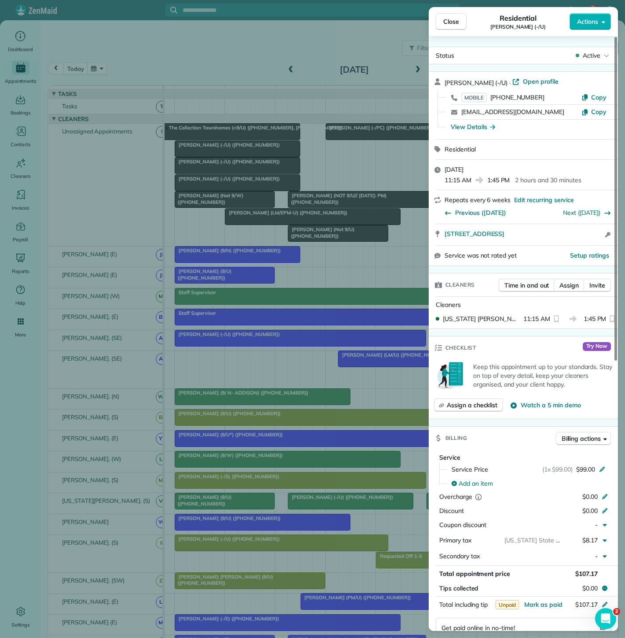
copy span "3003 Carlisle Street 524 Dallas TX 75204"
drag, startPoint x: 482, startPoint y: 237, endPoint x: 563, endPoint y: 238, distance: 81.0
click at [563, 238] on div "3003 Carlisle Street 524 Dallas TX 75204 Open access information" at bounding box center [523, 234] width 189 height 21
drag, startPoint x: 179, startPoint y: 409, endPoint x: 253, endPoint y: 426, distance: 75.7
click at [179, 409] on div "Close Residential Kiera Makowecki (-/U) Actions Status Active Kiera Makowecki (…" at bounding box center [312, 319] width 625 height 638
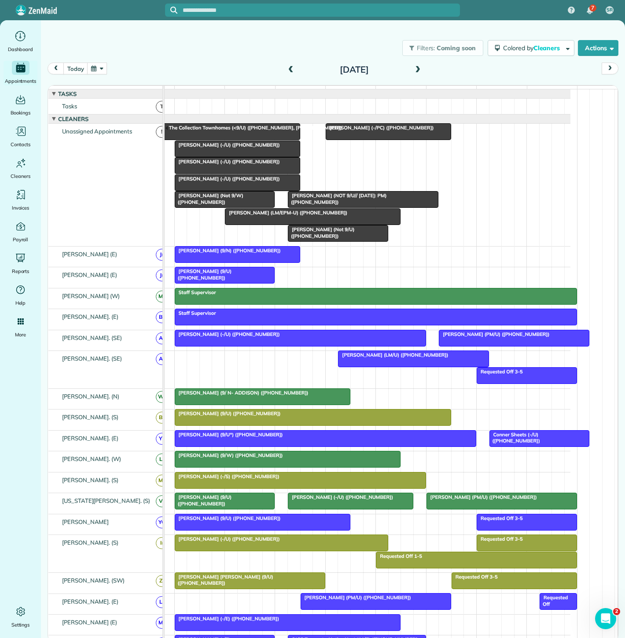
click at [464, 500] on span "Rebekah Langston (PM/U) (+18704169743)" at bounding box center [481, 497] width 111 height 6
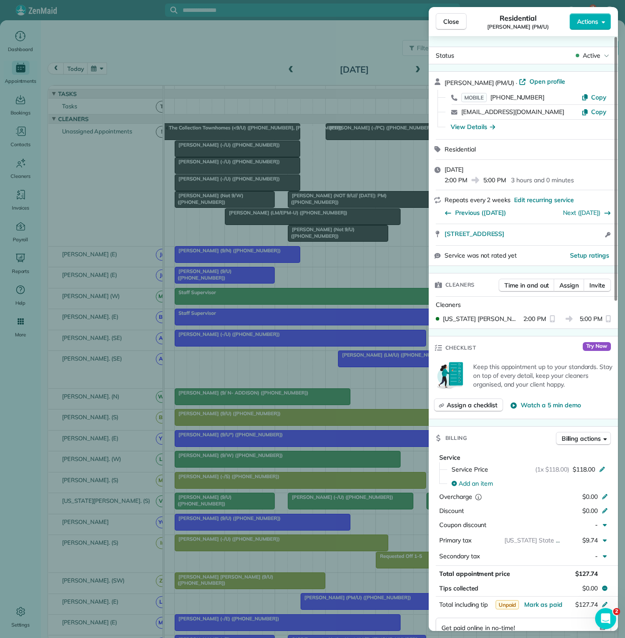
drag, startPoint x: 439, startPoint y: 237, endPoint x: 588, endPoint y: 238, distance: 149.6
click at [588, 238] on div "3831 Turtle Creek Boulevard 4H Dallas TX 75207 Open access information" at bounding box center [523, 234] width 189 height 21
click at [180, 279] on div "Close Residential Rebekah Langston (PM/U) Actions Status Active Rebekah Langsto…" at bounding box center [312, 319] width 625 height 638
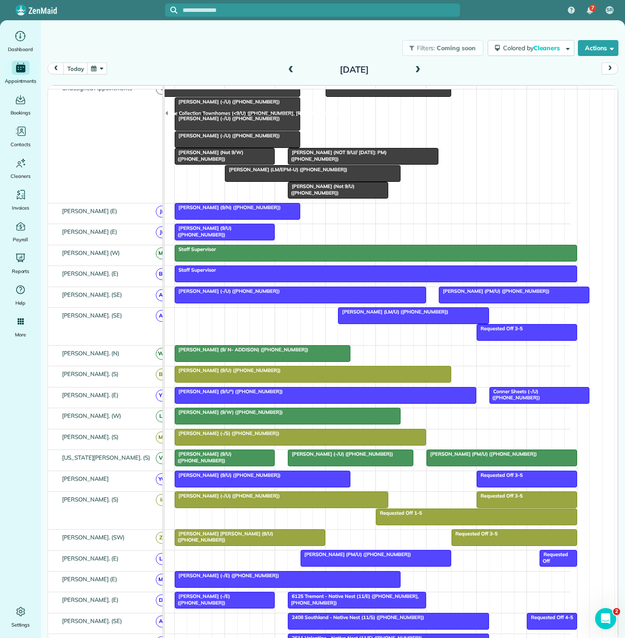
scroll to position [49, 0]
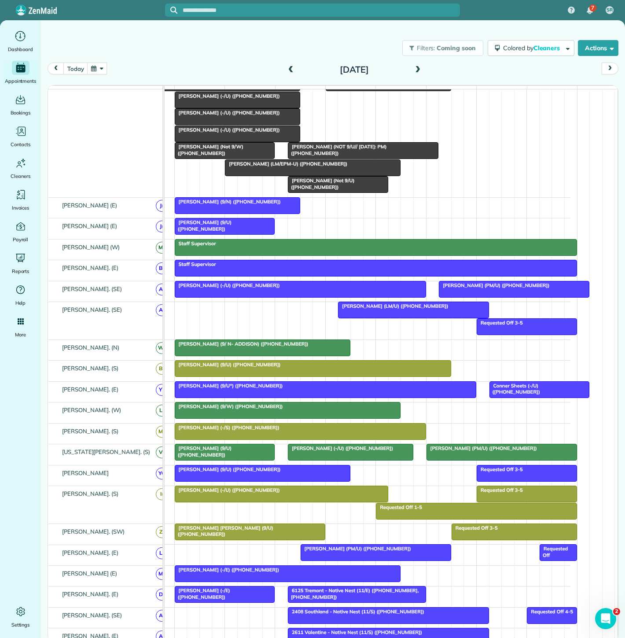
click at [272, 481] on div at bounding box center [262, 473] width 175 height 16
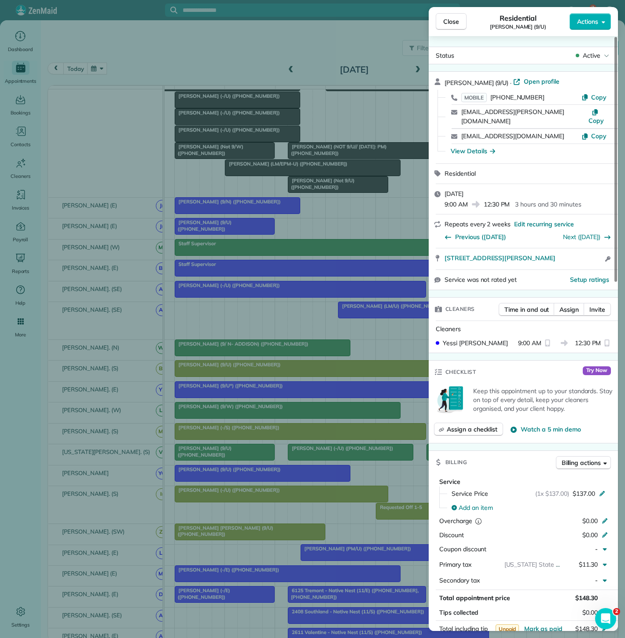
click at [312, 199] on div "Close Residential Karen Klane (9/U) Actions Status Active Karen Klane (9/U) · O…" at bounding box center [312, 319] width 625 height 638
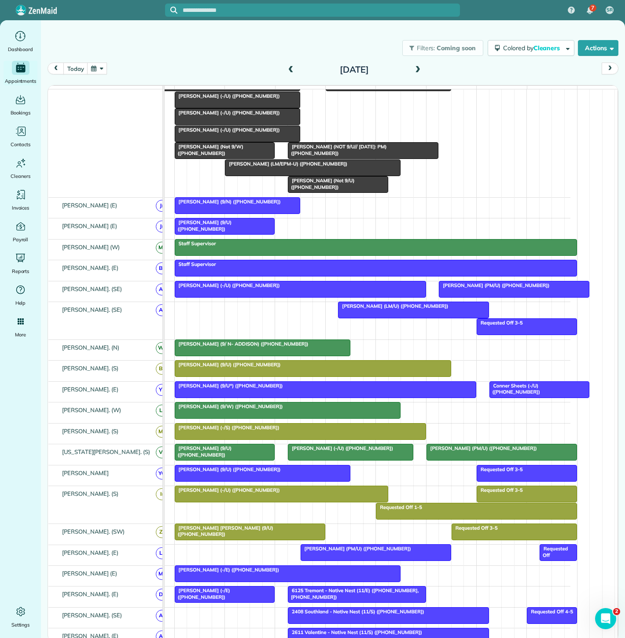
click at [320, 188] on span "Tyler Hudson (Not 9/U) (+19044223757)" at bounding box center [320, 183] width 67 height 12
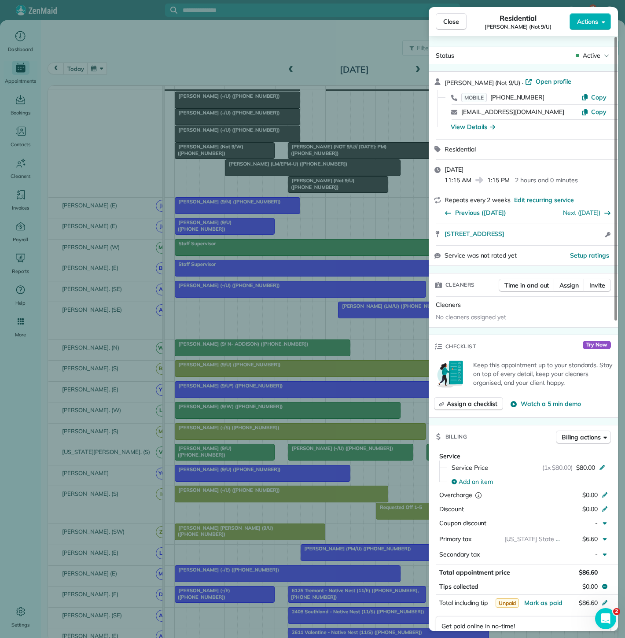
click at [320, 188] on div "Close Residential Tyler Hudson (Not 9/U) Actions Status Active Tyler Hudson (No…" at bounding box center [312, 319] width 625 height 638
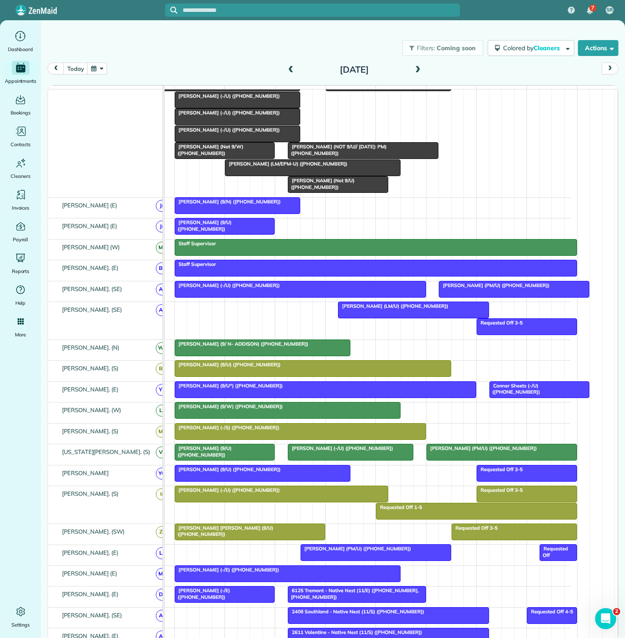
click at [320, 189] on span "Tyler Hudson (Not 9/U) (+19044223757)" at bounding box center [320, 183] width 67 height 12
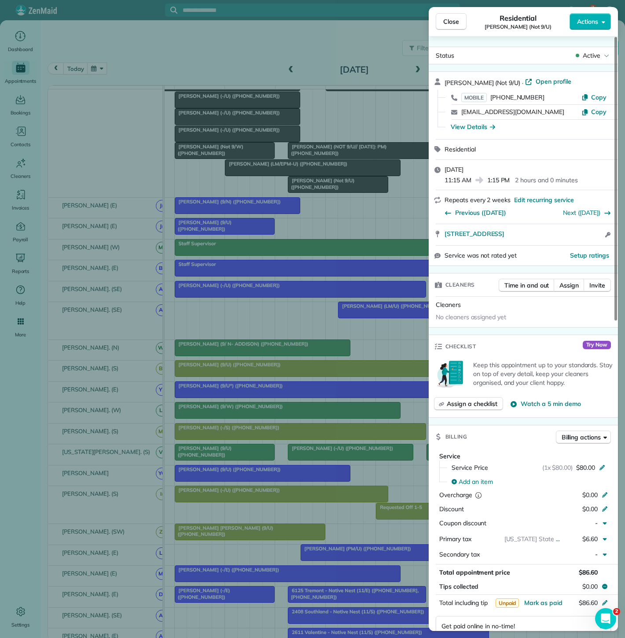
drag, startPoint x: 546, startPoint y: 234, endPoint x: 561, endPoint y: 224, distance: 17.8
click at [602, 233] on div "2901 Cityplace West Boulevard 306 Dallas TX 75204 Open access information" at bounding box center [523, 234] width 189 height 21
click at [290, 185] on div "Close Residential Tyler Hudson (Not 9/U) Actions Status Active Tyler Hudson (No…" at bounding box center [312, 319] width 625 height 638
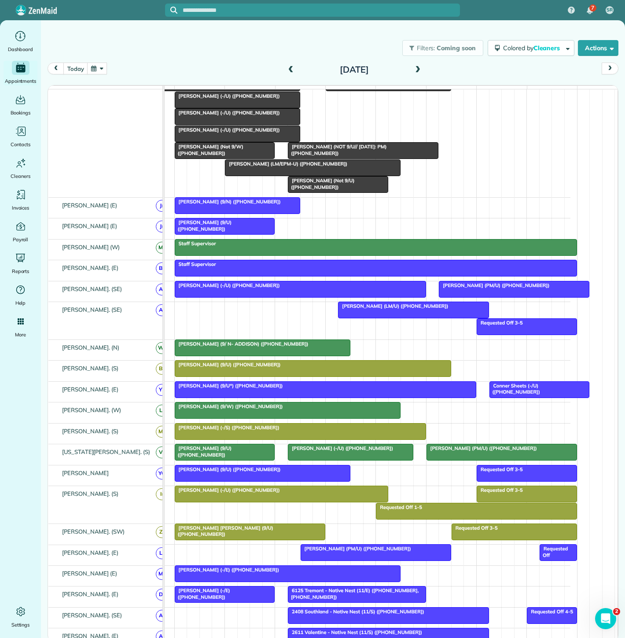
click at [309, 187] on span "Tyler Hudson (Not 9/U) (+19044223757)" at bounding box center [320, 183] width 67 height 12
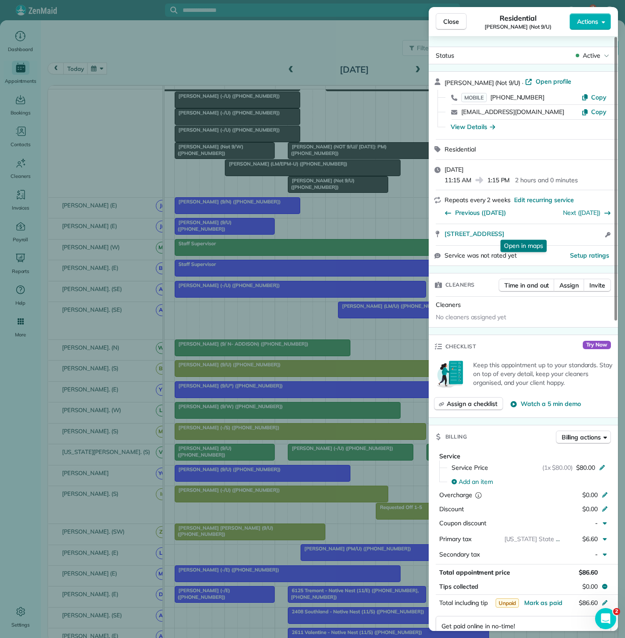
drag, startPoint x: 443, startPoint y: 231, endPoint x: 603, endPoint y: 227, distance: 159.8
click at [603, 227] on div "2901 Cityplace West Boulevard 306 Dallas TX 75204 Open in maps Open in maps Ope…" at bounding box center [523, 234] width 189 height 21
drag, startPoint x: 251, startPoint y: 243, endPoint x: 243, endPoint y: 203, distance: 40.9
click at [251, 243] on div "Close Residential Tyler Hudson (Not 9/U) Actions Status Active Tyler Hudson (No…" at bounding box center [312, 319] width 625 height 638
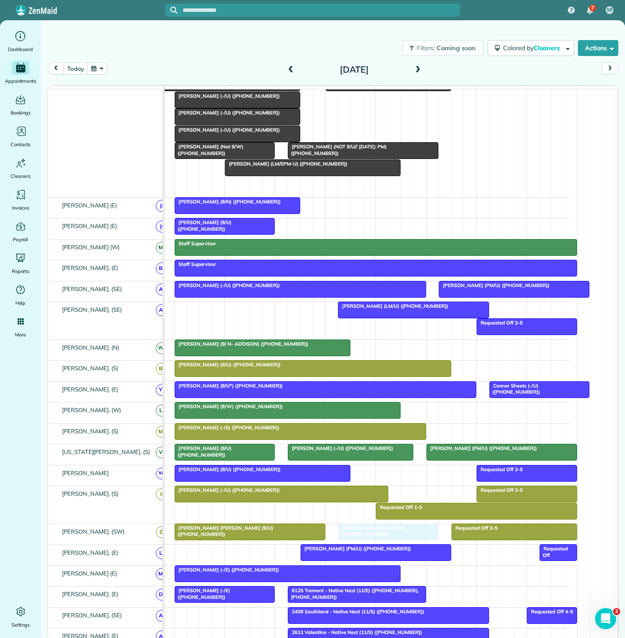
drag, startPoint x: 308, startPoint y: 191, endPoint x: 364, endPoint y: 541, distance: 354.3
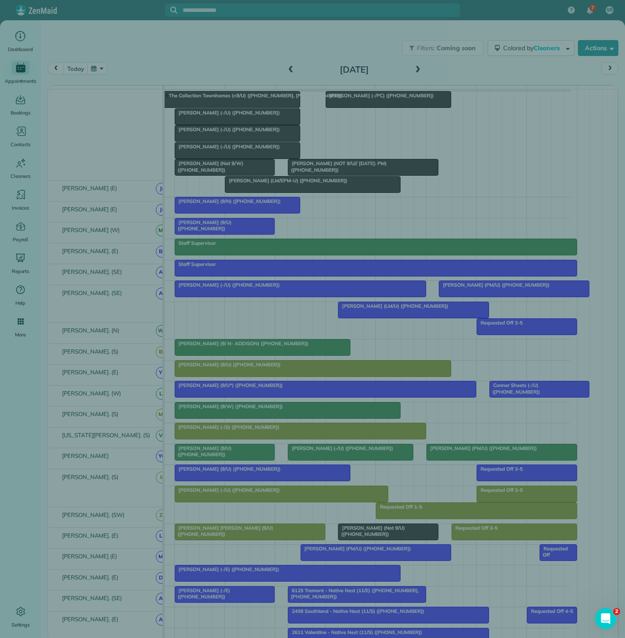
scroll to position [32, 0]
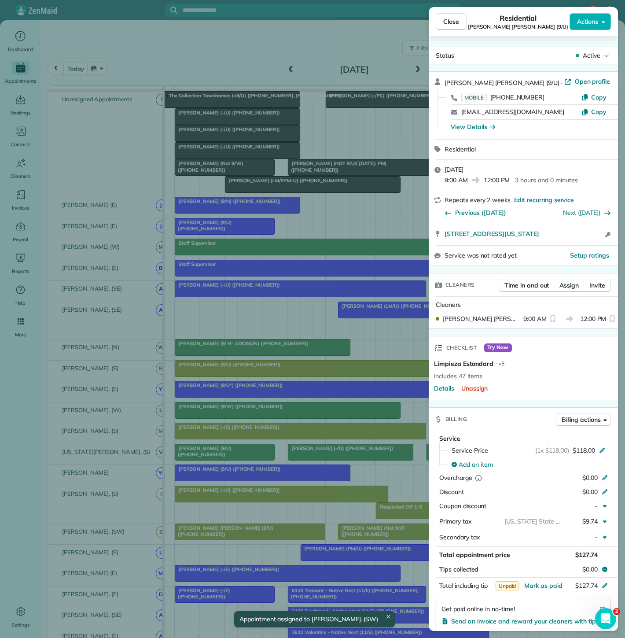
click at [278, 536] on div "Close Residential Mary Beth Johnson (9/U) Actions Status Active Mary Beth Johns…" at bounding box center [312, 319] width 625 height 638
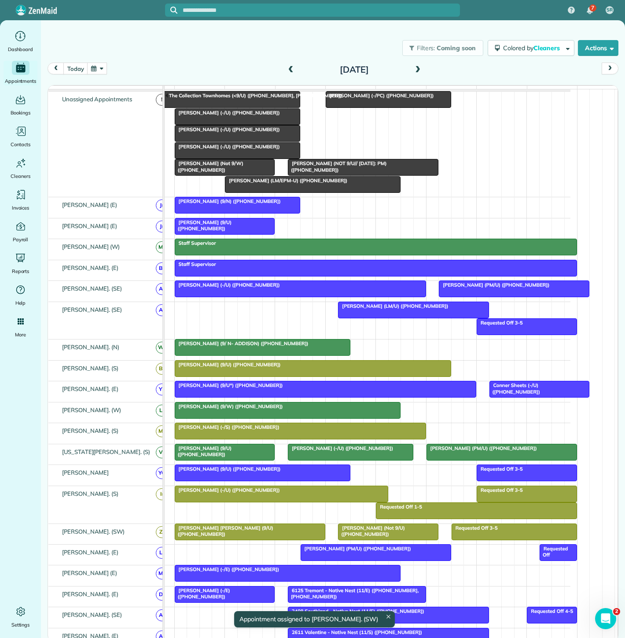
click at [277, 472] on div "Karen Klane (9/U) (+14796856769)" at bounding box center [262, 469] width 170 height 6
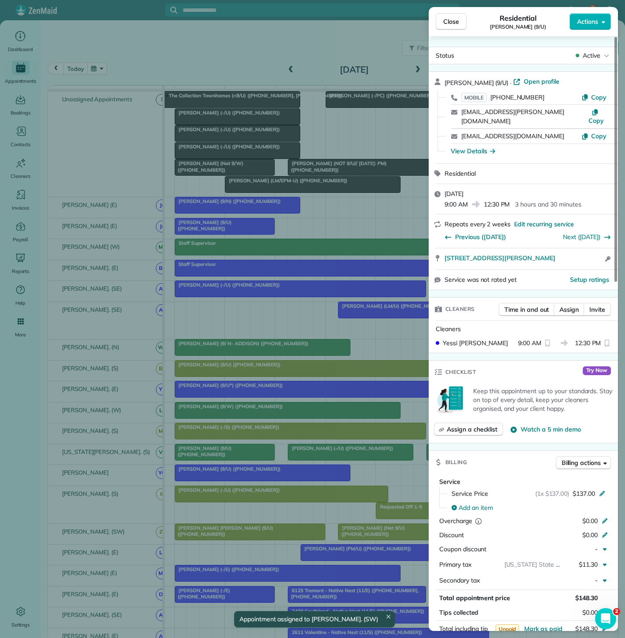
click at [277, 473] on div "Close Residential Karen Klane (9/U) Actions Status Active Karen Klane (9/U) · O…" at bounding box center [312, 319] width 625 height 638
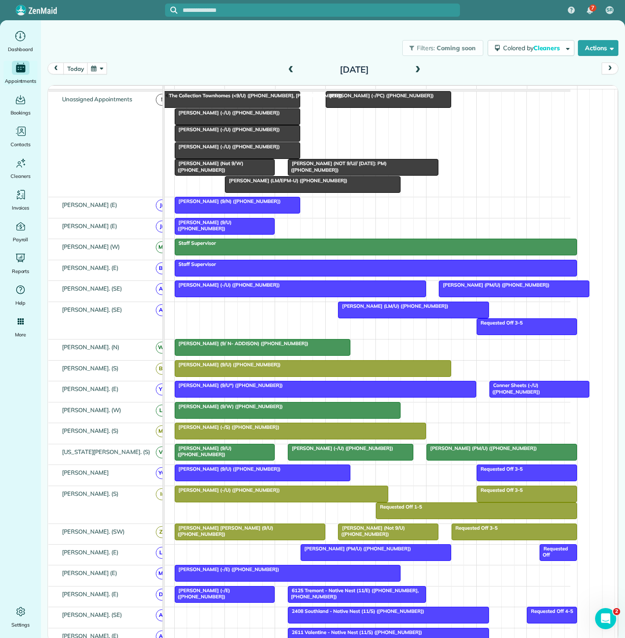
click at [265, 481] on div at bounding box center [262, 473] width 175 height 16
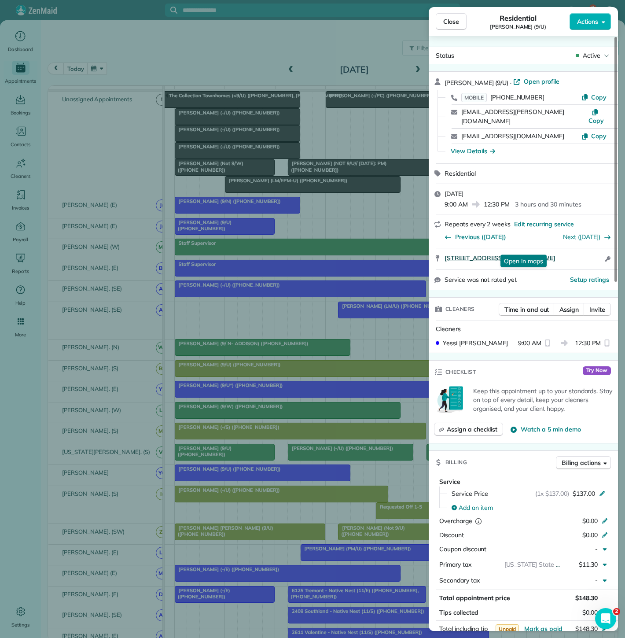
drag, startPoint x: 441, startPoint y: 247, endPoint x: 576, endPoint y: 249, distance: 134.7
click at [576, 249] on div "2900 Mckinnon Street #401 Dallas TX 75201 Open in maps Open in maps Open access…" at bounding box center [523, 258] width 189 height 21
click at [301, 507] on div "Close Residential Karen Klane (9/U) Actions Status Active Karen Klane (9/U) · O…" at bounding box center [312, 319] width 625 height 638
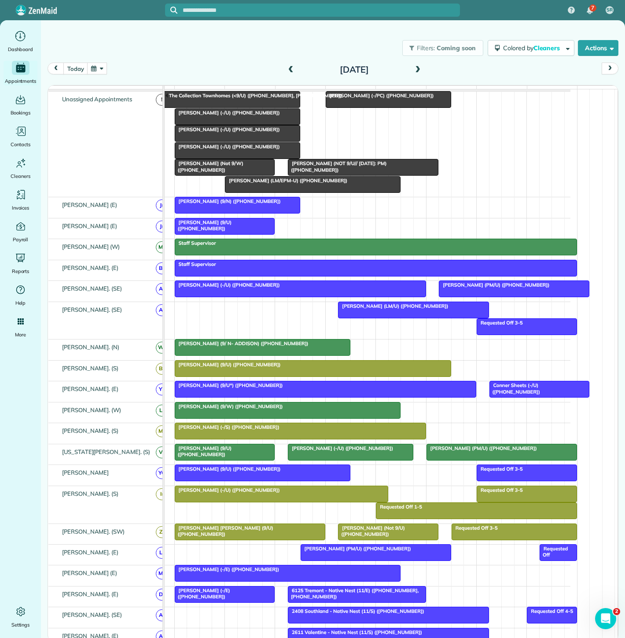
click at [237, 534] on span "Mary Beth Johnson (9/U) (+19085780885)" at bounding box center [223, 531] width 99 height 12
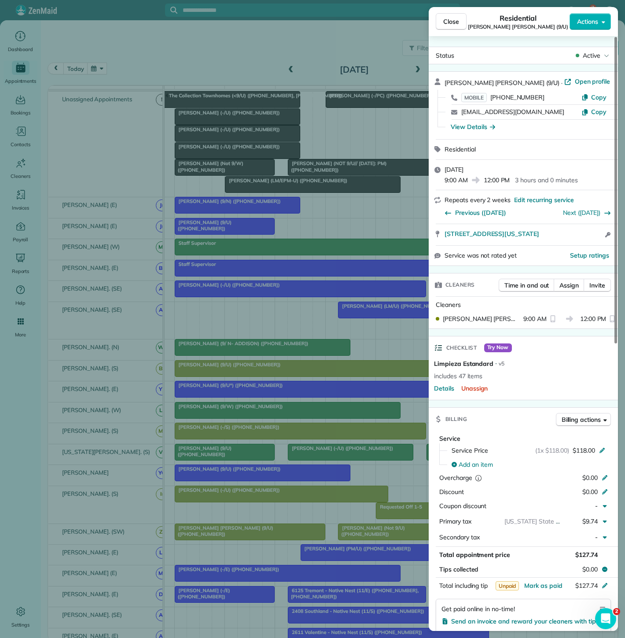
drag, startPoint x: 440, startPoint y: 232, endPoint x: 584, endPoint y: 237, distance: 144.4
click at [584, 237] on div "2120 Olive St Apt 1111 Dallas Texas 75201 Open access information" at bounding box center [523, 234] width 189 height 21
click at [125, 430] on div "Close Residential Mary Beth Johnson (9/U) Actions Status Active Mary Beth Johns…" at bounding box center [312, 319] width 625 height 638
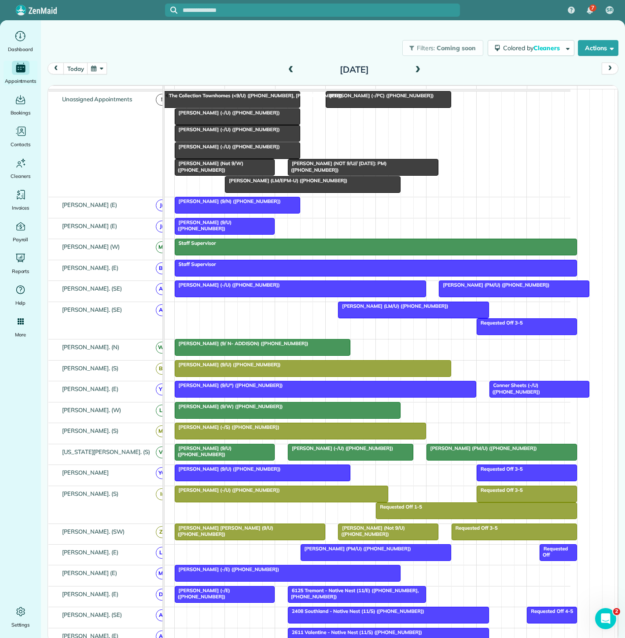
click at [250, 530] on span "Mary Beth Johnson (9/U) (+19085780885)" at bounding box center [223, 531] width 99 height 12
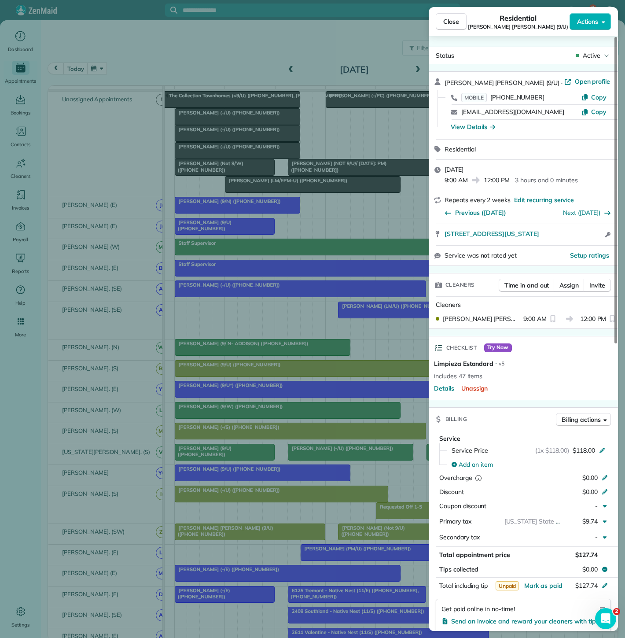
click at [250, 530] on div "Close Residential Mary Beth Johnson (9/U) Actions Status Active Mary Beth Johns…" at bounding box center [312, 319] width 625 height 638
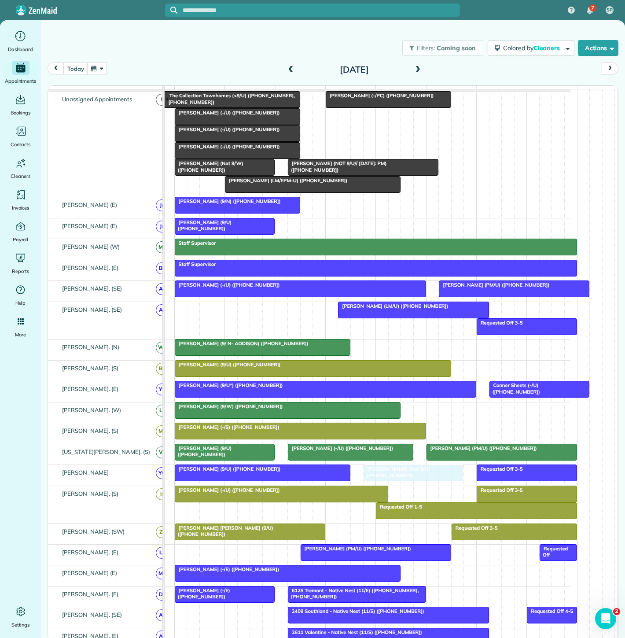
drag, startPoint x: 360, startPoint y: 536, endPoint x: 386, endPoint y: 479, distance: 62.0
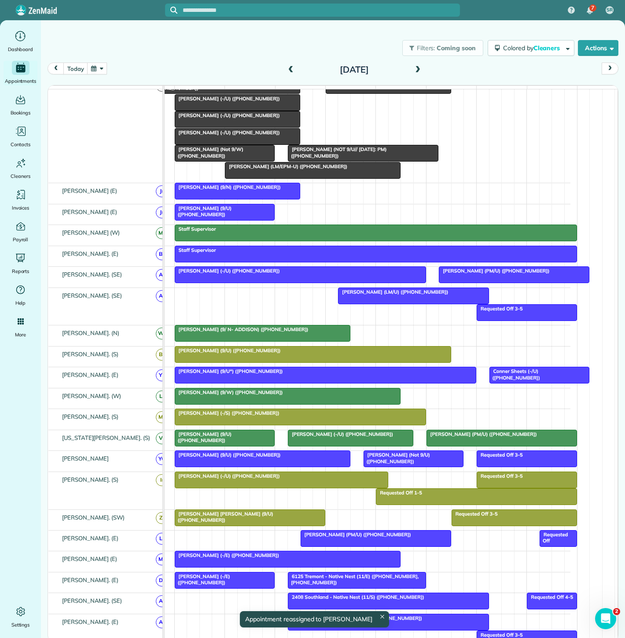
scroll to position [32, 0]
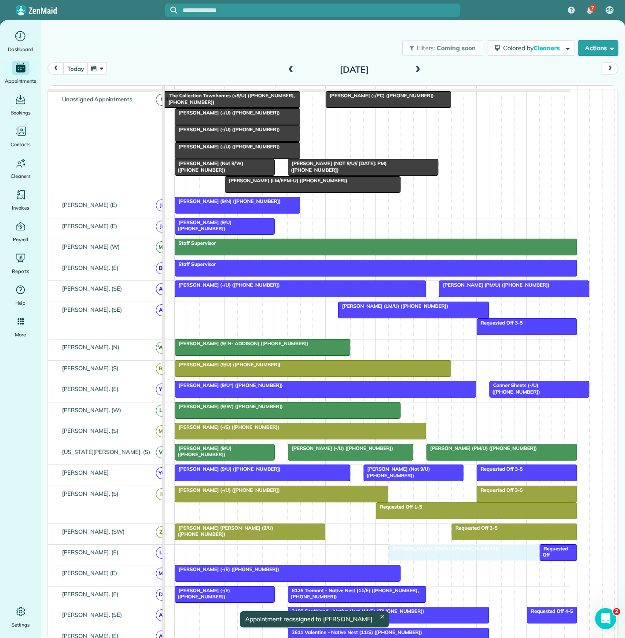
drag, startPoint x: 329, startPoint y: 555, endPoint x: 421, endPoint y: 553, distance: 92.4
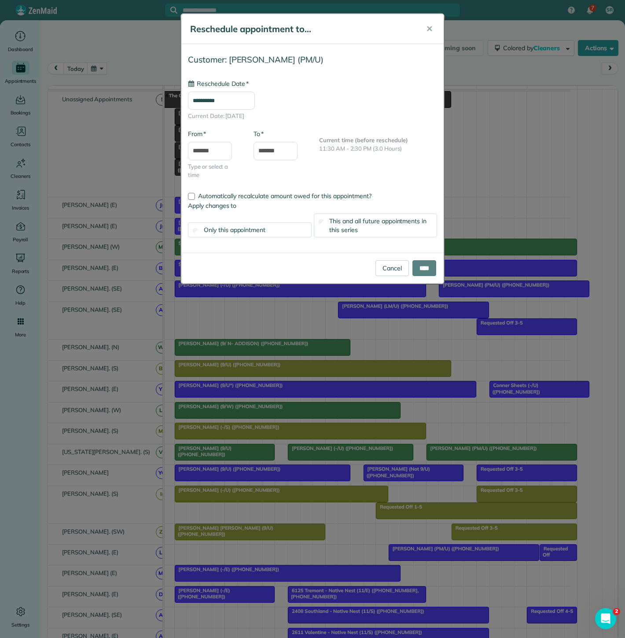
type input "**********"
click at [429, 270] on input "****" at bounding box center [424, 268] width 24 height 16
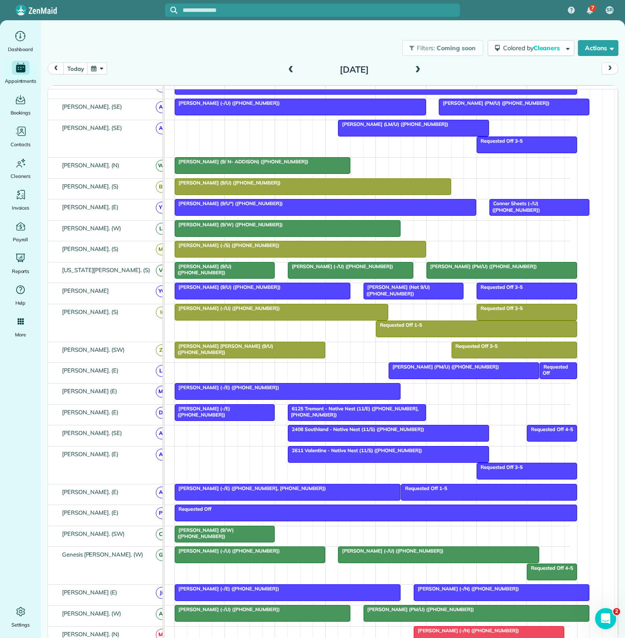
scroll to position [228, 0]
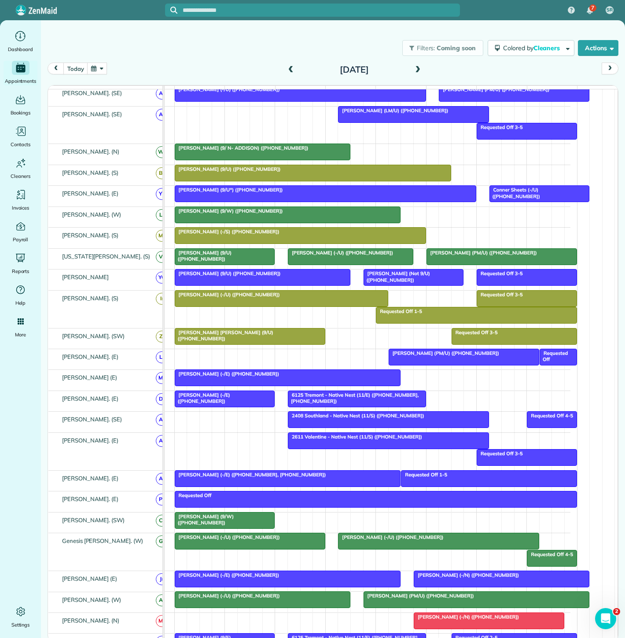
click at [219, 523] on div at bounding box center [224, 520] width 99 height 16
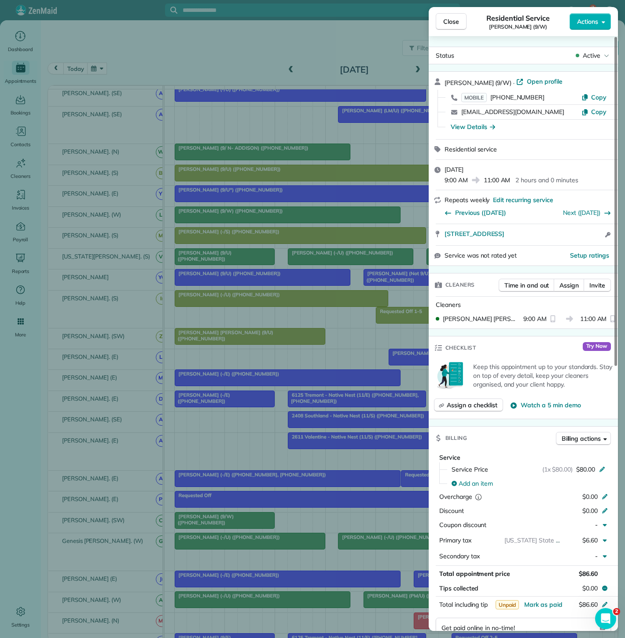
click at [219, 523] on div "Close Residential Service Ron Wages (9/W) Actions Status Active Ron Wages (9/W)…" at bounding box center [312, 319] width 625 height 638
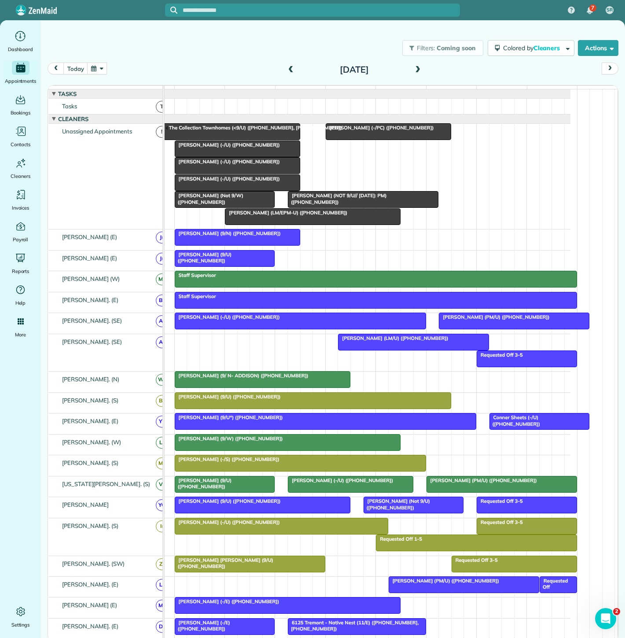
click at [217, 205] on div "Felicia Gordon (Not 9/W) (+16019068150)" at bounding box center [224, 198] width 95 height 13
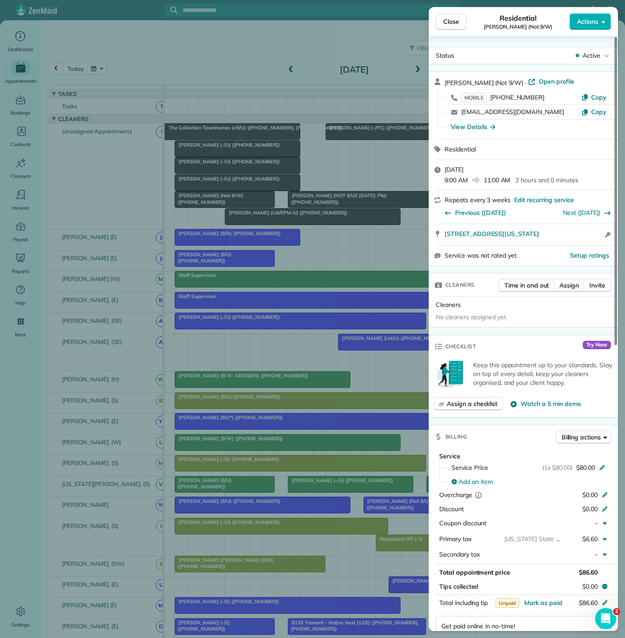
click at [217, 209] on div "Close Residential Felicia Gordon (Not 9/W) Actions Status Active Felicia Gordon…" at bounding box center [312, 319] width 625 height 638
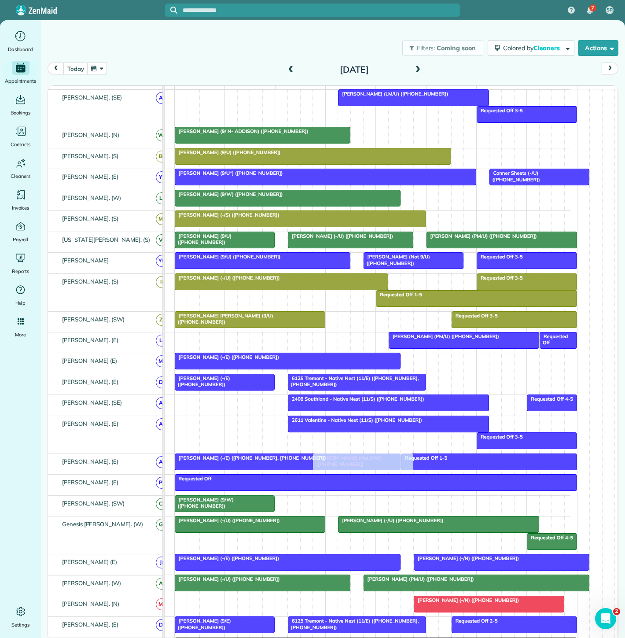
scroll to position [278, 0]
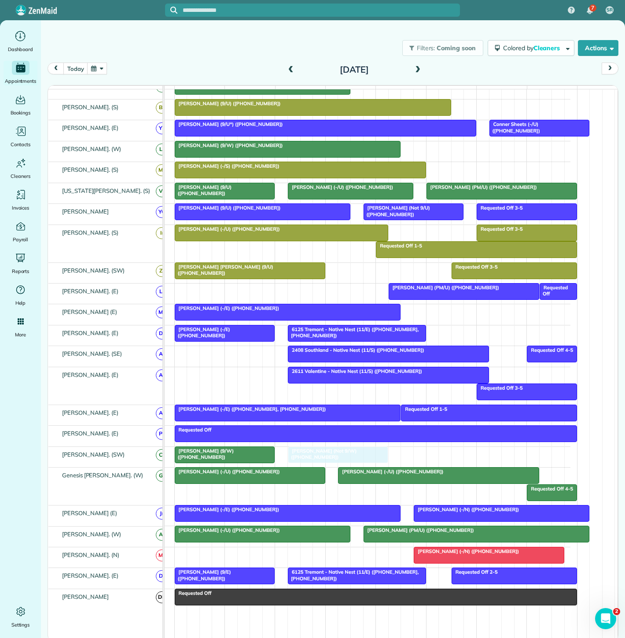
drag, startPoint x: 210, startPoint y: 209, endPoint x: 317, endPoint y: 453, distance: 266.6
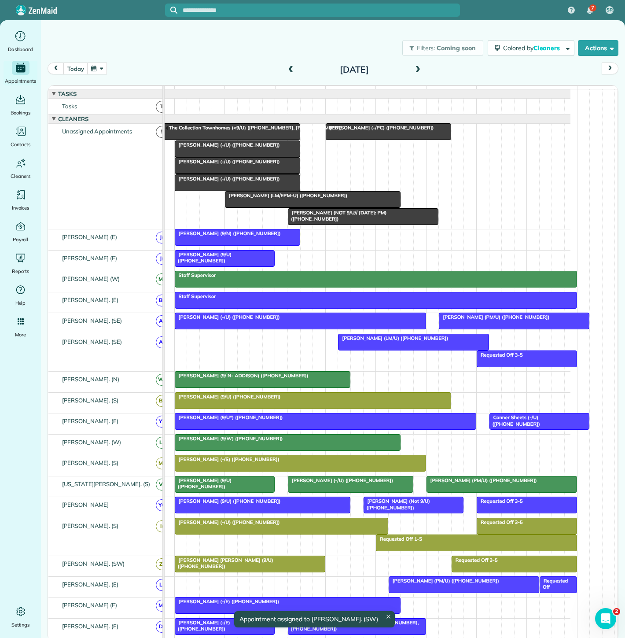
click at [227, 266] on div at bounding box center [224, 258] width 99 height 16
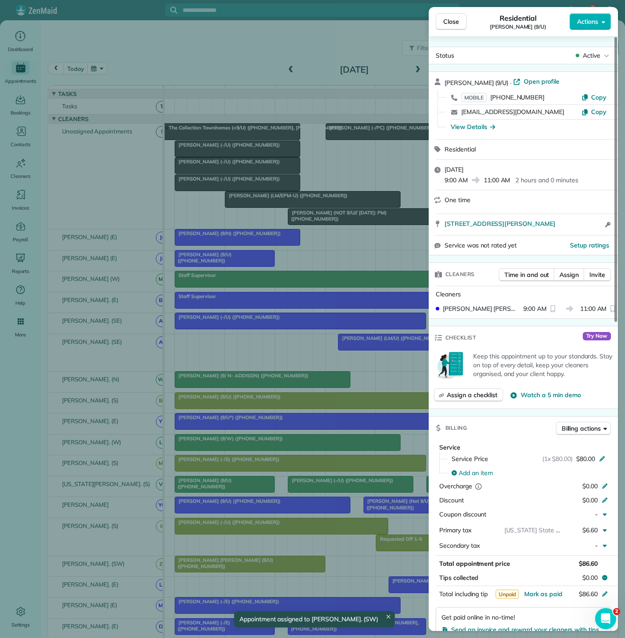
click at [227, 266] on div "Close Residential Anusha Kodidhi (9/U) Actions Status Active Anusha Kodidhi (9/…" at bounding box center [312, 319] width 625 height 638
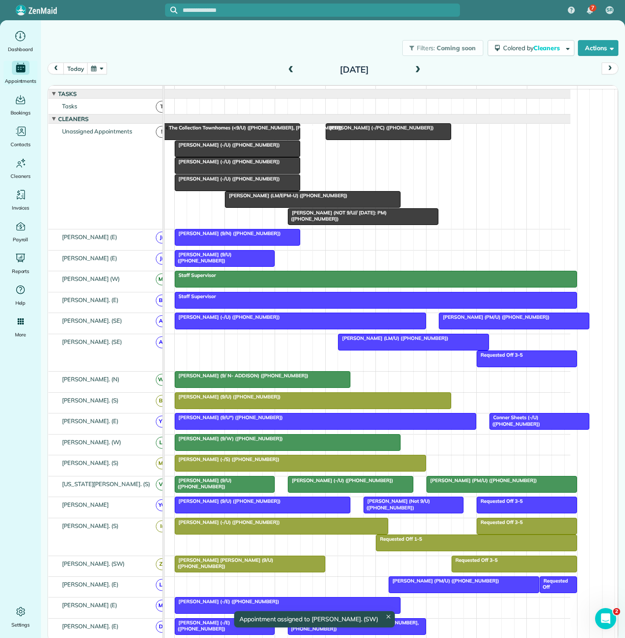
click at [349, 131] on span "Courtney Mannion (-/PC) (+18166787697)" at bounding box center [379, 128] width 109 height 6
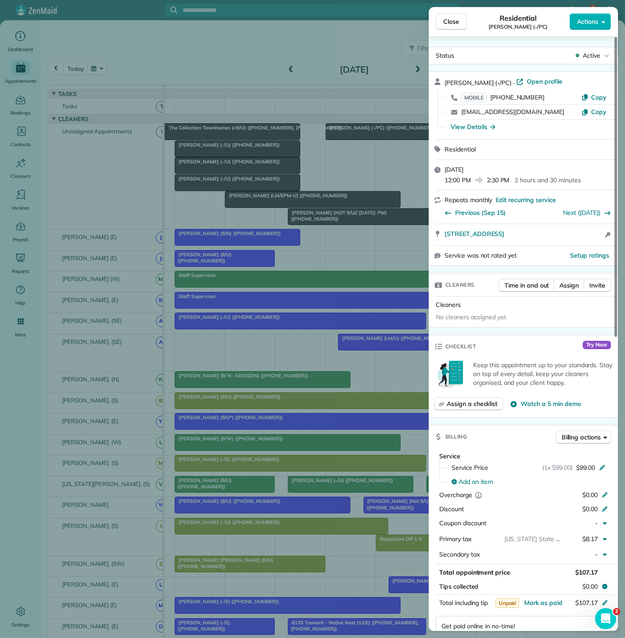
click at [346, 140] on div "Close Residential Courtney Mannion (-/PC) Actions Status Active Courtney Mannio…" at bounding box center [312, 319] width 625 height 638
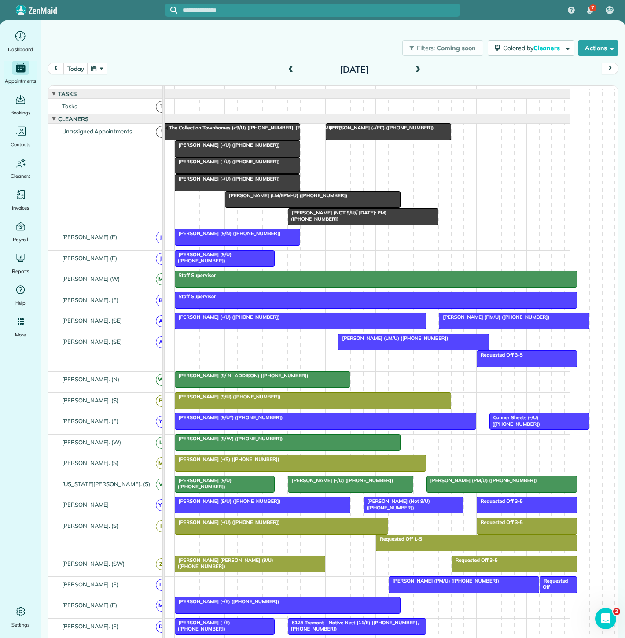
click at [262, 205] on div at bounding box center [312, 199] width 175 height 16
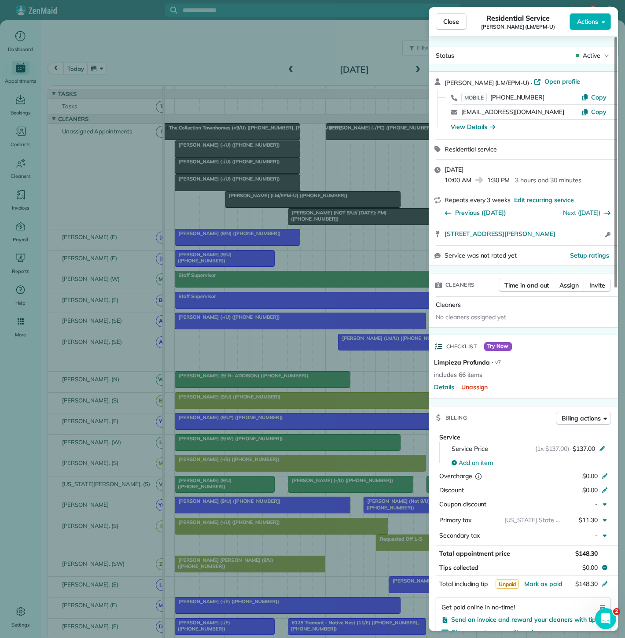
click at [262, 205] on div "Close Residential Service Caroline Perren (LM/EPM-U) Actions Status Active Caro…" at bounding box center [312, 319] width 625 height 638
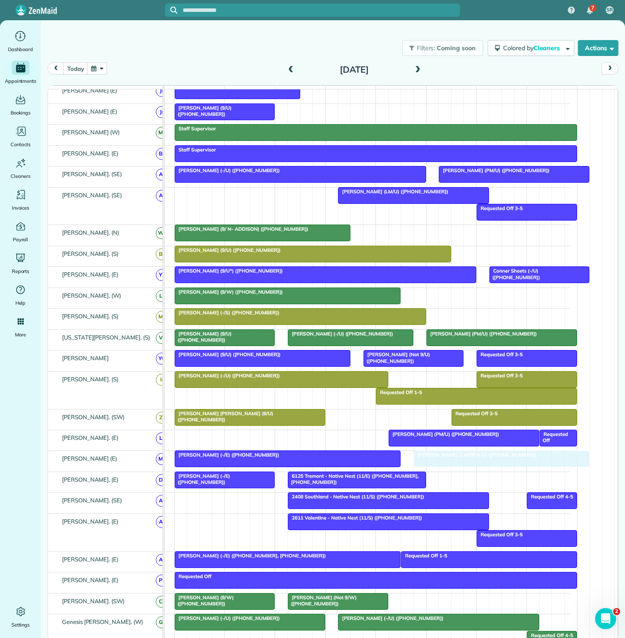
drag, startPoint x: 287, startPoint y: 206, endPoint x: 478, endPoint y: 455, distance: 314.3
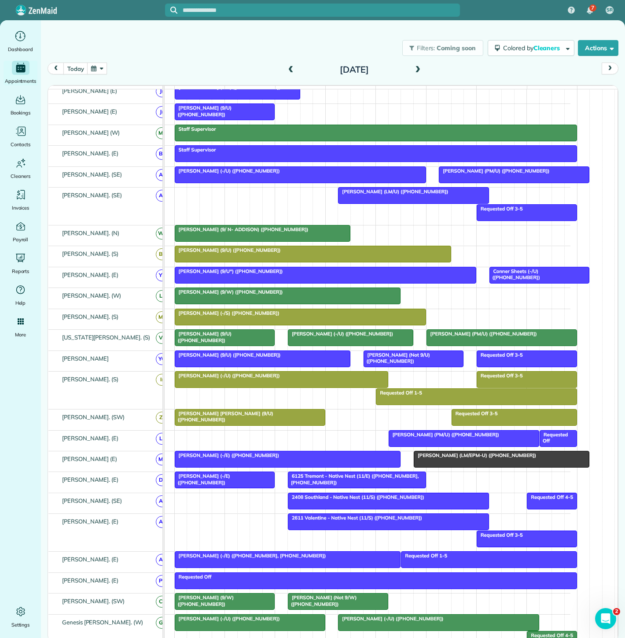
click at [325, 458] on div "Katie Schneller (-/E) (+18324057510)" at bounding box center [287, 455] width 221 height 6
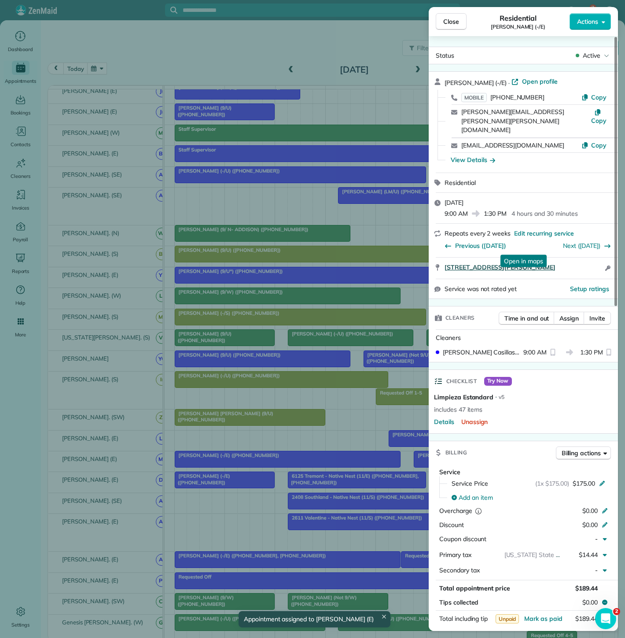
drag, startPoint x: 440, startPoint y: 252, endPoint x: 582, endPoint y: 245, distance: 141.9
click at [582, 257] on div "5804 Lindell Avenue Unit 105 Dallas TX 75206 Open in maps Open in maps Open acc…" at bounding box center [523, 267] width 189 height 21
click at [301, 429] on div "Close Residential Katie Schneller (-/E) Actions Status Active Katie Schneller (…" at bounding box center [312, 319] width 625 height 638
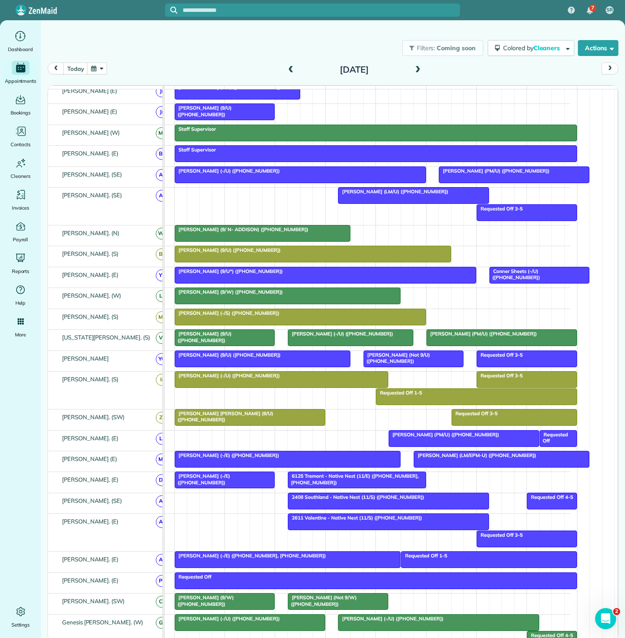
click at [439, 466] on div at bounding box center [501, 459] width 175 height 16
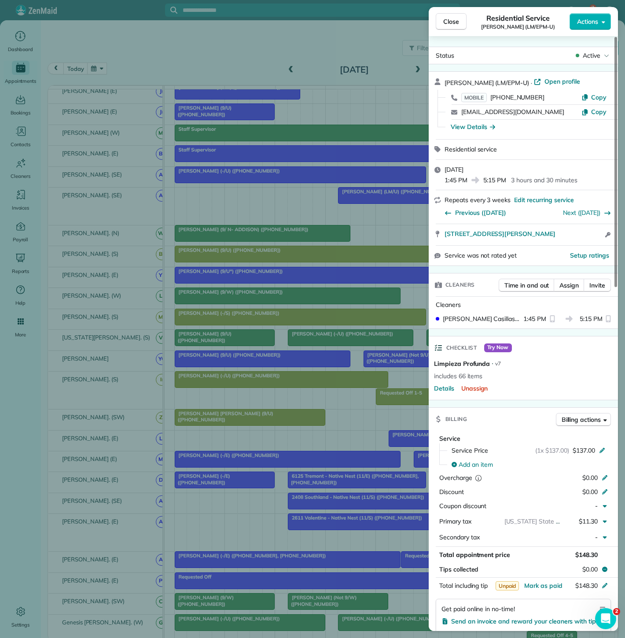
drag, startPoint x: 442, startPoint y: 235, endPoint x: 581, endPoint y: 236, distance: 138.6
click at [581, 236] on div "1945 Bennett Ave Apt 2001C Dallas TX 75206 Open access information" at bounding box center [523, 234] width 189 height 21
click at [286, 355] on div "Close Residential Service Caroline Perren (LM/EPM-U) Actions Status Active Caro…" at bounding box center [312, 319] width 625 height 638
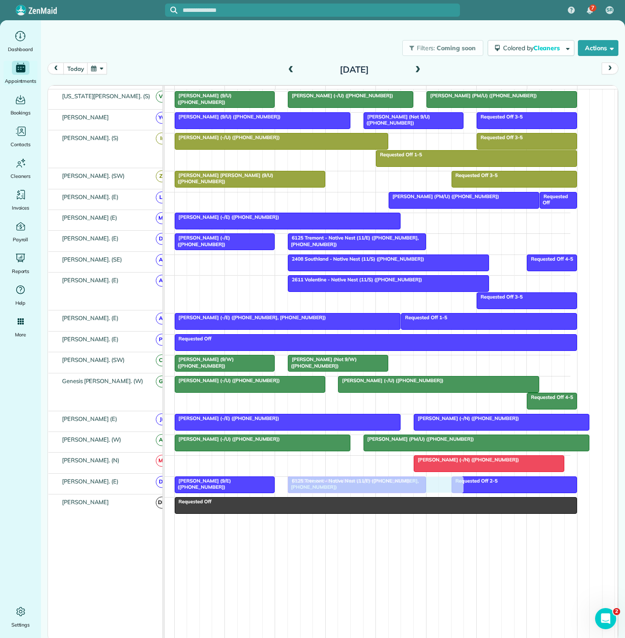
scroll to position [193, 40]
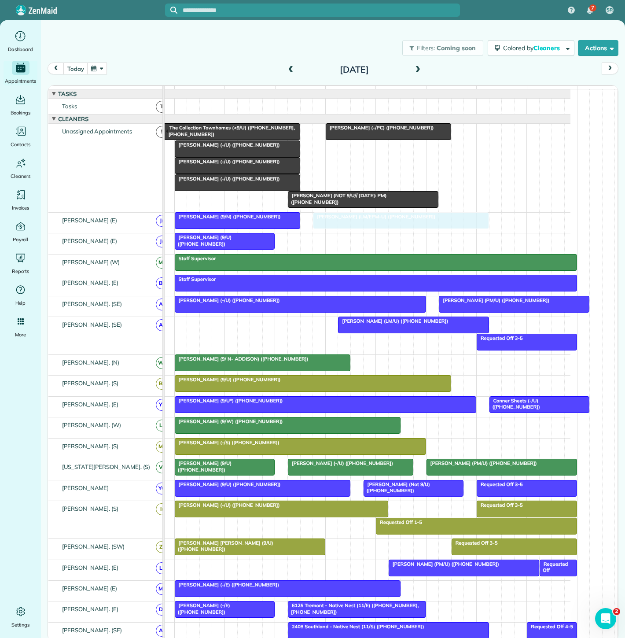
drag, startPoint x: 456, startPoint y: 461, endPoint x: 341, endPoint y: 235, distance: 253.3
click at [242, 228] on div at bounding box center [237, 221] width 125 height 16
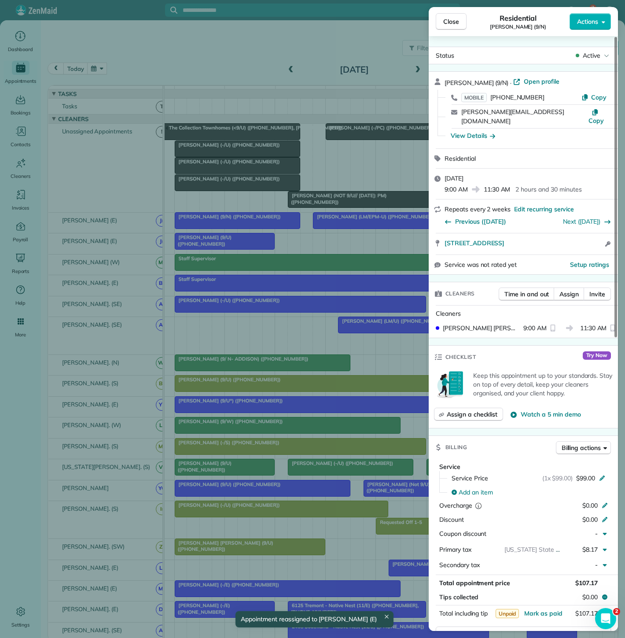
click at [242, 228] on div "Close Residential Erin Parker (9/N) Actions Status Active Erin Parker (9/N) · O…" at bounding box center [312, 319] width 625 height 638
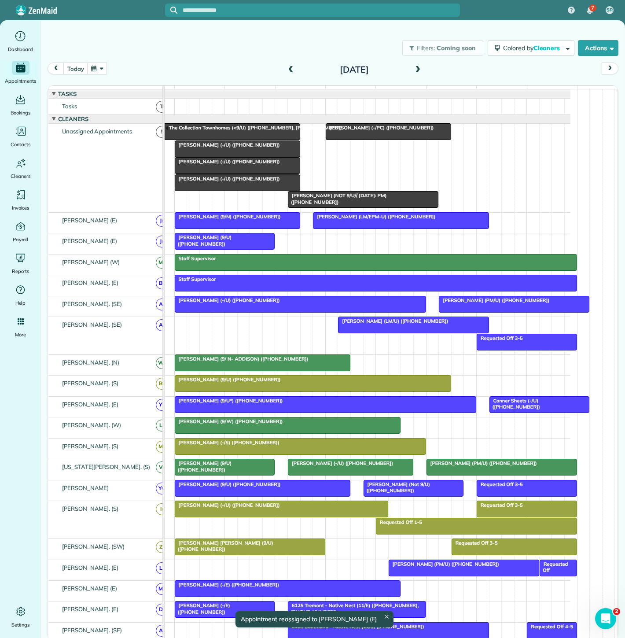
click at [379, 228] on div at bounding box center [400, 221] width 175 height 16
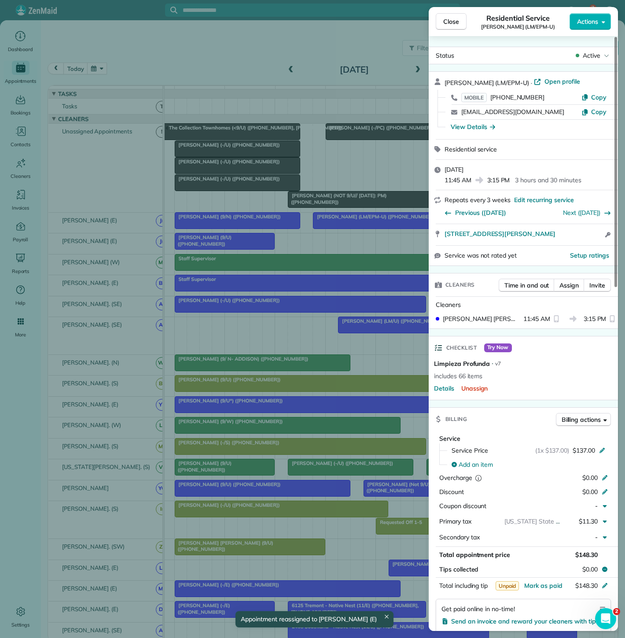
click at [285, 227] on div "Close Residential Service Caroline Perren (LM/EPM-U) Actions Status Active Caro…" at bounding box center [312, 319] width 625 height 638
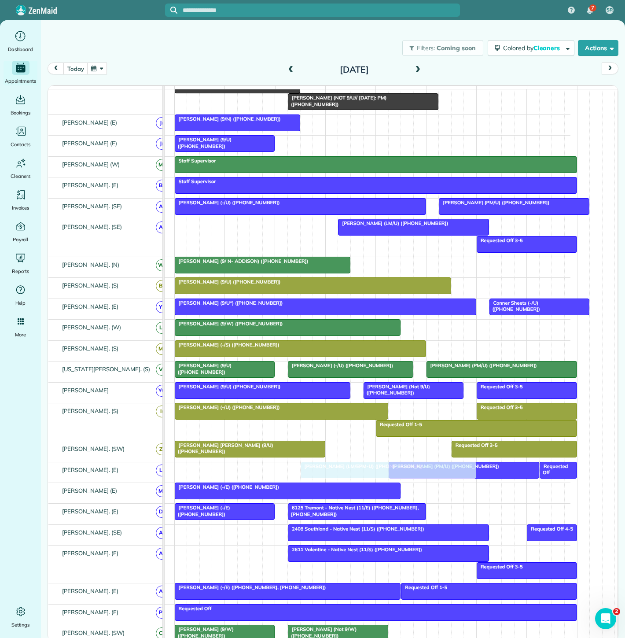
drag, startPoint x: 362, startPoint y: 223, endPoint x: 347, endPoint y: 467, distance: 244.3
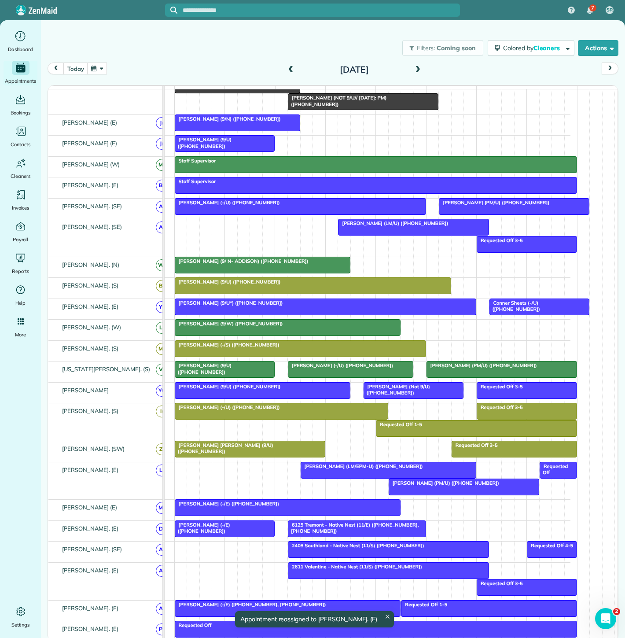
click at [428, 492] on div at bounding box center [464, 487] width 150 height 16
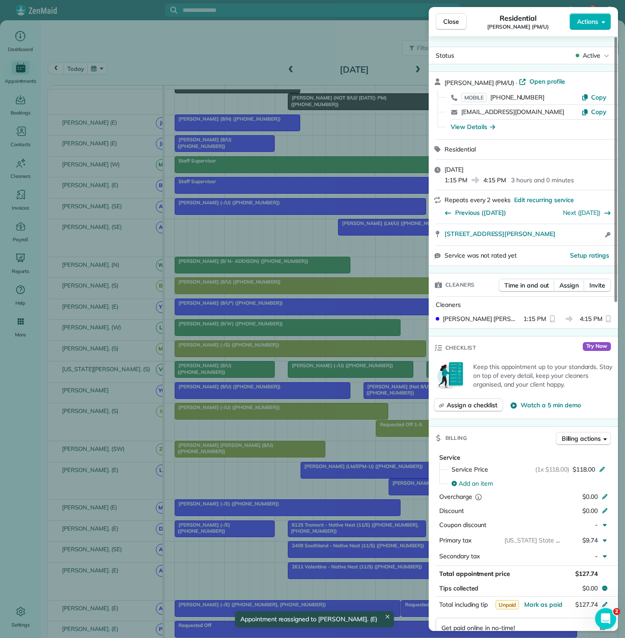
click at [403, 490] on div "Close Residential Stacy Skeen (PM/U) Actions Status Active Stacy Skeen (PM/U) ·…" at bounding box center [312, 319] width 625 height 638
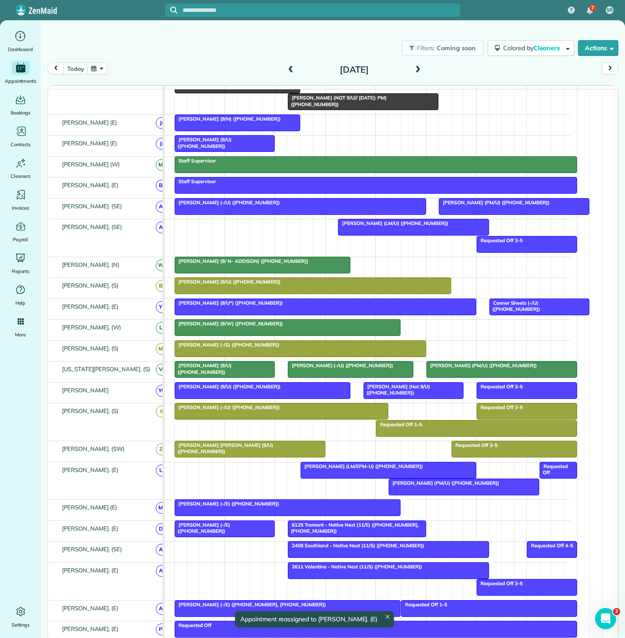
click at [332, 348] on div "Sienna Larsen (-/S) (+18018423531)" at bounding box center [300, 345] width 246 height 6
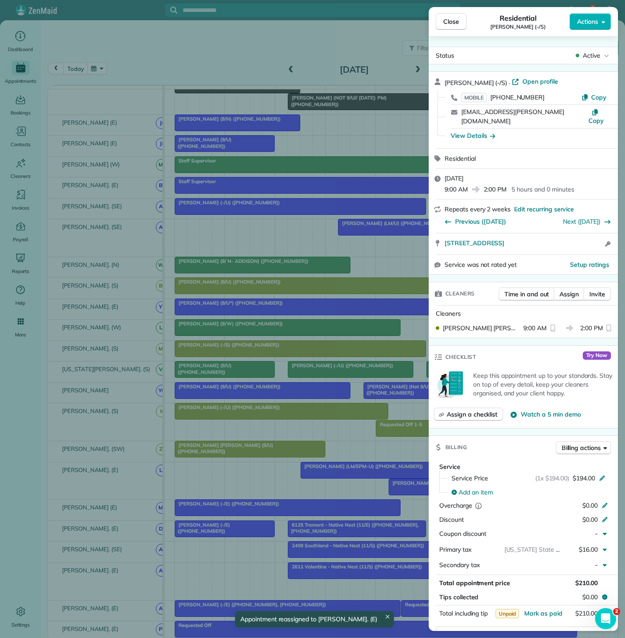
click at [332, 353] on div "Close Residential Sienna Larsen (-/S) Actions Status Active Sienna Larsen (-/S)…" at bounding box center [312, 319] width 625 height 638
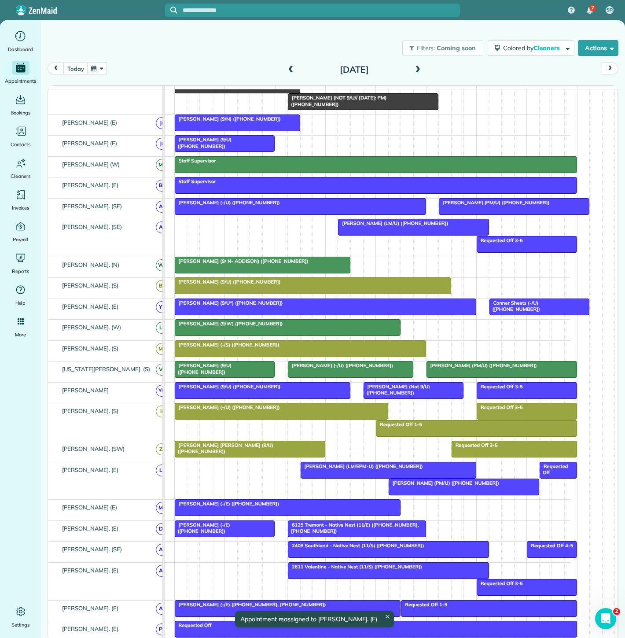
click at [324, 327] on div "Chanel Rafie (9/W) (+19728985639)" at bounding box center [287, 323] width 221 height 6
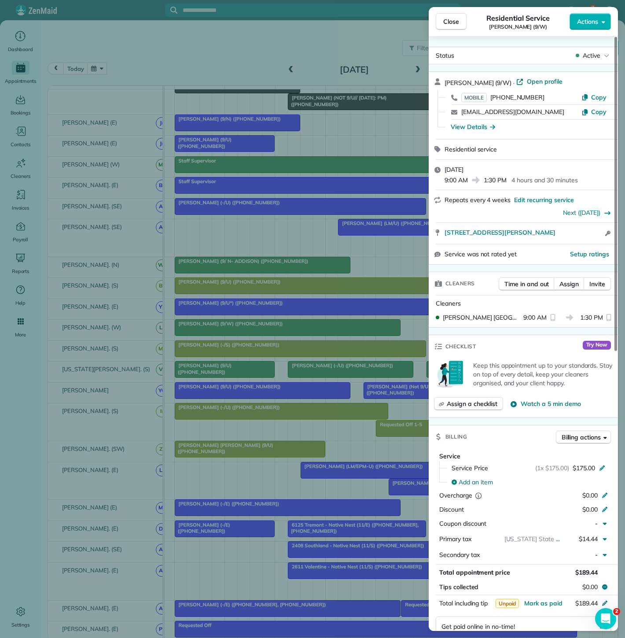
click at [324, 331] on div "Close Residential Service Chanel Rafie (9/W) Actions Status Active Chanel Rafie…" at bounding box center [312, 319] width 625 height 638
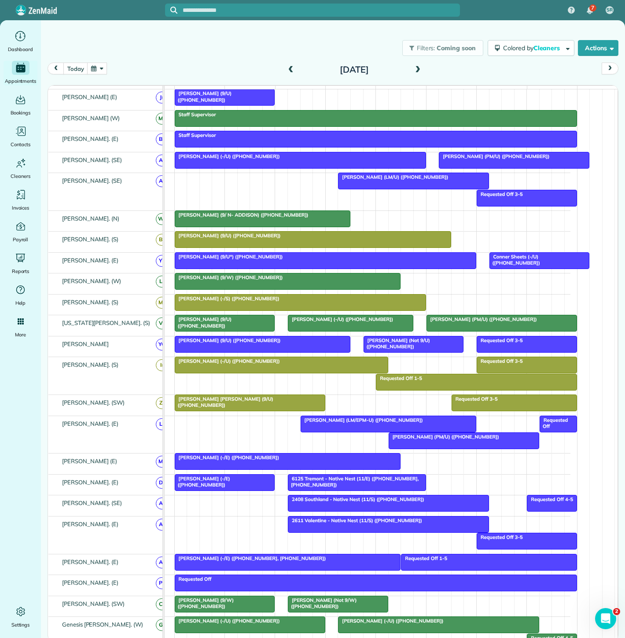
scroll to position [195, 40]
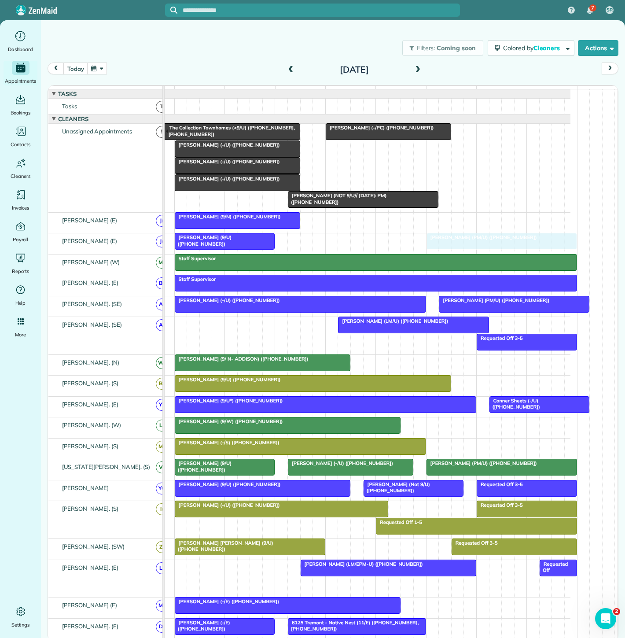
drag, startPoint x: 431, startPoint y: 246, endPoint x: 464, endPoint y: 240, distance: 33.1
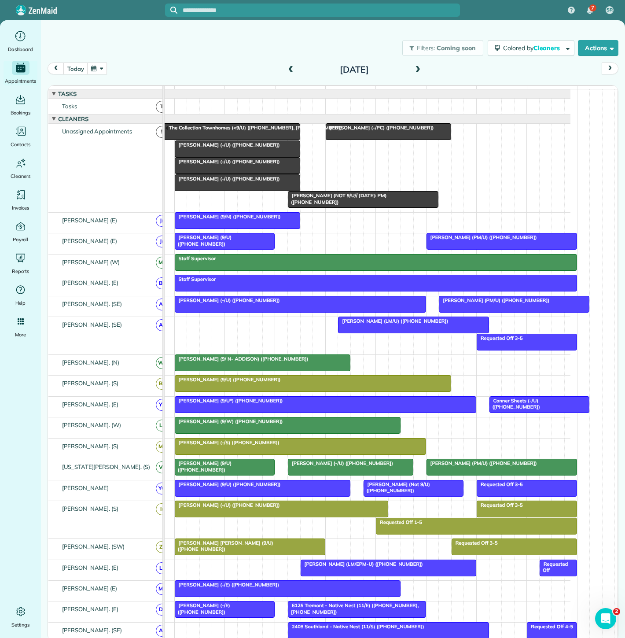
click at [465, 249] on div at bounding box center [502, 241] width 150 height 16
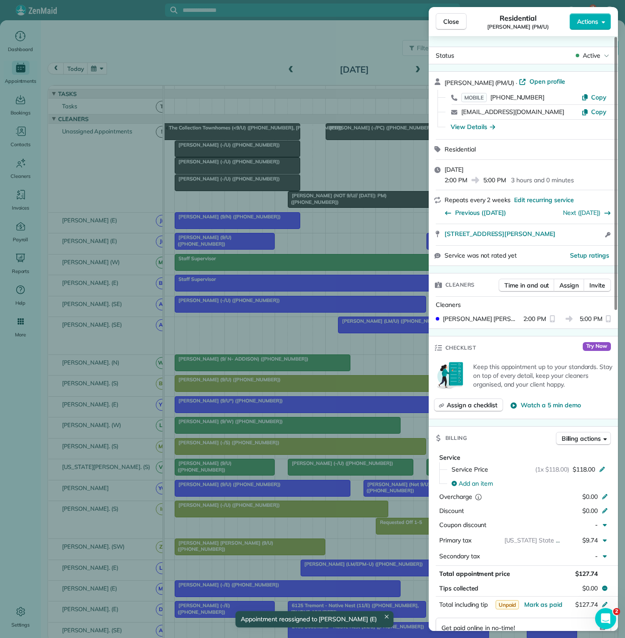
drag, startPoint x: 437, startPoint y: 237, endPoint x: 563, endPoint y: 236, distance: 126.3
click at [563, 236] on div "2427 Allen St Apt 429 Dallas TX 75204 Open access information" at bounding box center [523, 234] width 189 height 21
click at [324, 199] on div "Close Residential Stacy Skeen (PM/U) Actions Status Active Stacy Skeen (PM/U) ·…" at bounding box center [312, 319] width 625 height 638
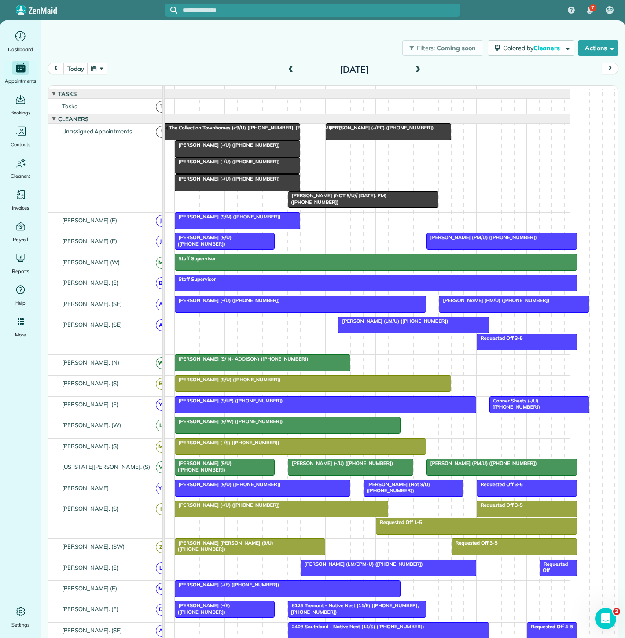
click at [229, 244] on span "Anusha Kodidhi (9/U) (+18162673140)" at bounding box center [203, 240] width 58 height 12
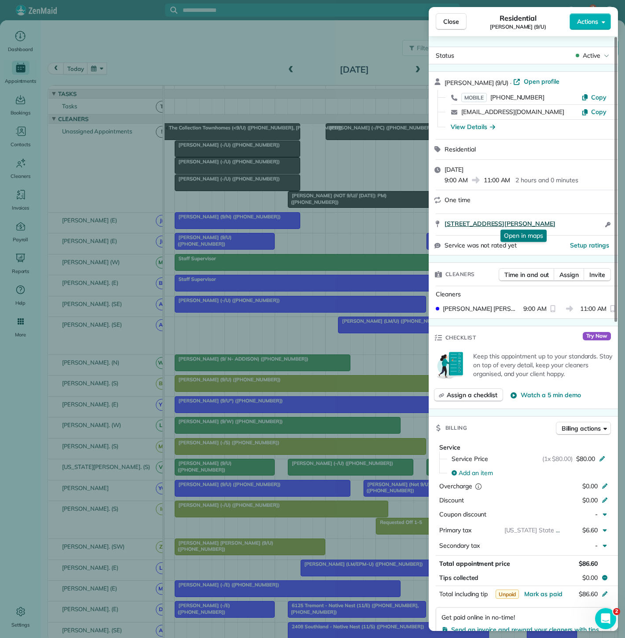
drag, startPoint x: 440, startPoint y: 225, endPoint x: 583, endPoint y: 223, distance: 143.0
click at [583, 223] on div "3930 McKinney Ave Apt 277 Dallas TX 75204 Open in maps Open in maps Open access…" at bounding box center [523, 224] width 189 height 21
click at [235, 228] on div "Close Residential Anusha Kodidhi (9/U) Actions Status Active Anusha Kodidhi (9/…" at bounding box center [312, 319] width 625 height 638
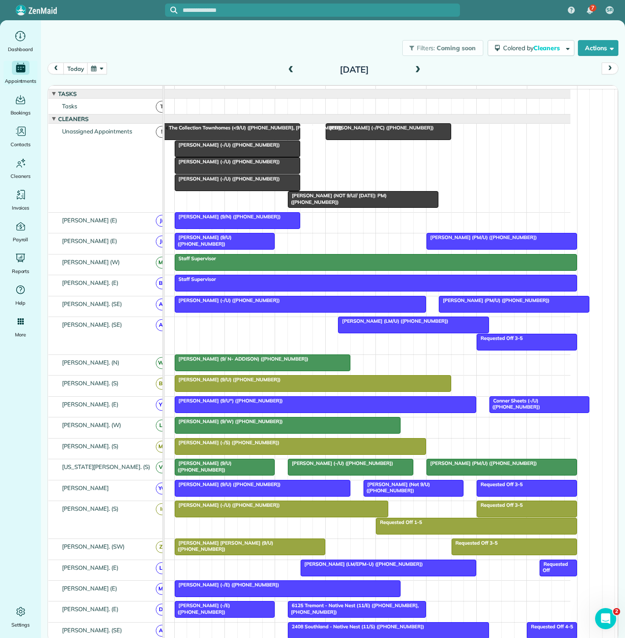
click at [224, 165] on span "Delaney Rea (-/U) (+18176878241)" at bounding box center [227, 161] width 106 height 6
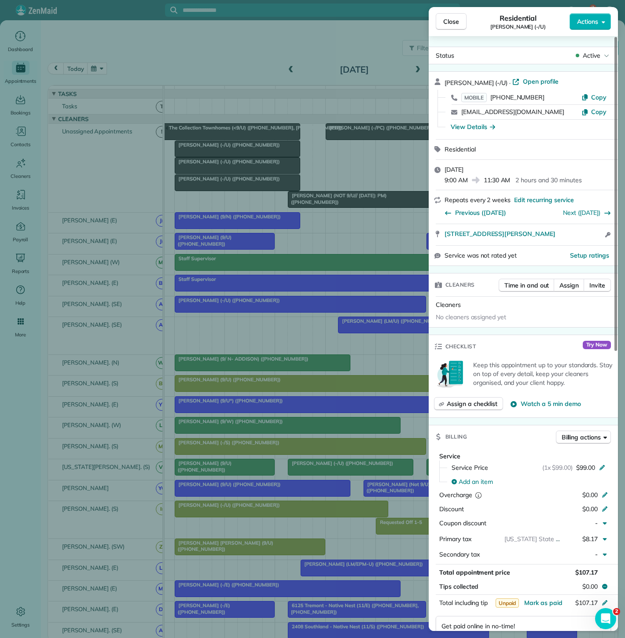
drag, startPoint x: 437, startPoint y: 237, endPoint x: 560, endPoint y: 238, distance: 122.4
click at [560, 238] on div "3030 Elizabeth St 406 Dallas TX 75204 Open access information" at bounding box center [523, 234] width 189 height 21
click at [282, 220] on div "Close Residential Delaney Rea (-/U) Actions Status Active Delaney Rea (-/U) · O…" at bounding box center [312, 319] width 625 height 638
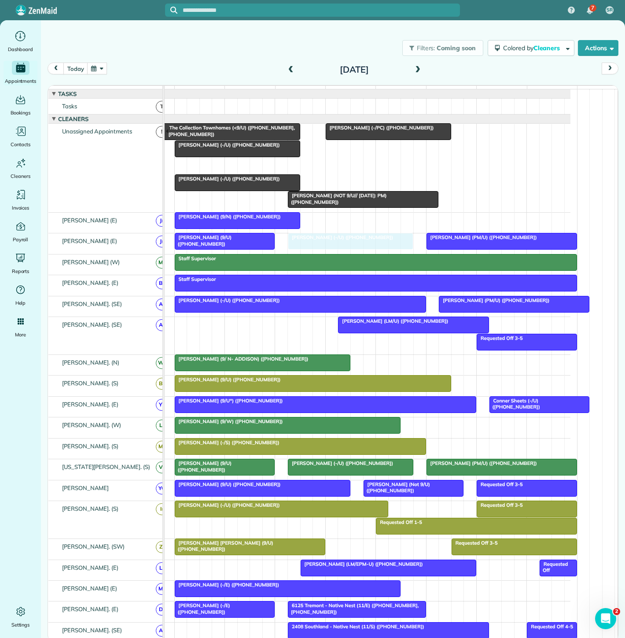
drag, startPoint x: 205, startPoint y: 172, endPoint x: 312, endPoint y: 250, distance: 133.2
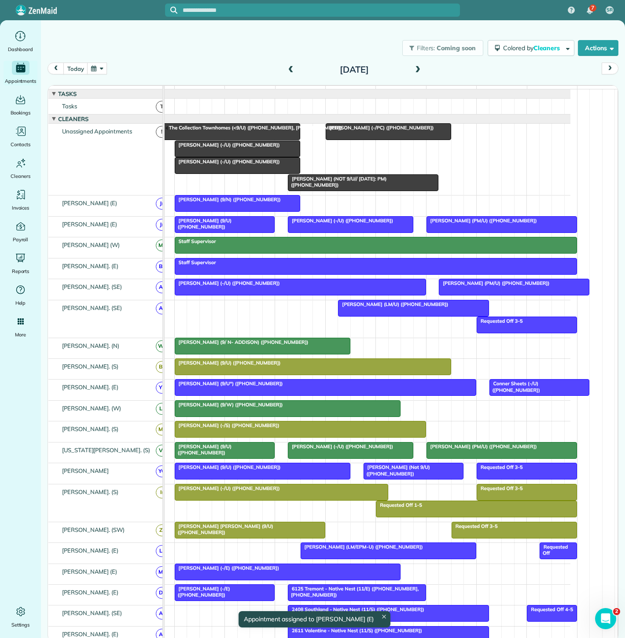
click at [330, 366] on div "Allie Berry (9/U) (+14802349119)" at bounding box center [312, 363] width 271 height 6
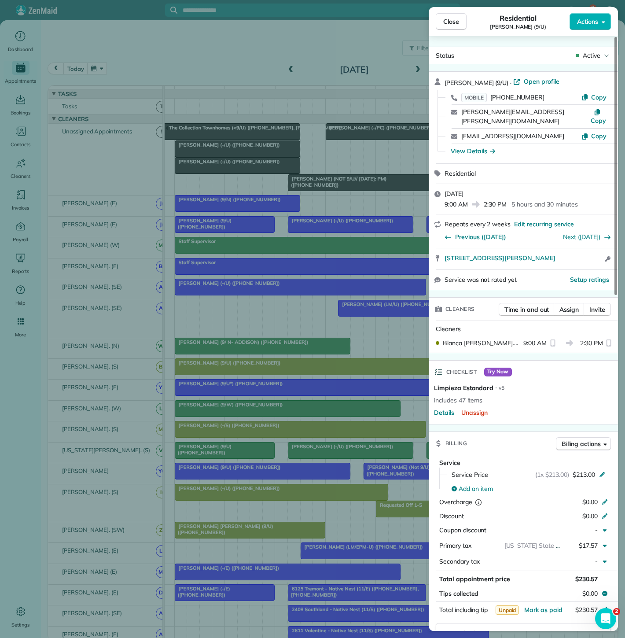
click at [330, 371] on div "Close Residential Allie Berry (9/U) Actions Status Active Allie Berry (9/U) · O…" at bounding box center [312, 319] width 625 height 638
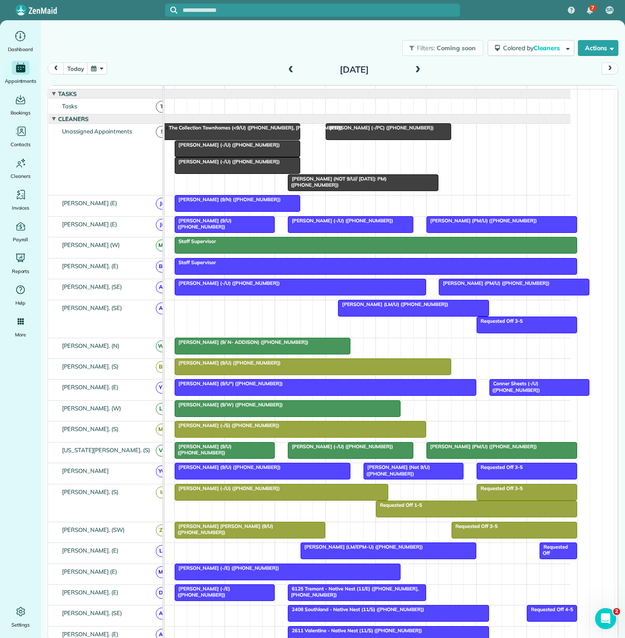
click at [198, 157] on div at bounding box center [237, 149] width 125 height 16
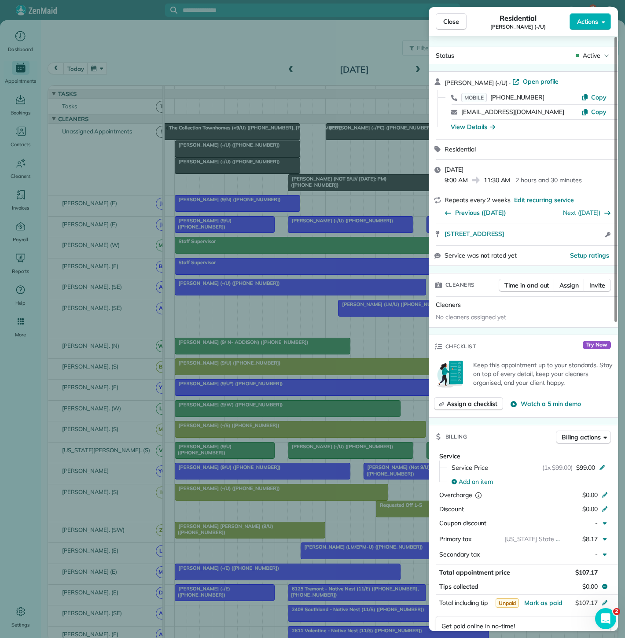
click at [198, 160] on div "Close Residential Cristina Santiago (-/U) Actions Status Active Cristina Santia…" at bounding box center [312, 319] width 625 height 638
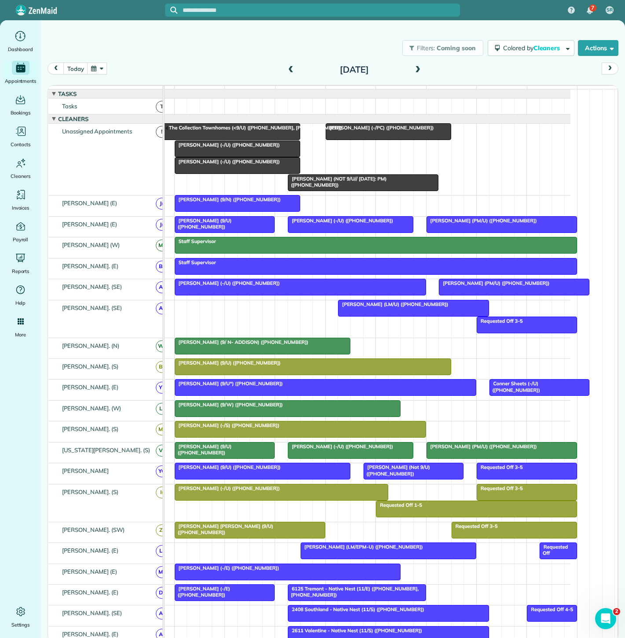
click at [198, 173] on div at bounding box center [237, 166] width 125 height 16
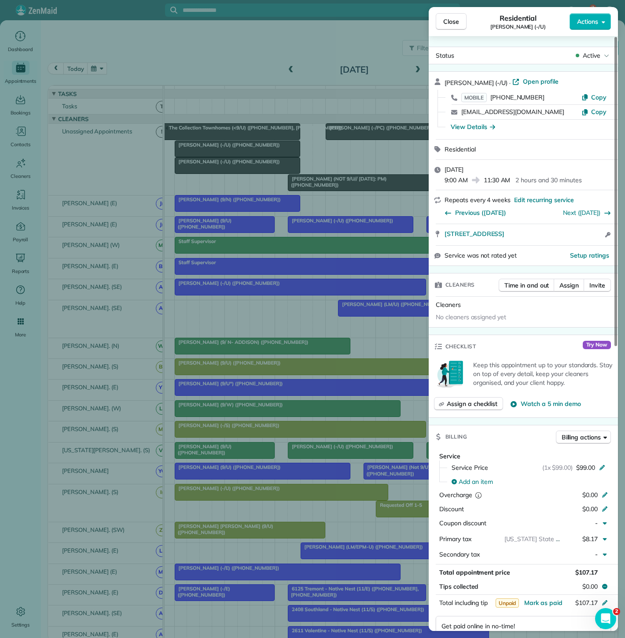
click at [198, 173] on div "Close Residential Hollie Poole (-/U) Actions Status Active Hollie Poole (-/U) ·…" at bounding box center [312, 319] width 625 height 638
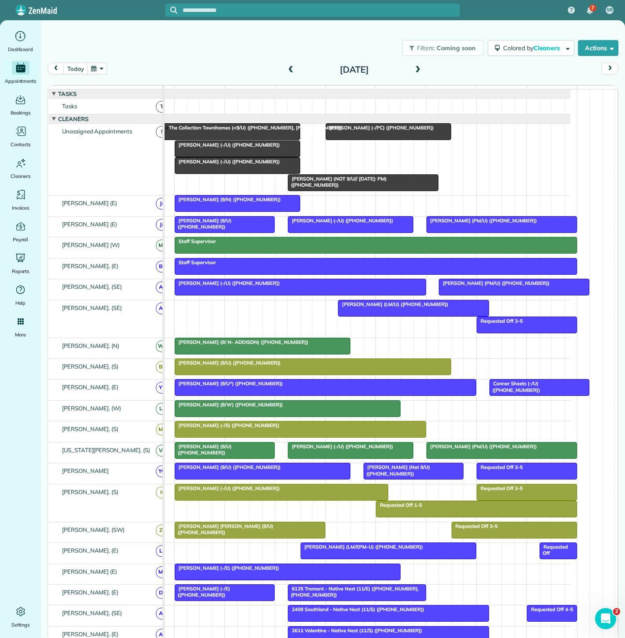
click at [308, 366] on div "Allie Berry (9/U) (+14802349119)" at bounding box center [312, 363] width 271 height 6
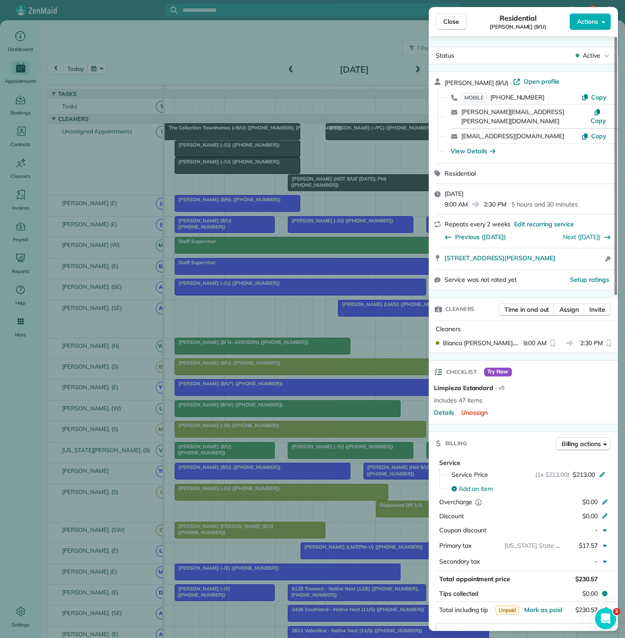
drag, startPoint x: 437, startPoint y: 248, endPoint x: 563, endPoint y: 255, distance: 126.5
click at [563, 255] on div "4218 Gilbert Ave Unit D Dallas TX 75219 Open access information" at bounding box center [523, 258] width 189 height 21
click at [227, 217] on div "Close Residential Allie Berry (9/U) Actions Status Active Allie Berry (9/U) · O…" at bounding box center [312, 319] width 625 height 638
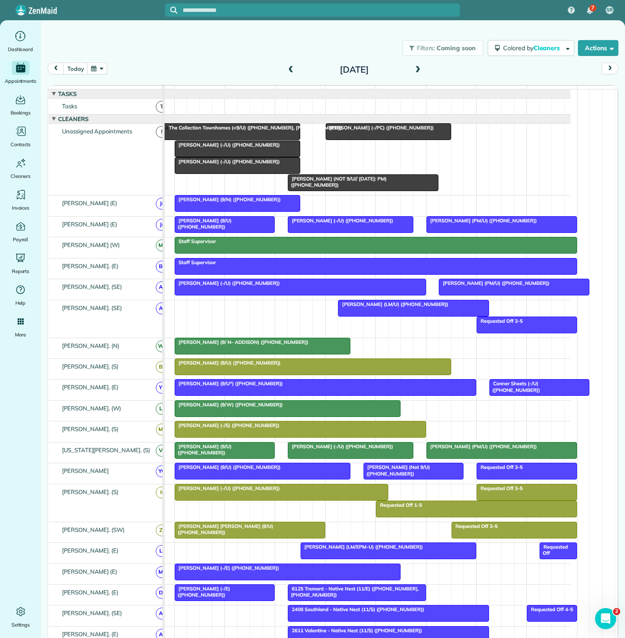
click at [209, 154] on div at bounding box center [237, 149] width 125 height 16
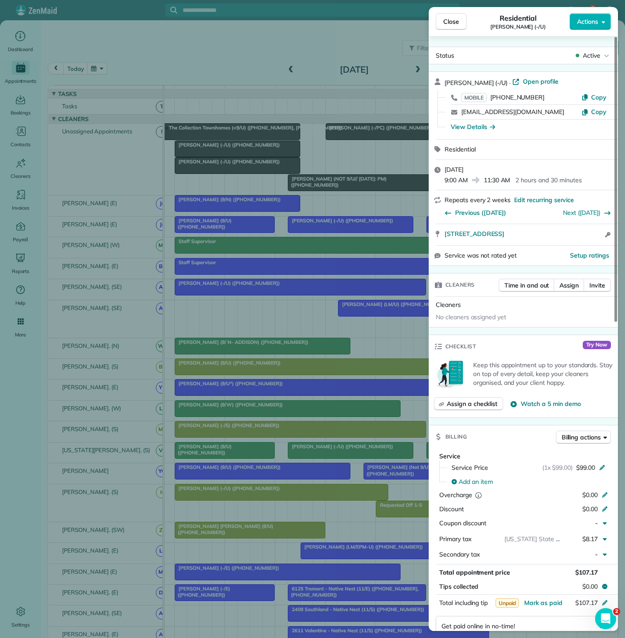
drag, startPoint x: 443, startPoint y: 234, endPoint x: 576, endPoint y: 237, distance: 132.9
click at [576, 237] on div "3411 Oak Grove Ave #604 Dallas TX 75204 Open access information" at bounding box center [523, 234] width 189 height 21
drag, startPoint x: 210, startPoint y: 168, endPoint x: 203, endPoint y: 172, distance: 8.3
click at [210, 168] on div "Close Residential Cristina Santiago (-/U) Actions Status Active Cristina Santia…" at bounding box center [312, 319] width 625 height 638
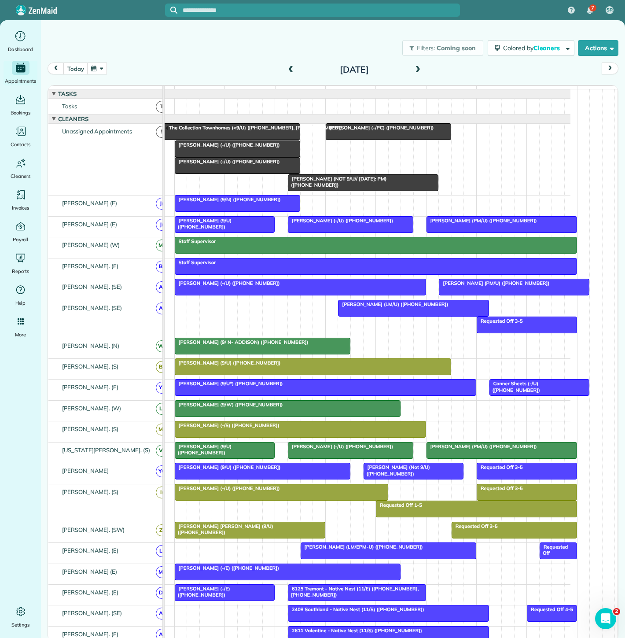
click at [203, 172] on div at bounding box center [312, 319] width 625 height 638
click at [203, 172] on div at bounding box center [237, 166] width 125 height 16
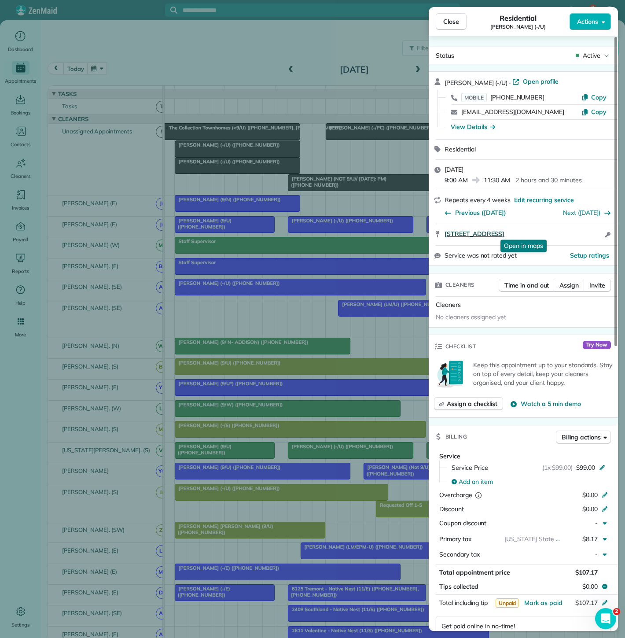
drag, startPoint x: 444, startPoint y: 233, endPoint x: 572, endPoint y: 235, distance: 128.5
click at [572, 235] on div "2920 Carlisle Street #808 Dallas TX 75204 Open in maps Open in maps Open access…" at bounding box center [523, 234] width 189 height 21
drag, startPoint x: 245, startPoint y: 176, endPoint x: 400, endPoint y: 153, distance: 156.2
click at [245, 176] on div "Close Residential Hollie Poole (-/U) Actions Status Active Hollie Poole (-/U) ·…" at bounding box center [312, 319] width 625 height 638
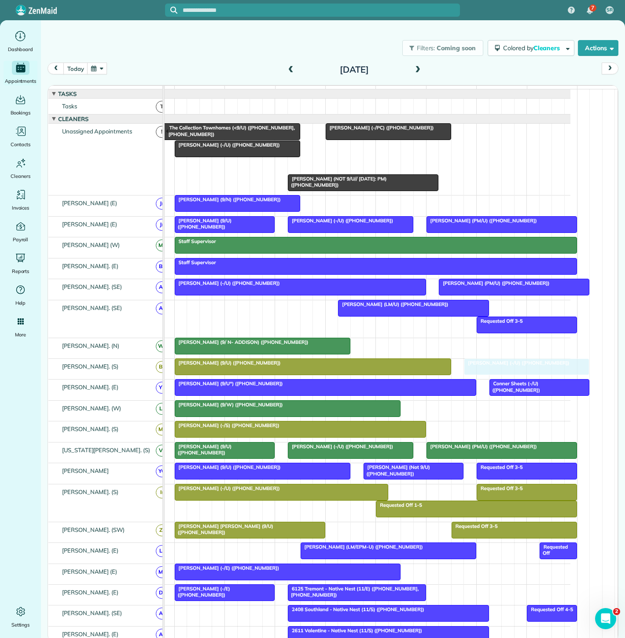
drag, startPoint x: 219, startPoint y: 175, endPoint x: 511, endPoint y: 374, distance: 353.5
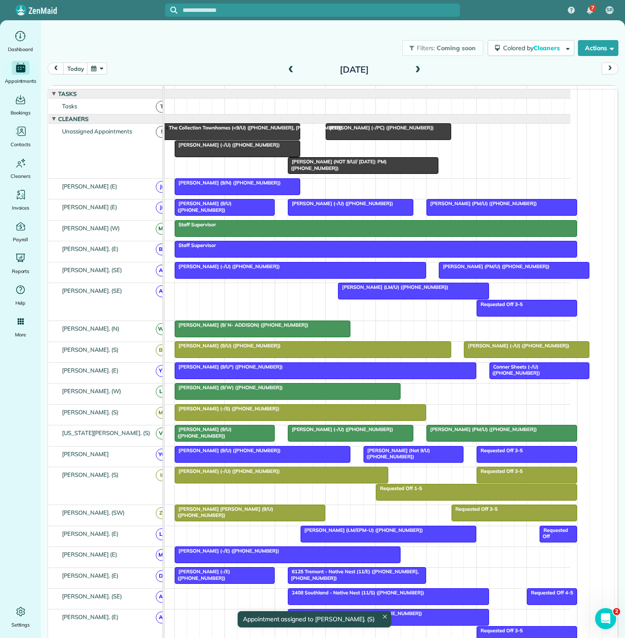
click at [400, 346] on link "Allie Berry (9/U) (+14802349119)" at bounding box center [313, 349] width 276 height 17
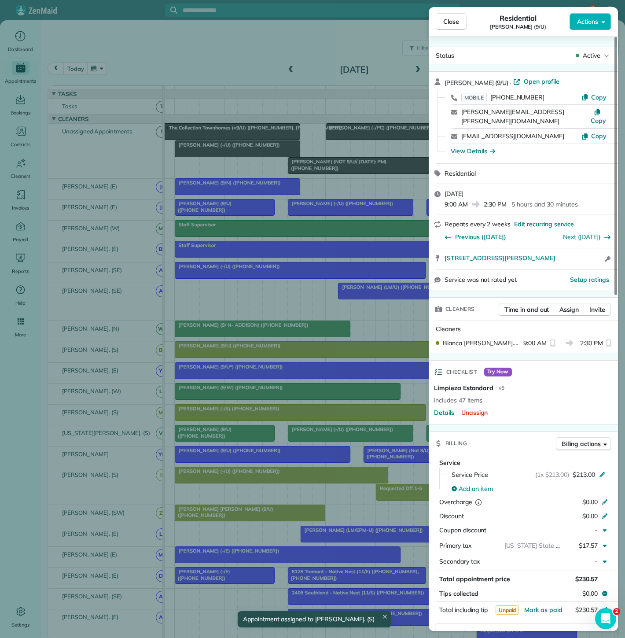
click at [400, 346] on div "Close Residential Allie Berry (9/U) Actions Status Active Allie Berry (9/U) · O…" at bounding box center [312, 319] width 625 height 638
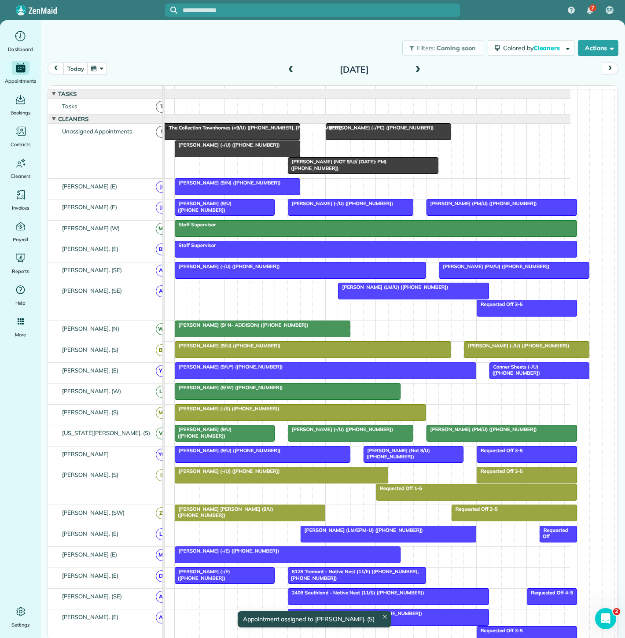
click at [504, 349] on span "Hollie Poole (-/U) (+12817040056)" at bounding box center [516, 345] width 106 height 6
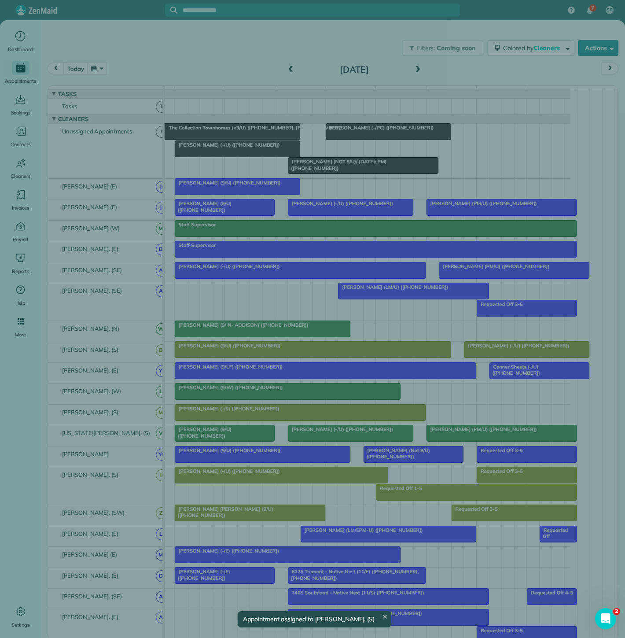
click at [356, 350] on div "Close Residential Hollie Poole (-/U) Actions Status Active Hollie Poole (-/U) ·…" at bounding box center [312, 319] width 625 height 638
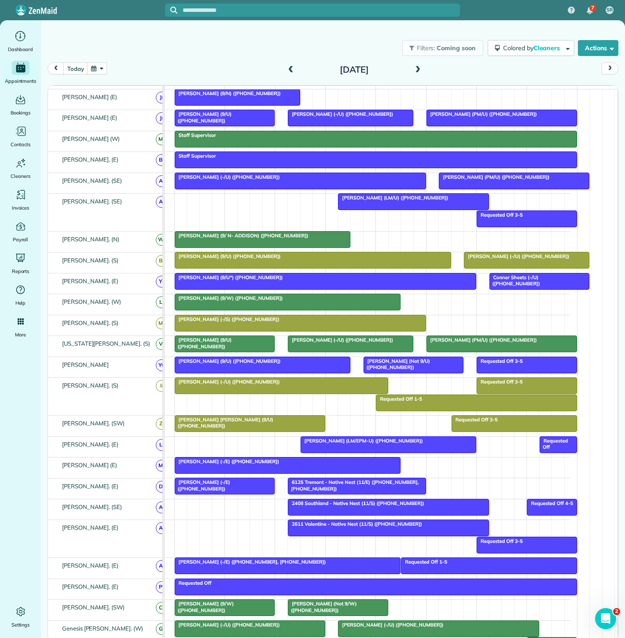
scroll to position [98, 0]
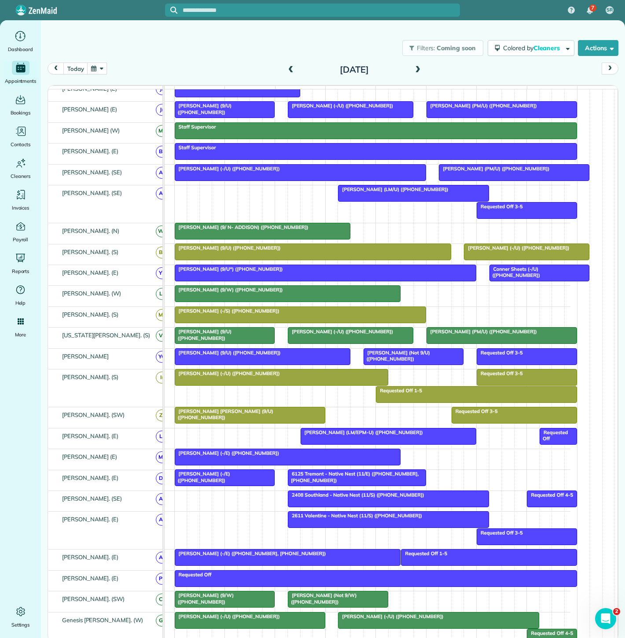
click at [313, 439] on div at bounding box center [388, 436] width 175 height 16
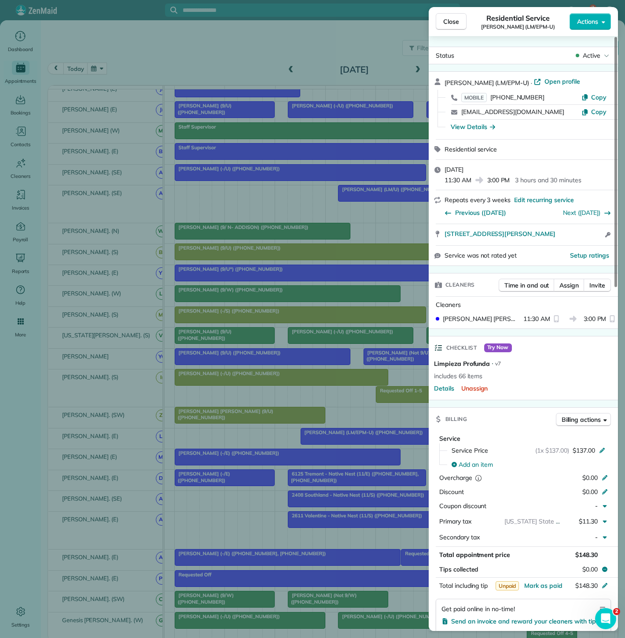
click at [286, 454] on div "Close Residential Service Caroline Perren (LM/EPM-U) Actions Status Active Caro…" at bounding box center [312, 319] width 625 height 638
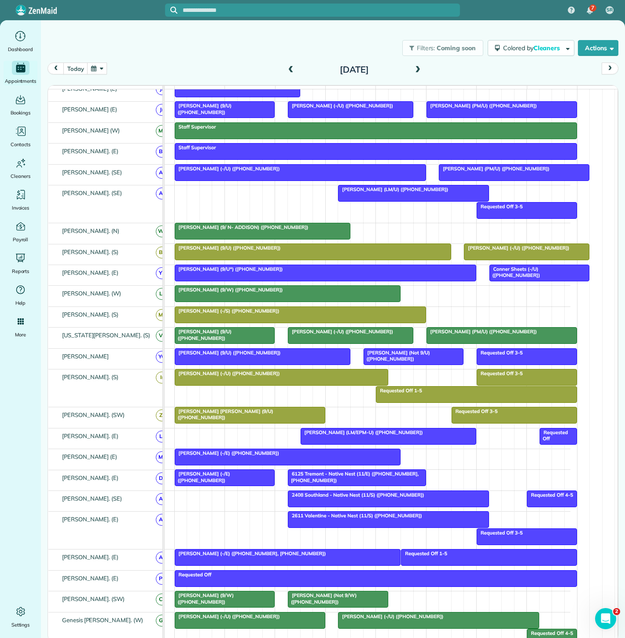
click at [331, 444] on div at bounding box center [388, 436] width 175 height 16
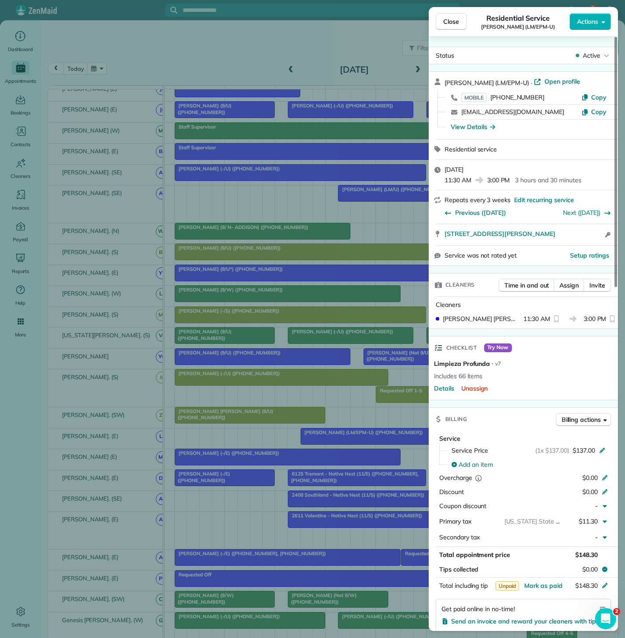
click at [318, 441] on div "Close Residential Service Caroline Perren (LM/EPM-U) Actions Status Active Caro…" at bounding box center [312, 319] width 625 height 638
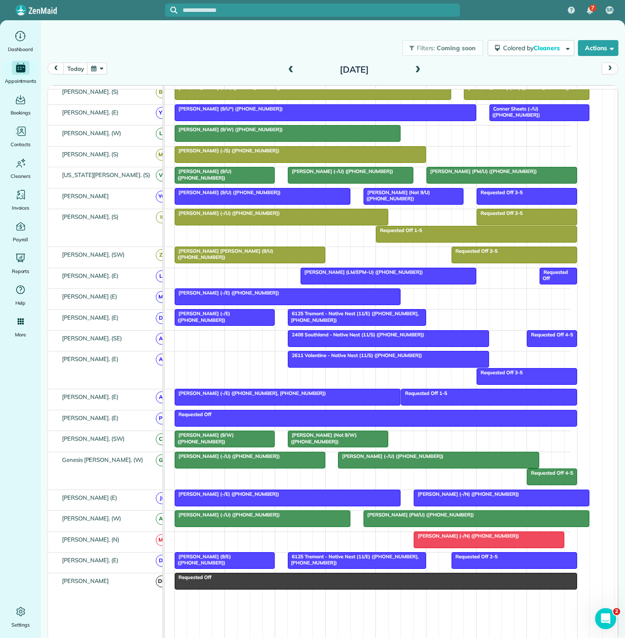
scroll to position [244, 0]
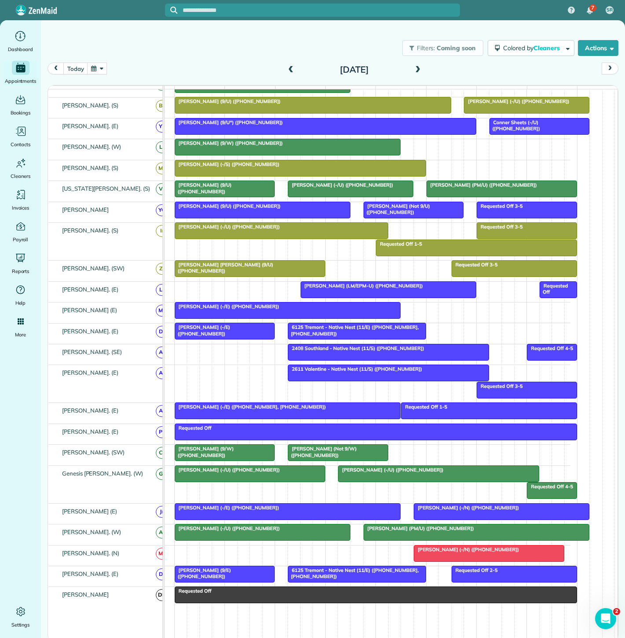
click at [322, 452] on span "Felicia Gordon (Not 9/W) (+16019068150)" at bounding box center [321, 451] width 69 height 12
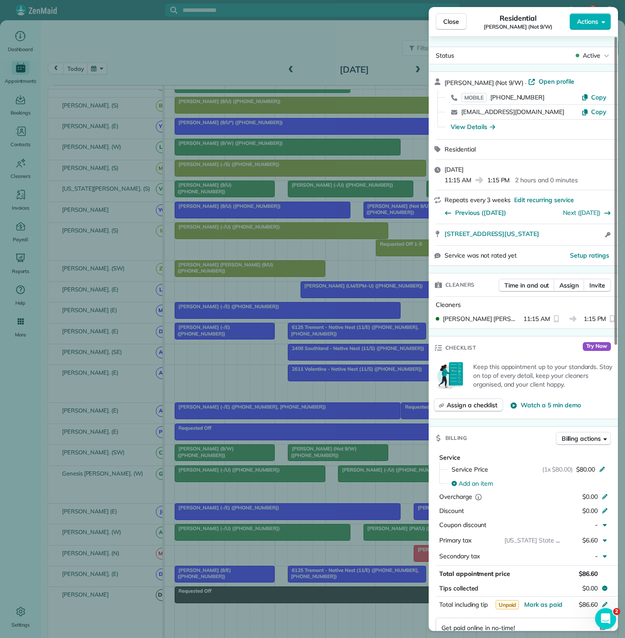
click at [322, 452] on div "Close Residential Felicia Gordon (Not 9/W) Actions Status Active Felicia Gordon…" at bounding box center [312, 319] width 625 height 638
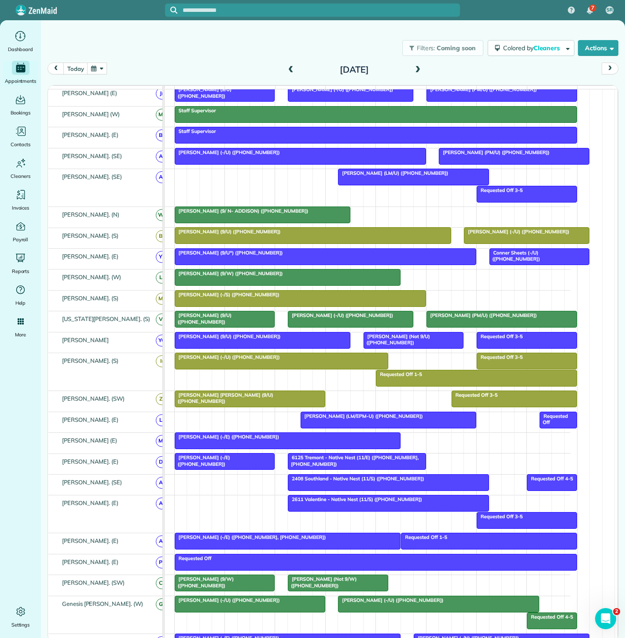
scroll to position [98, 0]
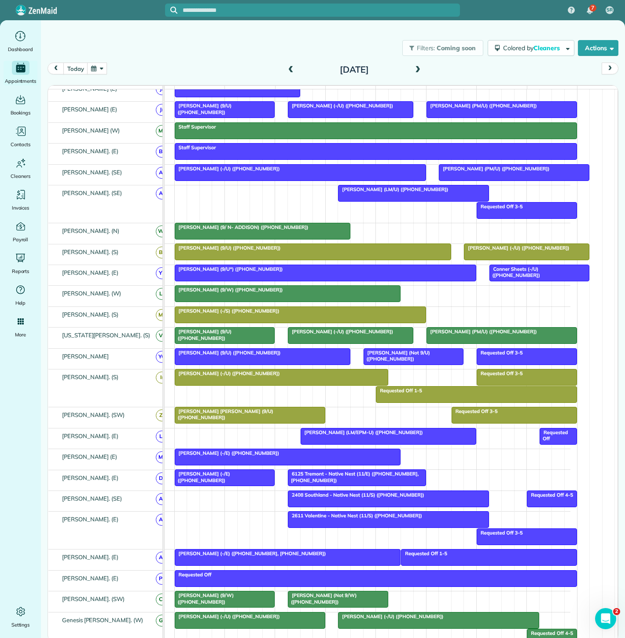
click at [264, 420] on div at bounding box center [250, 415] width 150 height 16
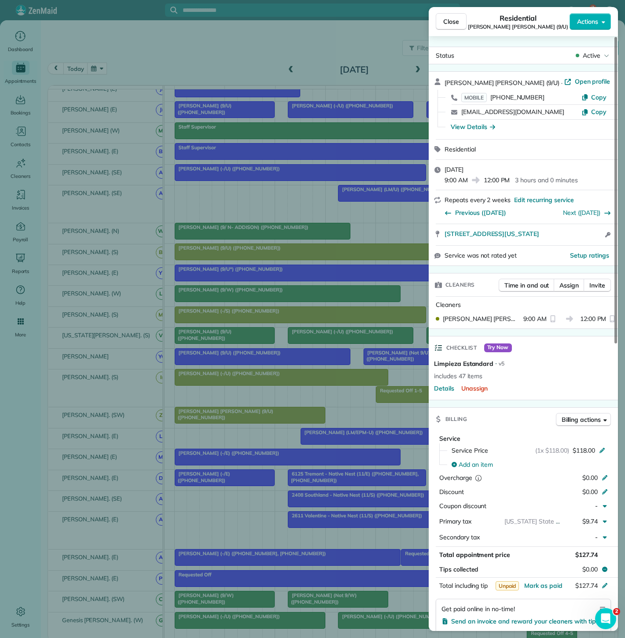
click at [264, 420] on div "Close Residential Mary Beth Johnson (9/U) Actions Status Active Mary Beth Johns…" at bounding box center [312, 319] width 625 height 638
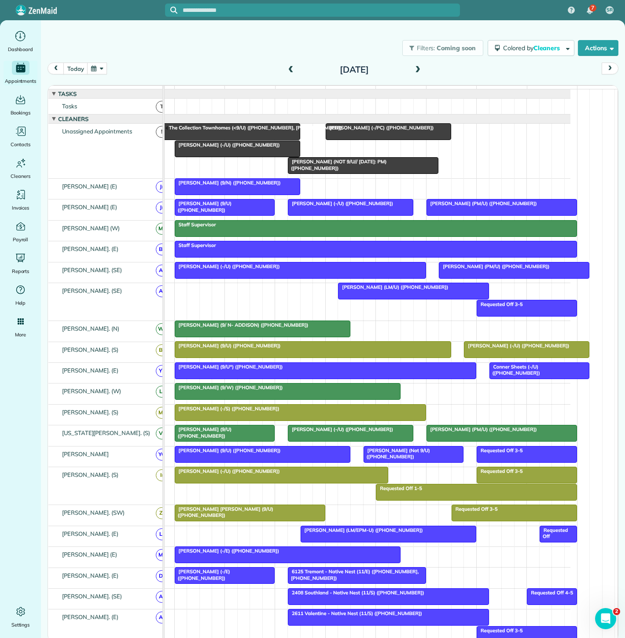
click at [273, 397] on div at bounding box center [287, 391] width 225 height 16
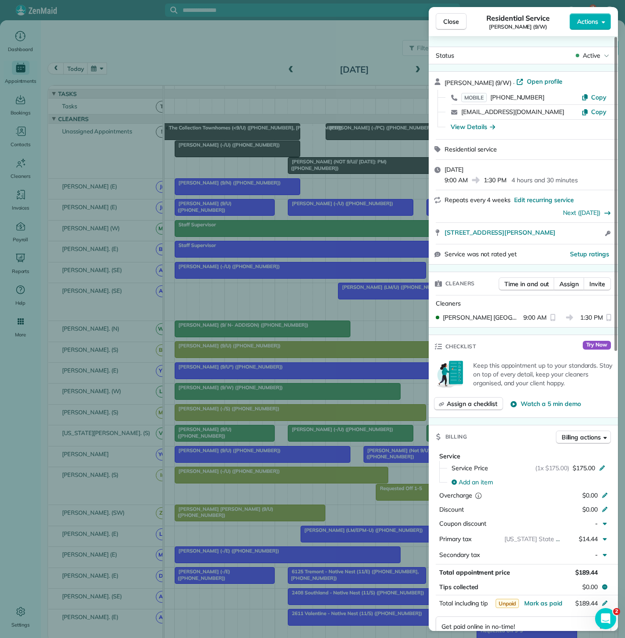
click at [273, 397] on div "Close Residential Service Chanel Rafie (9/W) Actions Status Active Chanel Rafie…" at bounding box center [312, 319] width 625 height 638
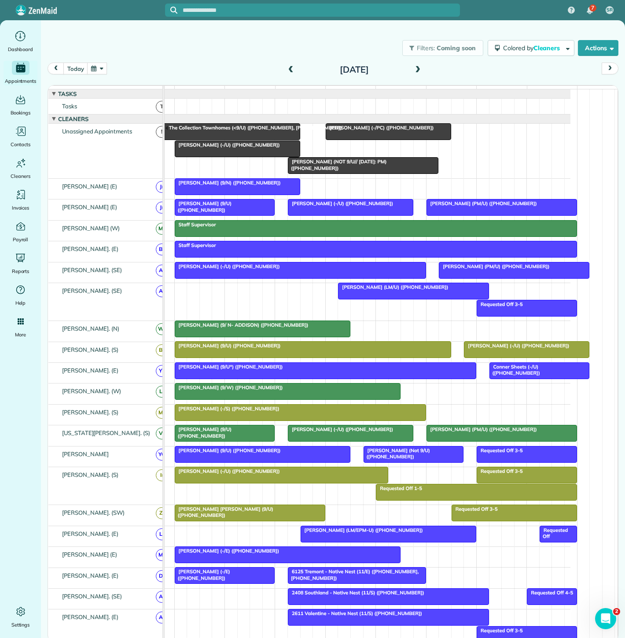
click at [272, 412] on div "Sienna Larsen (-/S) (+18018423531)" at bounding box center [300, 408] width 246 height 6
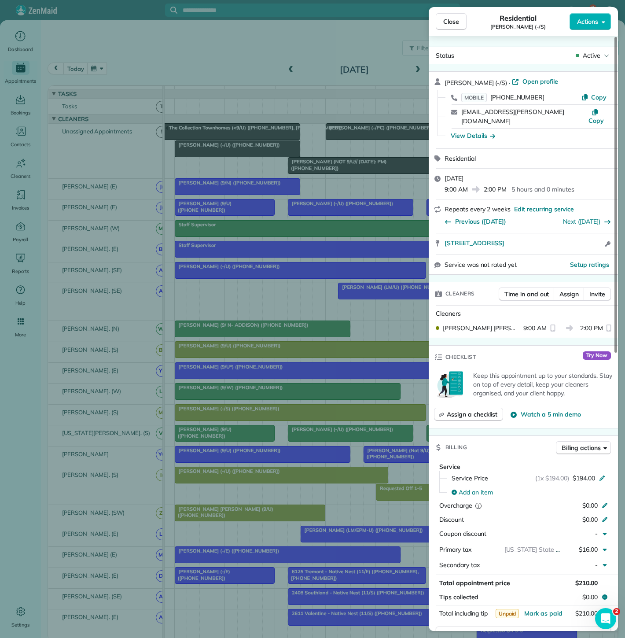
click at [272, 412] on div "Close Residential Sienna Larsen (-/S) Actions Status Active Sienna Larsen (-/S)…" at bounding box center [312, 319] width 625 height 638
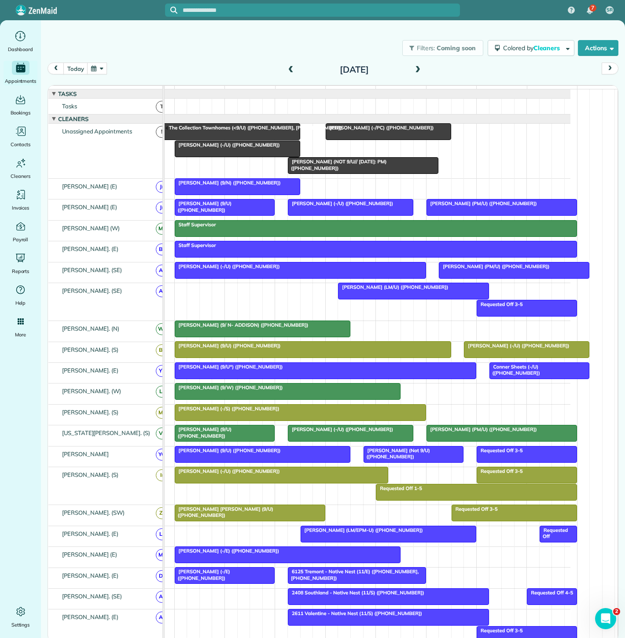
click at [211, 148] on span "Cristina Santiago (-/U) (+17875978470)" at bounding box center [227, 145] width 106 height 6
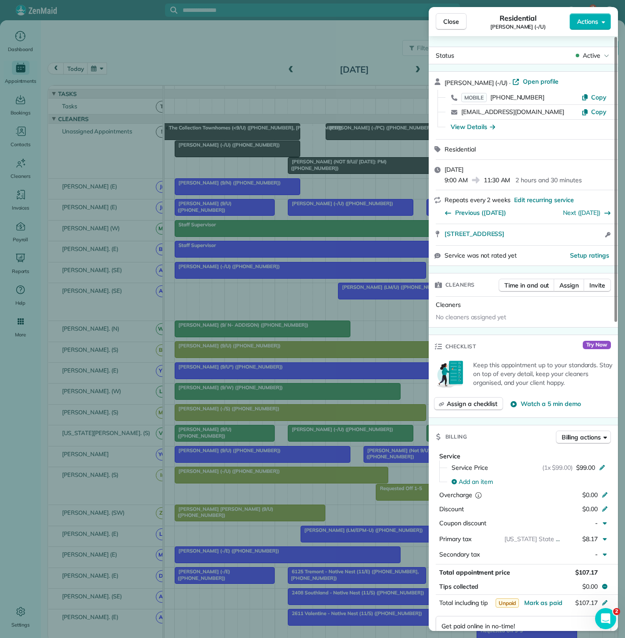
click at [211, 152] on div "Close Residential Cristina Santiago (-/U) Actions Status Active Cristina Santia…" at bounding box center [312, 319] width 625 height 638
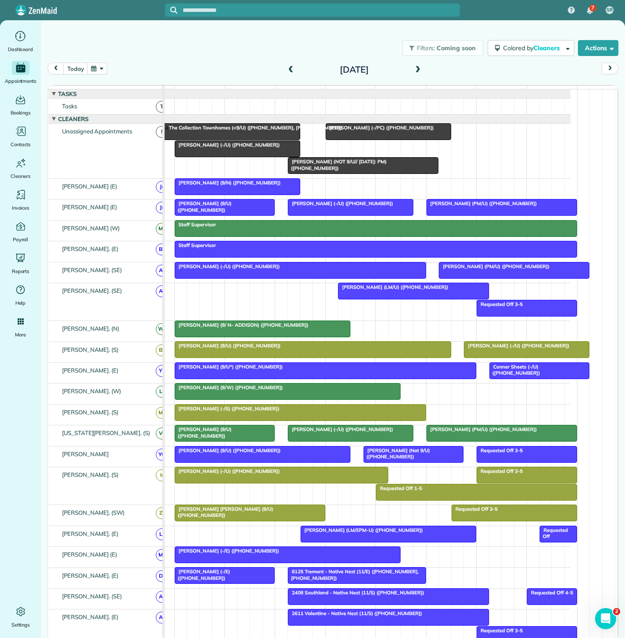
click at [373, 170] on span "Jim Campbell (NOT 9/U// 8/28/25: PM) (+12142891250)" at bounding box center [336, 164] width 99 height 12
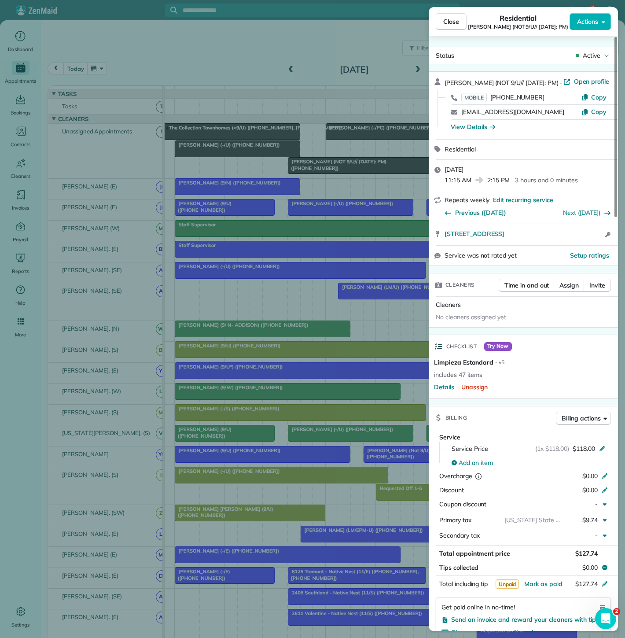
click at [323, 175] on div "Close Residential Jim Campbell (NOT 9/U// 8/28/25: PM) Actions Status Active Ji…" at bounding box center [312, 319] width 625 height 638
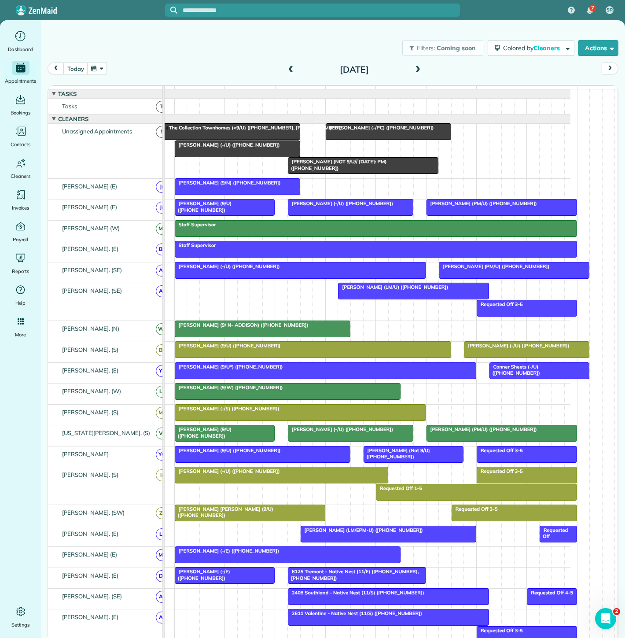
click at [238, 515] on span "Mary Beth Johnson (9/U) (+19085780885)" at bounding box center [223, 512] width 99 height 12
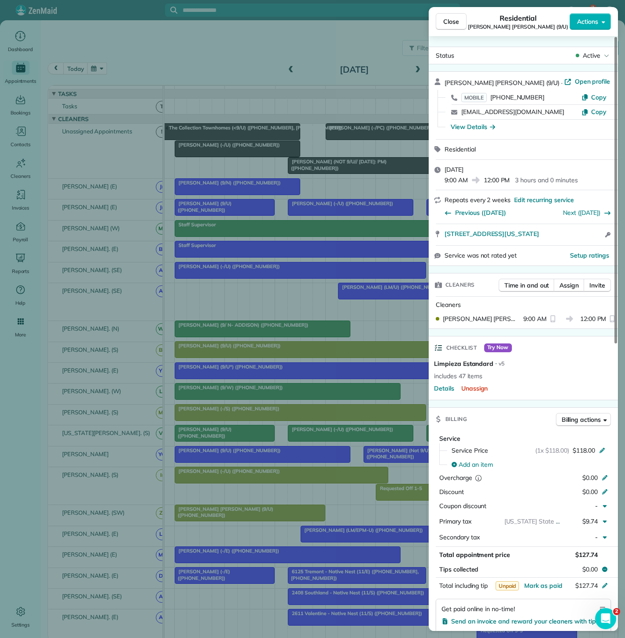
click at [239, 515] on div "Close Residential Mary Beth Johnson (9/U) Actions Status Active Mary Beth Johns…" at bounding box center [312, 319] width 625 height 638
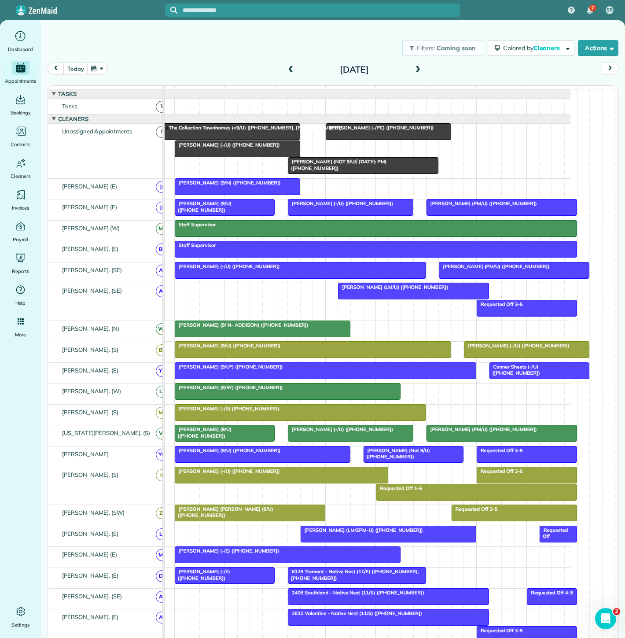
scroll to position [36, 0]
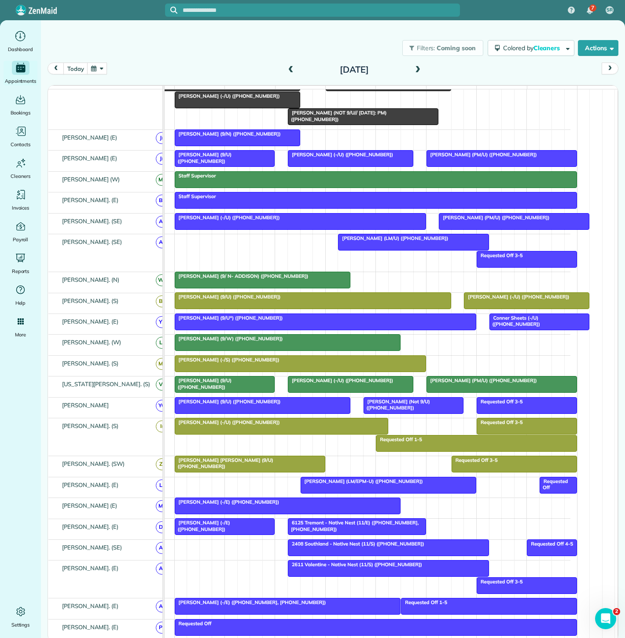
click at [253, 505] on span "Katie Schneller (-/E) (+18324057510)" at bounding box center [227, 502] width 106 height 6
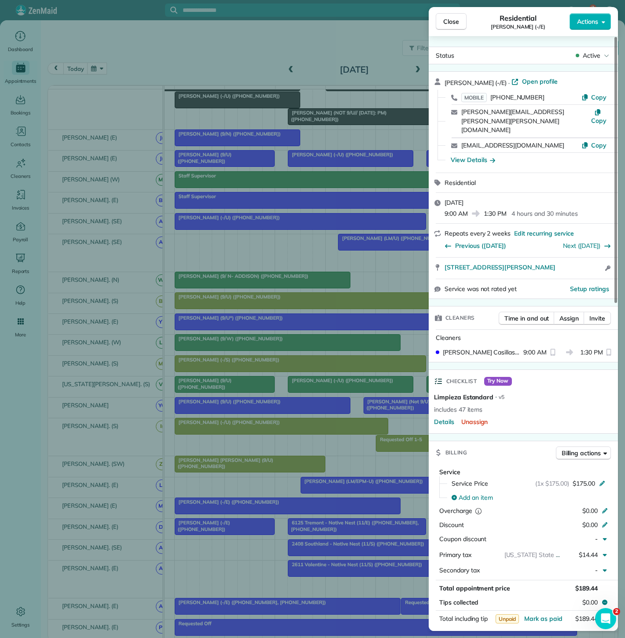
click at [253, 509] on div "Close Residential Katie Schneller (-/E) Actions Status Active Katie Schneller (…" at bounding box center [312, 319] width 625 height 638
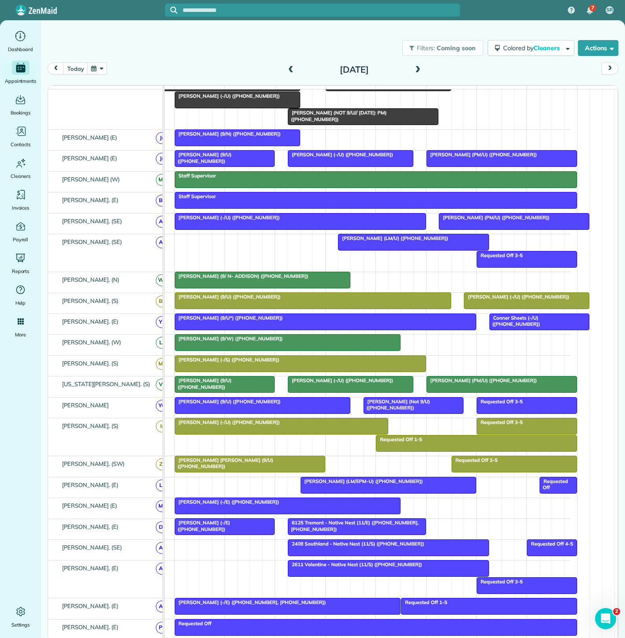
click at [366, 490] on div at bounding box center [388, 485] width 175 height 16
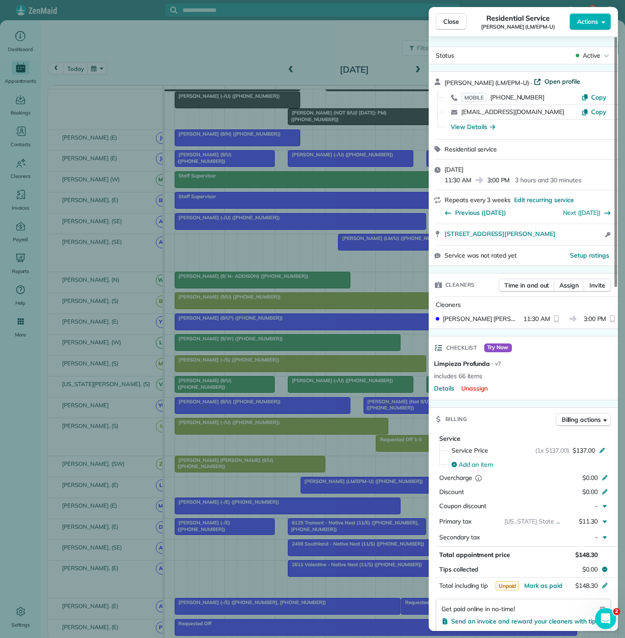
click at [571, 79] on span "Open profile" at bounding box center [562, 81] width 36 height 9
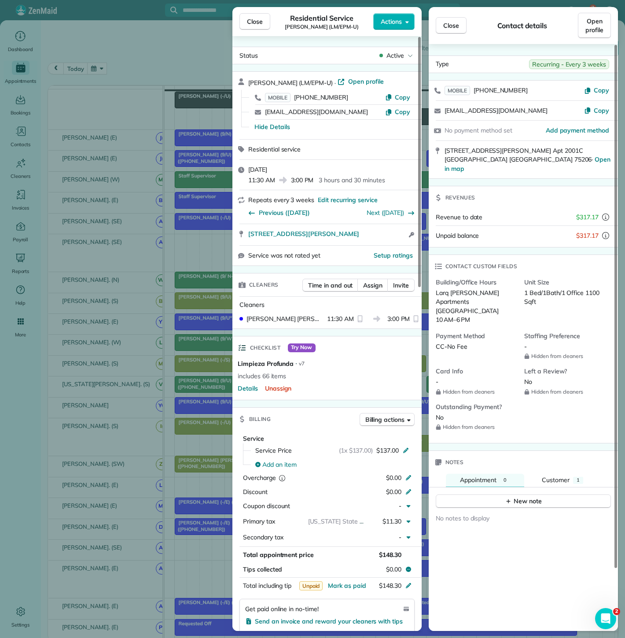
click at [115, 408] on div "Close Residential Service Caroline Perren (LM/EPM-U) Actions Status Active Caro…" at bounding box center [312, 319] width 625 height 638
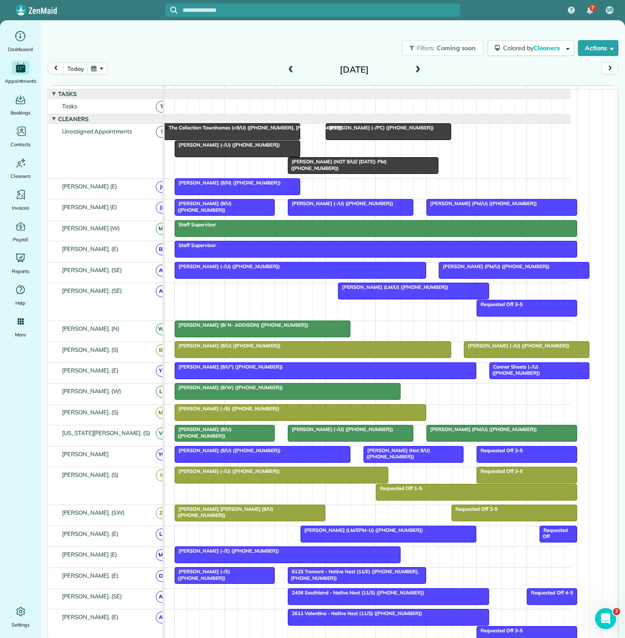
scroll to position [35, 0]
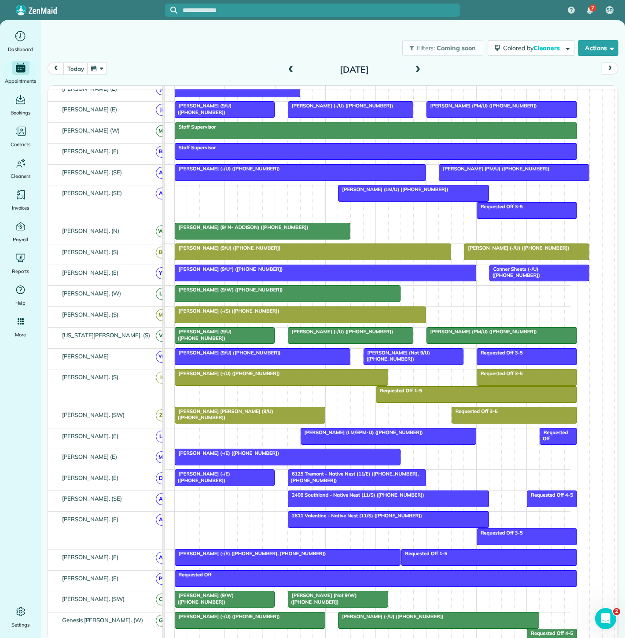
click at [348, 482] on div "6125 Tremont - Native Nest (11/E) (+14692685812, +19406821867)" at bounding box center [356, 476] width 133 height 13
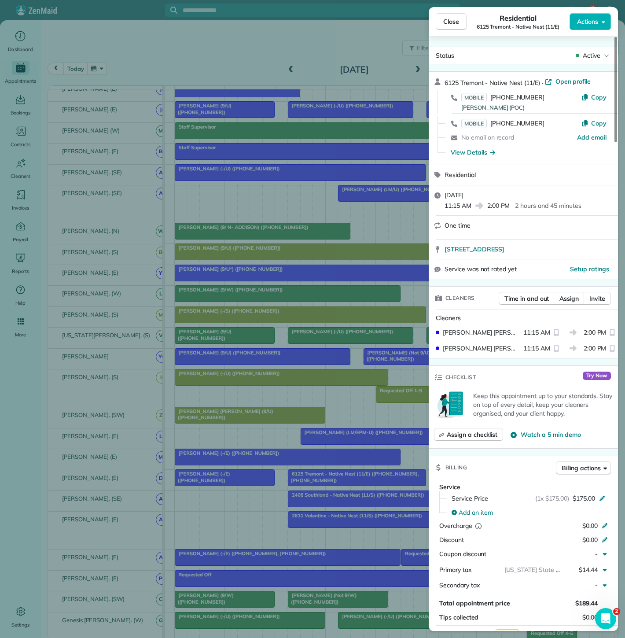
click at [327, 481] on div "Close Residential 6125 Tremont - Native Nest (11/E) Actions Status Active 6125 …" at bounding box center [312, 319] width 625 height 638
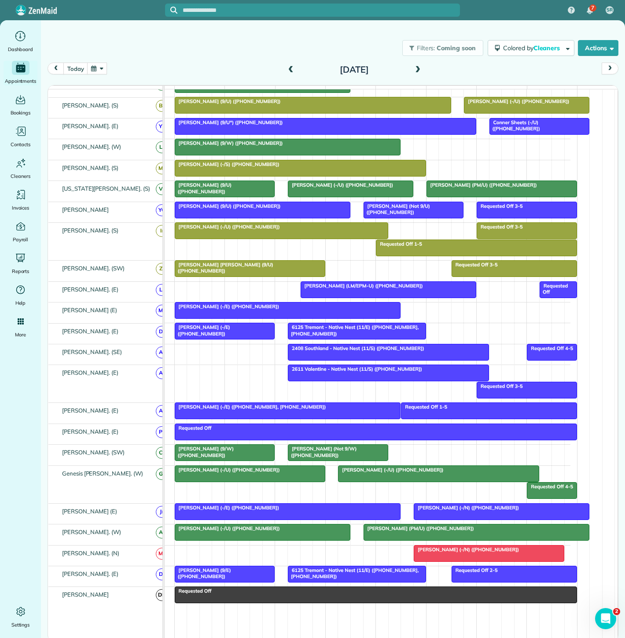
click at [448, 558] on div at bounding box center [489, 553] width 150 height 16
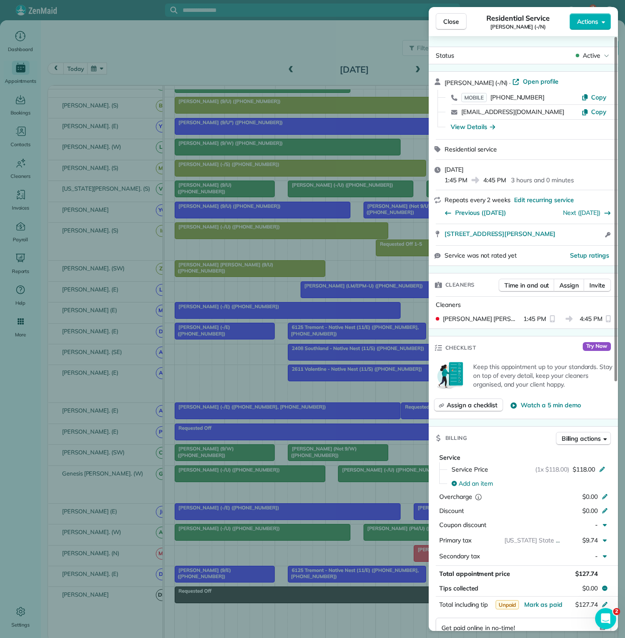
click at [343, 555] on div "Close Residential Service Collin Pedersen (-/N) Actions Status Active Collin Pe…" at bounding box center [312, 319] width 625 height 638
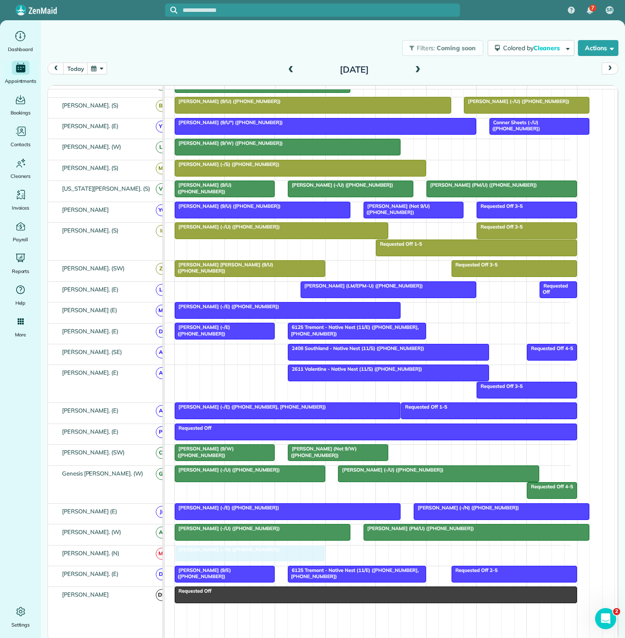
drag, startPoint x: 445, startPoint y: 555, endPoint x: 205, endPoint y: 554, distance: 239.9
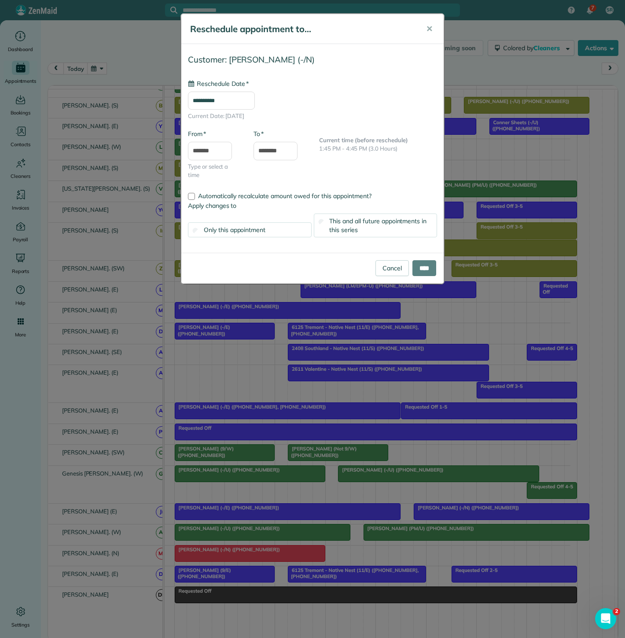
click at [251, 558] on div "**********" at bounding box center [312, 319] width 625 height 638
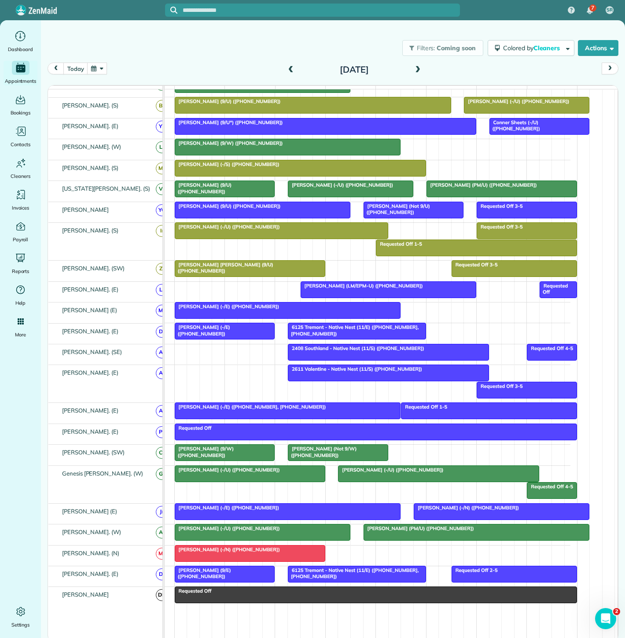
click at [260, 558] on div at bounding box center [250, 553] width 150 height 16
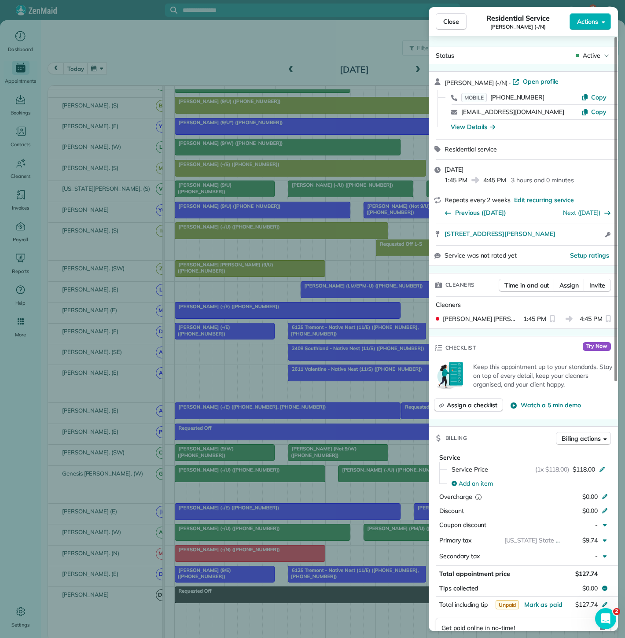
click at [260, 558] on div "Close Residential Service Collin Pedersen (-/N) Actions Status Active Collin Pe…" at bounding box center [312, 319] width 625 height 638
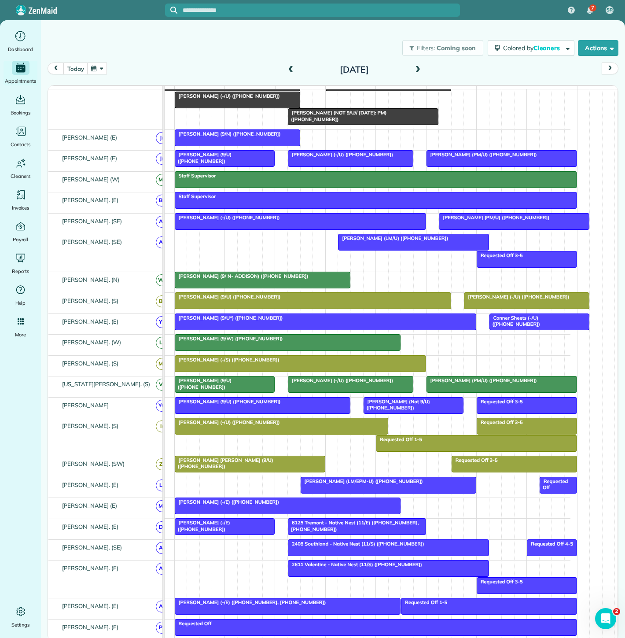
click at [126, 362] on div "Minerva Loera. (S)" at bounding box center [108, 364] width 121 height 16
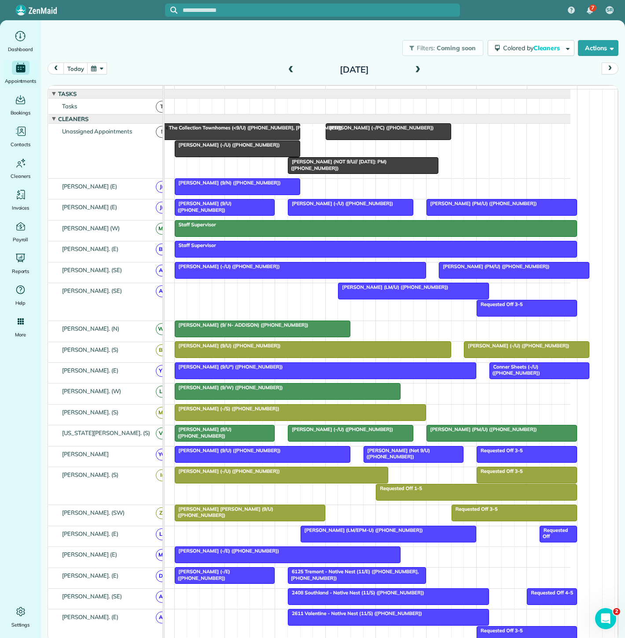
click at [213, 186] on span "Erin Parker (9/N) (+14698780667)" at bounding box center [227, 183] width 107 height 6
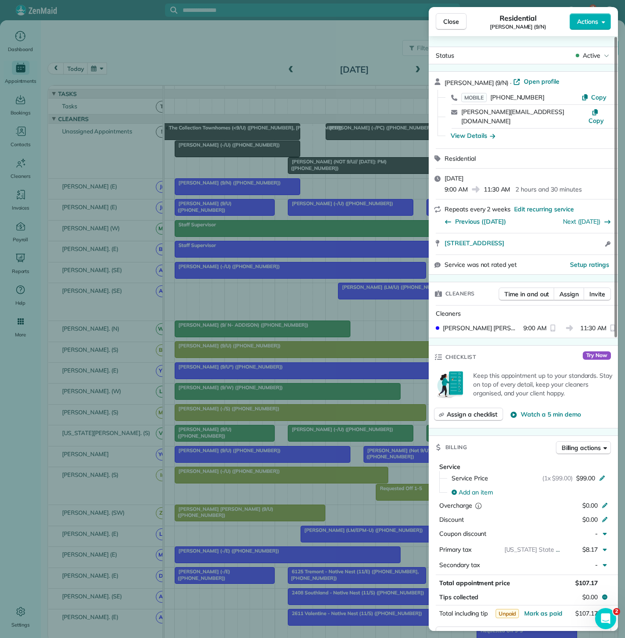
click at [213, 188] on div "Close Residential Erin Parker (9/N) Actions Status Active Erin Parker (9/N) · O…" at bounding box center [312, 319] width 625 height 638
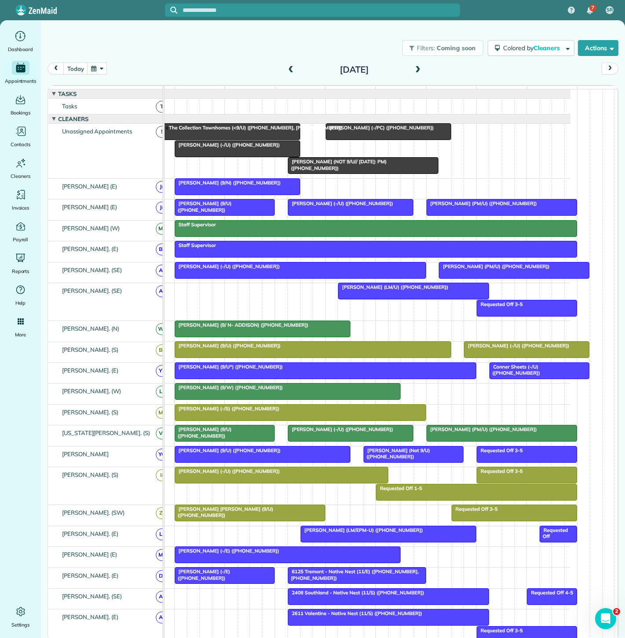
click at [367, 123] on div at bounding box center [347, 118] width 446 height 9
click at [349, 131] on span "Courtney Mannion (-/PC) (+18166787697)" at bounding box center [379, 128] width 109 height 6
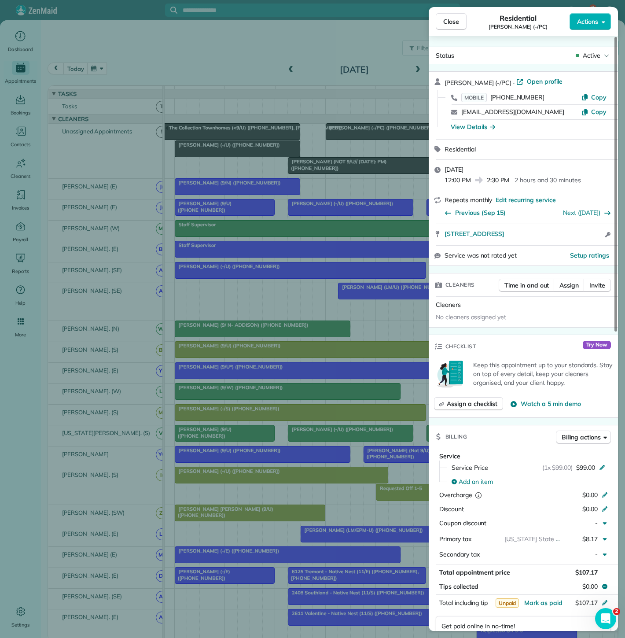
click at [349, 136] on div "Close Residential Courtney Mannion (-/PC) Actions Status Active Courtney Mannio…" at bounding box center [312, 319] width 625 height 638
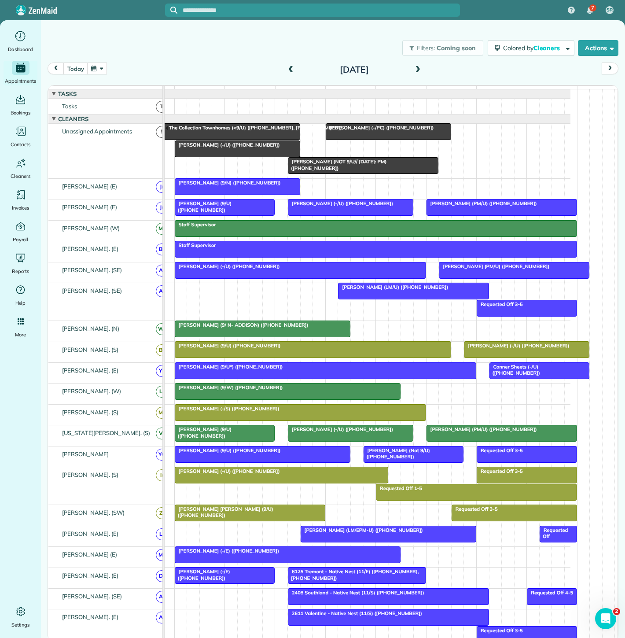
click at [335, 173] on div at bounding box center [363, 166] width 150 height 16
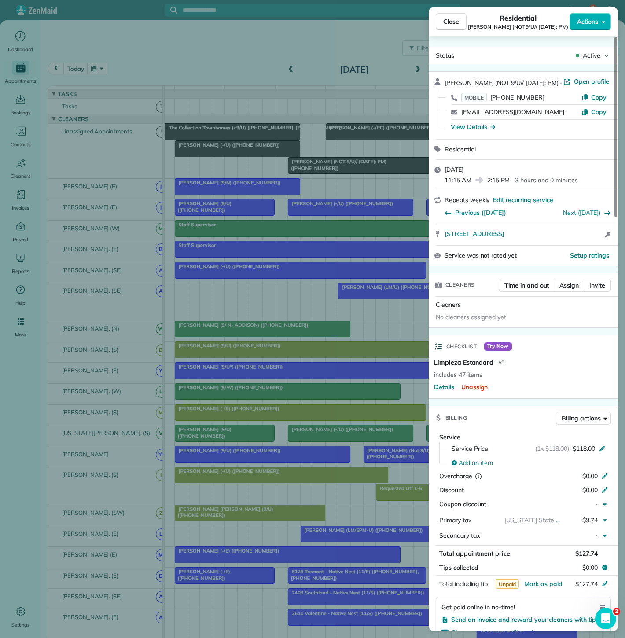
click at [335, 173] on div "Close Residential Jim Campbell (NOT 9/U// 8/28/25: PM) Actions Status Active Ji…" at bounding box center [312, 319] width 625 height 638
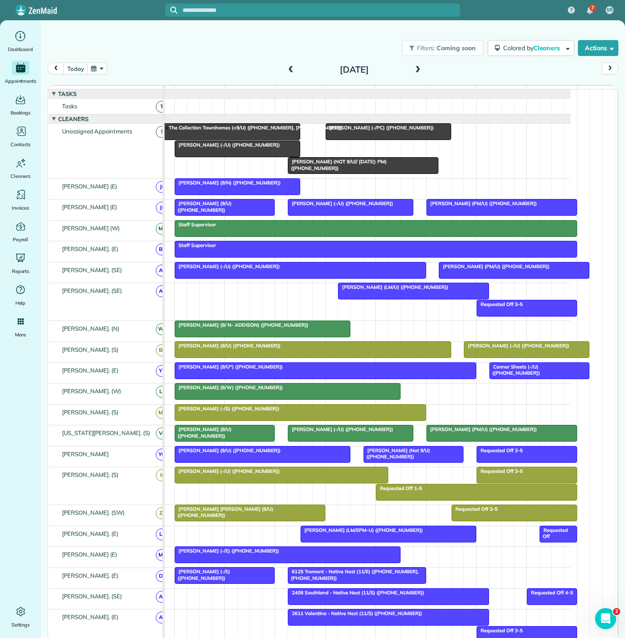
click at [209, 157] on div at bounding box center [237, 149] width 125 height 16
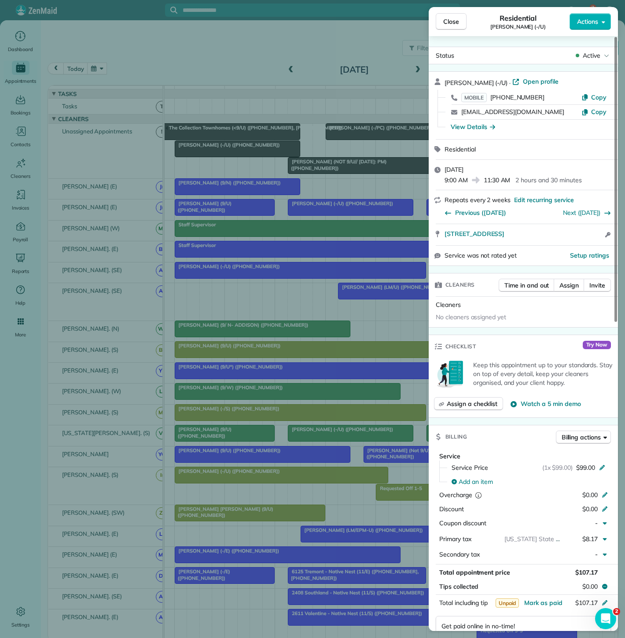
click at [209, 159] on div "Close Residential Cristina Santiago (-/U) Actions Status Active Cristina Santia…" at bounding box center [312, 319] width 625 height 638
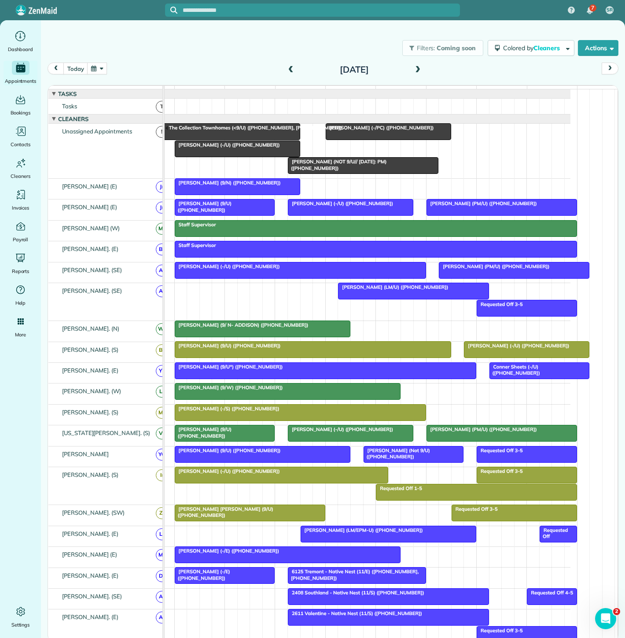
click at [244, 336] on div at bounding box center [262, 329] width 175 height 16
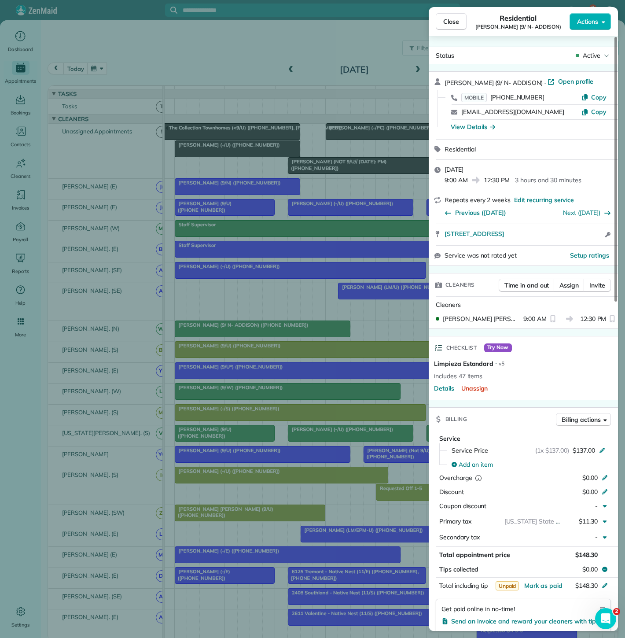
click at [244, 336] on div "Close Residential Abby Ludeman (9/ N- ADDISON) Actions Status Active Abby Ludem…" at bounding box center [312, 319] width 625 height 638
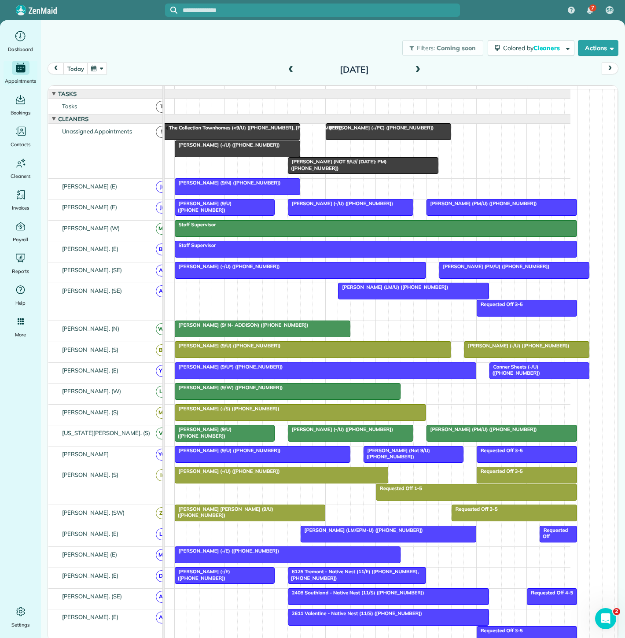
click at [243, 137] on div "The Collection Townhomes (<9/U) (+12149710721, +14698555895)" at bounding box center [224, 131] width 145 height 13
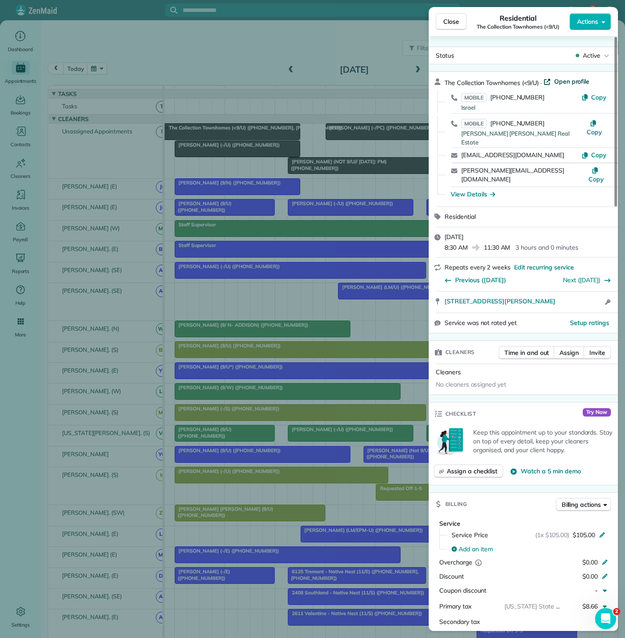
click at [565, 79] on span "Open profile" at bounding box center [572, 81] width 36 height 9
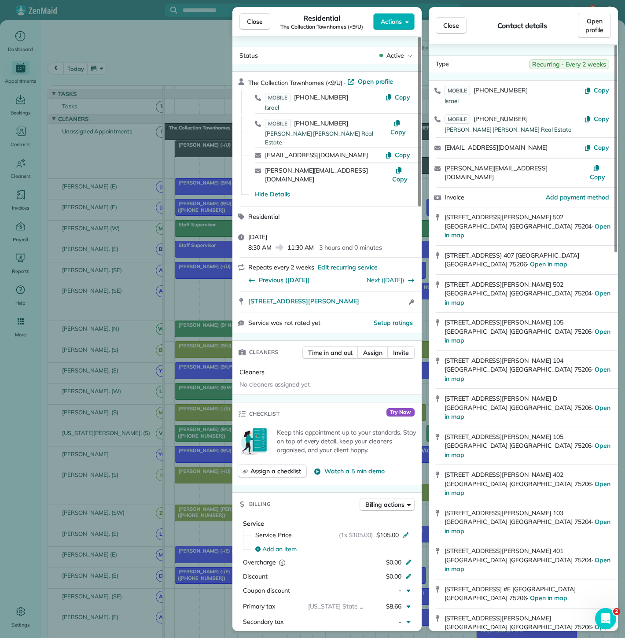
click at [142, 145] on div "Close Residential The Collection Townhomes (<9/U) Actions Status Active The Col…" at bounding box center [312, 319] width 625 height 638
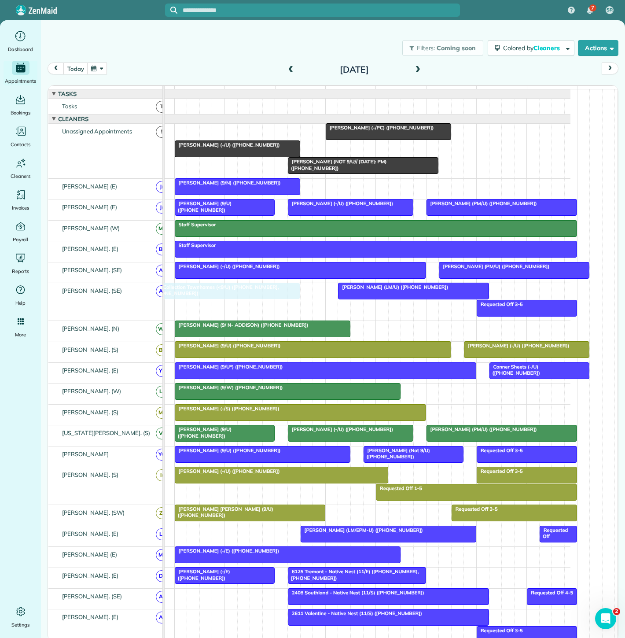
drag, startPoint x: 217, startPoint y: 140, endPoint x: 220, endPoint y: 300, distance: 160.7
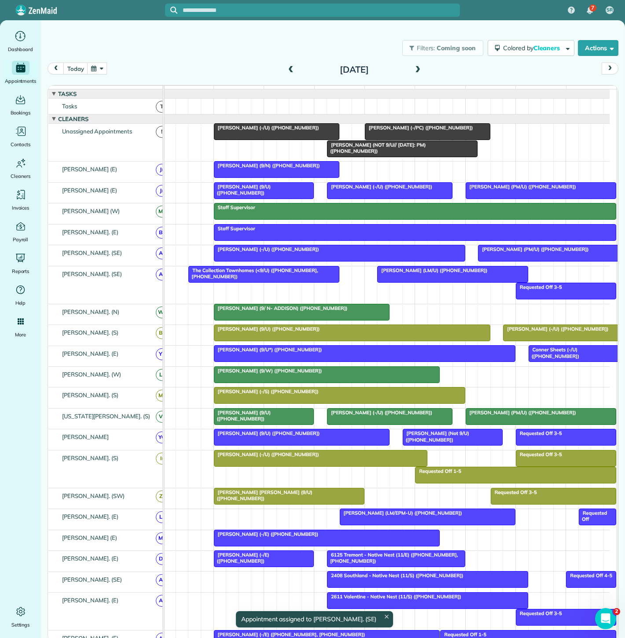
scroll to position [0, 11]
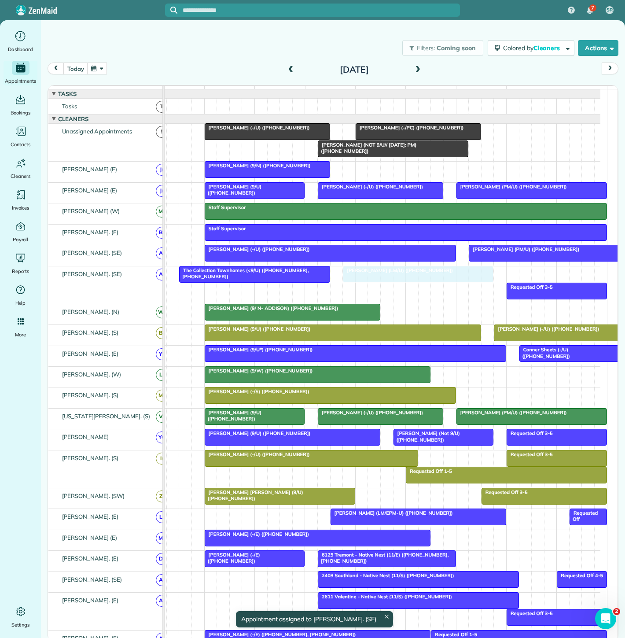
drag, startPoint x: 399, startPoint y: 284, endPoint x: 378, endPoint y: 285, distance: 20.7
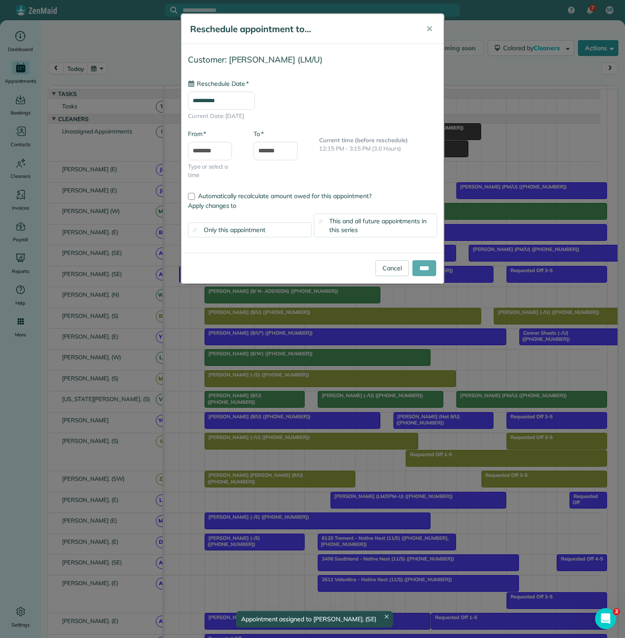
type input "**********"
click at [425, 263] on input "****" at bounding box center [424, 268] width 24 height 16
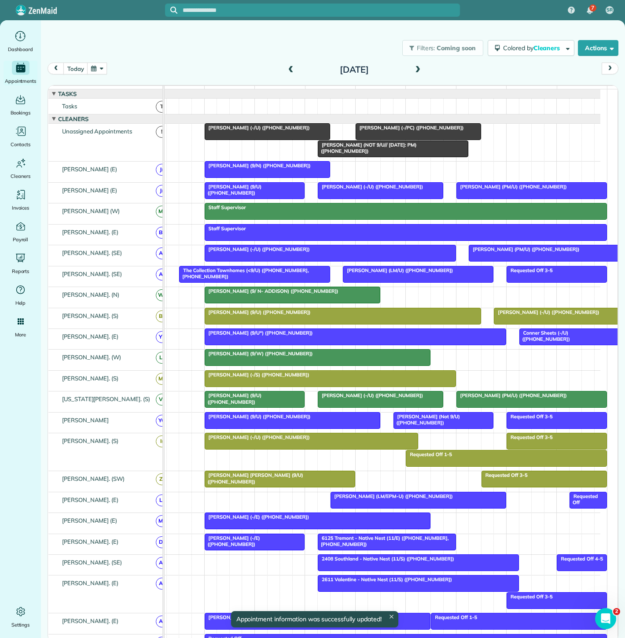
click at [298, 280] on div "The Collection Townhomes (<9/U) (+14698555895, +12149710721)" at bounding box center [254, 273] width 145 height 13
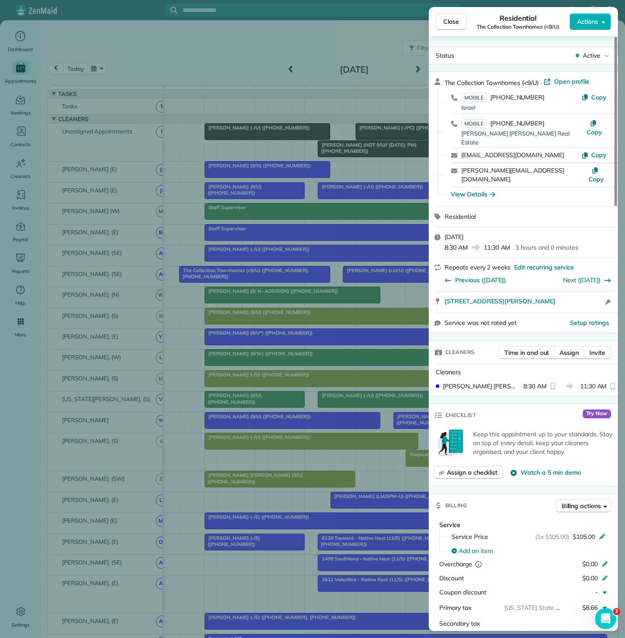
click at [262, 280] on div "Close Residential The Collection Townhomes (<9/U) Actions Status Active The Col…" at bounding box center [312, 319] width 625 height 638
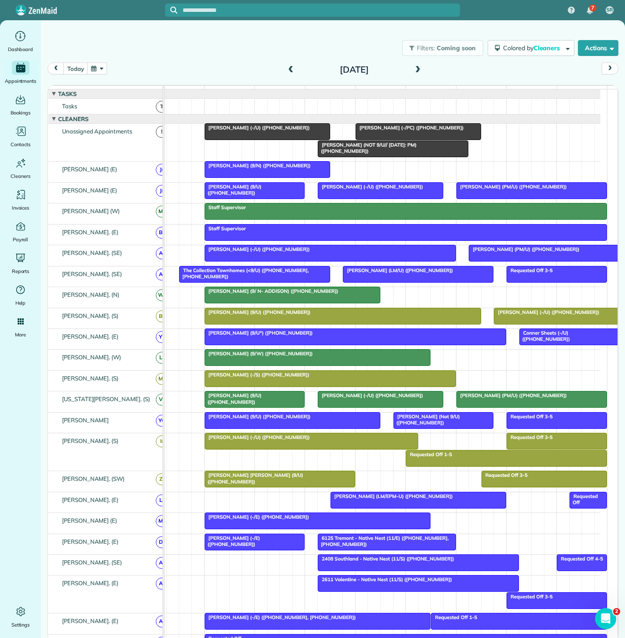
click at [372, 281] on div at bounding box center [418, 274] width 150 height 16
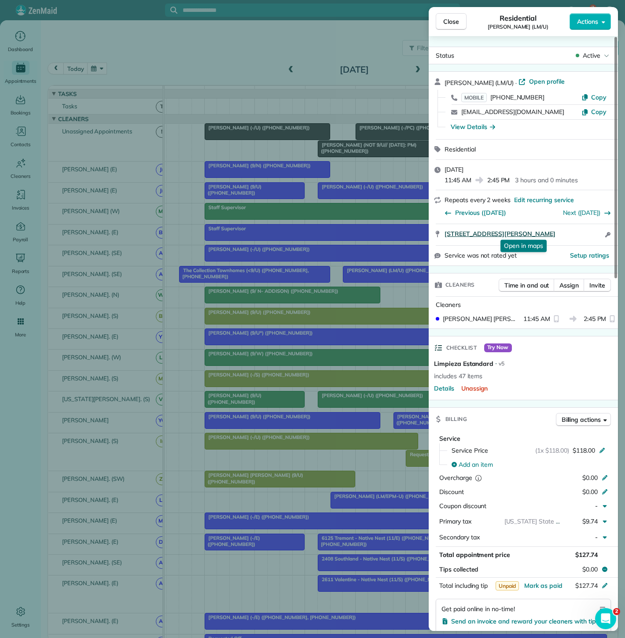
drag, startPoint x: 439, startPoint y: 233, endPoint x: 564, endPoint y: 231, distance: 125.5
click at [564, 231] on div "4231 Travis St. #9 Dallas TX 75205 Open in maps Open in maps Open access inform…" at bounding box center [523, 234] width 189 height 21
click at [287, 288] on div "Close Residential Jennifer Waddell (LM/U) Actions Status Active Jennifer Waddel…" at bounding box center [312, 319] width 625 height 638
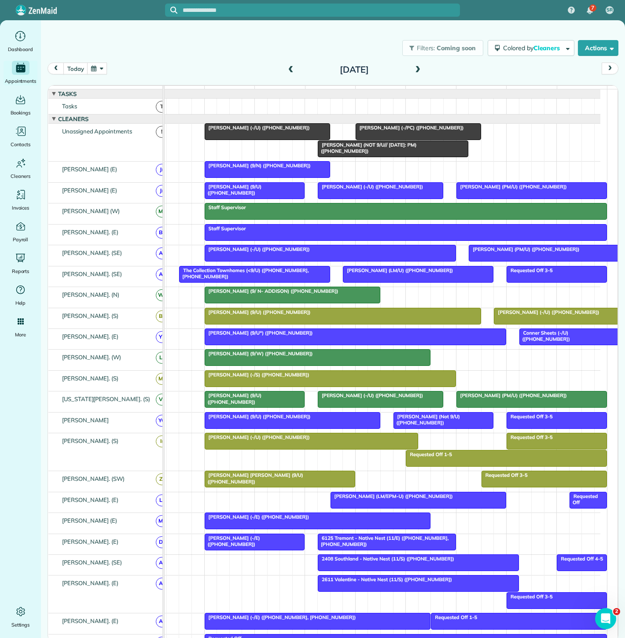
click at [278, 280] on div "The Collection Townhomes (<9/U) (+14698555895, +12149710721)" at bounding box center [254, 273] width 145 height 13
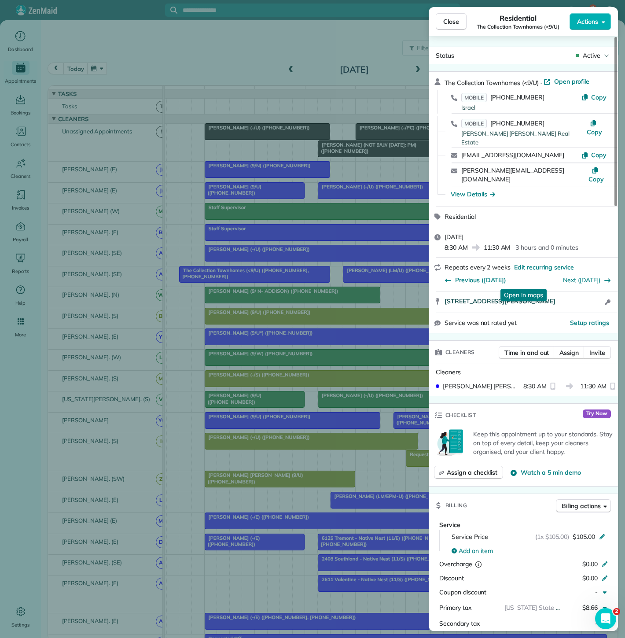
drag, startPoint x: 439, startPoint y: 283, endPoint x: 597, endPoint y: 282, distance: 158.4
click at [597, 291] on div "2206 Moser Avenue Amenity Center Dallas TX 75206 Open in maps Open in maps Open…" at bounding box center [523, 301] width 189 height 21
click at [371, 216] on div "Close Residential The Collection Townhomes (<9/U) Actions Status Active The Col…" at bounding box center [312, 319] width 625 height 638
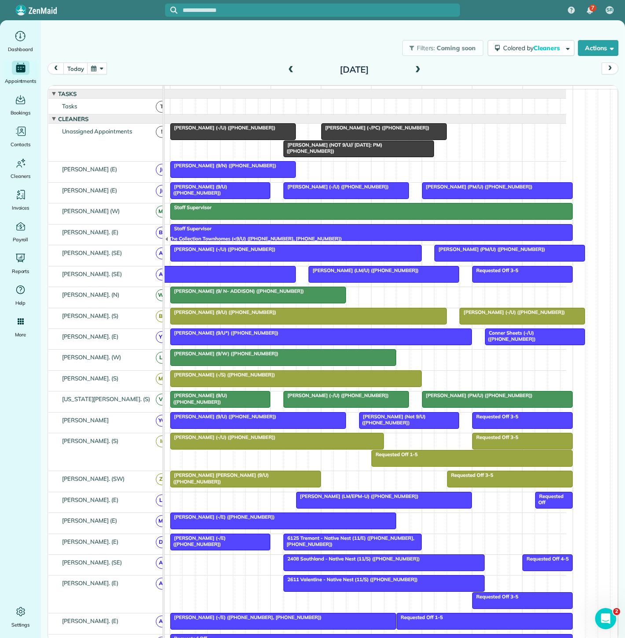
scroll to position [61, 0]
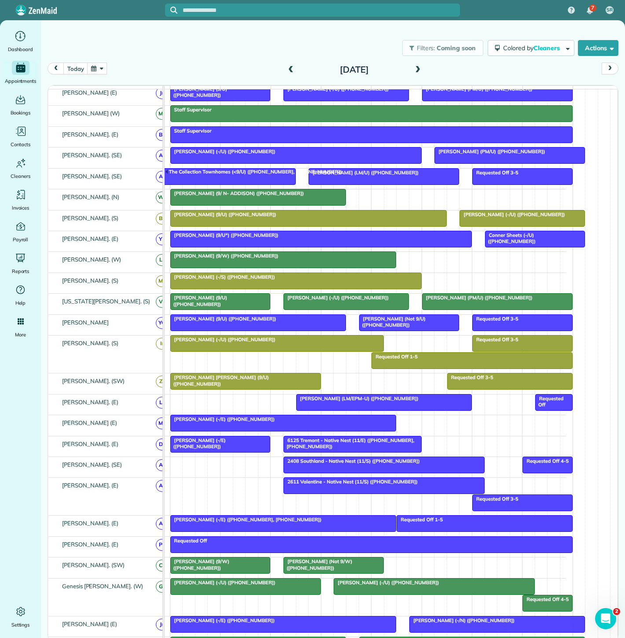
click at [375, 407] on div at bounding box center [384, 402] width 175 height 16
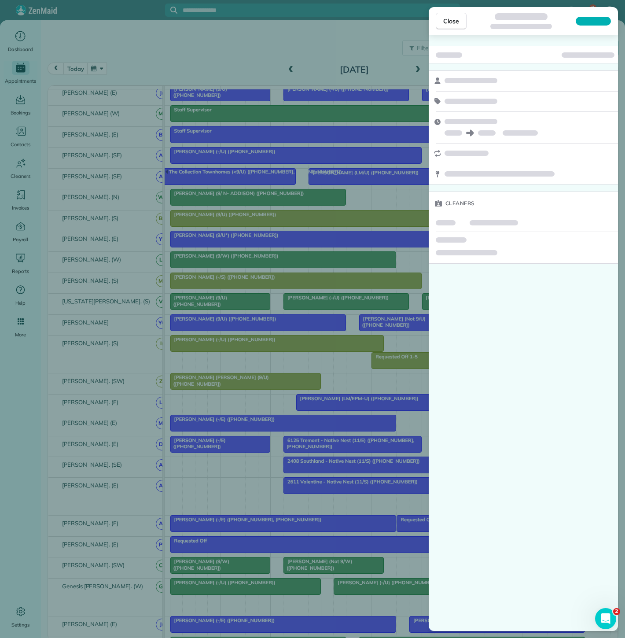
click at [329, 406] on div "Close Cleaners" at bounding box center [312, 319] width 625 height 638
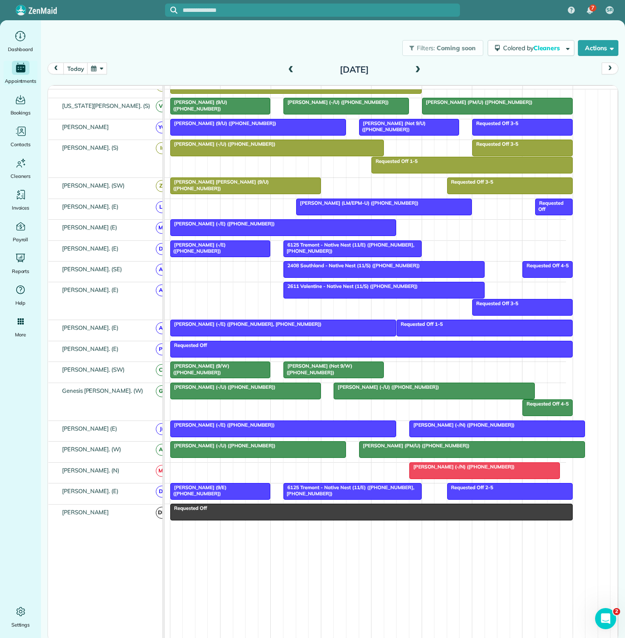
click at [317, 367] on span "Felicia Gordon (Not 9/W) (+16019068150)" at bounding box center [317, 369] width 69 height 12
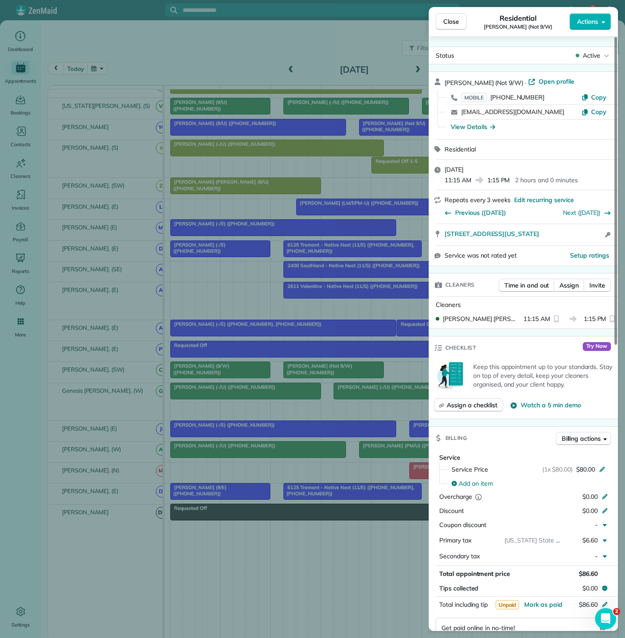
click at [317, 367] on div "Close Residential Felicia Gordon (Not 9/W) Actions Status Active Felicia Gordon…" at bounding box center [312, 319] width 625 height 638
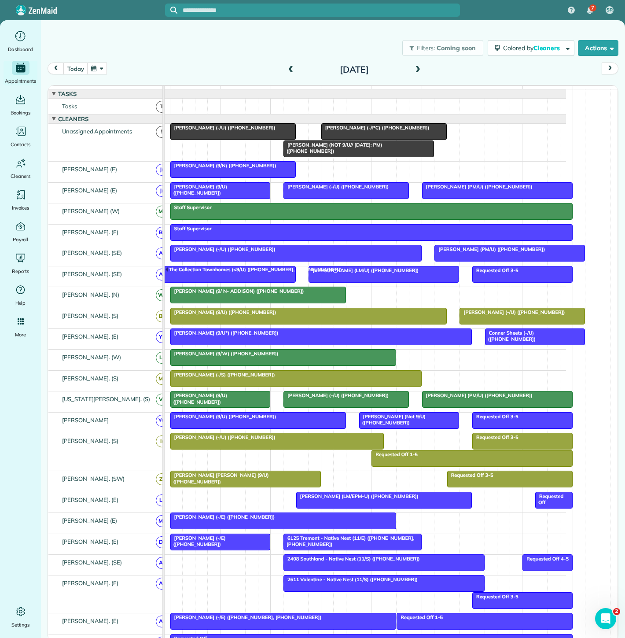
click at [233, 169] on span "Erin Parker (9/N) (+14698780667)" at bounding box center [223, 165] width 107 height 6
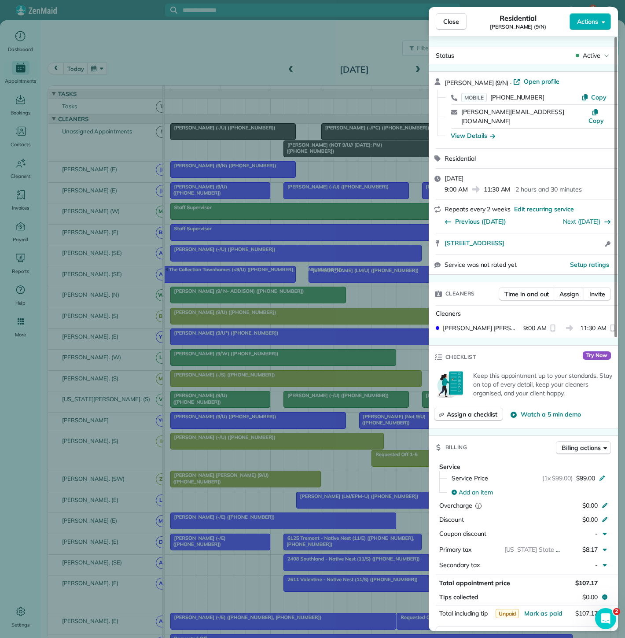
click at [226, 172] on div "Close Residential Erin Parker (9/N) Actions Status Active Erin Parker (9/N) · O…" at bounding box center [312, 319] width 625 height 638
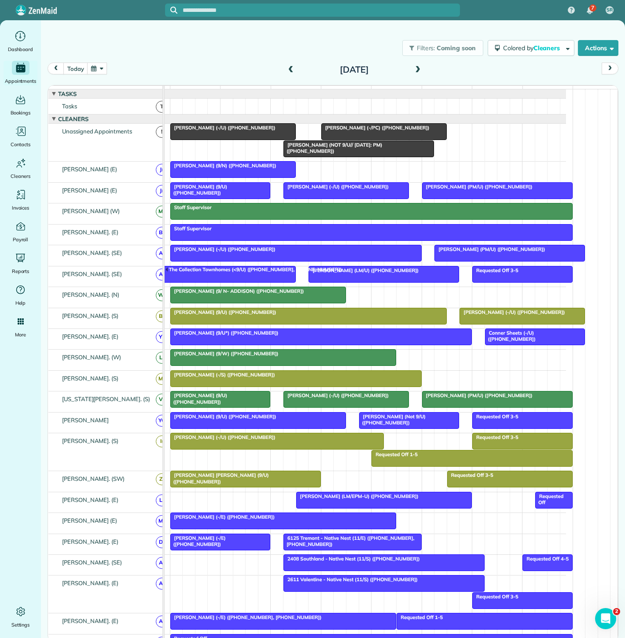
click at [216, 131] on span "Cristina Santiago (-/U) (+17875978470)" at bounding box center [223, 128] width 106 height 6
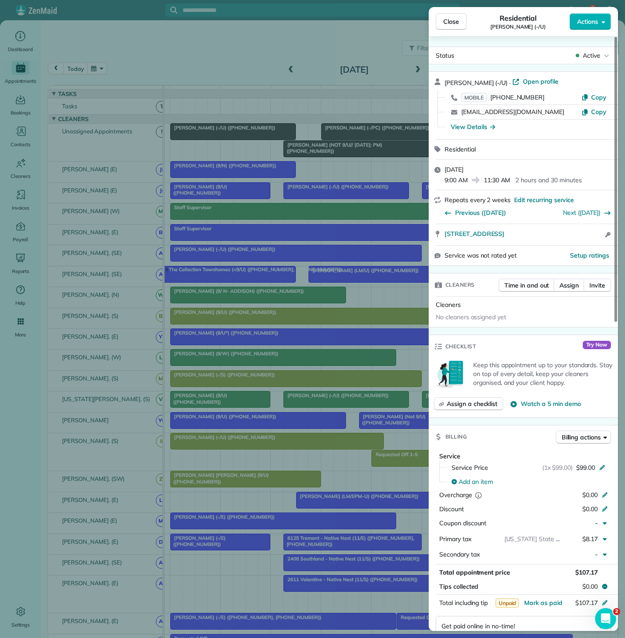
click at [360, 129] on div "Close Residential Cristina Santiago (-/U) Actions Status Active Cristina Santia…" at bounding box center [312, 319] width 625 height 638
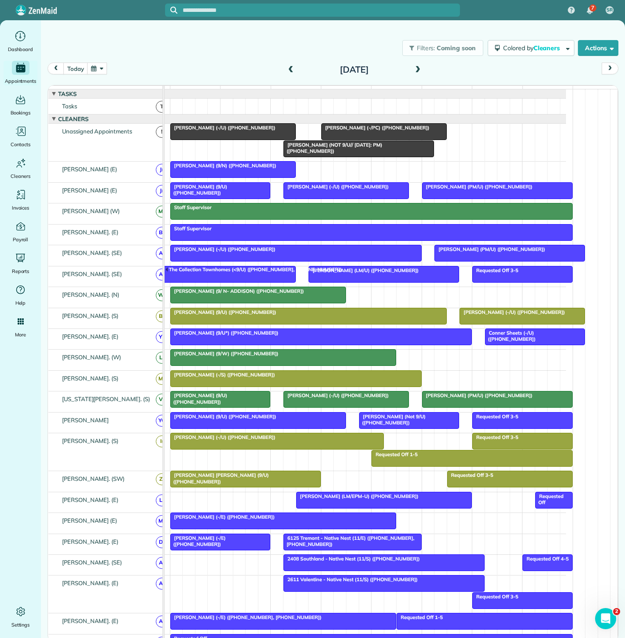
click at [359, 131] on span "Courtney Mannion (-/PC) (+18166787697)" at bounding box center [375, 128] width 109 height 6
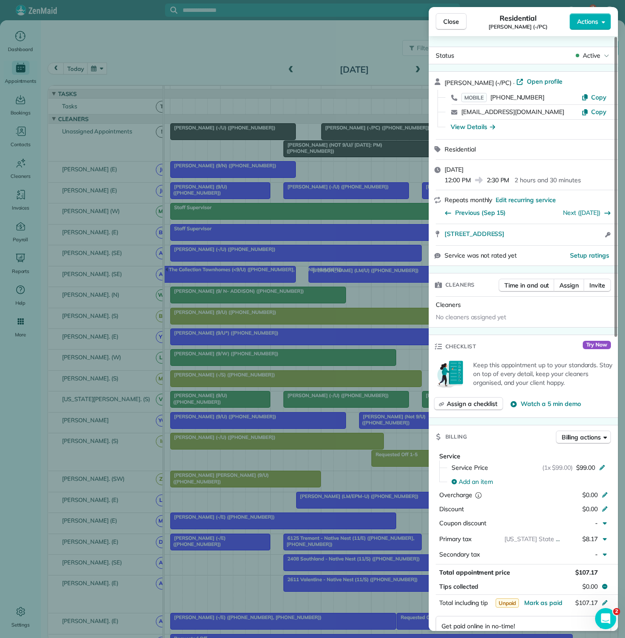
click at [359, 135] on div "Close Residential Courtney Mannion (-/PC) Actions Status Active Courtney Mannio…" at bounding box center [312, 319] width 625 height 638
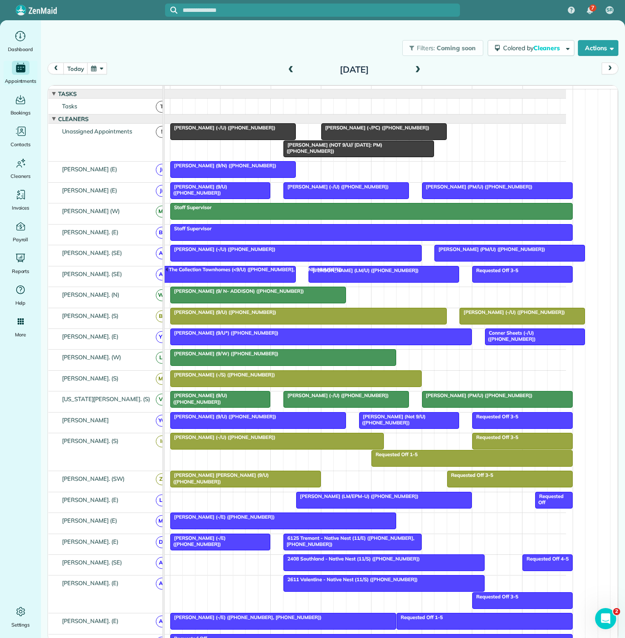
click at [239, 169] on span "Erin Parker (9/N) (+14698780667)" at bounding box center [223, 165] width 107 height 6
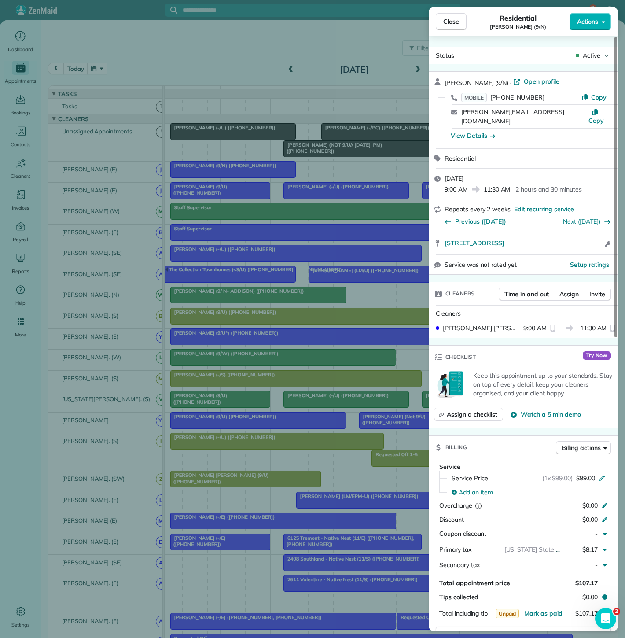
drag, startPoint x: 443, startPoint y: 239, endPoint x: 586, endPoint y: 237, distance: 143.1
click at [586, 237] on div "5065 Amesbury Drive 487 Dallas TX 75206 Open access information" at bounding box center [523, 243] width 189 height 21
click at [352, 124] on div "Close Residential Erin Parker (9/N) Actions Status Active Erin Parker (9/N) · O…" at bounding box center [312, 319] width 625 height 638
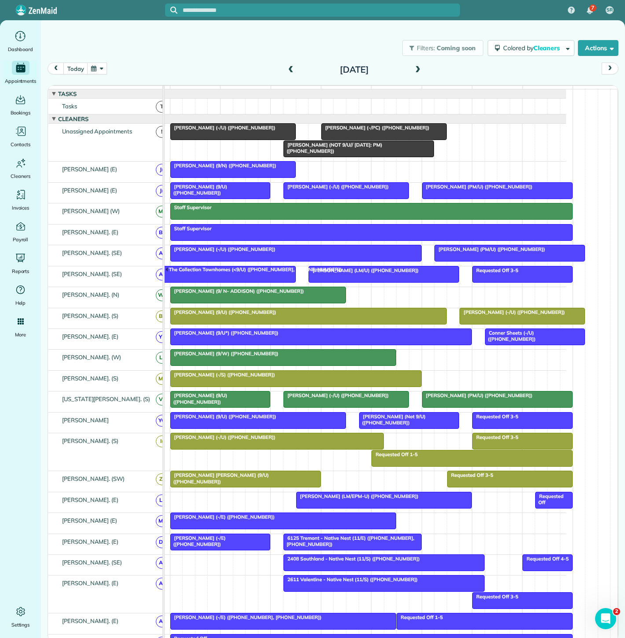
click at [352, 130] on div at bounding box center [384, 132] width 125 height 16
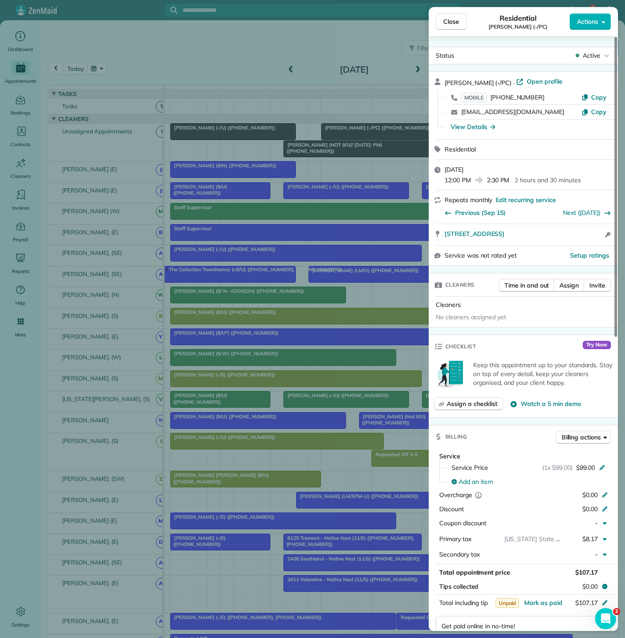
drag, startPoint x: 444, startPoint y: 237, endPoint x: 584, endPoint y: 243, distance: 141.0
click at [584, 243] on div "Courtney Mannion (-/PC) · Open profile MOBILE (816) 678-7697 Copy mannionc90@gm…" at bounding box center [523, 168] width 189 height 195
click at [273, 300] on div "Close Residential Courtney Mannion (-/PC) Actions Status Active Courtney Mannio…" at bounding box center [312, 319] width 625 height 638
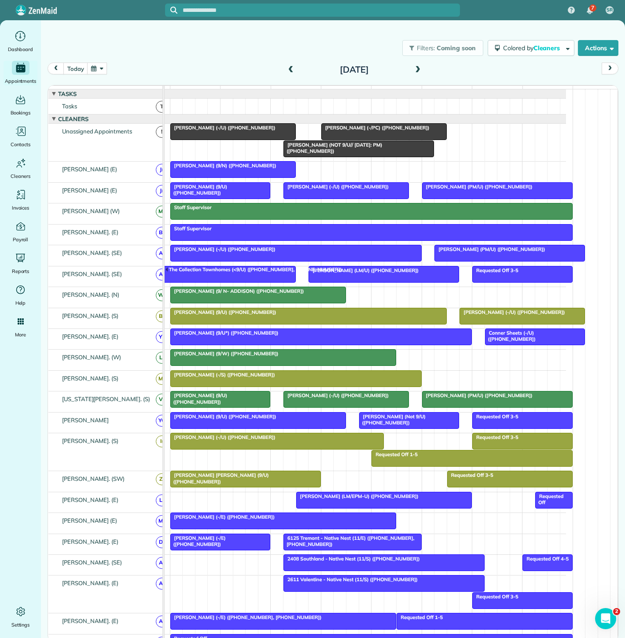
click at [318, 155] on div at bounding box center [359, 149] width 150 height 16
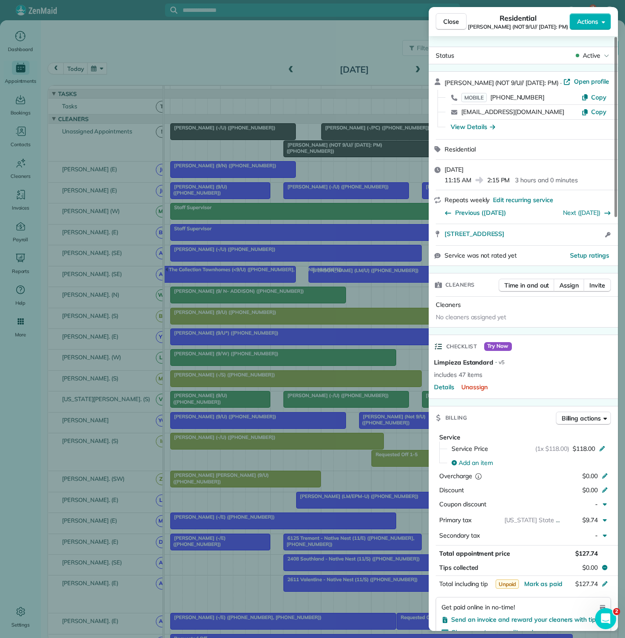
click at [318, 155] on div "Close Residential Jim Campbell (NOT 9/U// 8/28/25: PM) Actions Status Active Ji…" at bounding box center [312, 319] width 625 height 638
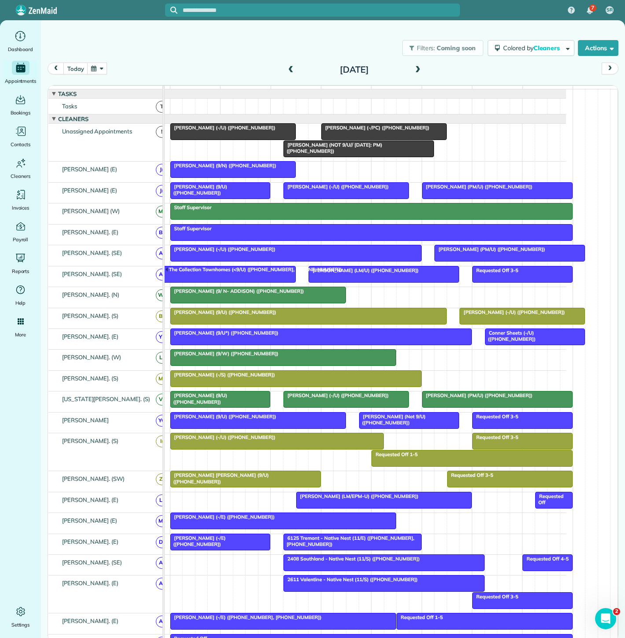
click at [343, 131] on span "Courtney Mannion (-/PC) (+18166787697)" at bounding box center [375, 128] width 109 height 6
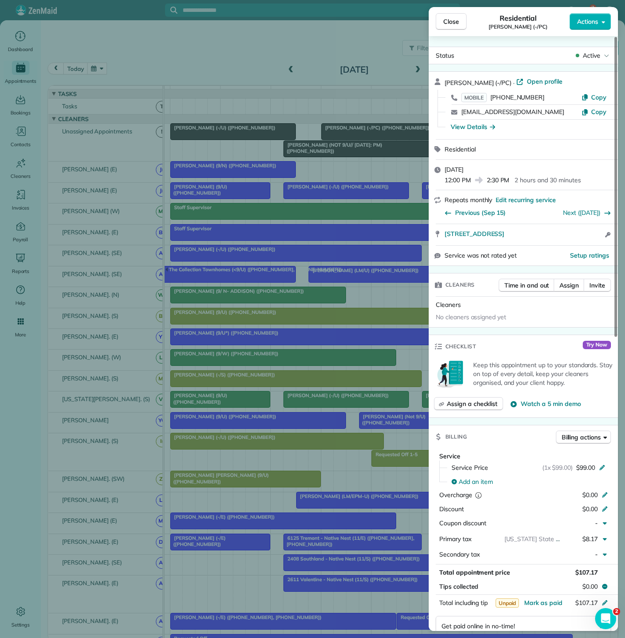
click at [343, 135] on div "Close Residential Courtney Mannion (-/PC) Actions Status Active Courtney Mannio…" at bounding box center [312, 319] width 625 height 638
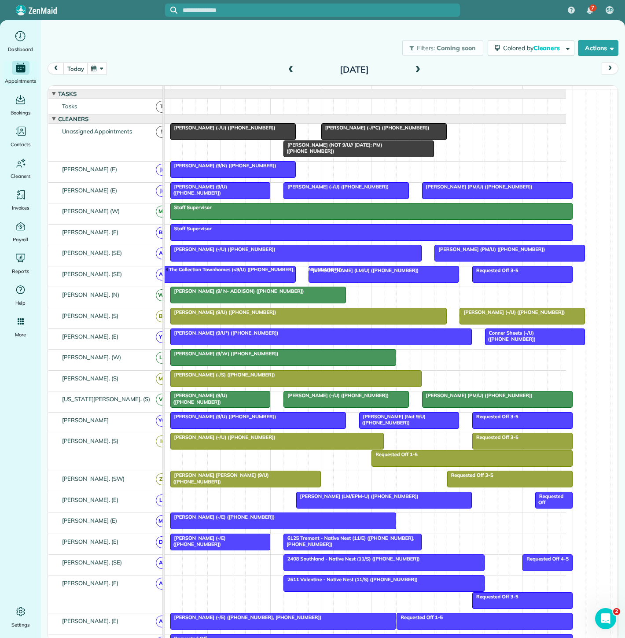
click at [219, 131] on span "Cristina Santiago (-/U) (+17875978470)" at bounding box center [223, 128] width 106 height 6
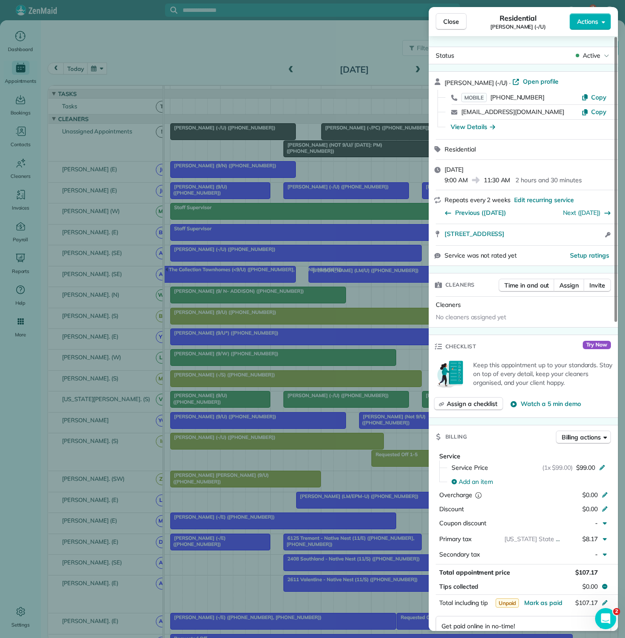
click at [219, 132] on div "Close Residential Cristina Santiago (-/U) Actions Status Active Cristina Santia…" at bounding box center [312, 319] width 625 height 638
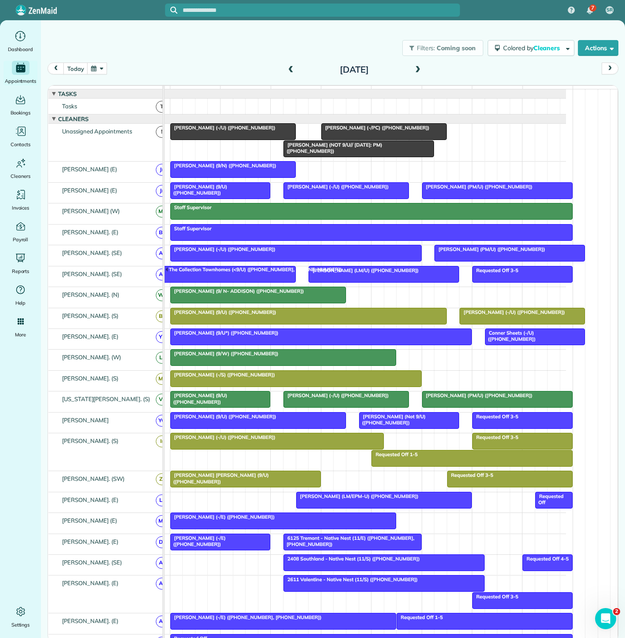
click at [220, 177] on div at bounding box center [233, 170] width 125 height 16
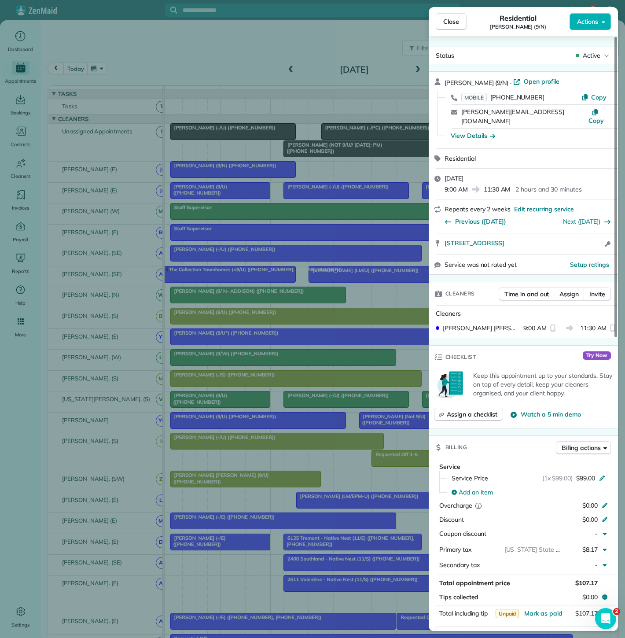
click at [220, 177] on div "Close Residential Erin Parker (9/N) Actions Status Active Erin Parker (9/N) · O…" at bounding box center [312, 319] width 625 height 638
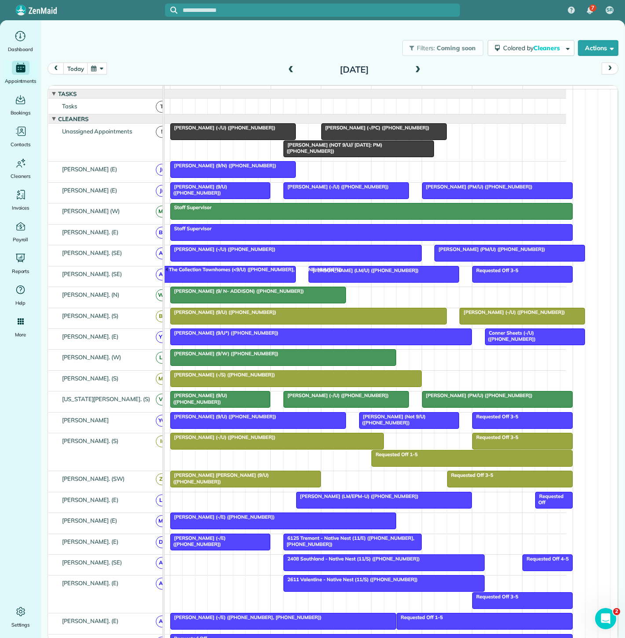
click at [263, 139] on div at bounding box center [233, 132] width 125 height 16
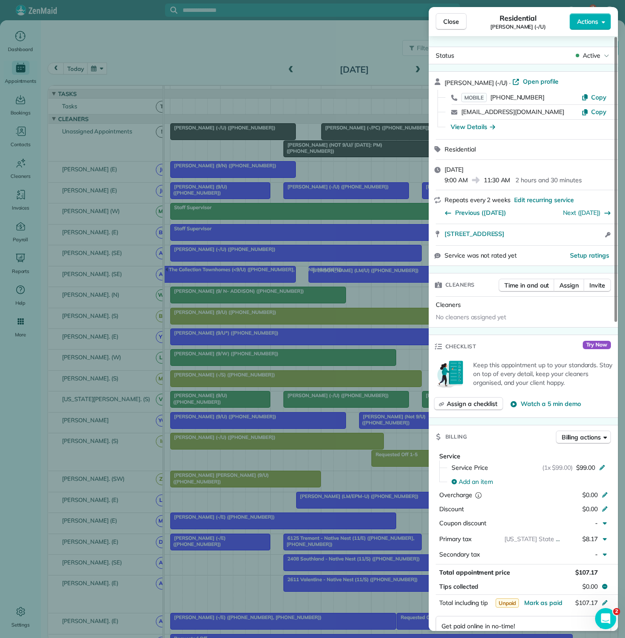
click at [297, 145] on div "Close Residential Cristina Santiago (-/U) Actions Status Active Cristina Santia…" at bounding box center [312, 319] width 625 height 638
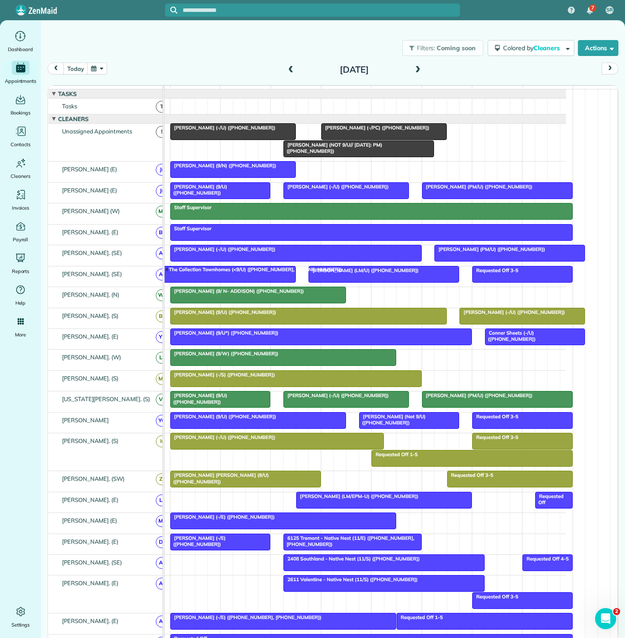
click at [229, 131] on span "Cristina Santiago (-/U) (+17875978470)" at bounding box center [223, 128] width 106 height 6
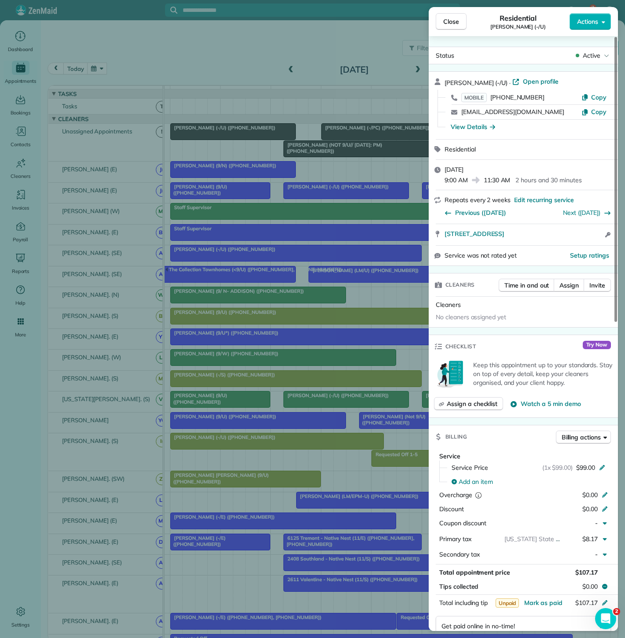
drag, startPoint x: 439, startPoint y: 239, endPoint x: 577, endPoint y: 237, distance: 137.8
click at [577, 237] on div "3411 Oak Grove Ave #604 Dallas TX 75204 Open access information" at bounding box center [523, 234] width 189 height 21
click at [282, 143] on div "Close Residential Cristina Santiago (-/U) Actions Status Active Cristina Santia…" at bounding box center [312, 319] width 625 height 638
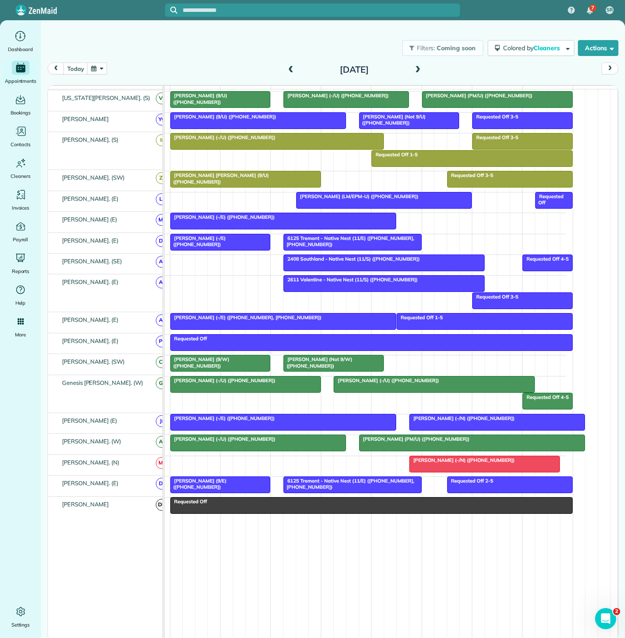
scroll to position [303, 0]
click at [320, 360] on span "Felicia Gordon (Not 9/W) (+16019068150)" at bounding box center [317, 362] width 69 height 12
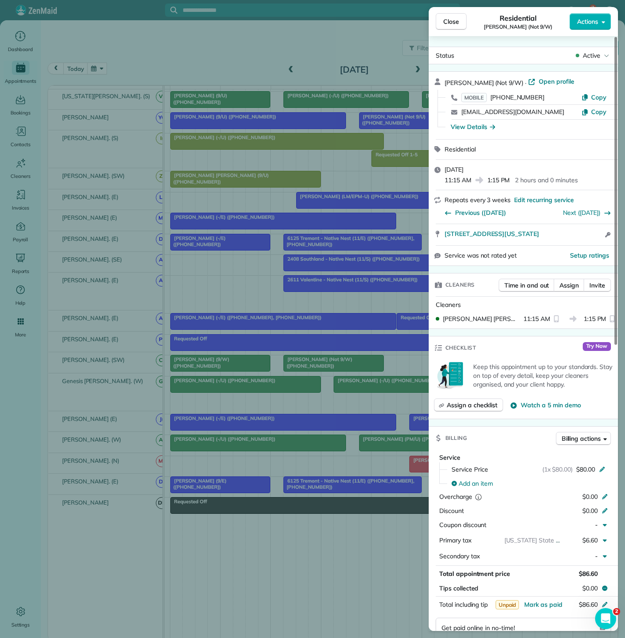
click at [320, 312] on div "Close Residential Felicia Gordon (Not 9/W) Actions Status Active Felicia Gordon…" at bounding box center [312, 319] width 625 height 638
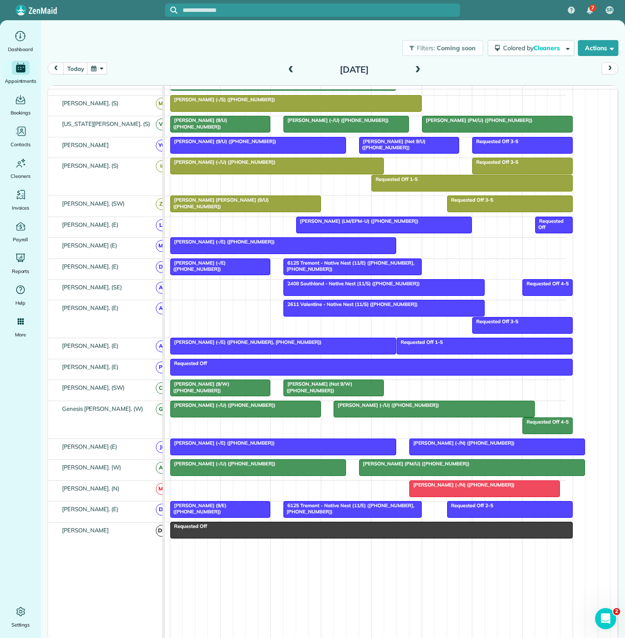
scroll to position [254, 0]
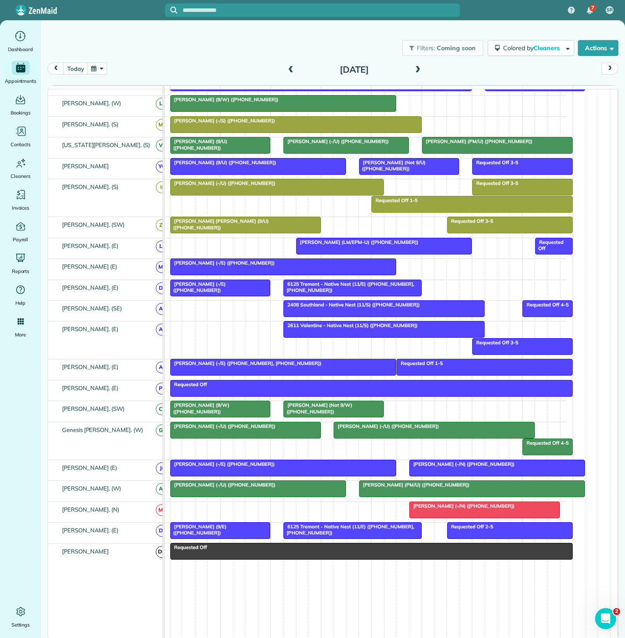
click at [290, 266] on div "Katie Schneller (-/E) (+18324057510)" at bounding box center [283, 263] width 221 height 6
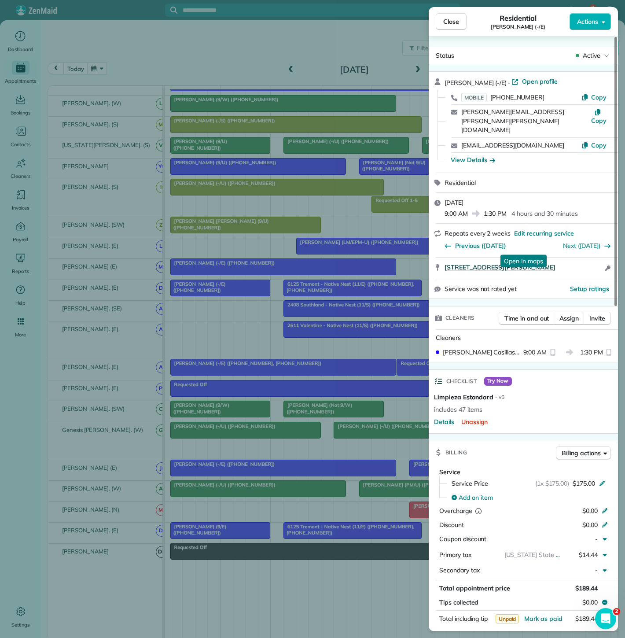
drag, startPoint x: 439, startPoint y: 254, endPoint x: 585, endPoint y: 244, distance: 146.4
click at [585, 257] on div "5804 Lindell Avenue Unit 105 Dallas TX 75206 Open in maps Open in maps Open acc…" at bounding box center [523, 267] width 189 height 21
click at [92, 310] on div "Close Residential Katie Schneller (-/E) Actions Status Active Katie Schneller (…" at bounding box center [312, 319] width 625 height 638
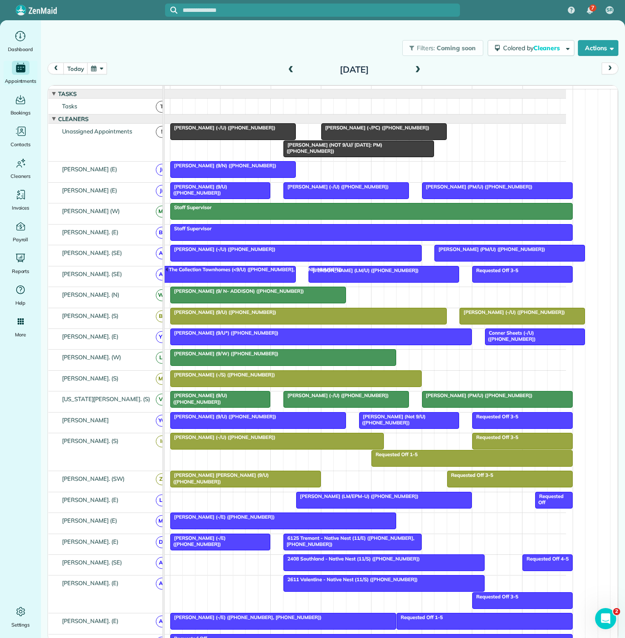
click at [332, 157] on div at bounding box center [359, 149] width 150 height 16
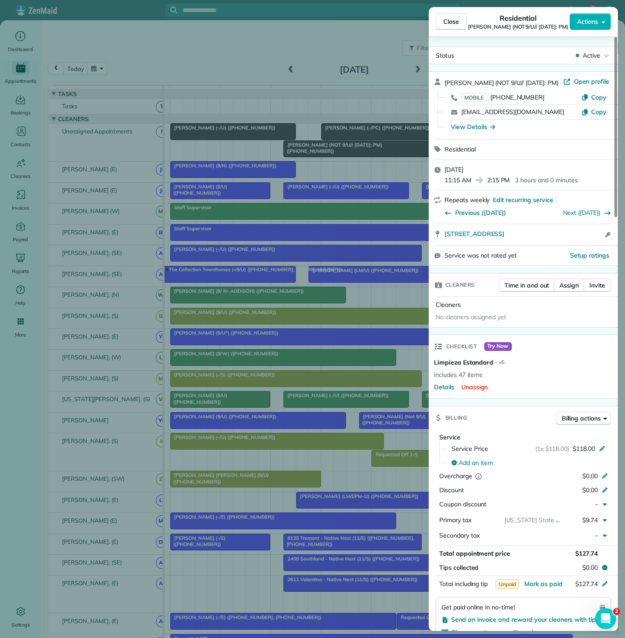
drag, startPoint x: 439, startPoint y: 238, endPoint x: 586, endPoint y: 237, distance: 146.6
click at [586, 237] on div "3225 Turtle Creek Blvd #1503 A Dallas TX 75219 Open access information" at bounding box center [523, 234] width 189 height 21
click at [221, 228] on div "Close Residential Jim Campbell (NOT 9/U// 8/28/25: PM) Actions Status Active Ji…" at bounding box center [312, 319] width 625 height 638
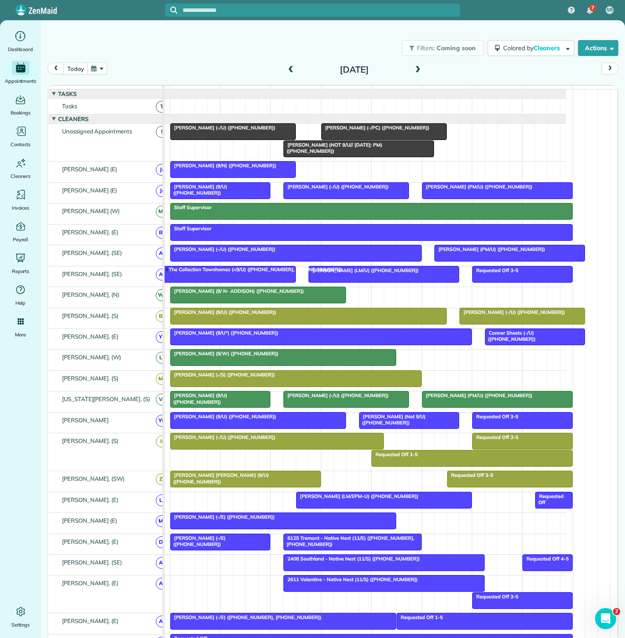
click at [269, 480] on span "Mary Beth Johnson (9/U) (+19085780885)" at bounding box center [219, 478] width 99 height 12
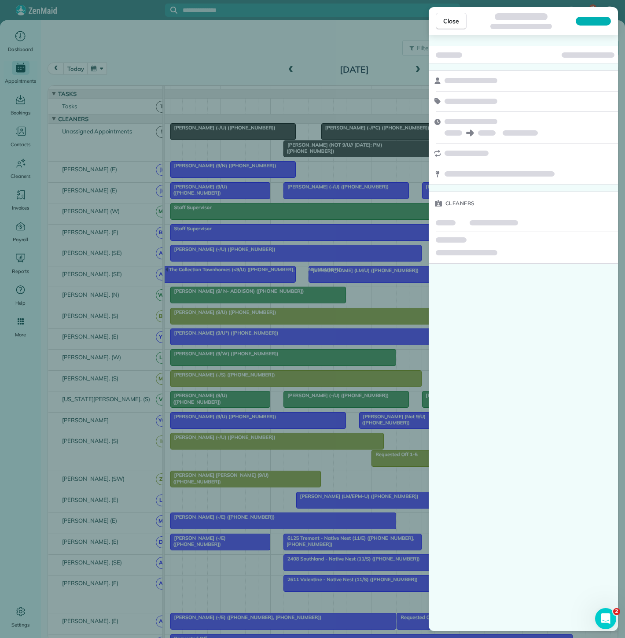
click at [269, 480] on div "Close Cleaners" at bounding box center [312, 319] width 625 height 638
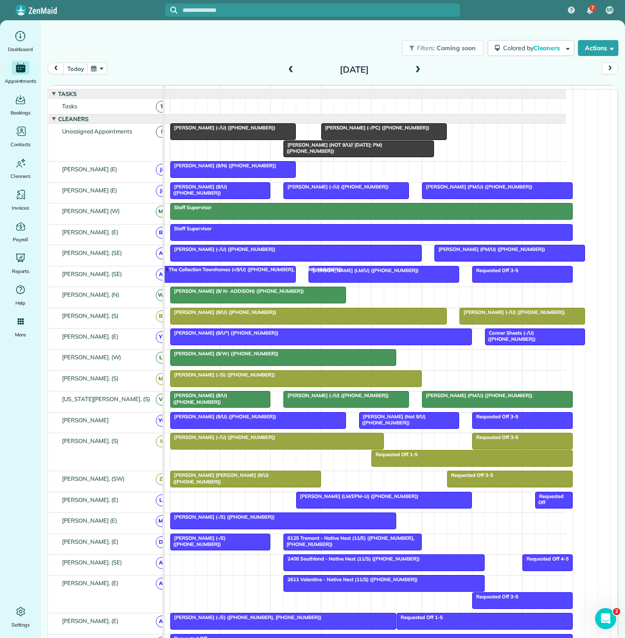
scroll to position [29, 0]
click at [215, 140] on div at bounding box center [233, 132] width 125 height 16
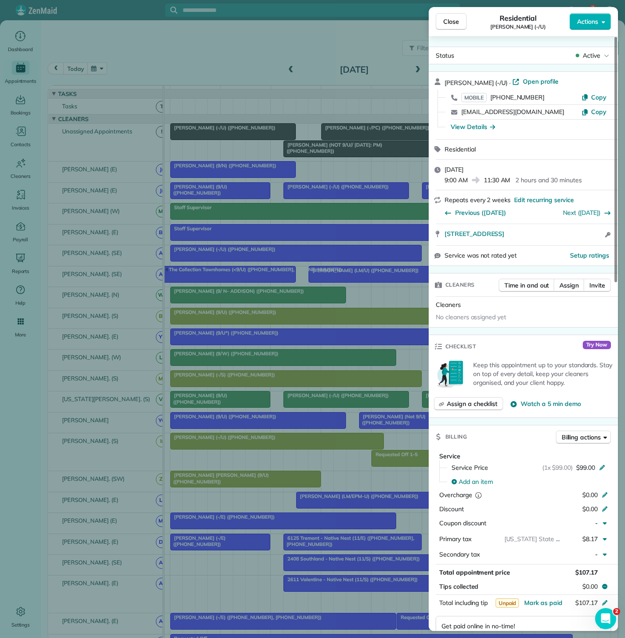
click at [215, 140] on div "Close Residential Cristina Santiago (-/U) Actions Status Active Cristina Santia…" at bounding box center [312, 319] width 625 height 638
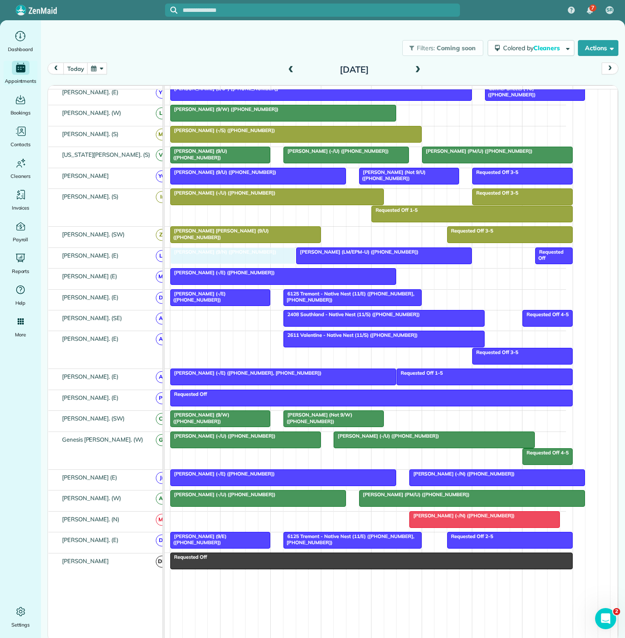
drag, startPoint x: 215, startPoint y: 174, endPoint x: 221, endPoint y: 268, distance: 94.4
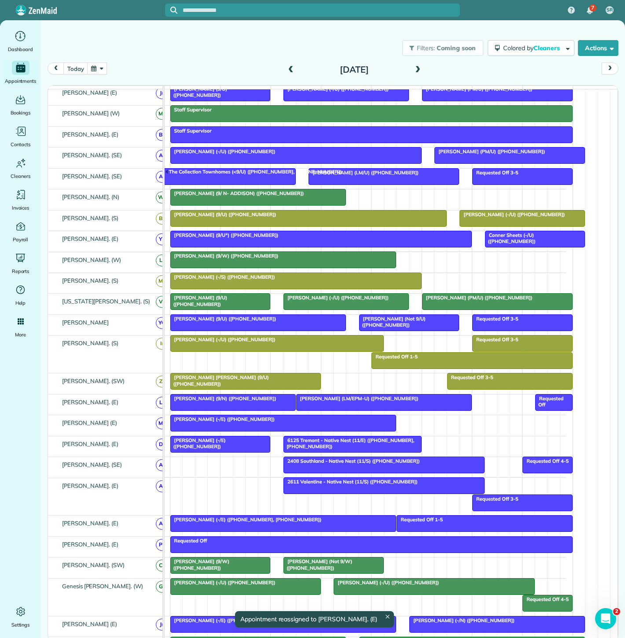
click at [209, 409] on div at bounding box center [233, 402] width 125 height 16
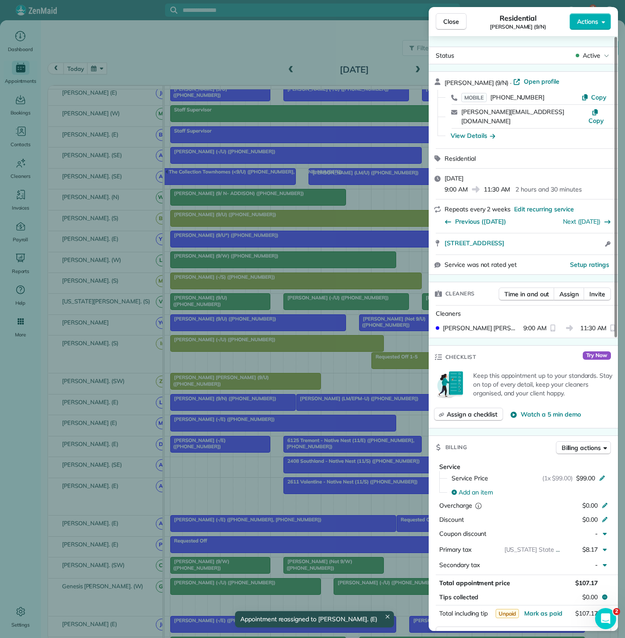
click at [209, 409] on div "Close Residential Erin Parker (9/N) Actions Status Active Erin Parker (9/N) · O…" at bounding box center [312, 319] width 625 height 638
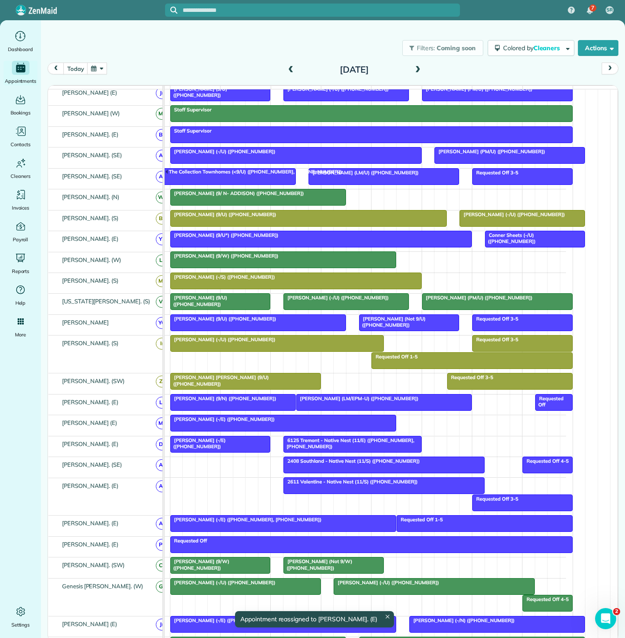
click at [353, 401] on span "Caroline Perren (LM/EPM-U) (+15126276067)" at bounding box center [357, 398] width 123 height 6
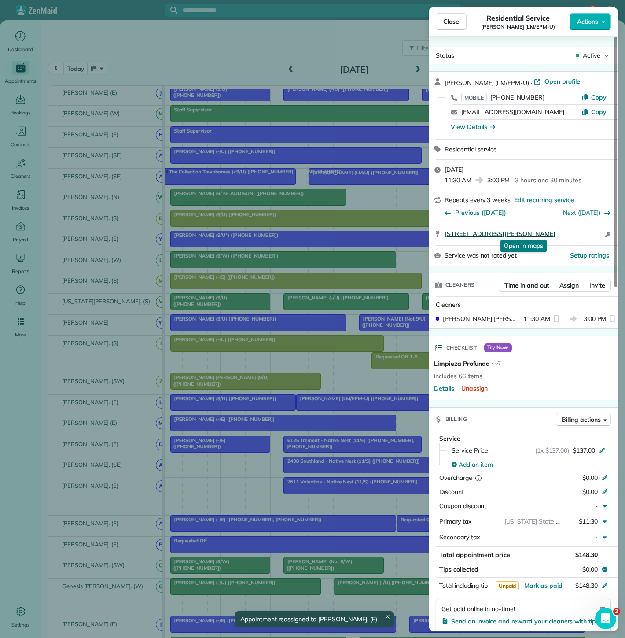
drag, startPoint x: 441, startPoint y: 237, endPoint x: 585, endPoint y: 228, distance: 144.6
click at [585, 228] on div "1945 Bennett Ave Apt 2001C Dallas TX 75206 Open in maps Open in maps Open acces…" at bounding box center [523, 234] width 189 height 21
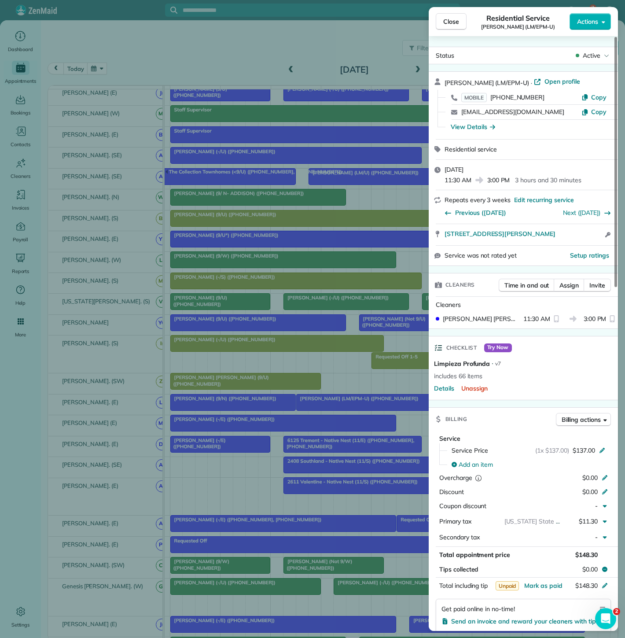
click at [213, 402] on div "Close Residential Service Caroline Perren (LM/EPM-U) Actions Status Active Caro…" at bounding box center [312, 319] width 625 height 638
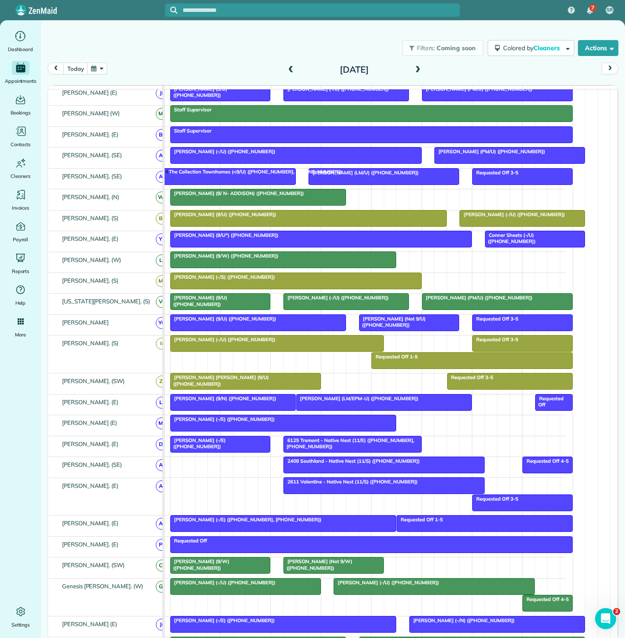
click at [213, 401] on span "Erin Parker (9/N) (+14698780667)" at bounding box center [223, 398] width 107 height 6
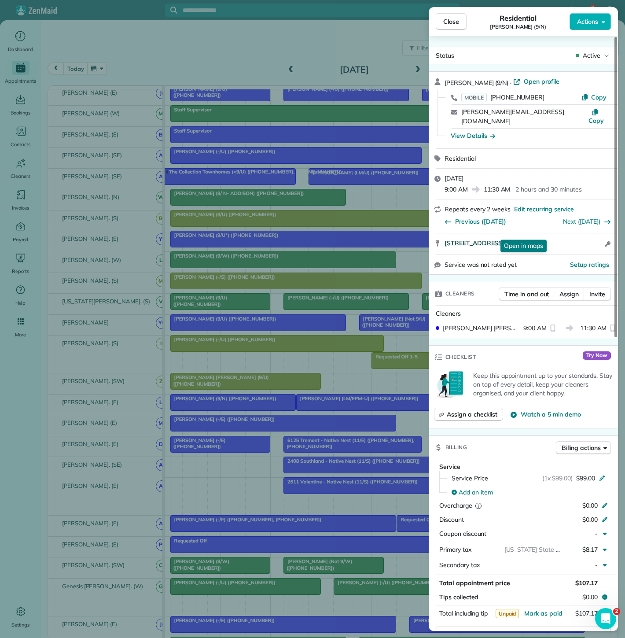
drag, startPoint x: 441, startPoint y: 236, endPoint x: 571, endPoint y: 235, distance: 129.8
click at [571, 235] on div "5065 Amesbury Drive 487 Dallas TX 75206 Open in maps Open in maps Open access i…" at bounding box center [523, 243] width 189 height 21
click at [250, 446] on div "Close Residential Erin Parker (9/N) Actions Status Active Erin Parker (9/N) · O…" at bounding box center [312, 319] width 625 height 638
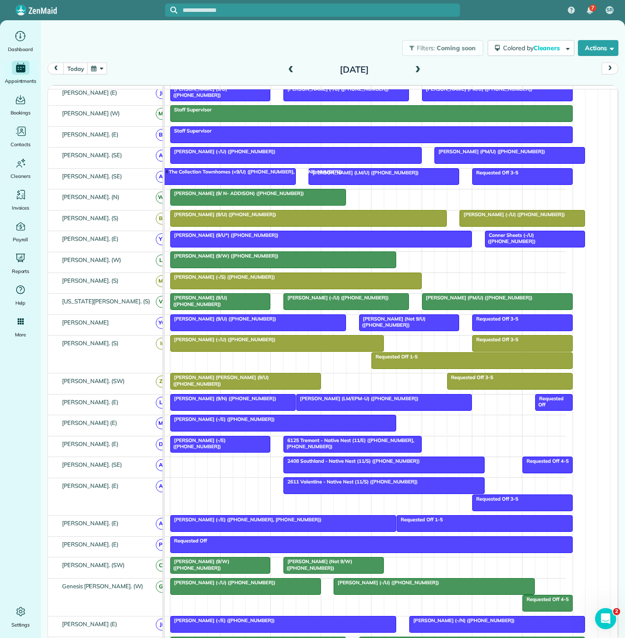
click at [211, 410] on div at bounding box center [233, 402] width 125 height 16
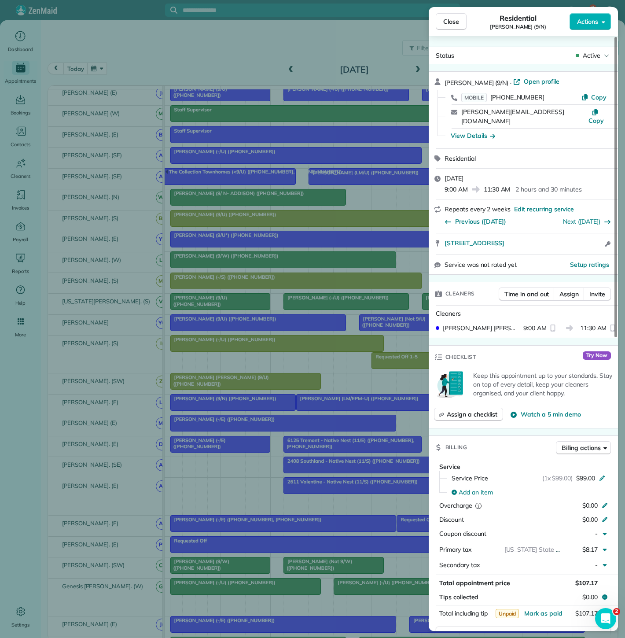
click at [211, 410] on div "Close Residential Erin Parker (9/N) Actions Status Active Erin Parker (9/N) · O…" at bounding box center [312, 319] width 625 height 638
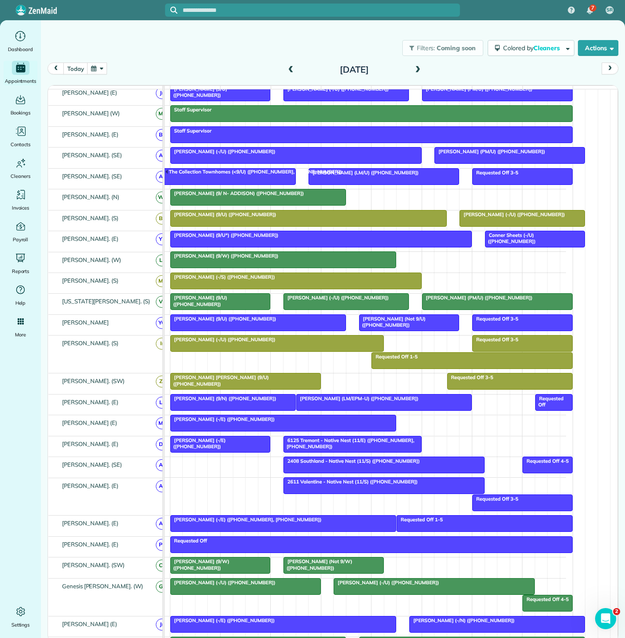
click at [318, 401] on div "Caroline Perren (LM/EPM-U) (+15126276067)" at bounding box center [384, 398] width 170 height 6
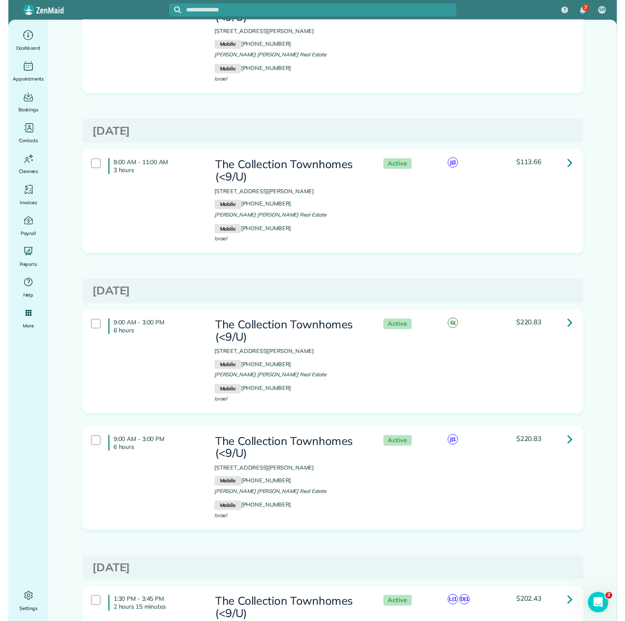
scroll to position [147, 0]
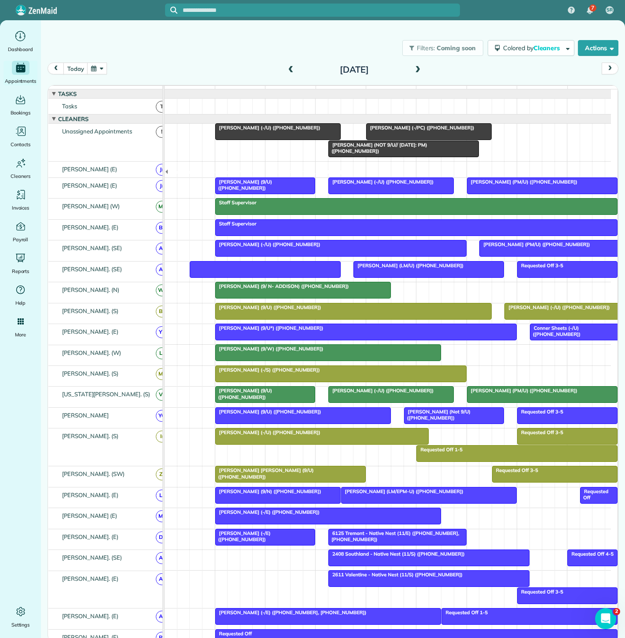
scroll to position [93, 45]
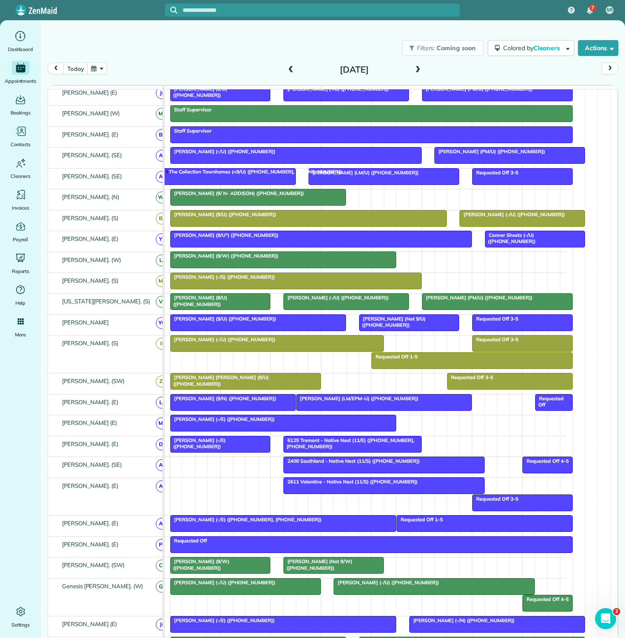
click at [224, 408] on div at bounding box center [233, 402] width 125 height 16
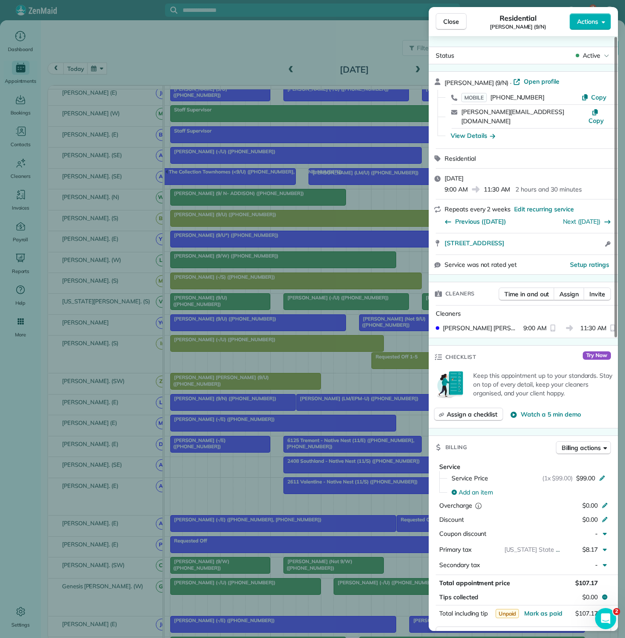
click at [224, 408] on div "Close Residential Erin Parker (9/N) Actions Status Active Erin Parker (9/N) · O…" at bounding box center [312, 319] width 625 height 638
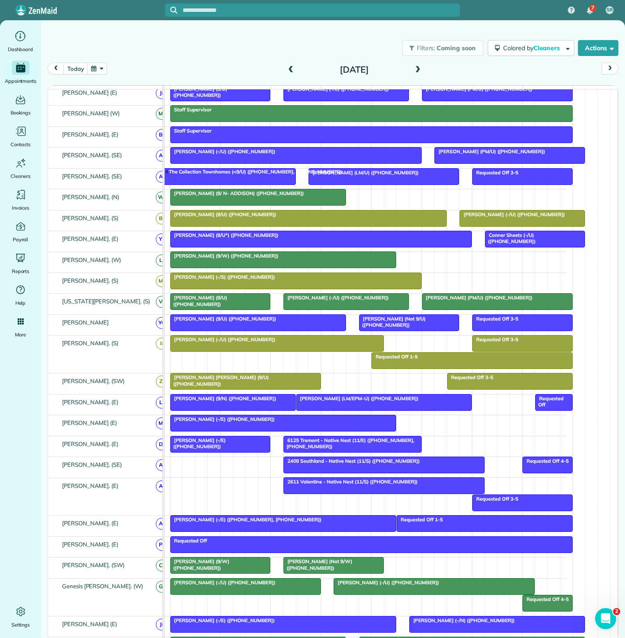
click at [224, 427] on div at bounding box center [283, 423] width 225 height 16
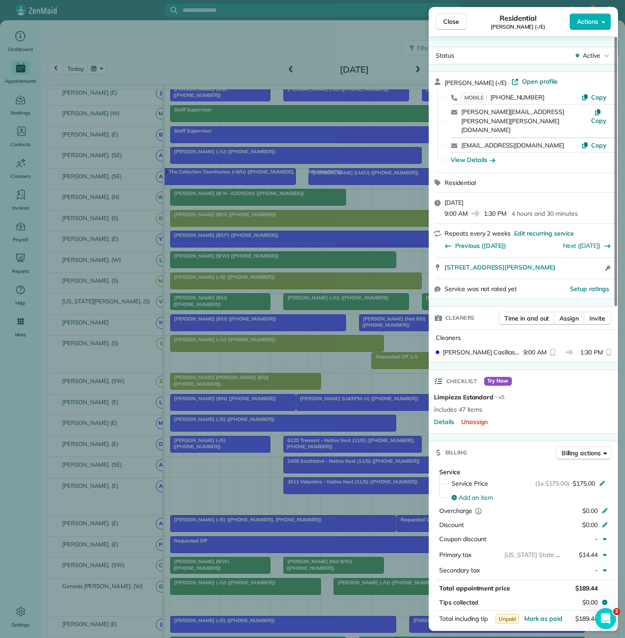
copy span "5804 Lindell Avenue Unit 105 Dallas TX 75206"
drag, startPoint x: 441, startPoint y: 250, endPoint x: 578, endPoint y: 254, distance: 136.9
click at [578, 257] on div "5804 Lindell Avenue Unit 105 Dallas TX 75206 Open access information" at bounding box center [523, 267] width 189 height 21
drag, startPoint x: 207, startPoint y: 380, endPoint x: 287, endPoint y: 388, distance: 80.5
click at [207, 380] on div "Close Residential Katie Schneller (-/E) Actions Status Active Katie Schneller (…" at bounding box center [312, 319] width 625 height 638
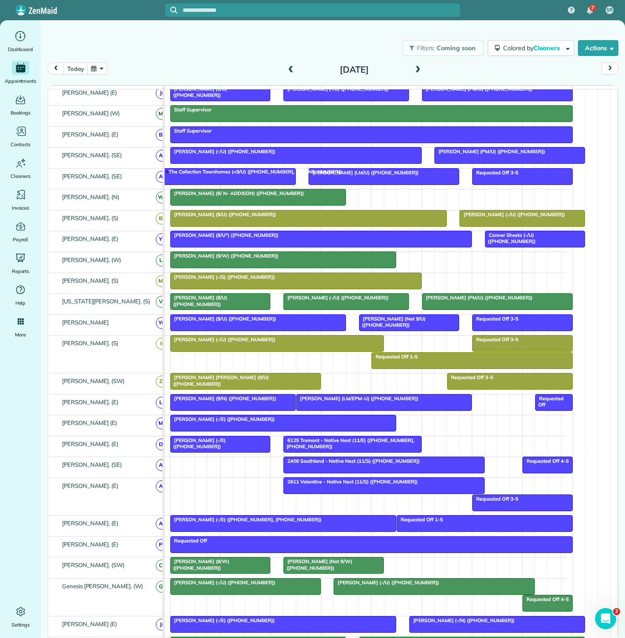
click at [361, 401] on span "Caroline Perren (LM/EPM-U) (+15126276067)" at bounding box center [357, 398] width 123 height 6
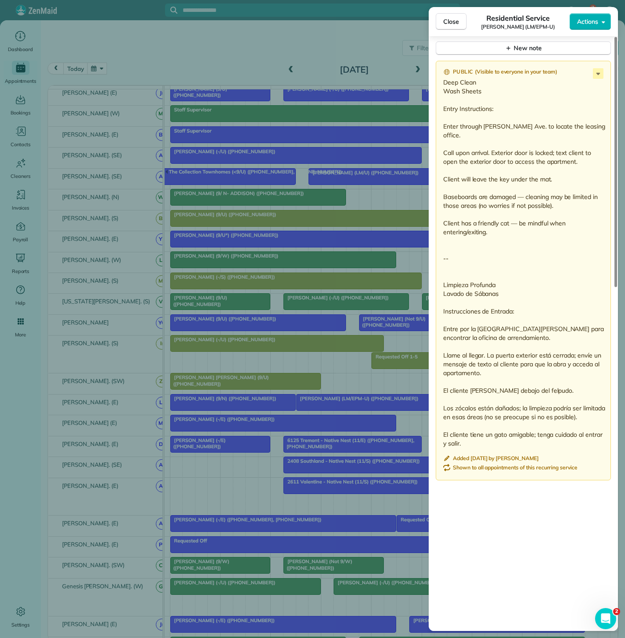
scroll to position [815, 0]
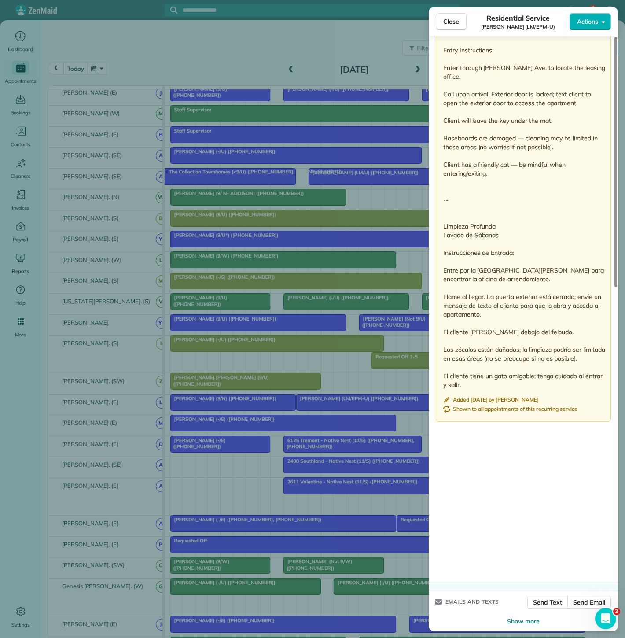
click at [367, 412] on div "Close Residential Service Caroline Perren (LM/EPM-U) Actions Status Active Caro…" at bounding box center [312, 319] width 625 height 638
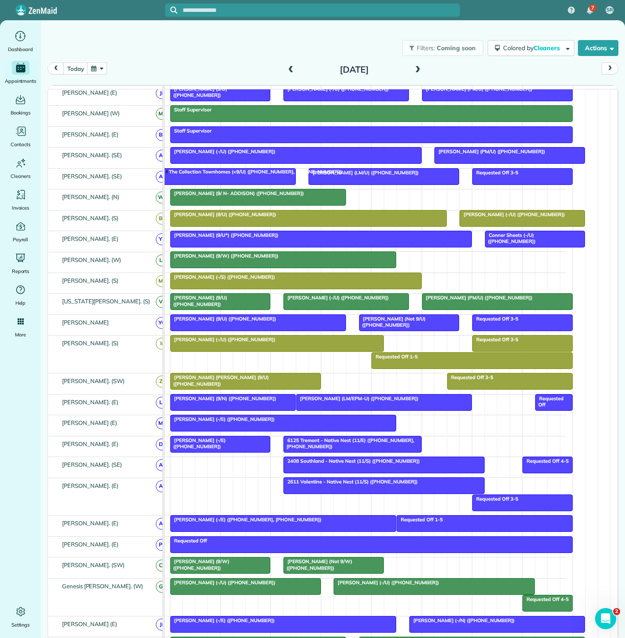
click at [232, 429] on div at bounding box center [283, 423] width 225 height 16
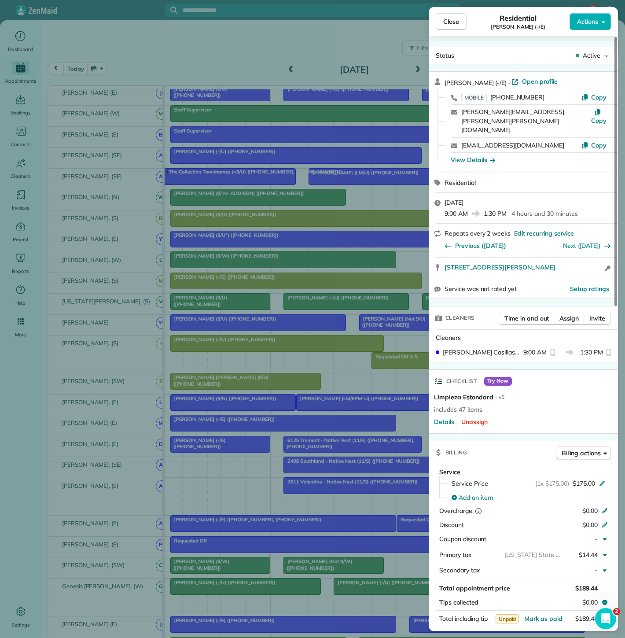
click at [232, 429] on div "Close Residential Katie Schneller (-/E) Actions Status Active Katie Schneller (…" at bounding box center [312, 319] width 625 height 638
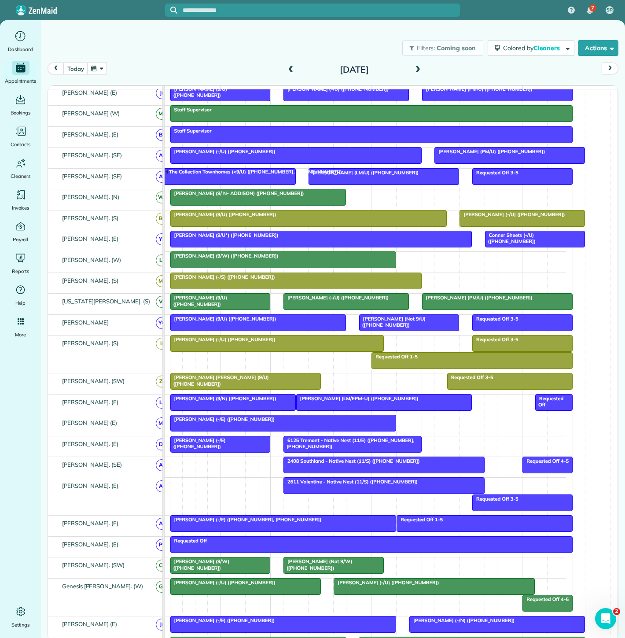
click at [257, 422] on span "Katie Schneller (-/E) (+18324057510)" at bounding box center [223, 419] width 106 height 6
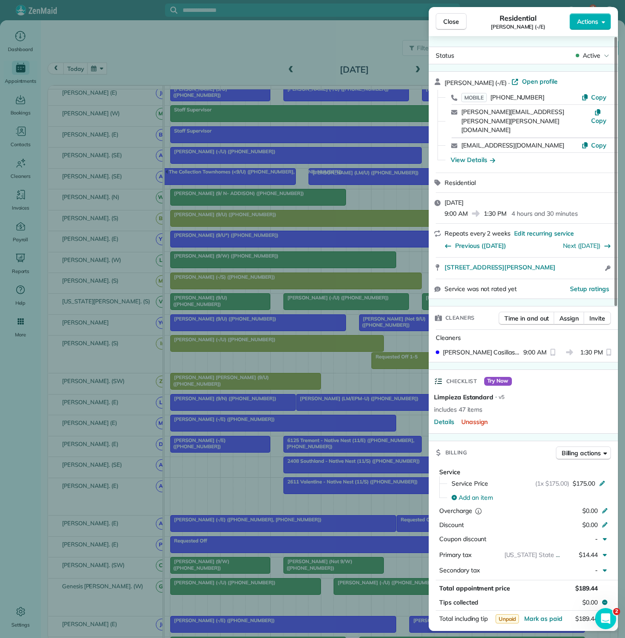
click at [259, 423] on div "Close Residential Katie Schneller (-/E) Actions Status Active Katie Schneller (…" at bounding box center [312, 319] width 625 height 638
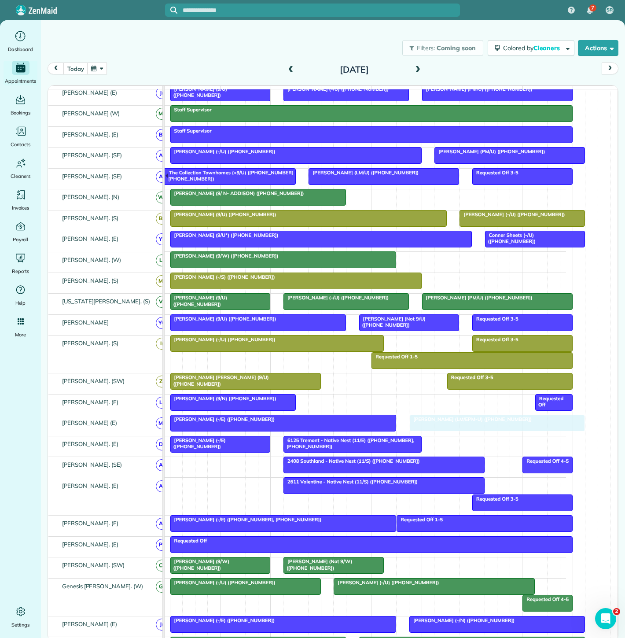
drag, startPoint x: 332, startPoint y: 405, endPoint x: 444, endPoint y: 430, distance: 114.6
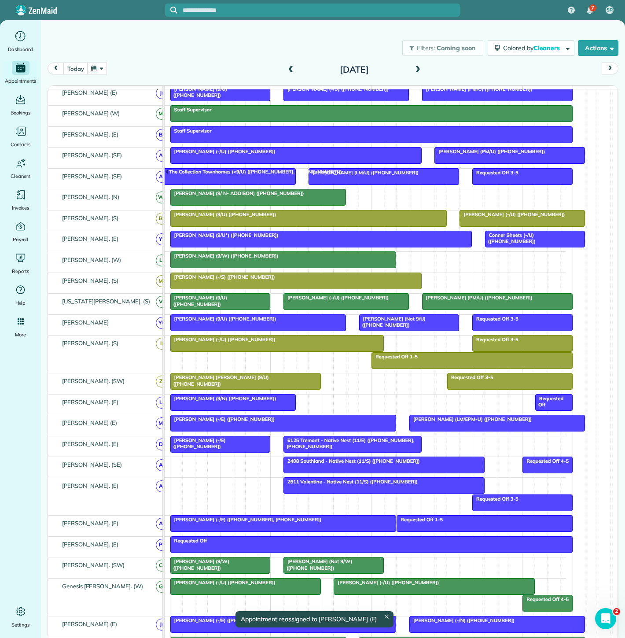
click at [213, 410] on div at bounding box center [233, 402] width 125 height 16
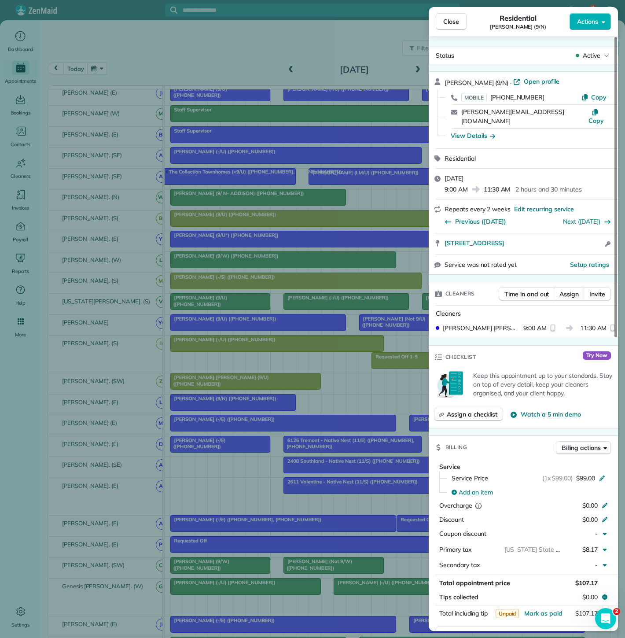
click at [222, 442] on div "Close Residential Erin Parker (9/N) Actions Status Active Erin Parker (9/N) · O…" at bounding box center [312, 319] width 625 height 638
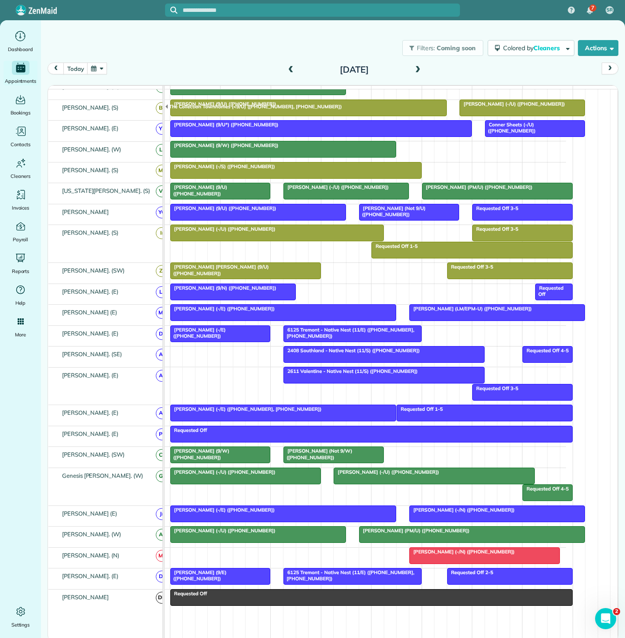
scroll to position [244, 0]
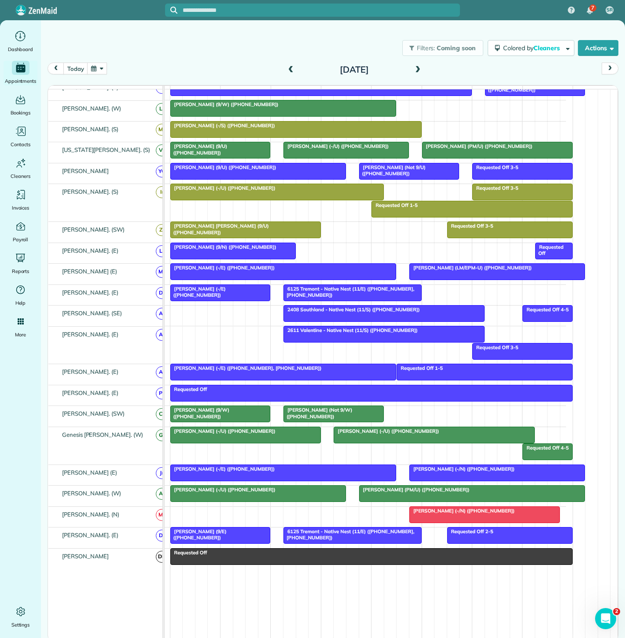
click at [341, 541] on div "6125 Tremont - Native Nest (11/E) (+14692685812, +19406821867)" at bounding box center [352, 534] width 133 height 13
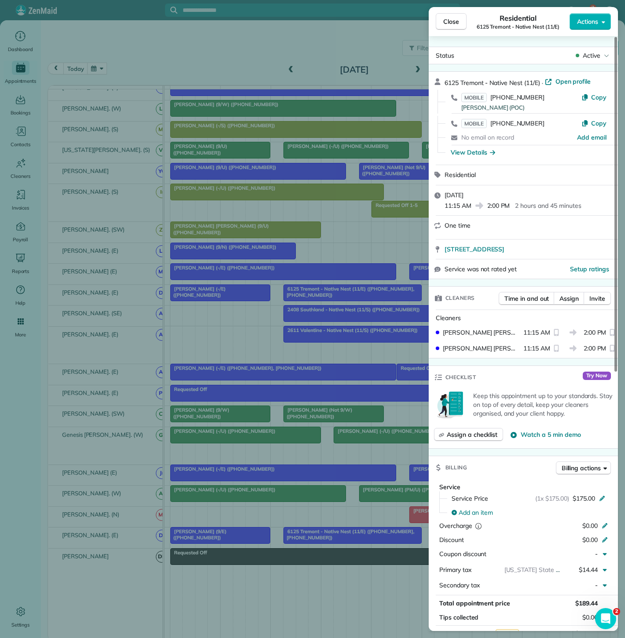
click at [240, 305] on div "Close Residential 6125 Tremont - Native Nest (11/E) Actions Status Active 6125 …" at bounding box center [312, 319] width 625 height 638
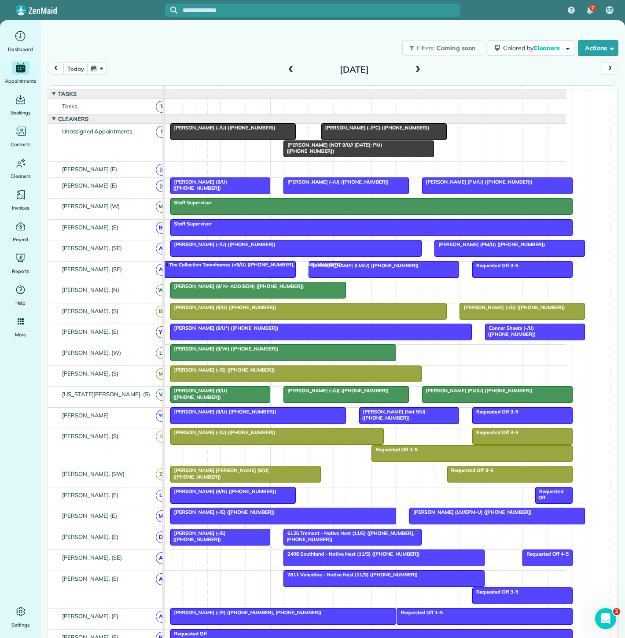
click at [221, 140] on div at bounding box center [233, 132] width 125 height 16
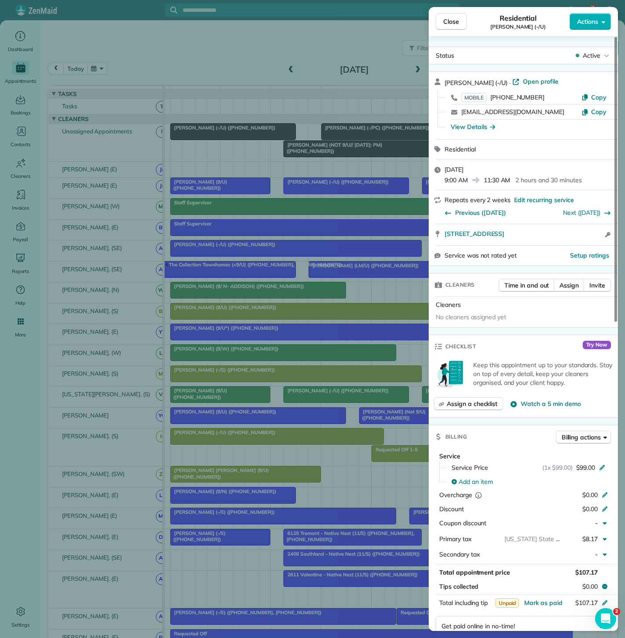
click at [221, 143] on div "Close Residential Cristina Santiago (-/U) Actions Status Active Cristina Santia…" at bounding box center [312, 319] width 625 height 638
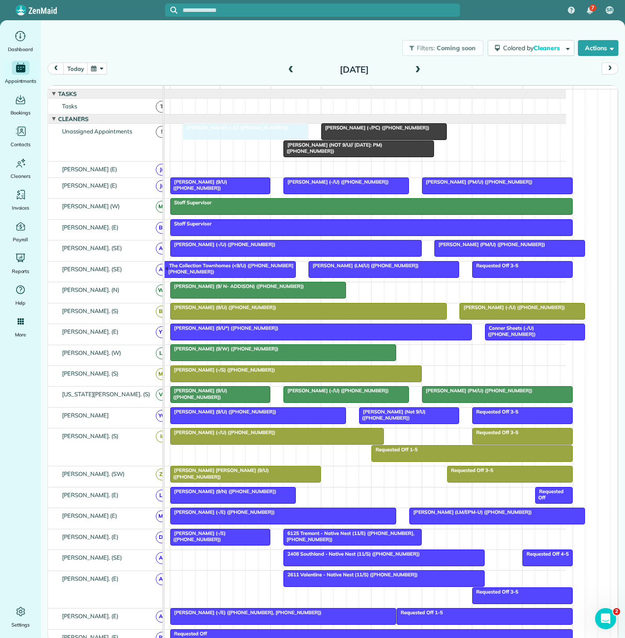
drag, startPoint x: 218, startPoint y: 136, endPoint x: 212, endPoint y: 144, distance: 9.7
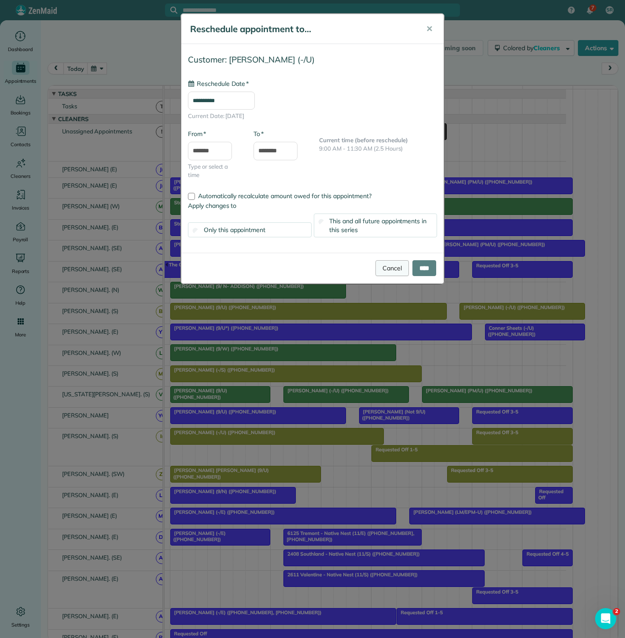
type input "**********"
click at [378, 263] on link "Cancel" at bounding box center [391, 268] width 33 height 16
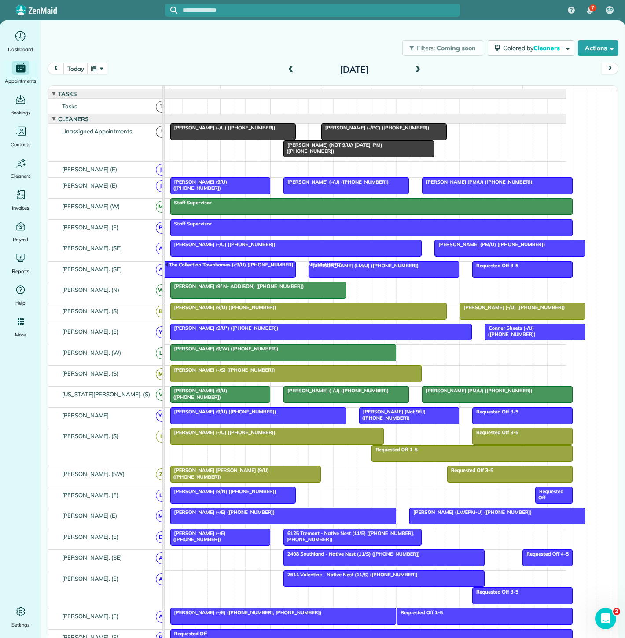
click at [268, 352] on div "Chanel Rafie (9/W) (+19728985639)" at bounding box center [283, 348] width 221 height 6
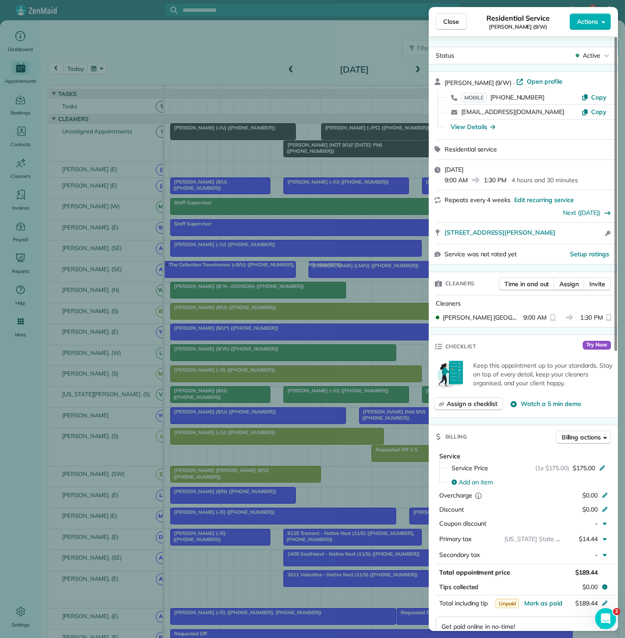
click at [268, 356] on div "Close Residential Service Chanel Rafie (9/W) Actions Status Active Chanel Rafie…" at bounding box center [312, 319] width 625 height 638
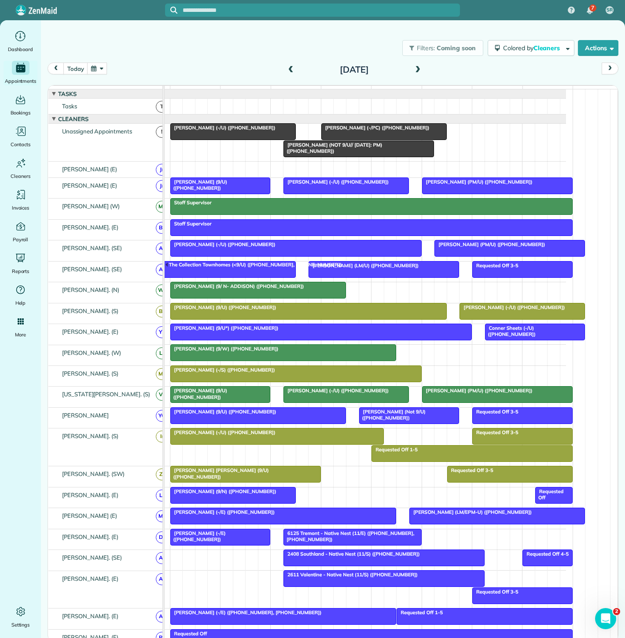
click at [202, 139] on div at bounding box center [233, 132] width 125 height 16
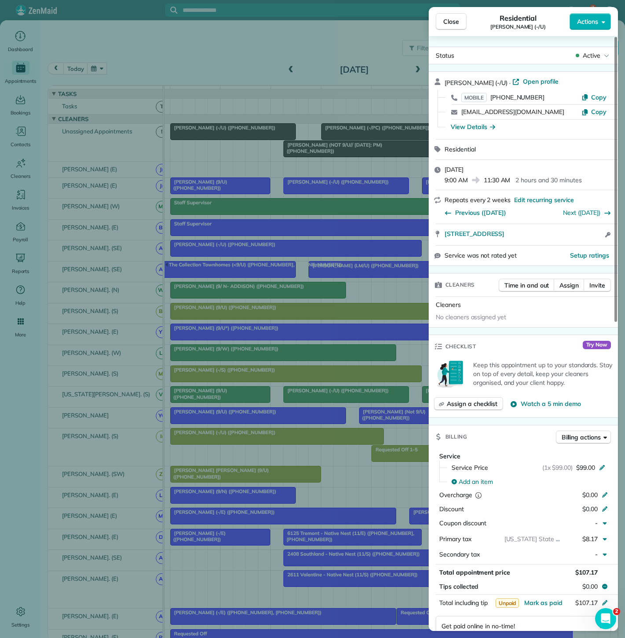
click at [202, 139] on div "Close Residential Cristina Santiago (-/U) Actions Status Active Cristina Santia…" at bounding box center [312, 319] width 625 height 638
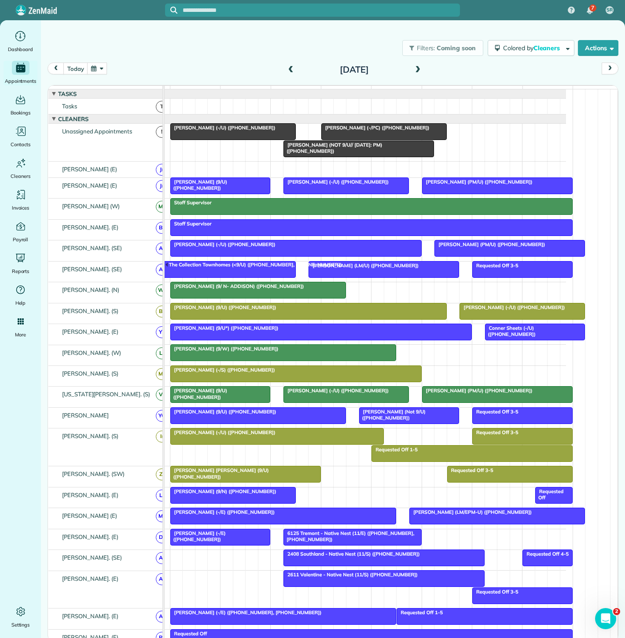
click at [294, 373] on div "Sienna Larsen (-/S) (+18018423531)" at bounding box center [296, 370] width 246 height 6
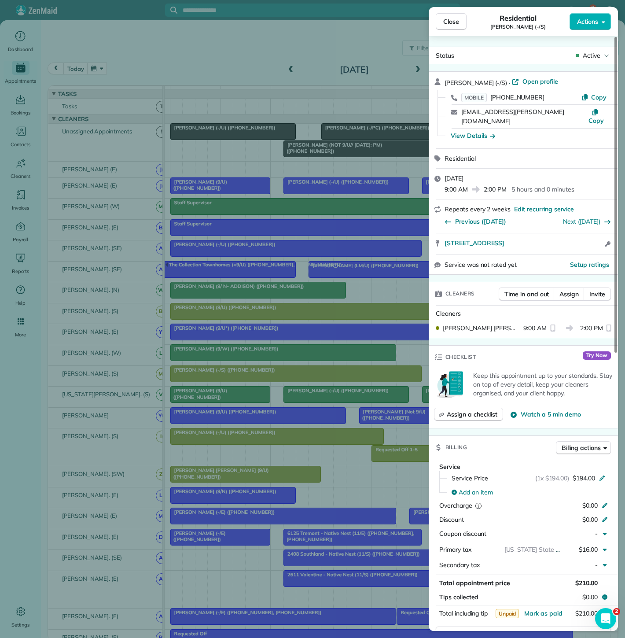
click at [280, 375] on div "Close Residential Sienna Larsen (-/S) Actions Status Active Sienna Larsen (-/S)…" at bounding box center [312, 319] width 625 height 638
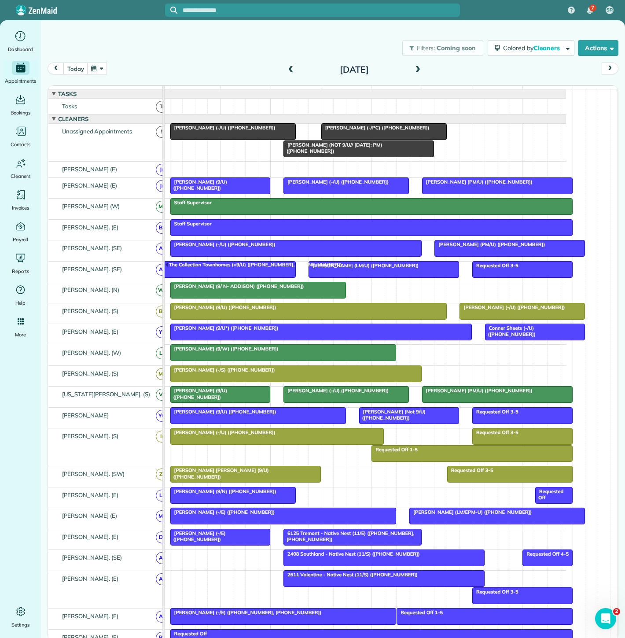
click at [219, 352] on span "Chanel Rafie (9/W) (+19728985639)" at bounding box center [224, 348] width 109 height 6
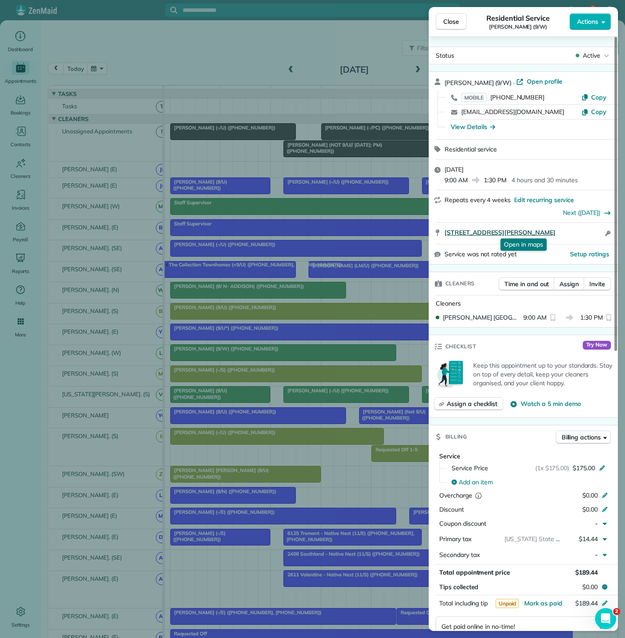
copy span "2507 Langdon Ave Dallas TX 75235"
drag, startPoint x: 436, startPoint y: 234, endPoint x: 558, endPoint y: 228, distance: 122.1
click at [558, 228] on div "2507 Langdon Ave Dallas TX 75235 Open in maps Open in maps Open access informat…" at bounding box center [523, 233] width 189 height 21
click at [265, 136] on div "Close Residential Service Chanel Rafie (9/W) Actions Status Active Chanel Rafie…" at bounding box center [312, 319] width 625 height 638
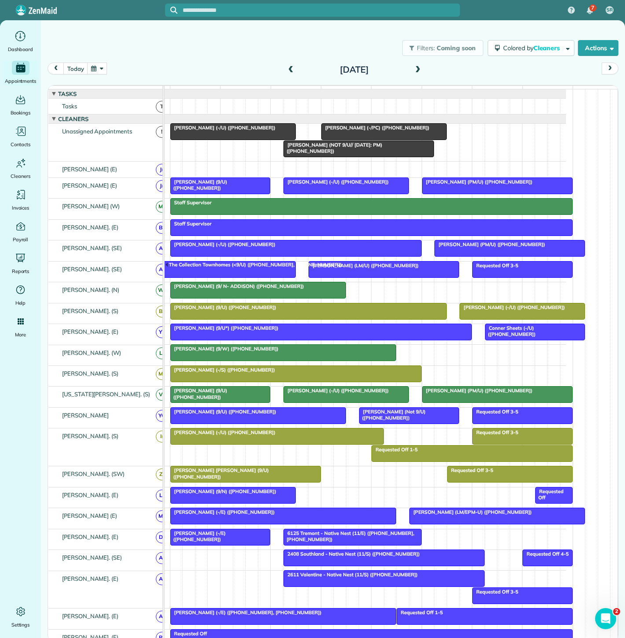
click at [259, 131] on span "Cristina Santiago (-/U) (+17875978470)" at bounding box center [223, 128] width 106 height 6
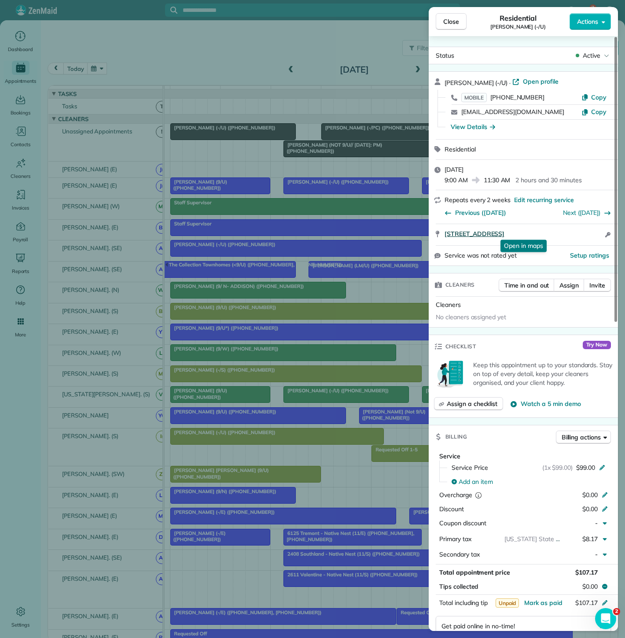
copy span "3411 Oak Grove Ave #604 Dallas TX 75204"
drag, startPoint x: 441, startPoint y: 236, endPoint x: 590, endPoint y: 231, distance: 149.3
click at [590, 231] on div "3411 Oak Grove Ave #604 Dallas TX 75204 Open in maps Open in maps Open access i…" at bounding box center [523, 234] width 189 height 21
click at [230, 220] on div "Close Residential Cristina Santiago (-/U) Actions Status Active Cristina Santia…" at bounding box center [312, 319] width 625 height 638
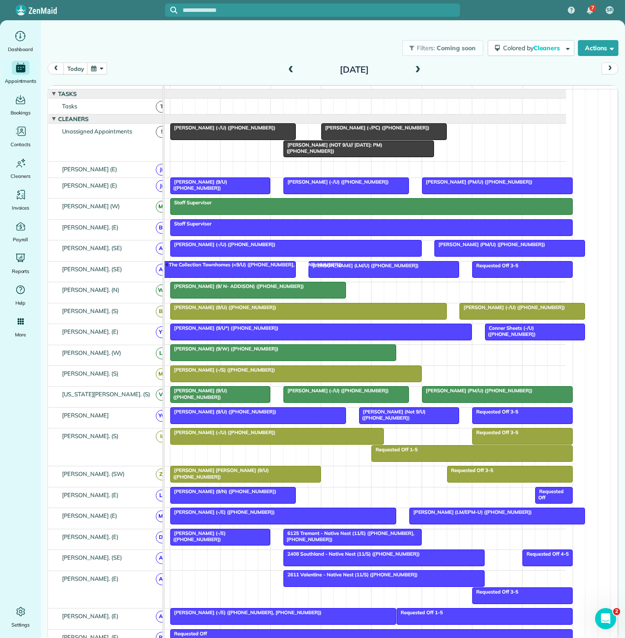
click at [269, 289] on span "Abby Ludeman (9/ N- ADDISON) (+12144786080)" at bounding box center [237, 286] width 135 height 6
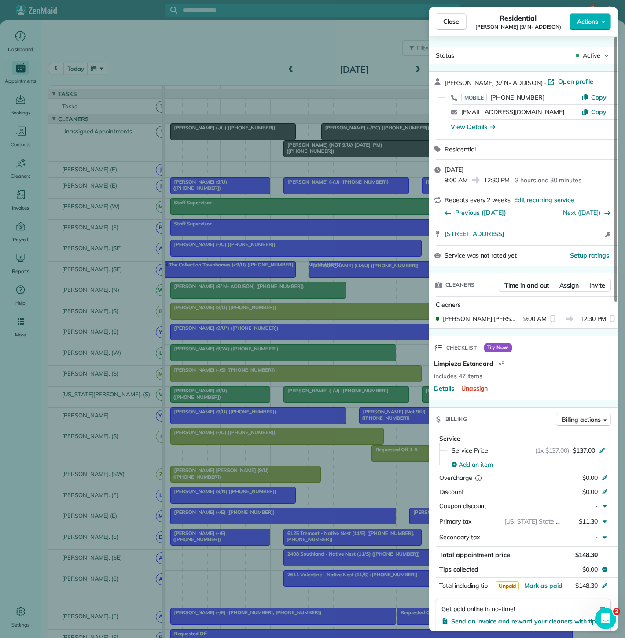
click at [269, 290] on div "Close Residential Abby Ludeman (9/ N- ADDISON) Actions Status Active Abby Ludem…" at bounding box center [312, 319] width 625 height 638
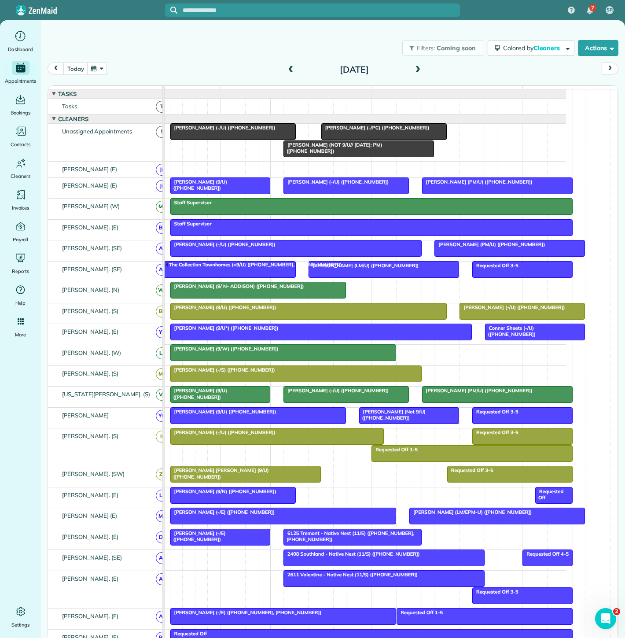
click at [342, 131] on span "Courtney Mannion (-/PC) (+18166787697)" at bounding box center [375, 128] width 109 height 6
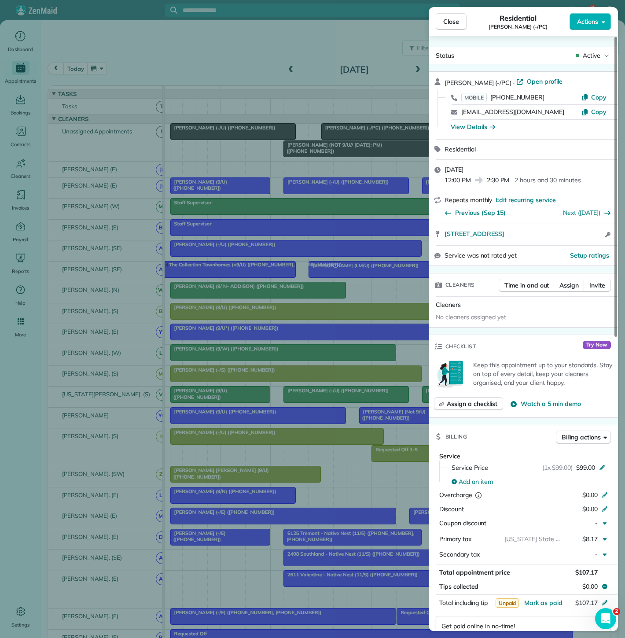
click at [342, 132] on div "Close Residential Courtney Mannion (-/PC) Actions Status Active Courtney Mannio…" at bounding box center [312, 319] width 625 height 638
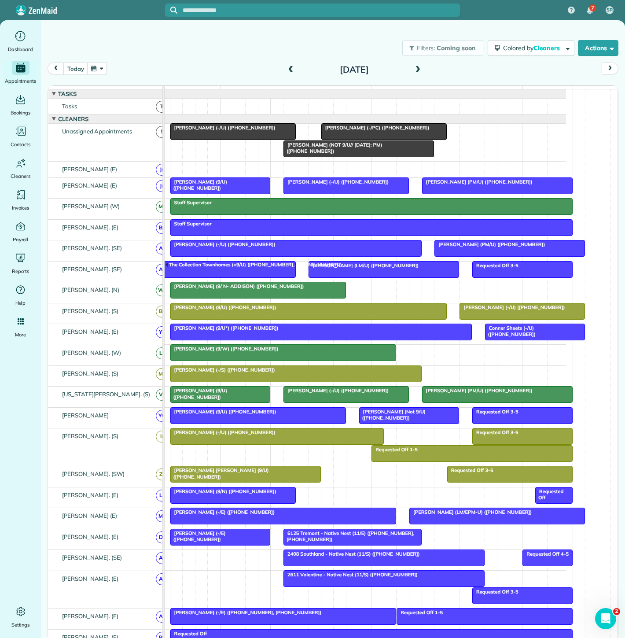
click at [266, 289] on span "Abby Ludeman (9/ N- ADDISON) (+12144786080)" at bounding box center [237, 286] width 135 height 6
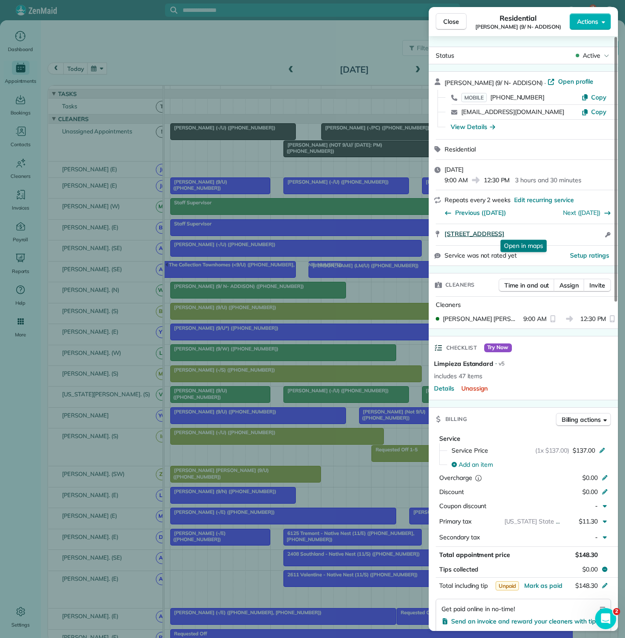
copy span "3820 Vitruvian Way Apt 452 Addison TX 75001"
drag, startPoint x: 439, startPoint y: 235, endPoint x: 584, endPoint y: 231, distance: 145.3
click at [584, 231] on div "3820 Vitruvian Way Apt 452 Addison TX 75001 Open in maps Open in maps Open acce…" at bounding box center [523, 234] width 189 height 21
click at [390, 132] on div "Close Residential Abby Ludeman (9/ N- ADDISON) Actions Status Active Abby Ludem…" at bounding box center [312, 319] width 625 height 638
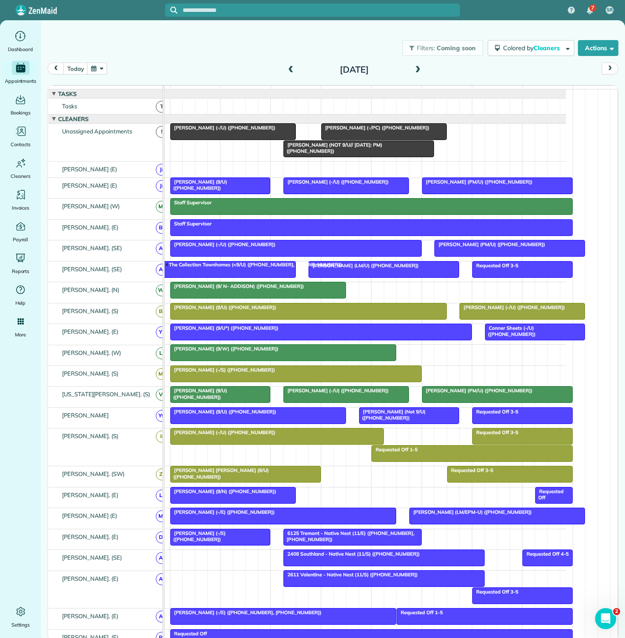
click at [387, 131] on span "Courtney Mannion (-/PC) (+18166787697)" at bounding box center [375, 128] width 109 height 6
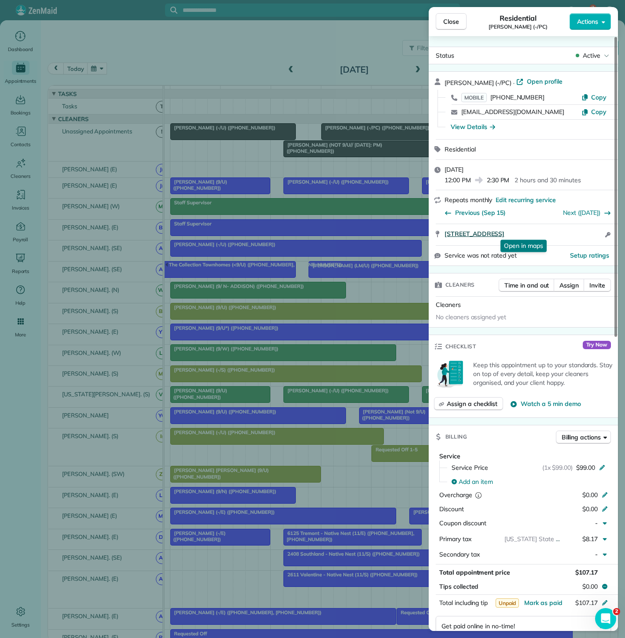
copy span "4501 Druid Lane Unit 316 Dallas TX 75205"
drag, startPoint x: 529, startPoint y: 234, endPoint x: 571, endPoint y: 233, distance: 41.8
click at [571, 233] on div "4501 Druid Lane Unit 316 Dallas TX 75205 Open in maps Open in maps Open access …" at bounding box center [523, 234] width 189 height 21
click at [299, 263] on div "Close Residential Courtney Mannion (-/PC) Actions Status Active Courtney Mannio…" at bounding box center [312, 319] width 625 height 638
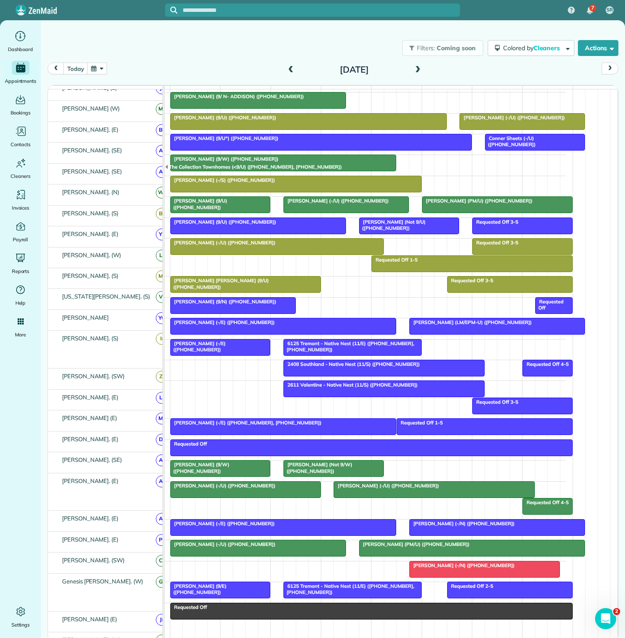
scroll to position [190, 0]
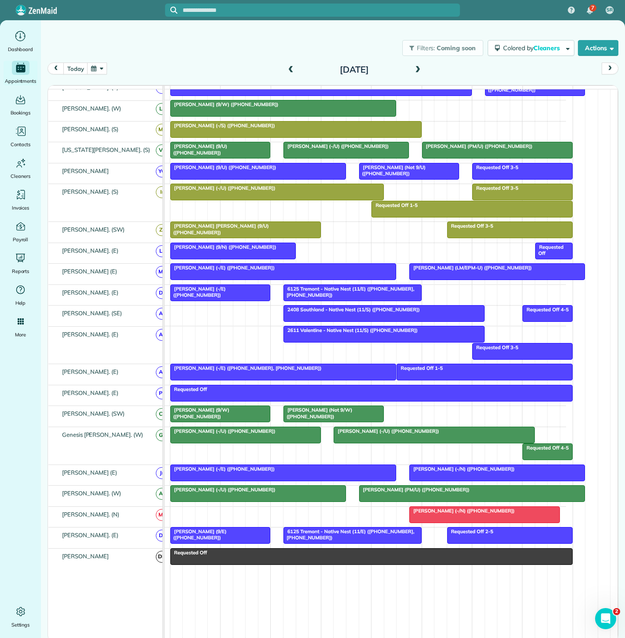
click at [442, 514] on span "Collin Pedersen (-/N) (+14697716877)" at bounding box center [462, 510] width 106 height 6
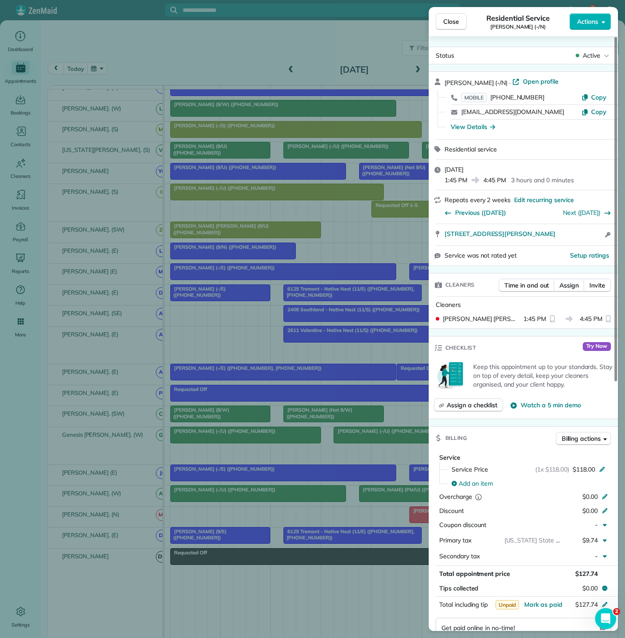
copy span "10555 Newkirk Street 500 Dallas TX 75220"
drag, startPoint x: 437, startPoint y: 239, endPoint x: 578, endPoint y: 237, distance: 141.7
click at [578, 237] on div "10555 Newkirk Street 500 Dallas TX 75220 Open access information" at bounding box center [523, 234] width 189 height 21
click at [258, 322] on div "Close Residential Service Collin Pedersen (-/N) Actions Status Active Collin Pe…" at bounding box center [312, 319] width 625 height 638
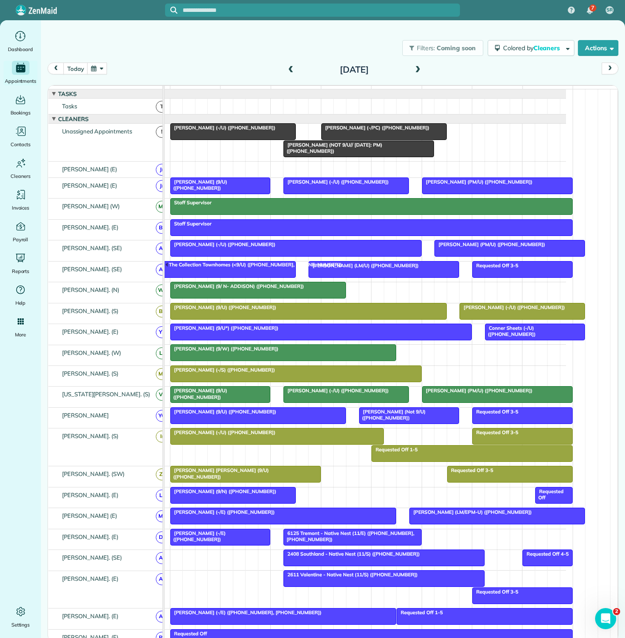
click at [202, 139] on div at bounding box center [233, 132] width 125 height 16
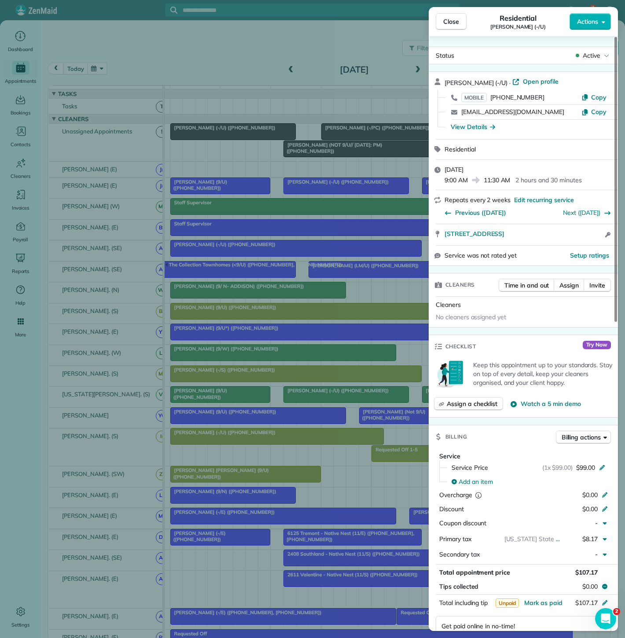
click at [202, 139] on div "Close Residential Cristina Santiago (-/U) Actions Status Active Cristina Santia…" at bounding box center [312, 319] width 625 height 638
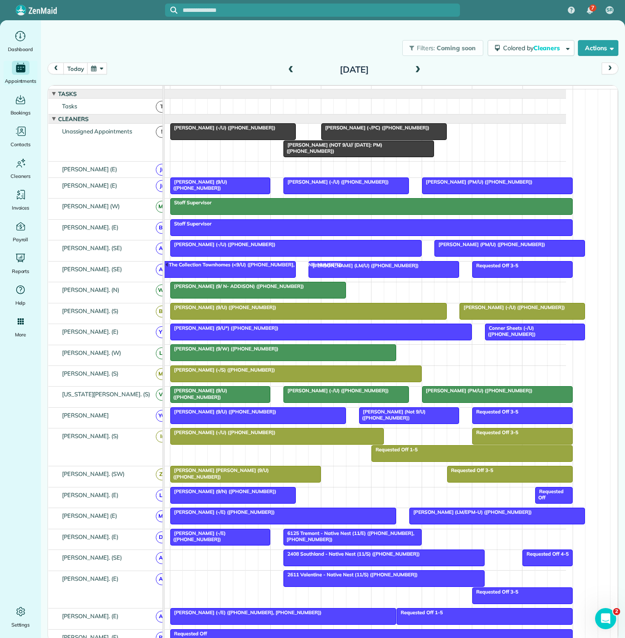
click at [330, 147] on div at bounding box center [359, 149] width 150 height 16
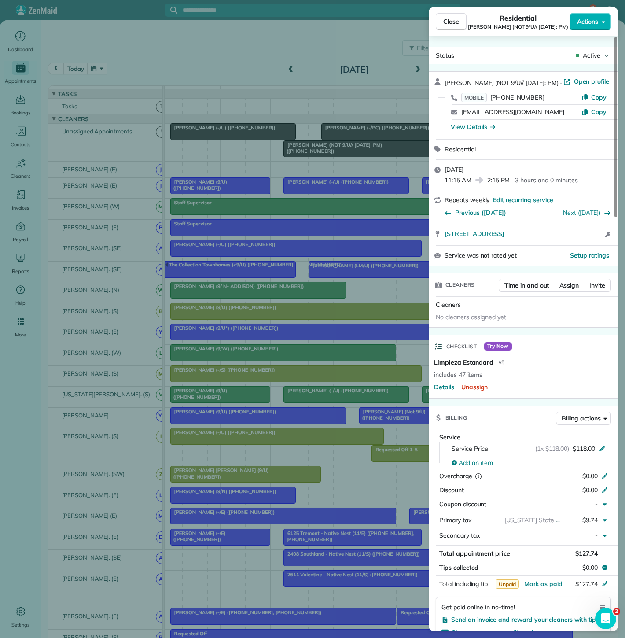
click at [328, 151] on div "Close Residential Jim Campbell (NOT 9/U// 8/28/25: PM) Actions Status Active Ji…" at bounding box center [312, 319] width 625 height 638
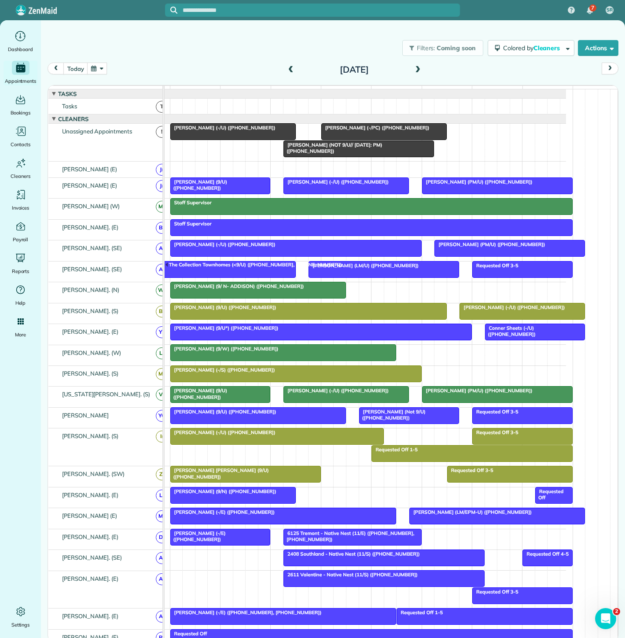
click at [264, 139] on div at bounding box center [233, 132] width 125 height 16
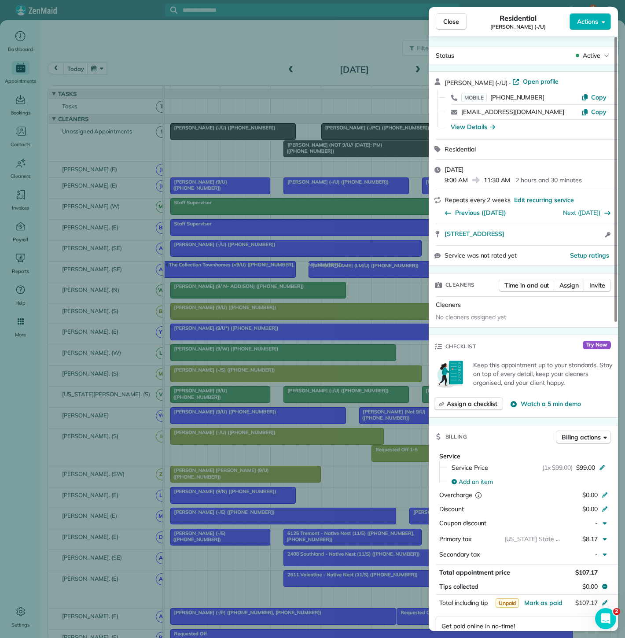
drag, startPoint x: 437, startPoint y: 239, endPoint x: 184, endPoint y: 140, distance: 272.4
click at [574, 239] on div "3411 Oak Grove Ave #604 Dallas TX 75204 Open access information" at bounding box center [523, 234] width 189 height 21
click at [444, 240] on div "3411 Oak Grove Ave #604 Dallas TX 75204 Open access information" at bounding box center [523, 234] width 189 height 21
copy span "3411 Oak Grove Ave #604 Dallas TX 75204"
drag, startPoint x: 443, startPoint y: 238, endPoint x: 585, endPoint y: 241, distance: 142.6
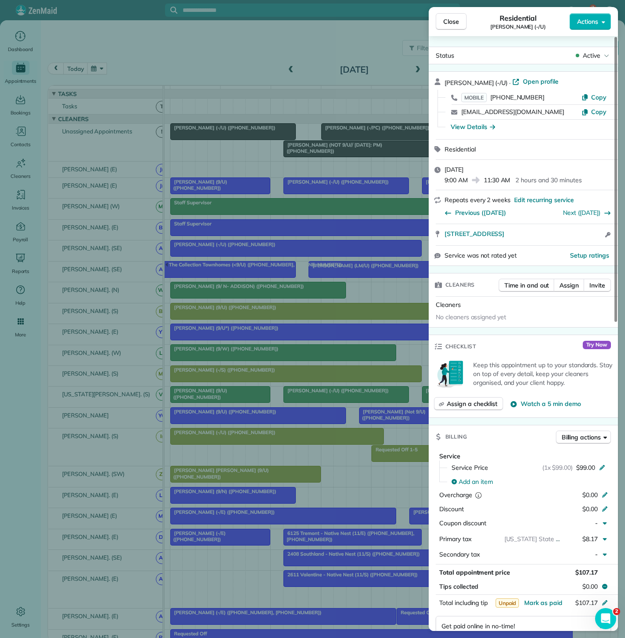
click at [585, 241] on div "3411 Oak Grove Ave #604 Dallas TX 75204 Open access information" at bounding box center [523, 234] width 189 height 21
click at [238, 126] on div "Close Residential Cristina Santiago (-/U) Actions Status Active Cristina Santia…" at bounding box center [312, 319] width 625 height 638
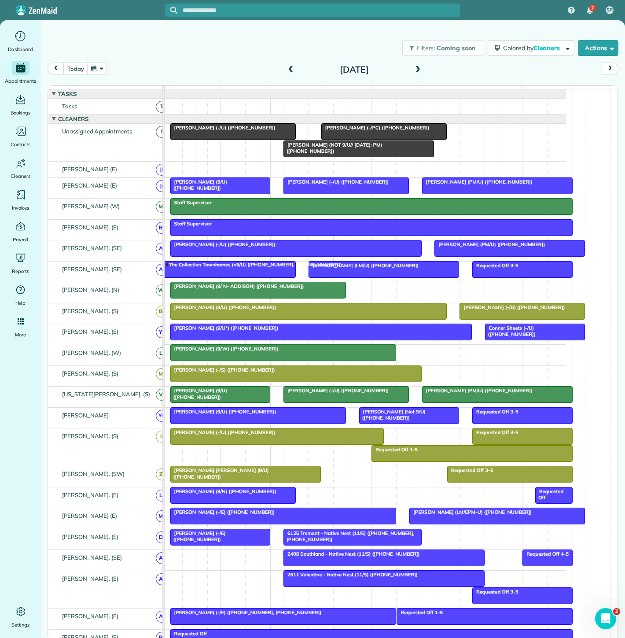
click at [321, 151] on span "Jim Campbell (NOT 9/U// 8/28/25: PM) (+12142891250)" at bounding box center [332, 148] width 99 height 12
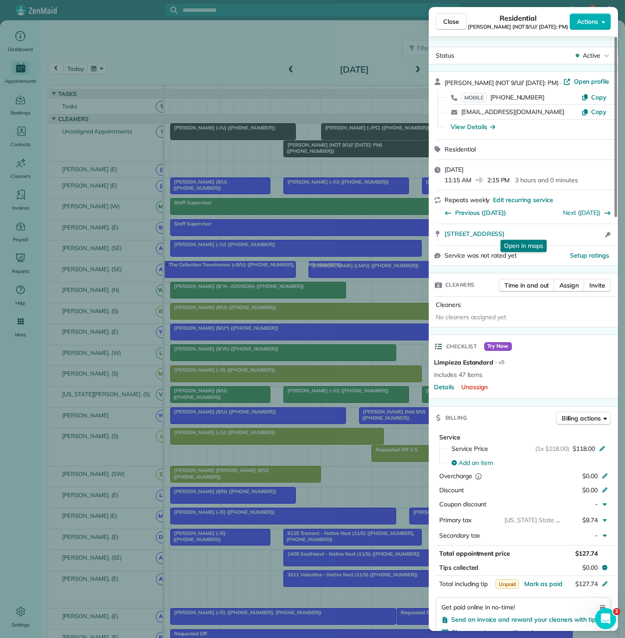
drag, startPoint x: 503, startPoint y: 236, endPoint x: 539, endPoint y: 240, distance: 36.7
click at [539, 240] on div "3225 Turtle Creek Blvd #1503 A Dallas TX 75219 Open in maps Open in maps Open a…" at bounding box center [523, 234] width 189 height 21
drag, startPoint x: 323, startPoint y: 170, endPoint x: 319, endPoint y: 162, distance: 9.8
click at [323, 170] on div "Close Residential Jim Campbell (NOT 9/U// 8/28/25: PM) Actions Status Active Ji…" at bounding box center [312, 319] width 625 height 638
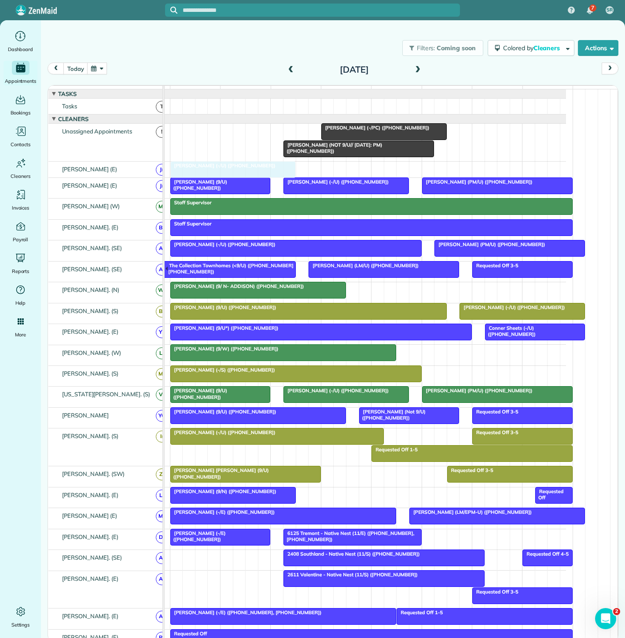
drag, startPoint x: 273, startPoint y: 141, endPoint x: 273, endPoint y: 171, distance: 29.9
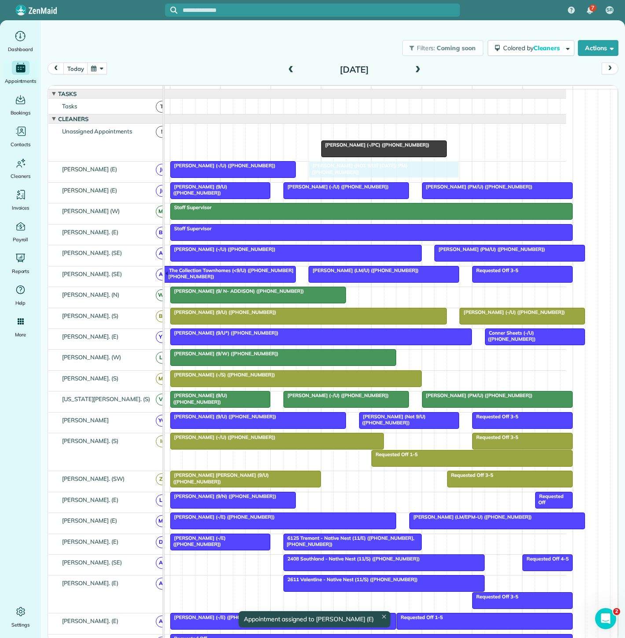
drag, startPoint x: 349, startPoint y: 144, endPoint x: 351, endPoint y: 172, distance: 27.8
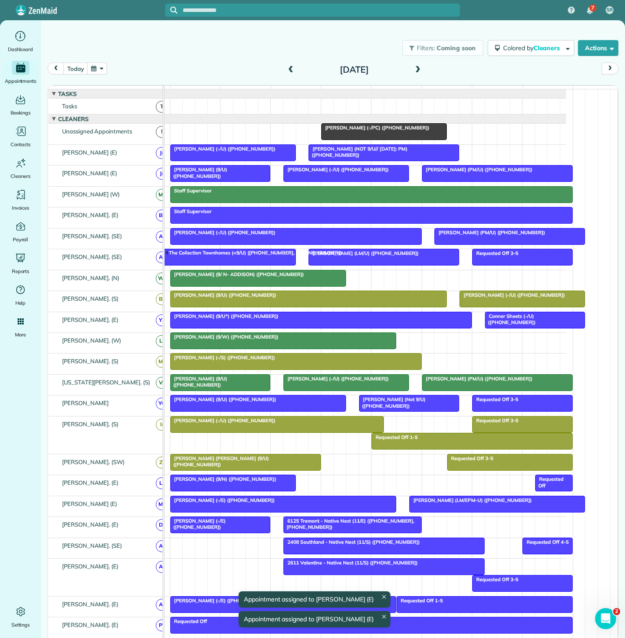
click at [345, 256] on span "Jennifer Waddell (LM/U) (+12142360443)" at bounding box center [363, 253] width 111 height 6
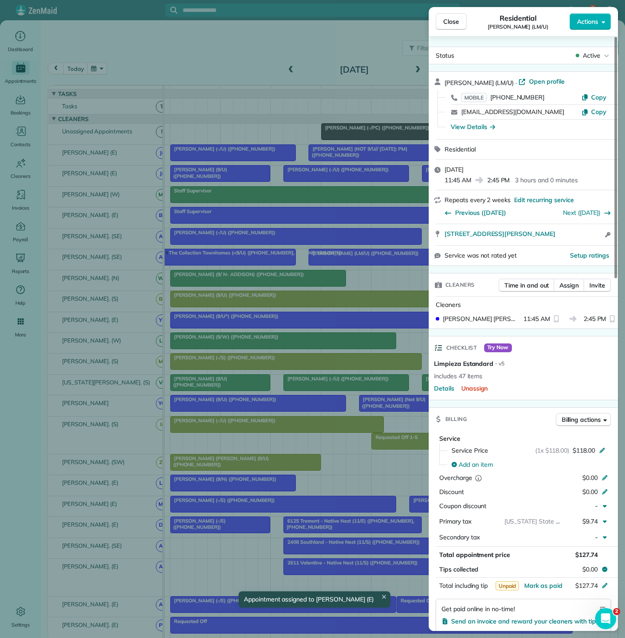
click at [345, 258] on div "Close Residential Jennifer Waddell (LM/U) Actions Status Active Jennifer Waddel…" at bounding box center [312, 319] width 625 height 638
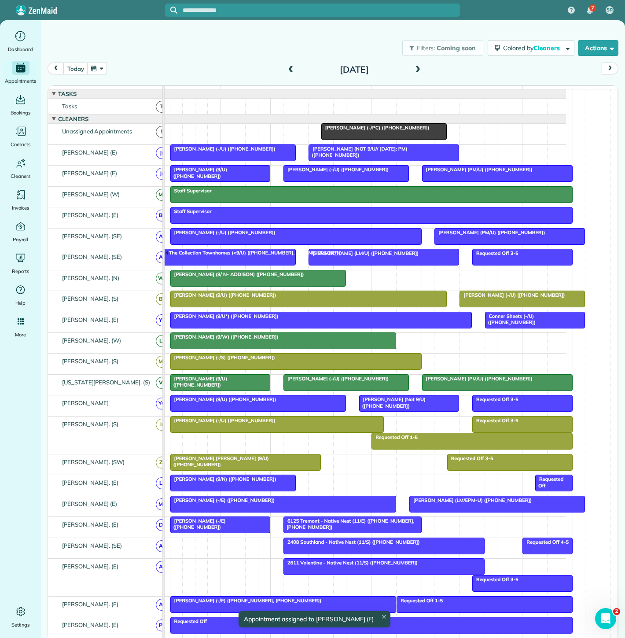
click at [383, 131] on span "Courtney Mannion (-/PC) (+18166787697)" at bounding box center [375, 128] width 109 height 6
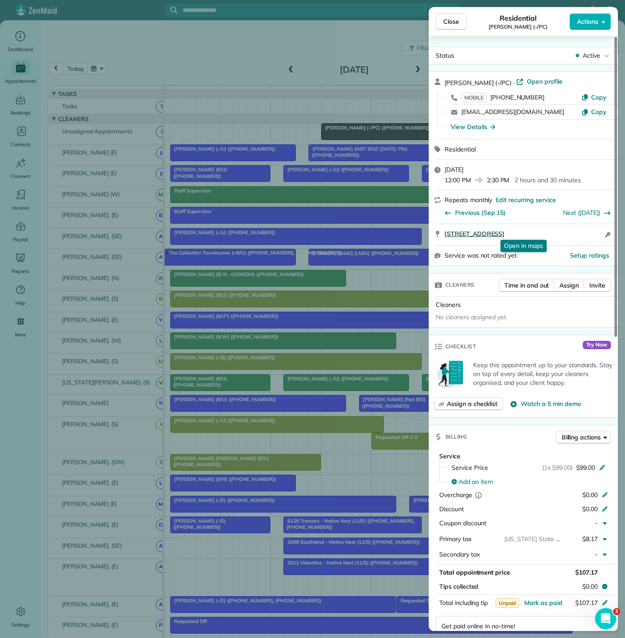
copy span "4501 Druid Lane Unit 316 Dallas TX 75205"
drag, startPoint x: 444, startPoint y: 236, endPoint x: 592, endPoint y: 227, distance: 148.6
click at [592, 227] on div "4501 Druid Lane Unit 316 Dallas TX 75205 Open in maps Open in maps Open access …" at bounding box center [523, 234] width 189 height 21
drag, startPoint x: 304, startPoint y: 187, endPoint x: 357, endPoint y: 140, distance: 70.8
click at [304, 187] on div "Close Residential Courtney Mannion (-/PC) Actions Status Active Courtney Mannio…" at bounding box center [312, 319] width 625 height 638
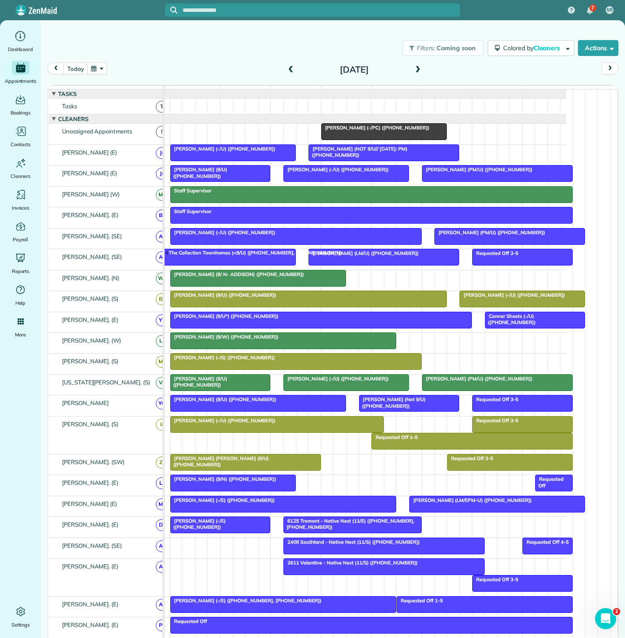
click at [362, 137] on div "7 SR Dashboard Appointments Bookings Contacts Cleaners Invoices Payroll Reports…" at bounding box center [312, 319] width 625 height 638
click at [362, 131] on span "Courtney Mannion (-/PC) (+18166787697)" at bounding box center [375, 128] width 109 height 6
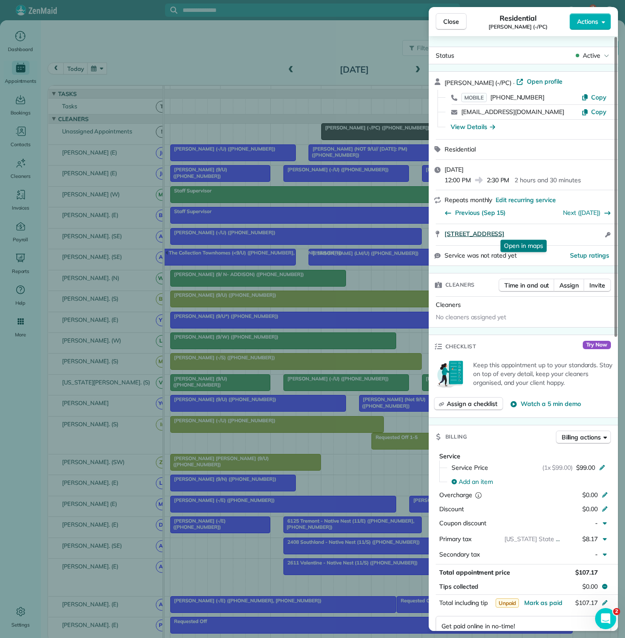
drag, startPoint x: 442, startPoint y: 235, endPoint x: 575, endPoint y: 229, distance: 132.6
click at [575, 229] on div "4501 Druid Lane Unit 316 Dallas TX 75205 Open in maps Open in maps Open access …" at bounding box center [523, 234] width 189 height 21
click at [490, 232] on span "4501 Druid Lane Unit 316 Dallas TX 75205" at bounding box center [475, 233] width 60 height 9
click at [278, 254] on div "Close Residential Courtney Mannion (-/PC) Actions Status Active Courtney Mannio…" at bounding box center [312, 319] width 625 height 638
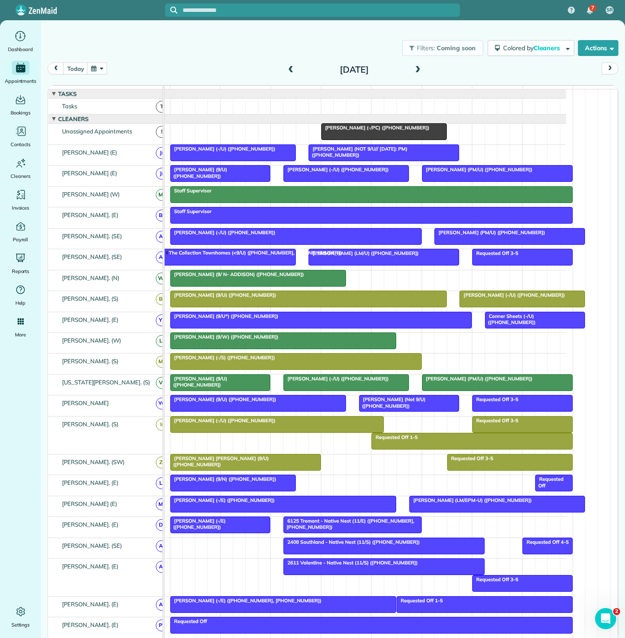
click at [341, 263] on div at bounding box center [384, 257] width 150 height 16
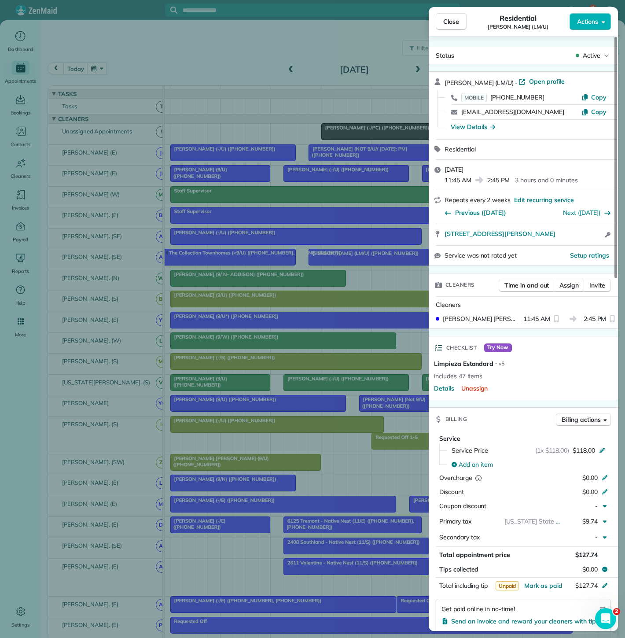
copy span "4231 Travis St. #9 Dallas TX 75205"
drag, startPoint x: 442, startPoint y: 240, endPoint x: 560, endPoint y: 238, distance: 118.0
click at [560, 238] on div "4231 Travis St. #9 Dallas TX 75205 Open access information" at bounding box center [523, 234] width 189 height 21
click at [294, 208] on div "Close Residential Jennifer Waddell (LM/U) Actions Status Active Jennifer Waddel…" at bounding box center [312, 319] width 625 height 638
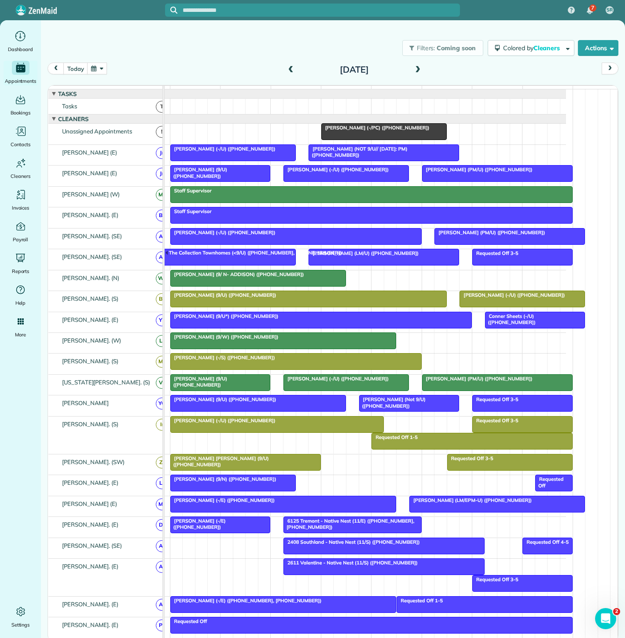
click at [357, 131] on span "Courtney Mannion (-/PC) (+18166787697)" at bounding box center [375, 128] width 109 height 6
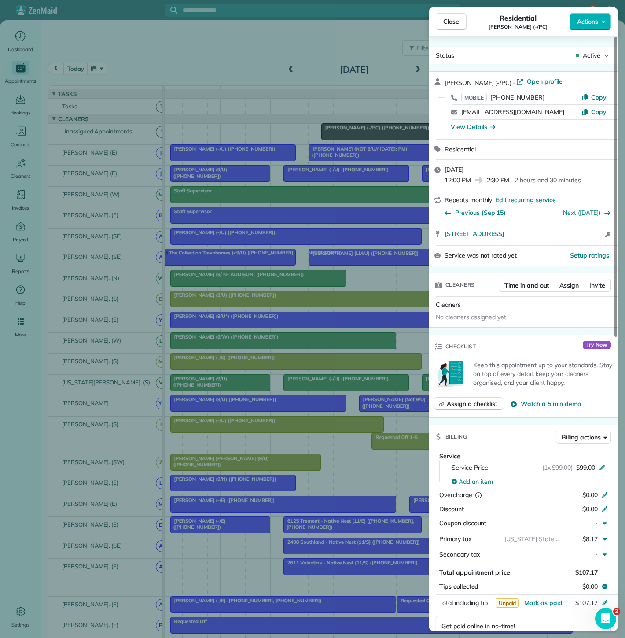
click at [357, 136] on div "Close Residential Courtney Mannion (-/PC) Actions Status Active Courtney Mannio…" at bounding box center [312, 319] width 625 height 638
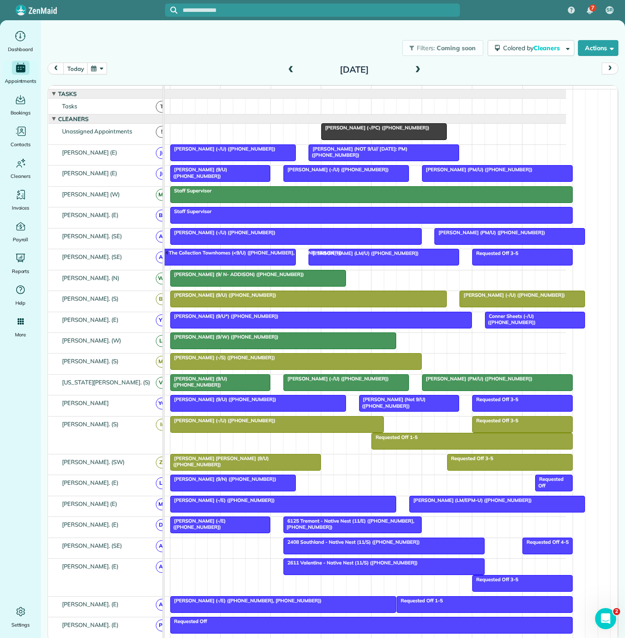
click at [235, 263] on div "The Collection Townhomes (<9/U) (+12149710721, +14698555895)" at bounding box center [219, 256] width 145 height 13
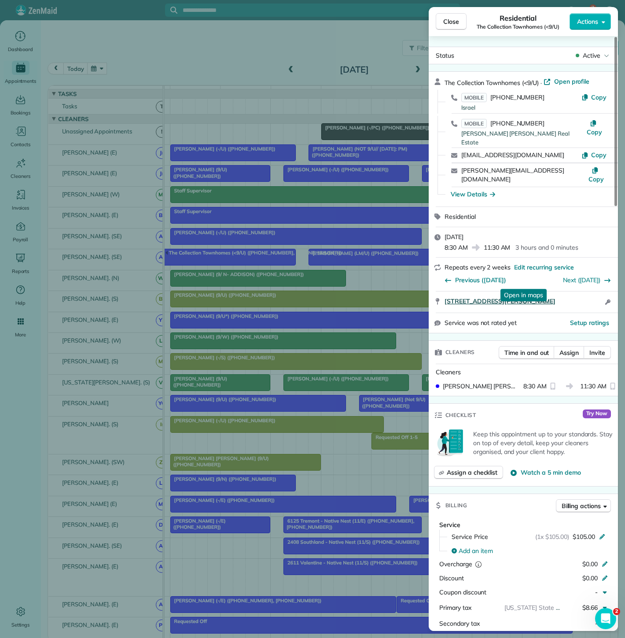
copy span "2206 Moser Avenue Amenity Center Dallas TX 75206"
drag, startPoint x: 439, startPoint y: 285, endPoint x: 601, endPoint y: 283, distance: 162.0
click at [601, 291] on div "2206 Moser Avenue Amenity Center Dallas TX 75206 Open in maps Open in maps Open…" at bounding box center [523, 301] width 189 height 21
click at [337, 252] on div "Close Residential The Collection Townhomes (<9/U) Actions Status Active The Col…" at bounding box center [312, 319] width 625 height 638
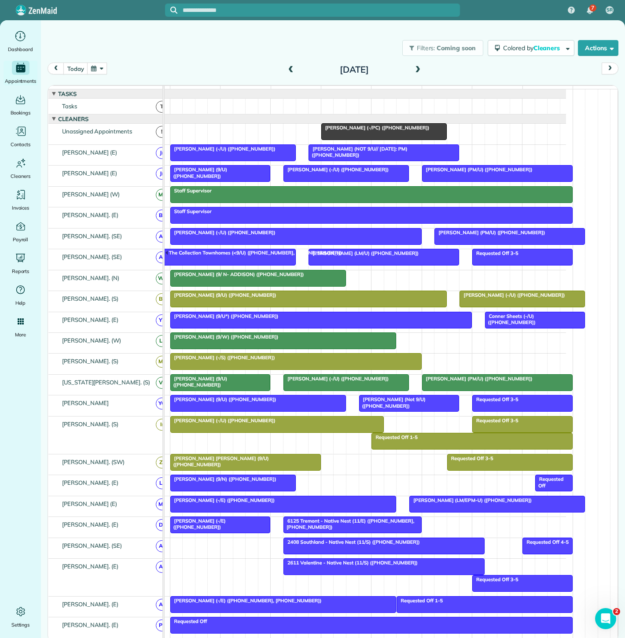
click at [336, 256] on span "Jennifer Waddell (LM/U) (+12142360443)" at bounding box center [363, 253] width 111 height 6
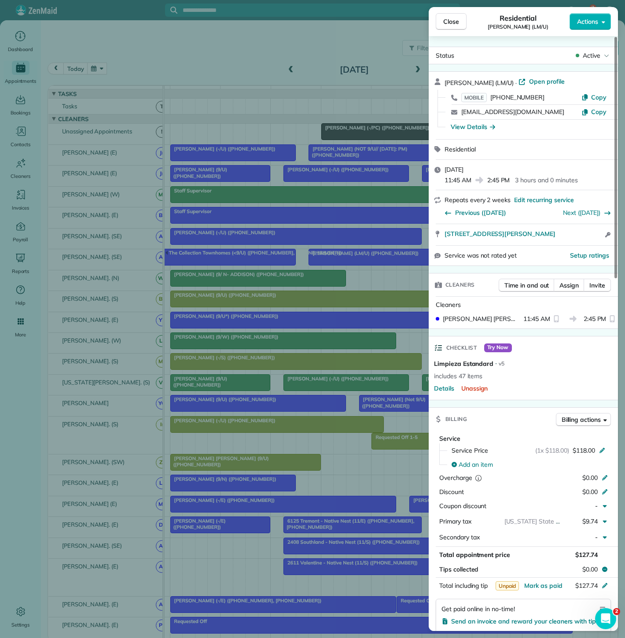
drag, startPoint x: 236, startPoint y: 247, endPoint x: 259, endPoint y: 257, distance: 24.4
click at [236, 247] on div "Close Residential Jennifer Waddell (LM/U) Actions Status Active Jennifer Waddel…" at bounding box center [312, 319] width 625 height 638
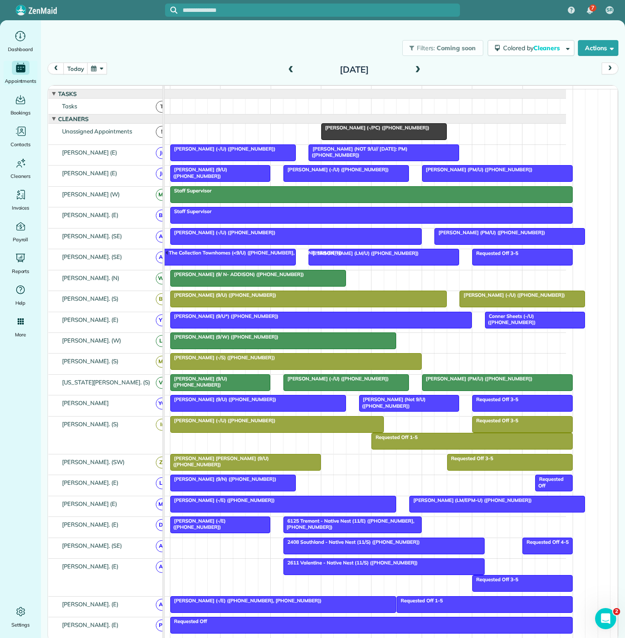
click at [292, 277] on div "Abby Ludeman (9/ N- ADDISON) (+12144786080)" at bounding box center [258, 274] width 170 height 6
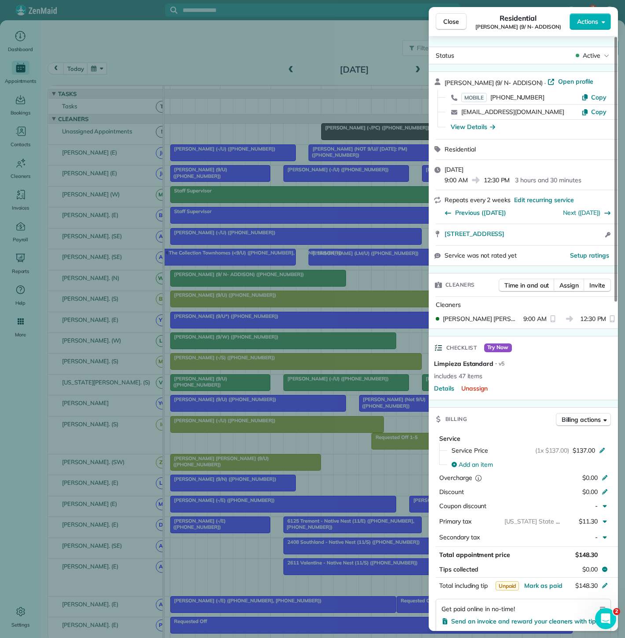
click at [236, 283] on div "Close Residential Abby Ludeman (9/ N- ADDISON) Actions Status Active Abby Ludem…" at bounding box center [312, 319] width 625 height 638
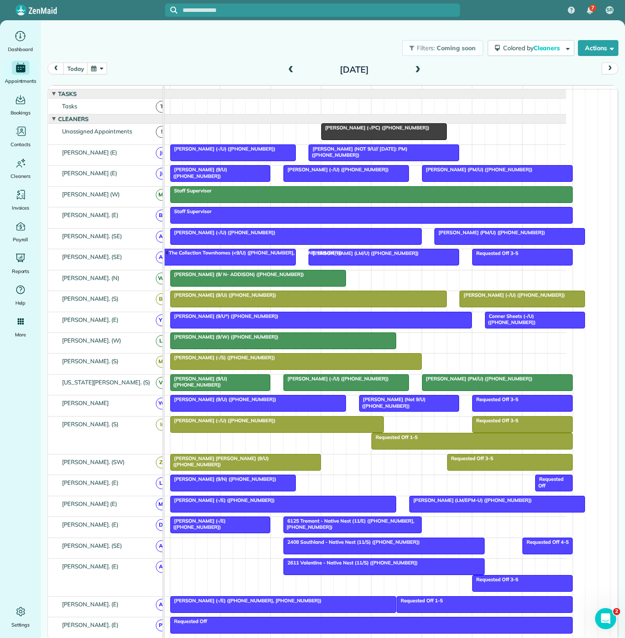
click at [290, 283] on div at bounding box center [258, 278] width 175 height 16
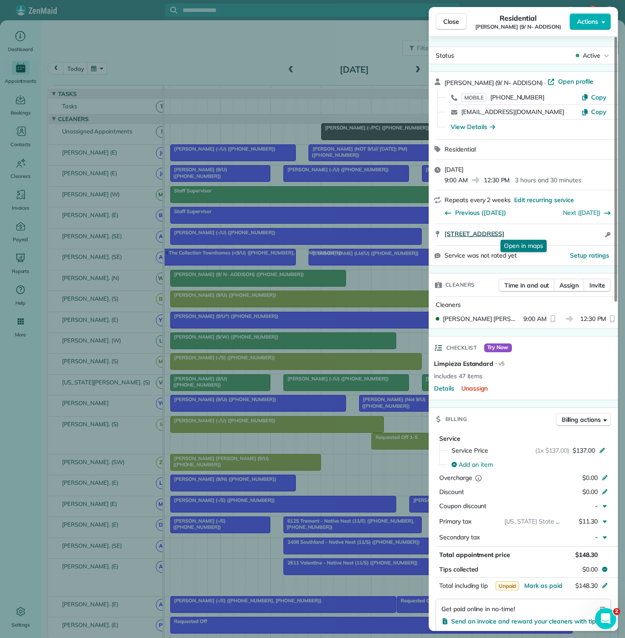
drag, startPoint x: 441, startPoint y: 229, endPoint x: 588, endPoint y: 229, distance: 147.4
click at [588, 229] on div "3820 Vitruvian Way Apt 452 Addison TX 75001 Open in maps Open in maps Open acce…" at bounding box center [523, 234] width 189 height 21
click at [343, 129] on div "Close Residential Abby Ludeman (9/ N- ADDISON) Actions Status Active Abby Ludem…" at bounding box center [312, 319] width 625 height 638
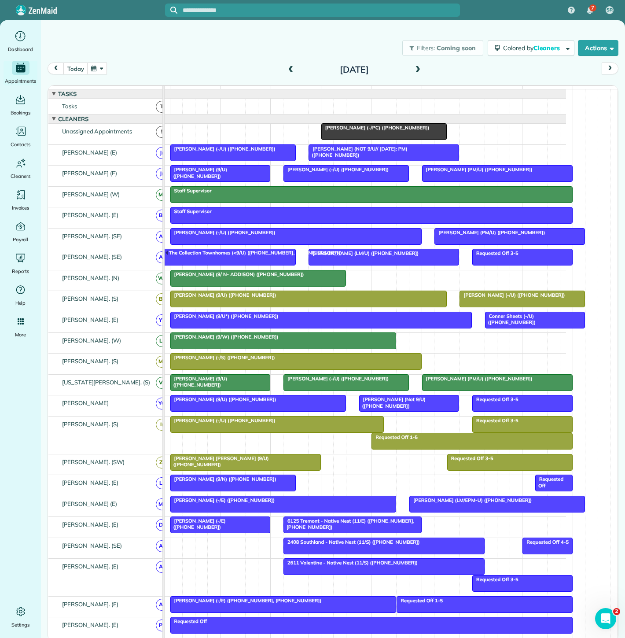
click at [345, 131] on span "Courtney Mannion (-/PC) (+18166787697)" at bounding box center [375, 128] width 109 height 6
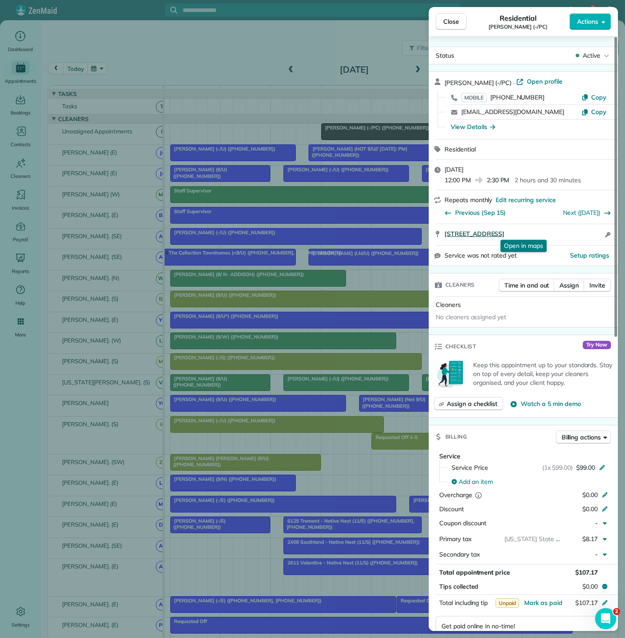
drag, startPoint x: 441, startPoint y: 232, endPoint x: 573, endPoint y: 230, distance: 132.0
click at [573, 230] on div "4501 Druid Lane Unit 316 Dallas TX 75205 Open in maps Open in maps Open access …" at bounding box center [523, 234] width 189 height 21
drag, startPoint x: 334, startPoint y: 148, endPoint x: 353, endPoint y: 137, distance: 21.7
click at [334, 148] on div "Close Residential Courtney Mannion (-/PC) Actions Status Active Courtney Mannio…" at bounding box center [312, 319] width 625 height 638
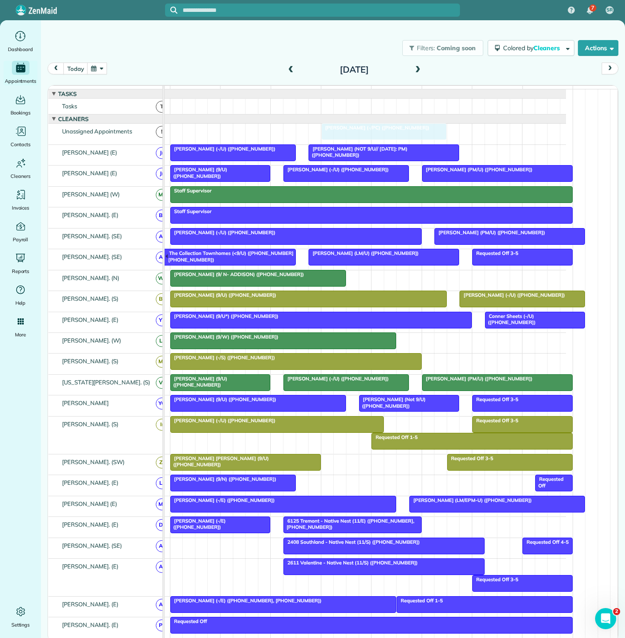
drag, startPoint x: 356, startPoint y: 136, endPoint x: 341, endPoint y: 139, distance: 14.8
click at [355, 131] on span "Courtney Mannion (-/PC) (+18166787697)" at bounding box center [375, 128] width 109 height 6
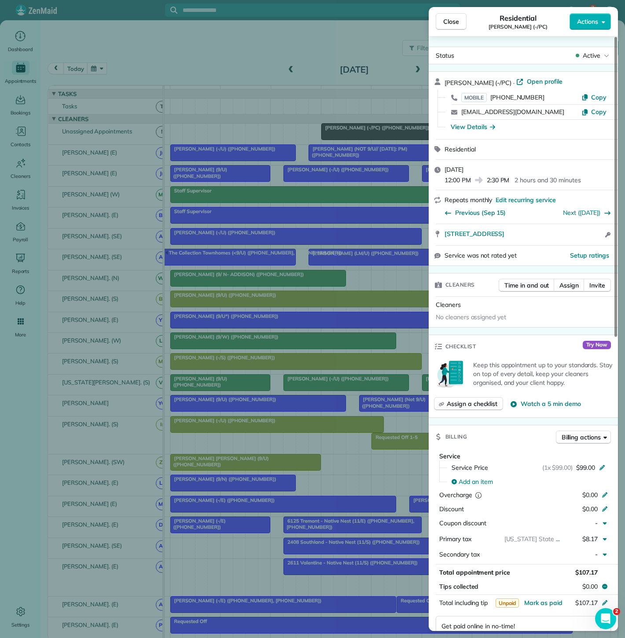
click at [355, 135] on div "Close Residential Courtney Mannion (-/PC) Actions Status Active Courtney Mannio…" at bounding box center [312, 319] width 625 height 638
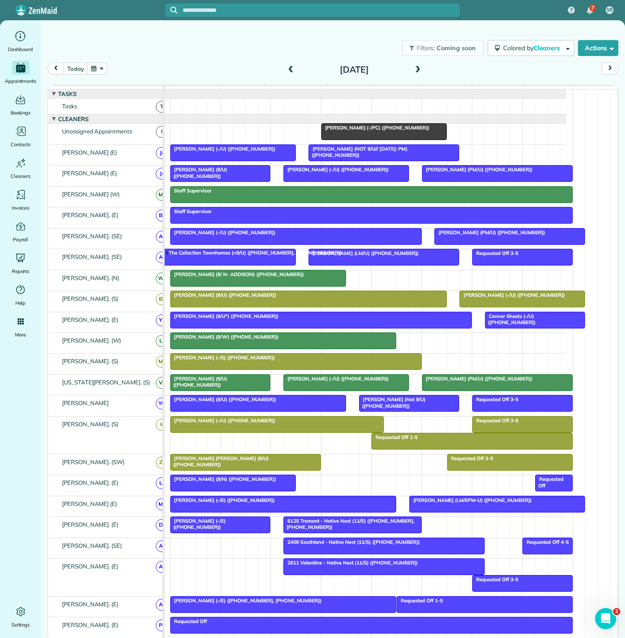
click at [260, 466] on div at bounding box center [246, 462] width 150 height 16
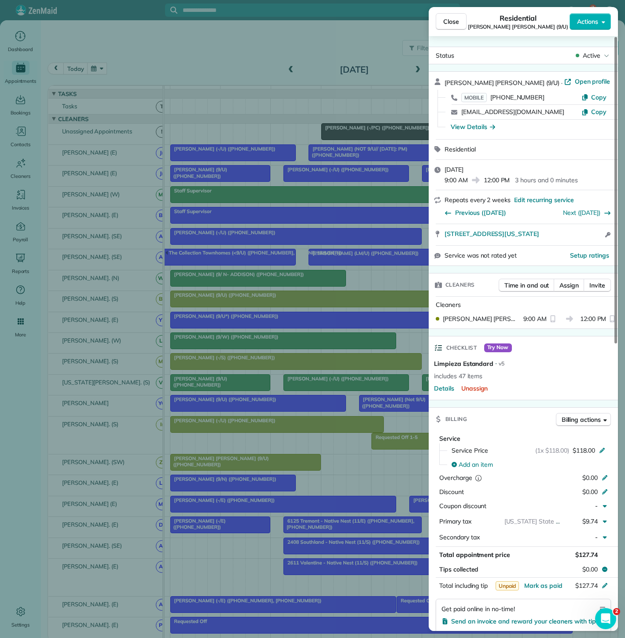
click at [260, 466] on div "Close Residential Mary Beth Johnson (9/U) Actions Status Active Mary Beth Johns…" at bounding box center [312, 319] width 625 height 638
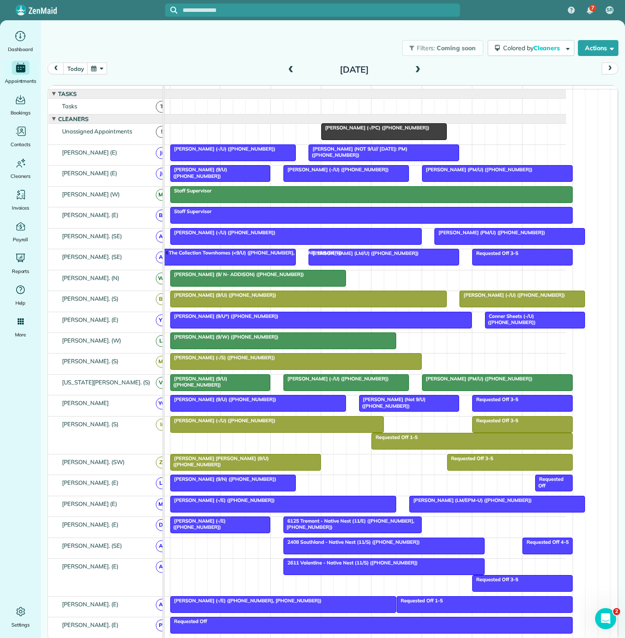
click at [258, 489] on div at bounding box center [233, 483] width 125 height 16
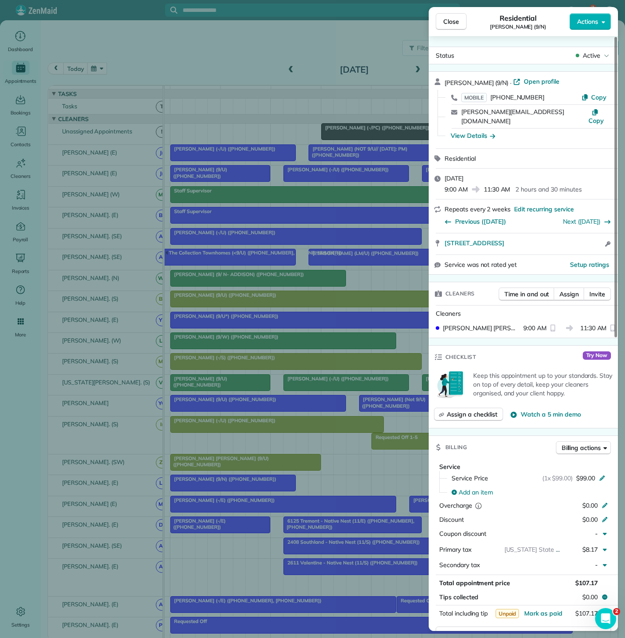
drag, startPoint x: 431, startPoint y: 241, endPoint x: 573, endPoint y: 236, distance: 141.4
click at [573, 236] on div "5065 Amesbury Drive 487 Dallas TX 75206 Open access information" at bounding box center [523, 243] width 189 height 21
click at [250, 169] on div "Close Residential Erin Parker (9/N) Actions Status Active Erin Parker (9/N) · O…" at bounding box center [312, 319] width 625 height 638
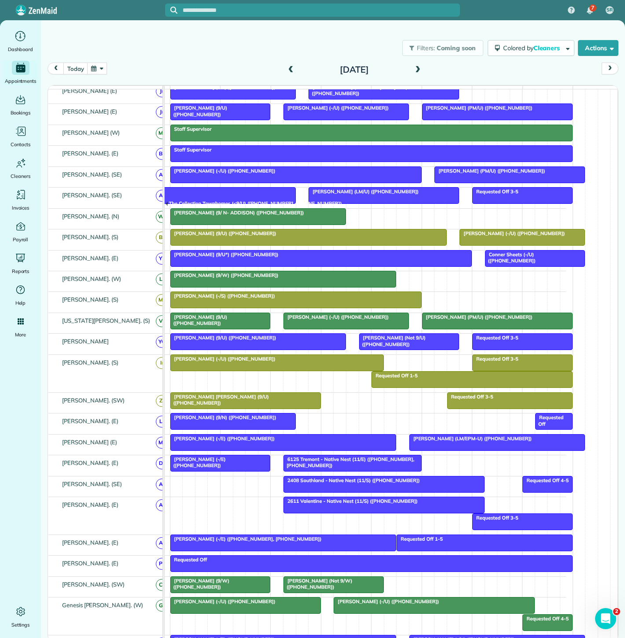
scroll to position [49, 0]
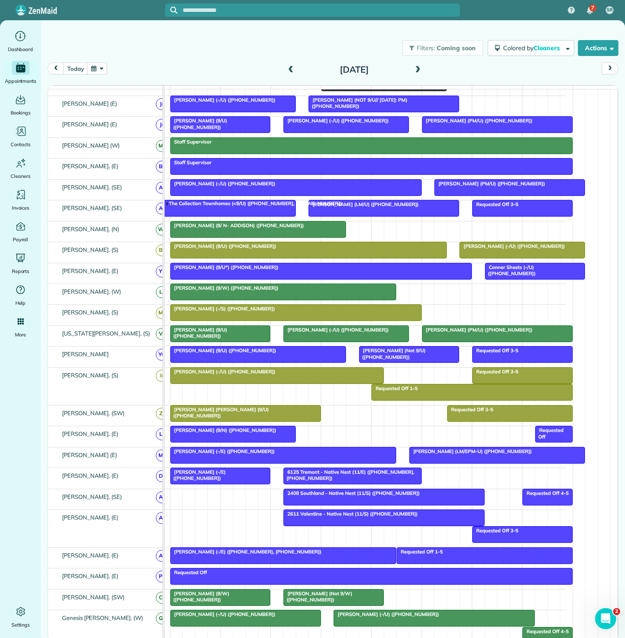
click at [231, 459] on div at bounding box center [283, 455] width 225 height 16
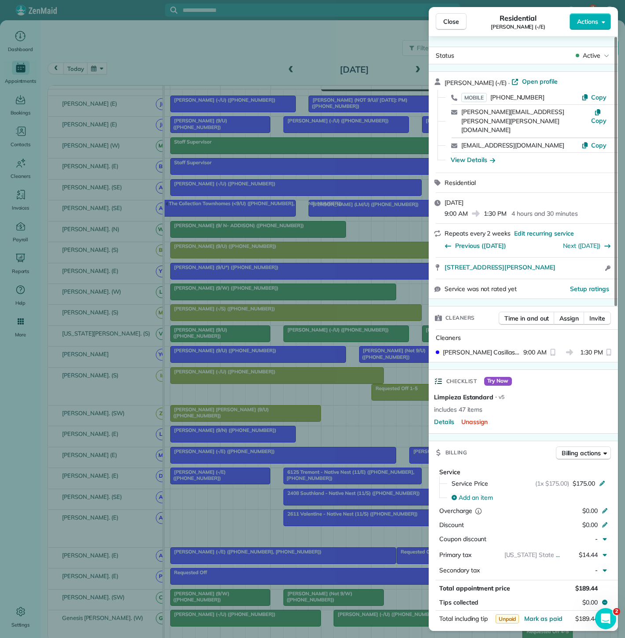
click at [307, 420] on div "Close Residential Katie Schneller (-/E) Actions Status Active Katie Schneller (…" at bounding box center [312, 319] width 625 height 638
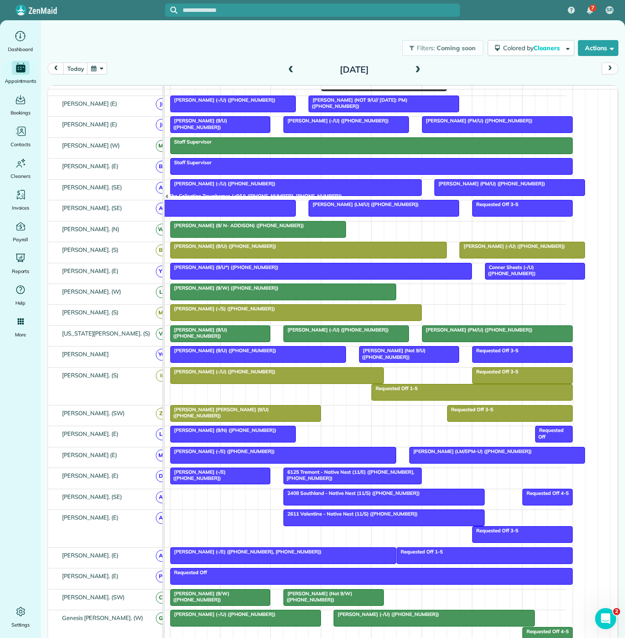
scroll to position [98, 0]
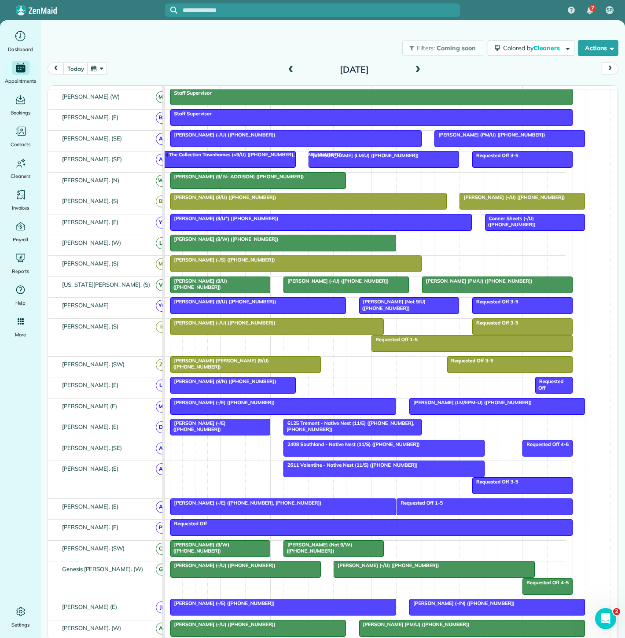
click at [356, 433] on div "6125 Tremont - Native Nest (11/E) (+19406821867, +14692685812)" at bounding box center [352, 426] width 133 height 13
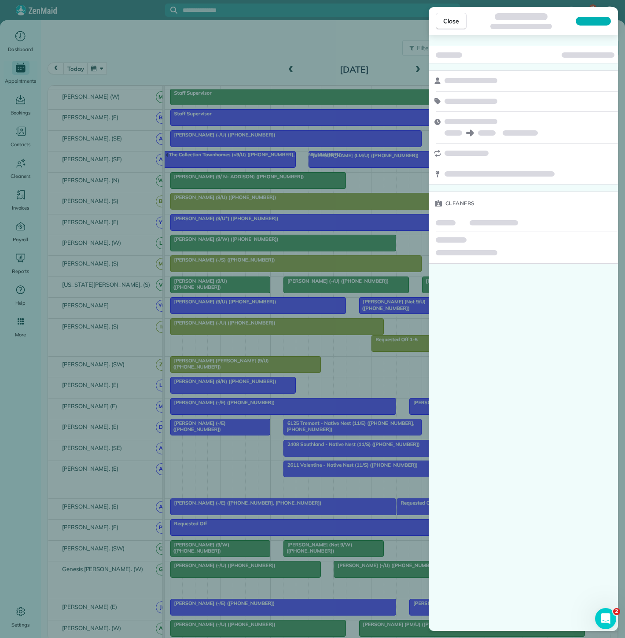
click at [301, 432] on div "Close Cleaners" at bounding box center [312, 319] width 625 height 638
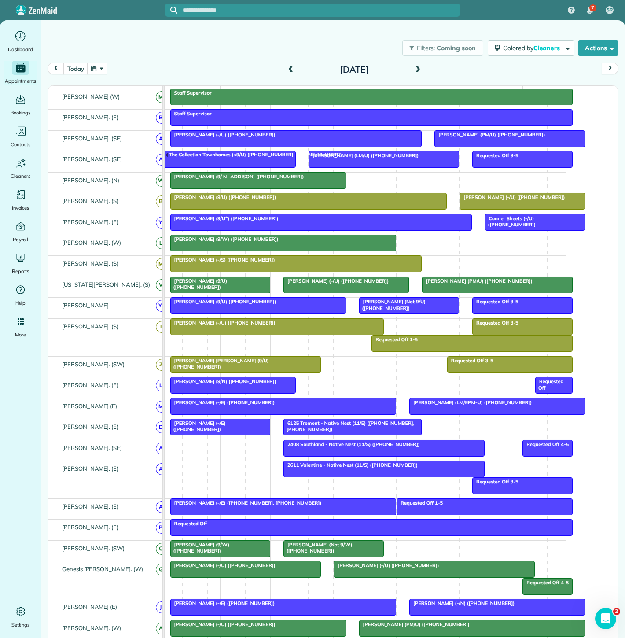
click at [316, 430] on span "6125 Tremont - Native Nest (11/E) (+19406821867, +14692685812)" at bounding box center [348, 426] width 131 height 12
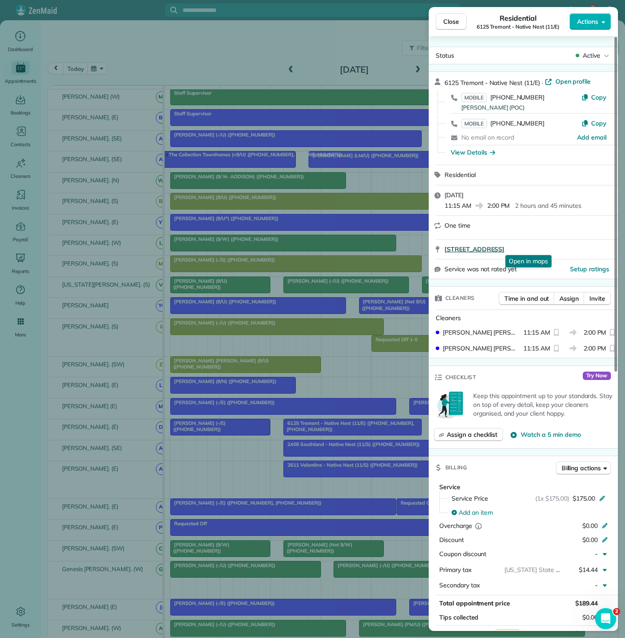
drag, startPoint x: 442, startPoint y: 250, endPoint x: 555, endPoint y: 247, distance: 113.6
click at [555, 247] on div "6125 Tremont Street Dallas TX 75214 Open in maps Open in maps" at bounding box center [523, 248] width 189 height 19
click at [153, 411] on div "Close Residential 6125 Tremont - Native Nest (11/E) Actions Status Active 6125 …" at bounding box center [312, 319] width 625 height 638
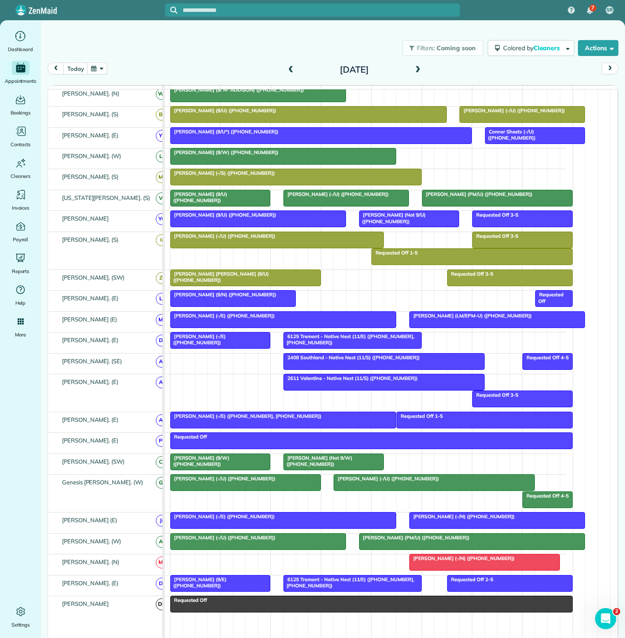
scroll to position [195, 0]
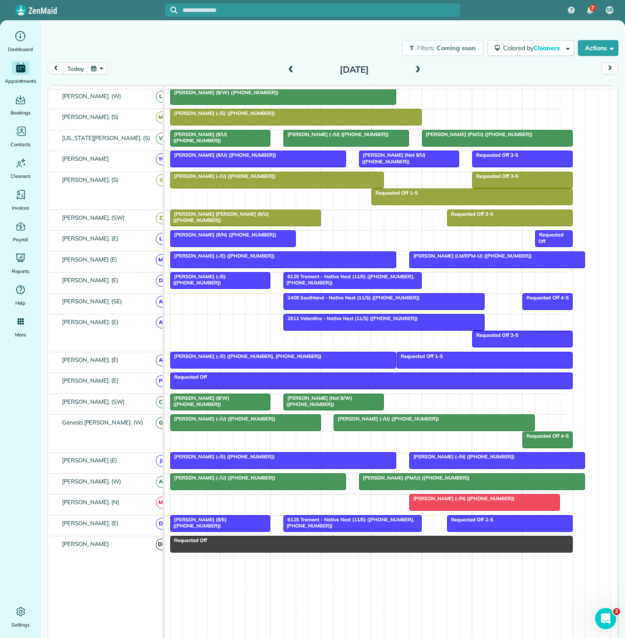
click at [330, 408] on div "Felicia Gordon (Not 9/W) (+16019068150)" at bounding box center [333, 401] width 95 height 13
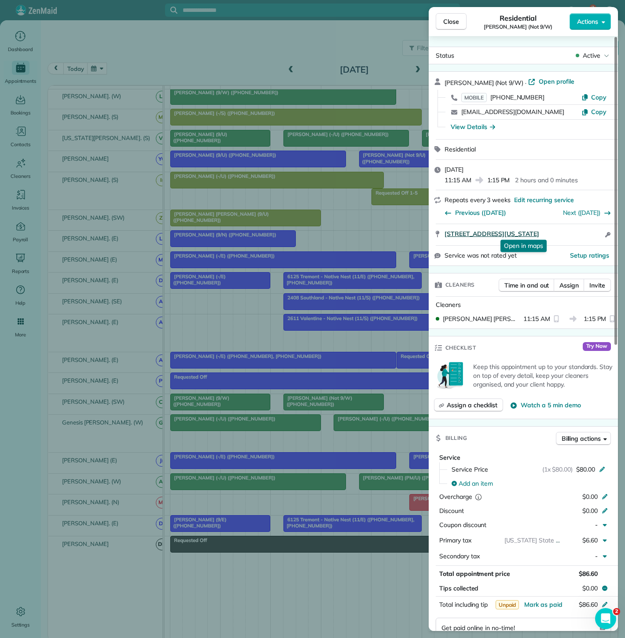
drag, startPoint x: 444, startPoint y: 232, endPoint x: 596, endPoint y: 230, distance: 152.3
click at [596, 230] on div "1930 Hi Line Drive Apt 2403 Dallas Texas 75207 Open in maps Open in maps Open a…" at bounding box center [523, 234] width 189 height 21
click at [109, 410] on div "Close Residential Felicia Gordon (Not 9/W) Actions Status Active Felicia Gordon…" at bounding box center [312, 319] width 625 height 638
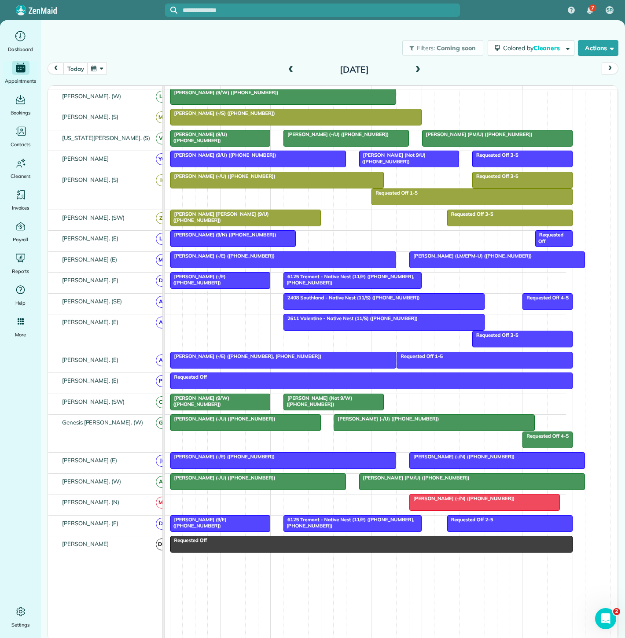
click at [432, 506] on div at bounding box center [485, 502] width 150 height 16
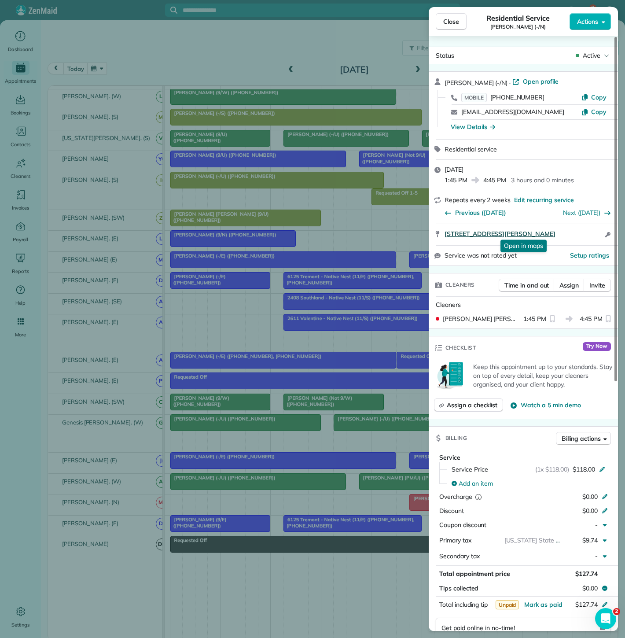
drag, startPoint x: 440, startPoint y: 234, endPoint x: 586, endPoint y: 233, distance: 146.1
click at [586, 233] on div "10555 Newkirk Street 500 Dallas TX 75220 Open in maps Open in maps Open access …" at bounding box center [523, 234] width 189 height 21
click at [236, 457] on div "Close Residential Service Collin Pedersen (-/N) Actions Status Active Collin Pe…" at bounding box center [312, 319] width 625 height 638
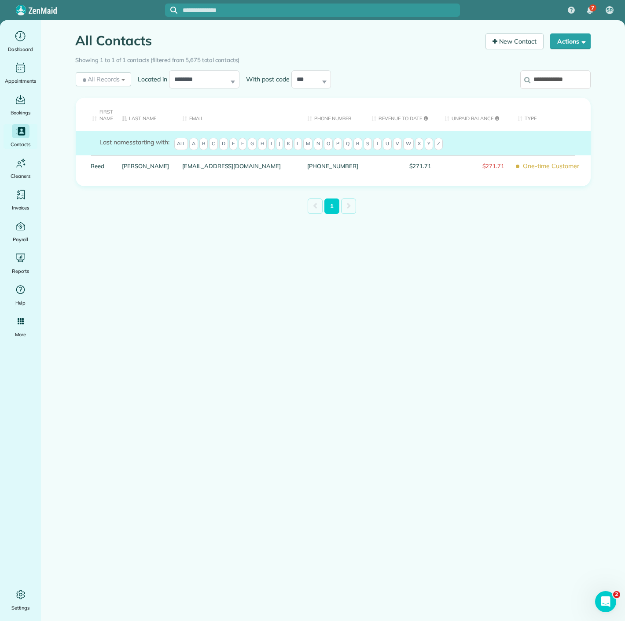
click at [548, 91] on label "**********" at bounding box center [555, 79] width 70 height 23
click at [548, 89] on input "**********" at bounding box center [555, 79] width 70 height 18
click at [545, 81] on input "**********" at bounding box center [555, 79] width 70 height 18
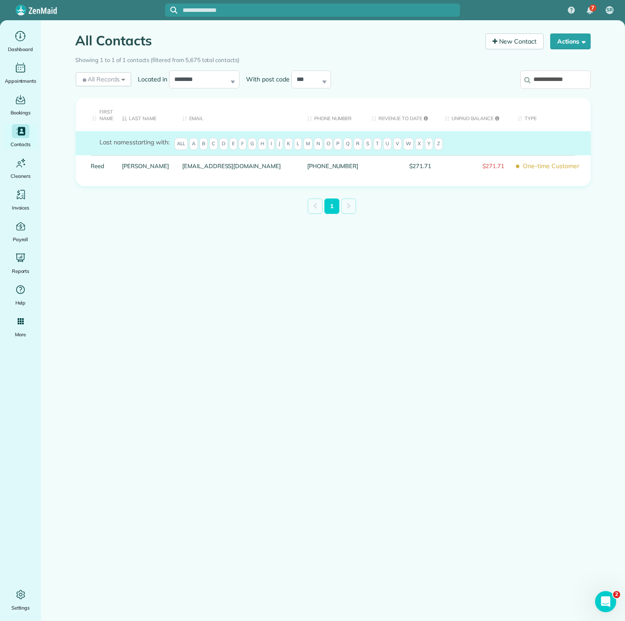
paste input "**********"
click at [544, 89] on label "**********" at bounding box center [555, 79] width 70 height 23
click at [544, 89] on input "**********" at bounding box center [555, 79] width 70 height 18
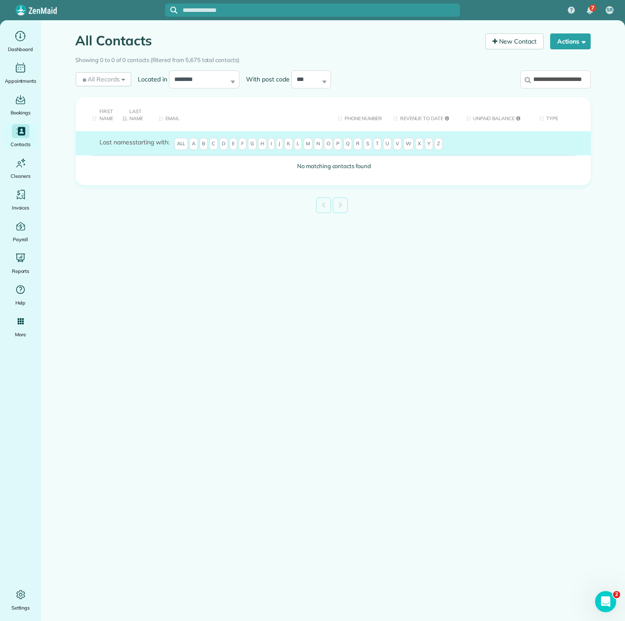
click at [548, 82] on input "**********" at bounding box center [555, 79] width 70 height 18
click at [549, 82] on input "**********" at bounding box center [555, 79] width 70 height 18
paste input "******"
click at [549, 82] on input "**********" at bounding box center [555, 79] width 70 height 18
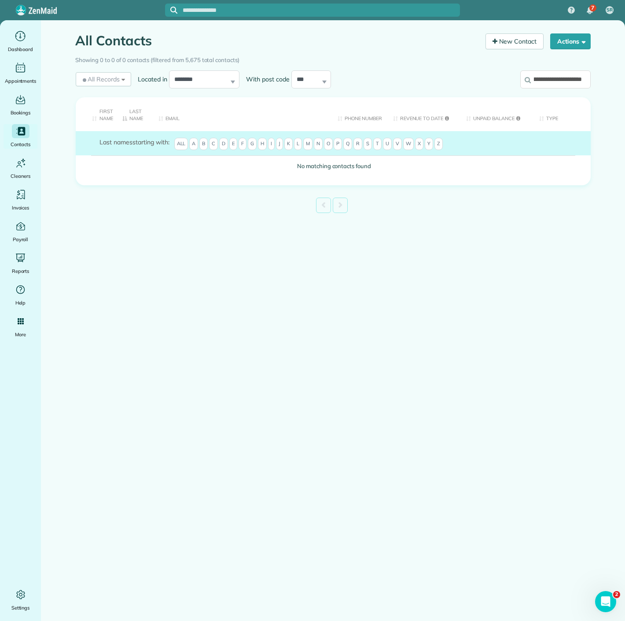
click at [549, 82] on input "**********" at bounding box center [555, 79] width 70 height 18
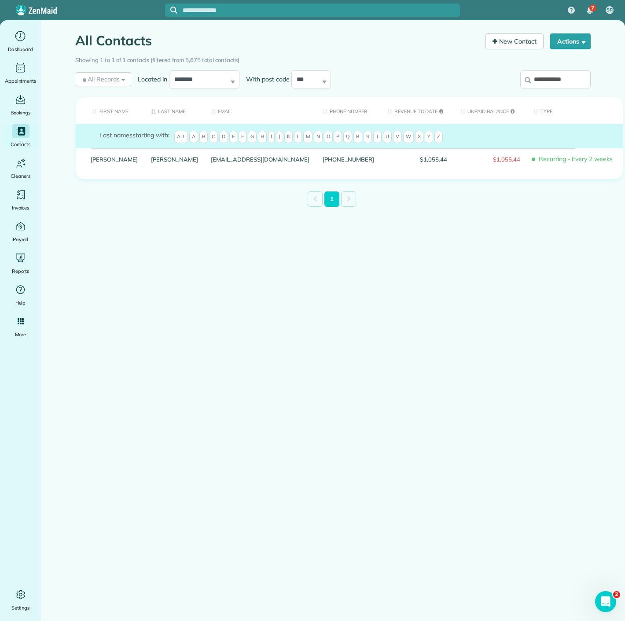
click at [534, 78] on input "**********" at bounding box center [555, 79] width 70 height 18
click at [535, 78] on input "**********" at bounding box center [555, 79] width 70 height 18
paste input "**********"
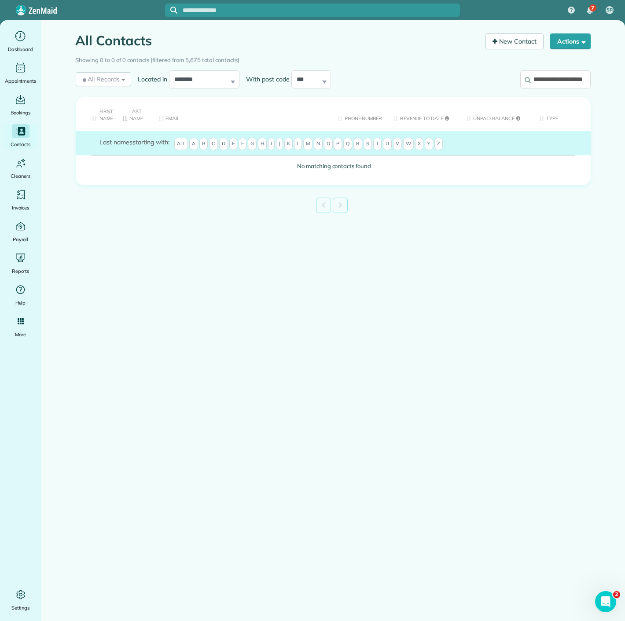
click at [558, 73] on input "**********" at bounding box center [555, 79] width 70 height 18
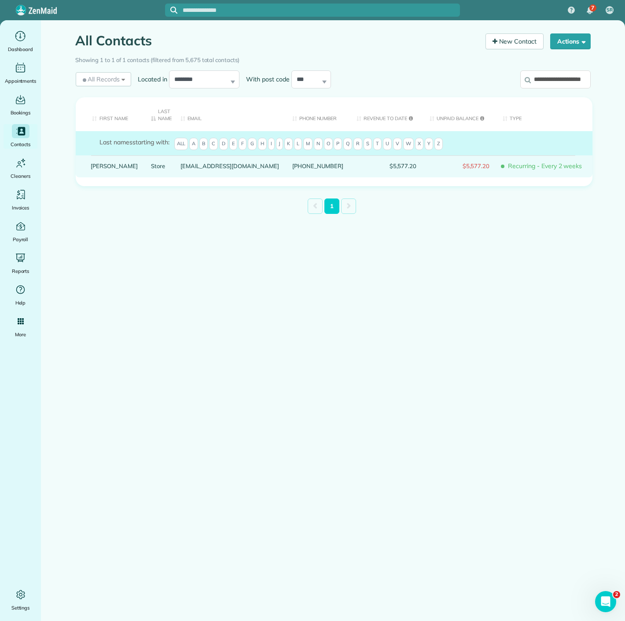
type input "**********"
